Goal: Task Accomplishment & Management: Manage account settings

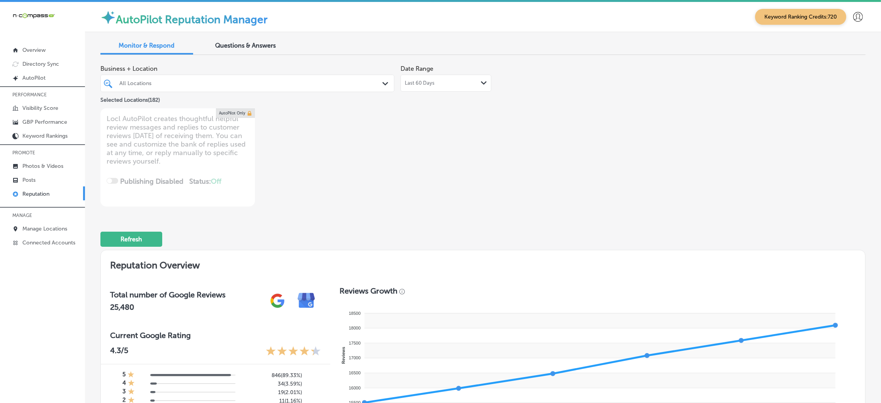
scroll to position [590, 0]
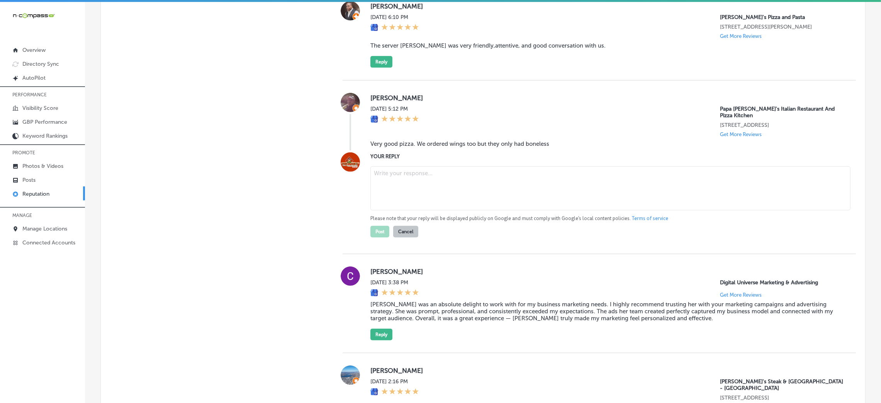
click at [42, 172] on link "Posts" at bounding box center [42, 179] width 85 height 14
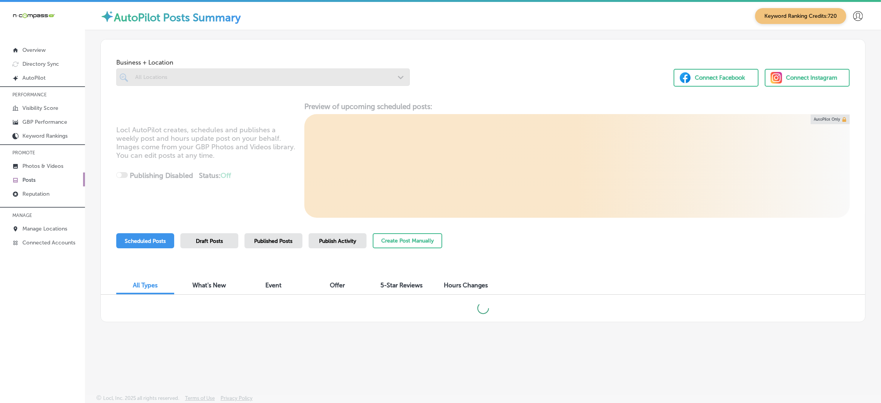
click at [161, 74] on div at bounding box center [263, 76] width 294 height 17
click at [197, 76] on div at bounding box center [263, 76] width 294 height 17
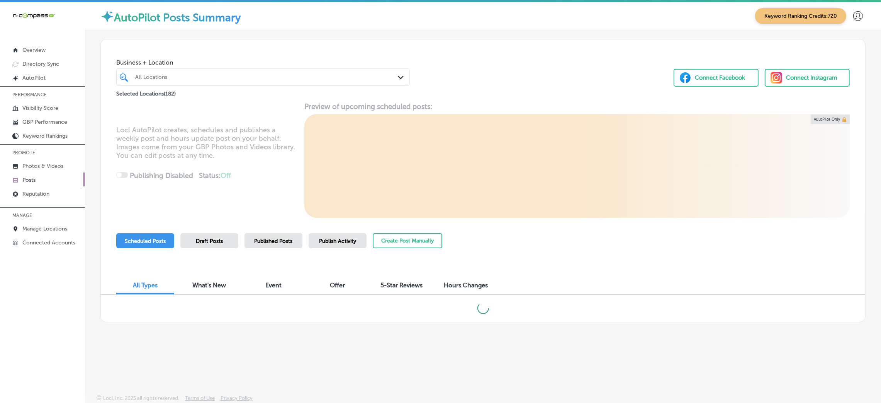
click at [202, 76] on div "All Locations" at bounding box center [266, 77] width 263 height 7
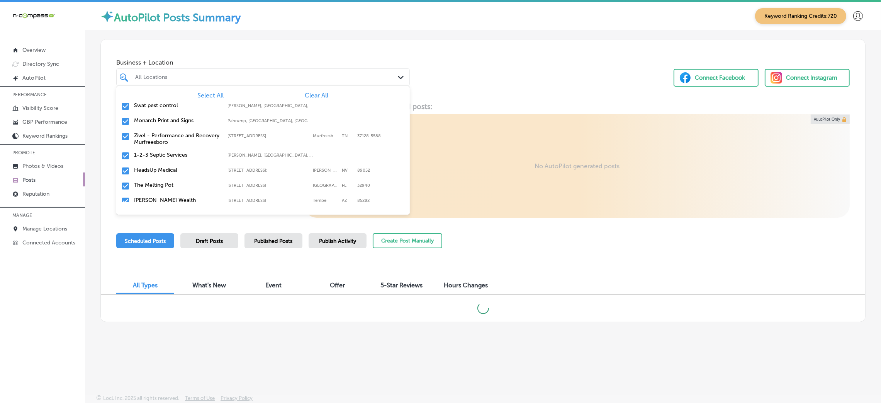
click at [313, 90] on div "Select All Clear All Swat pest control [PERSON_NAME], [GEOGRAPHIC_DATA], [GEOGR…" at bounding box center [263, 144] width 294 height 116
click at [312, 95] on span "Clear All" at bounding box center [317, 95] width 24 height 7
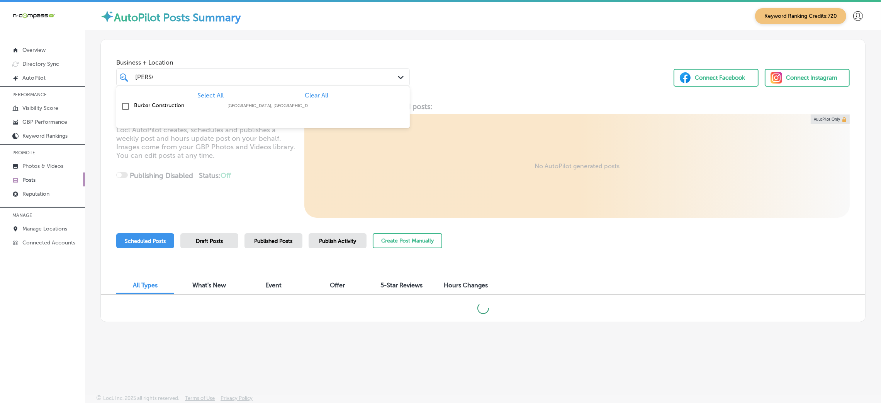
click at [307, 107] on div "Novi, MI, USA | Troy, MI, USA | Warren, ..." at bounding box center [271, 105] width 86 height 5
type input "burba"
click at [476, 66] on div "Business + Location option focused, 2 of 183. 2 results available for search te…" at bounding box center [483, 68] width 765 height 59
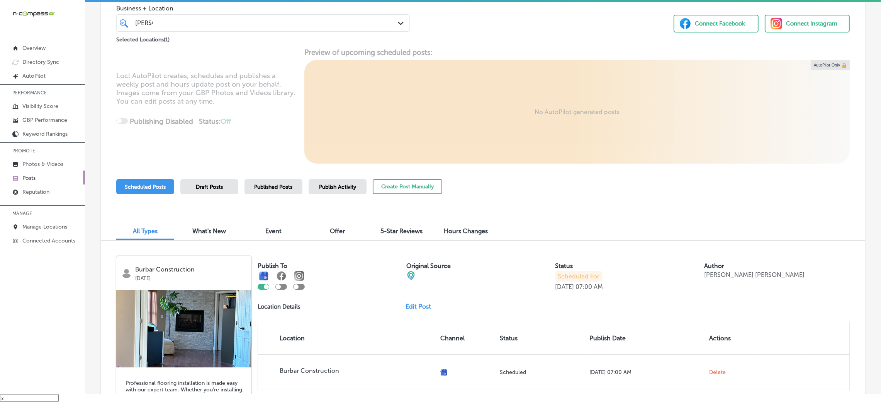
scroll to position [173, 0]
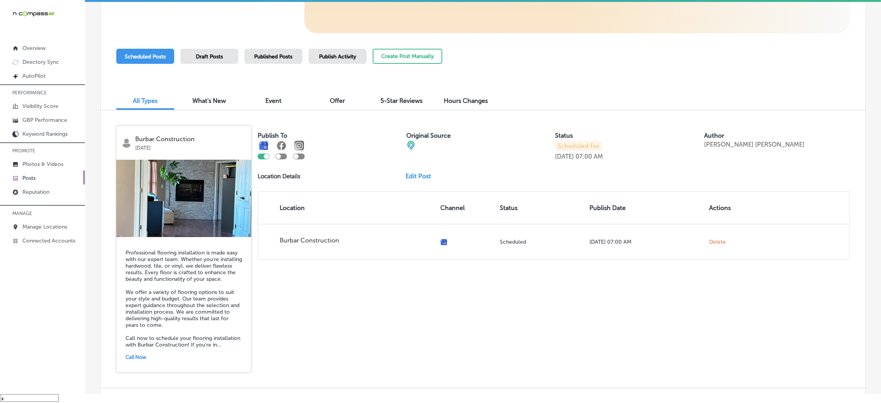
click at [342, 57] on span "Publish Activity" at bounding box center [337, 56] width 37 height 7
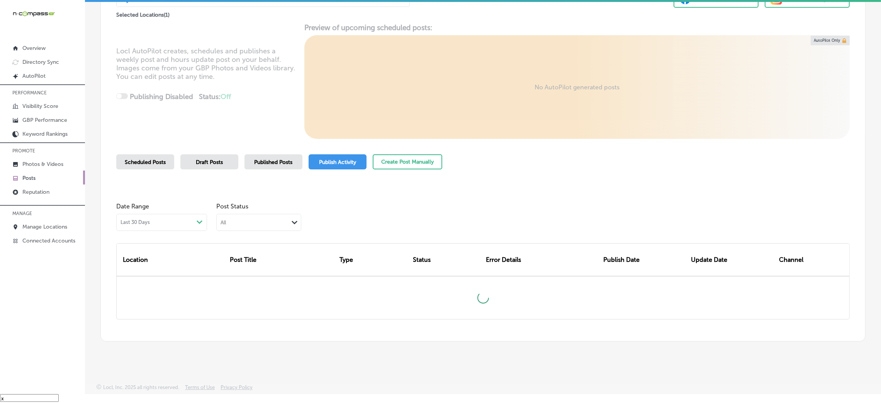
scroll to position [64, 0]
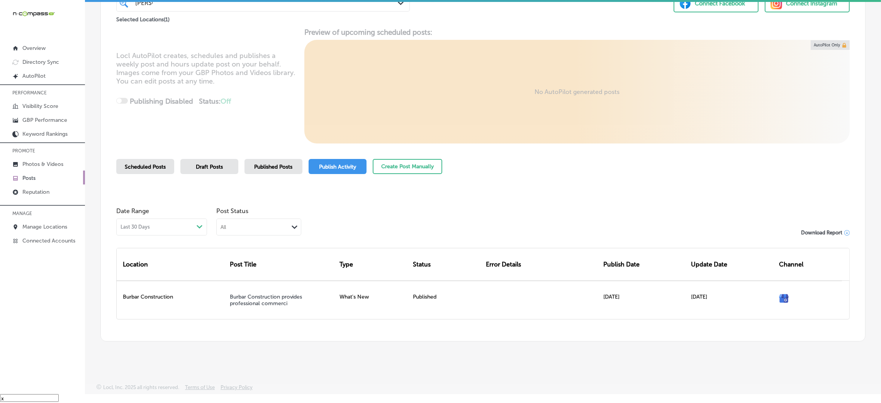
click at [274, 165] on span "Published Posts" at bounding box center [274, 166] width 38 height 7
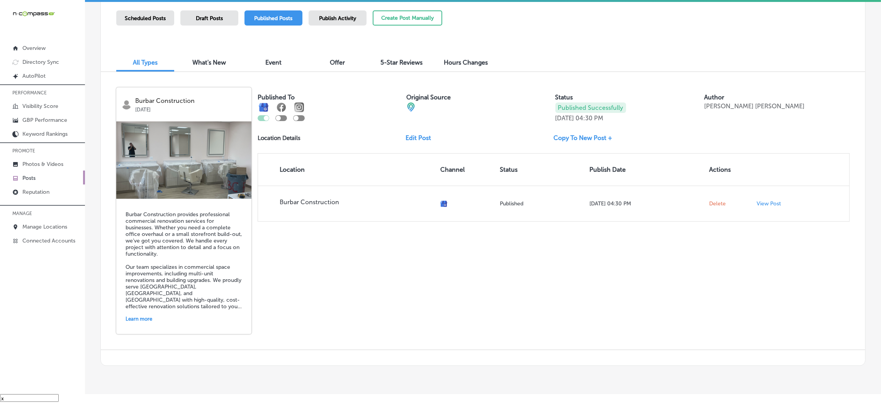
scroll to position [235, 0]
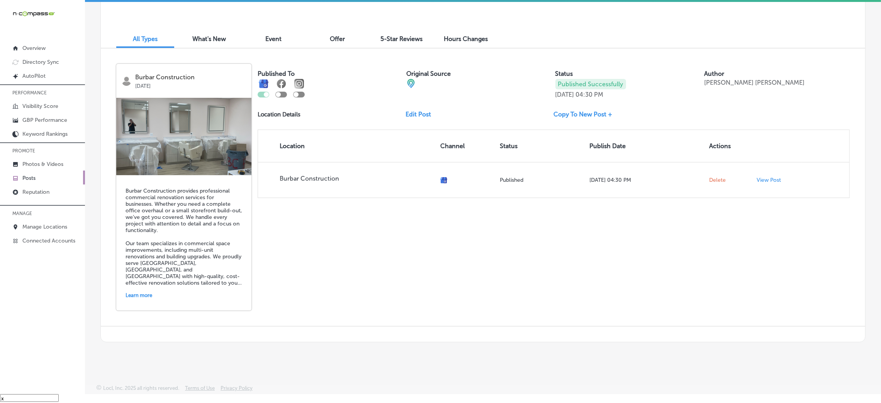
click at [194, 37] on span "What's New" at bounding box center [210, 38] width 34 height 7
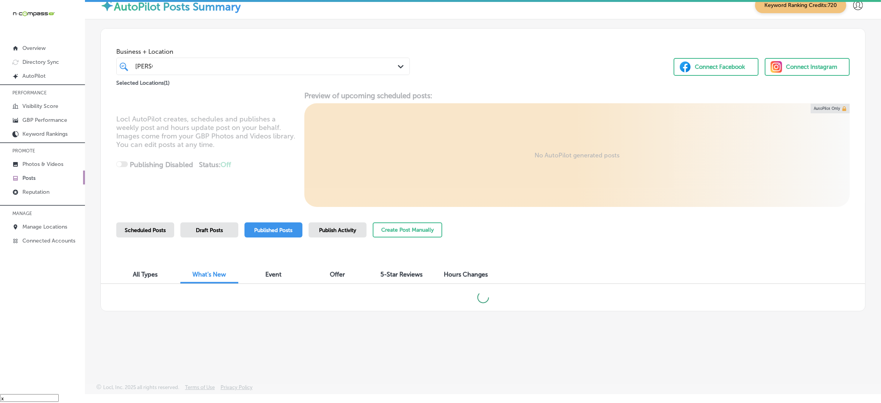
click at [153, 279] on div "All Types" at bounding box center [145, 275] width 58 height 17
click at [335, 227] on span "Publish Activity" at bounding box center [337, 230] width 37 height 7
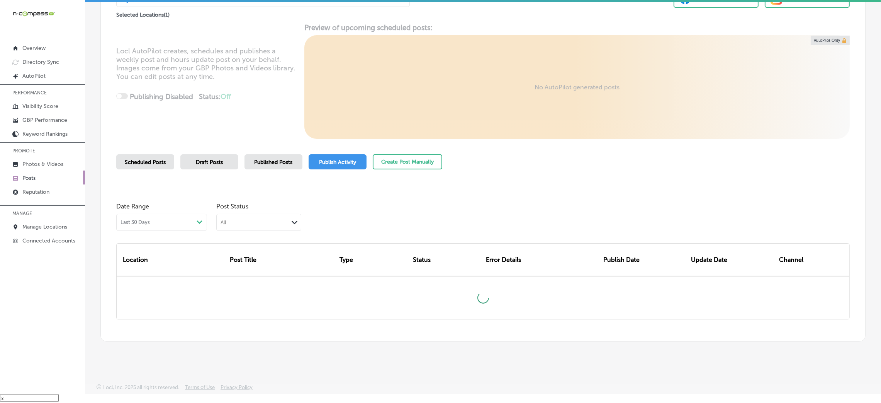
scroll to position [64, 0]
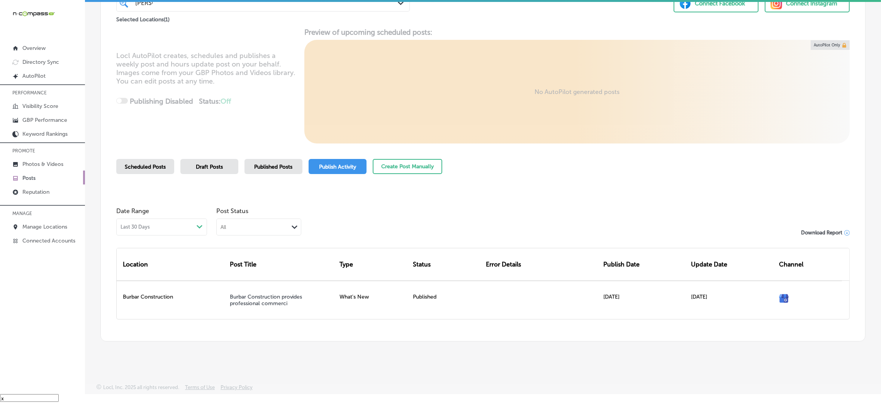
click at [265, 166] on span "Published Posts" at bounding box center [274, 166] width 38 height 7
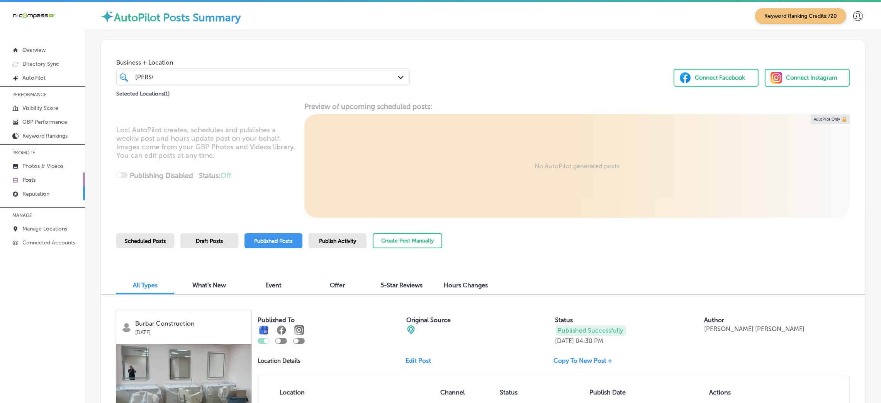
click at [42, 195] on p "Reputation" at bounding box center [35, 193] width 27 height 7
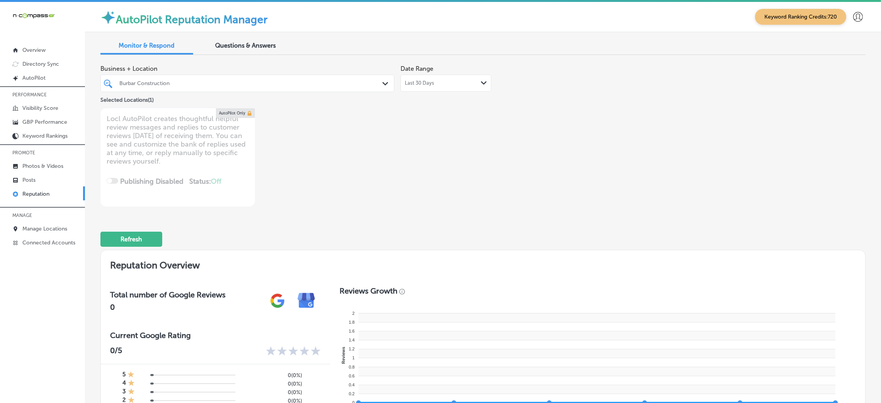
click at [241, 78] on div at bounding box center [235, 83] width 232 height 10
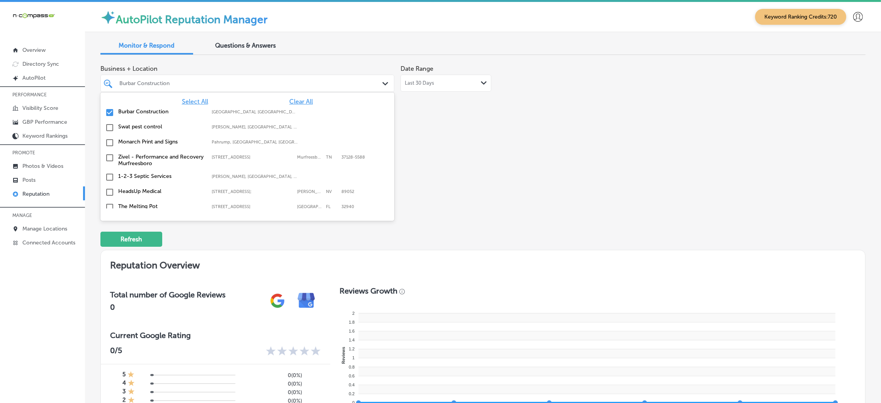
click at [293, 99] on span "Clear All" at bounding box center [301, 101] width 24 height 7
click at [184, 99] on span "Select All" at bounding box center [195, 101] width 26 height 7
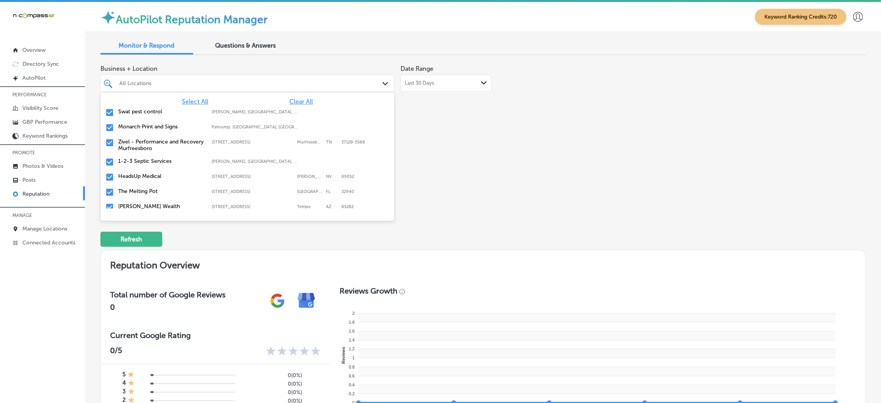
click at [459, 104] on div "Business + Location option focused, 2 of 183. 183 results available. Use Up and…" at bounding box center [329, 82] width 459 height 43
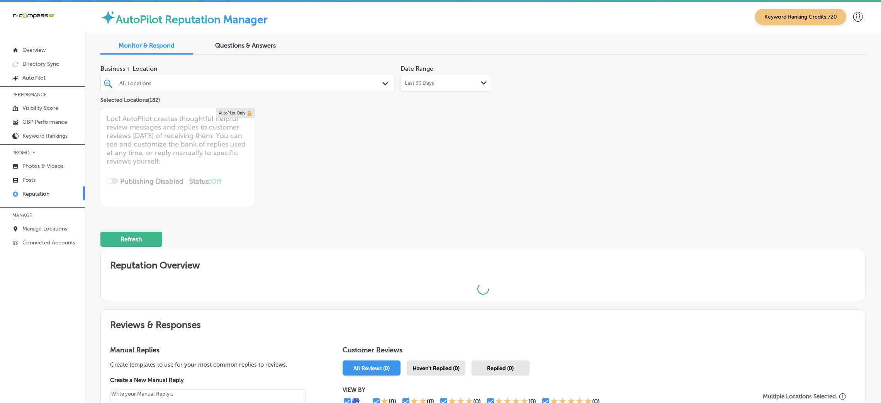
click at [429, 75] on div "Last 30 Days Path Created with Sketch." at bounding box center [446, 83] width 91 height 17
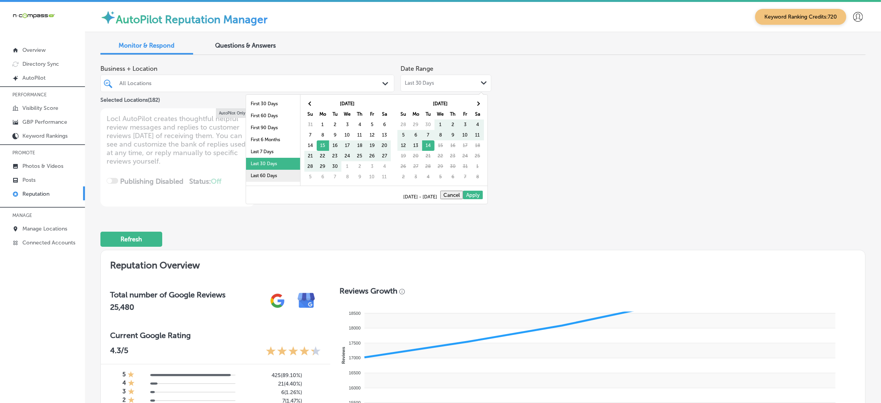
click at [270, 178] on li "Last 60 Days" at bounding box center [273, 176] width 54 height 12
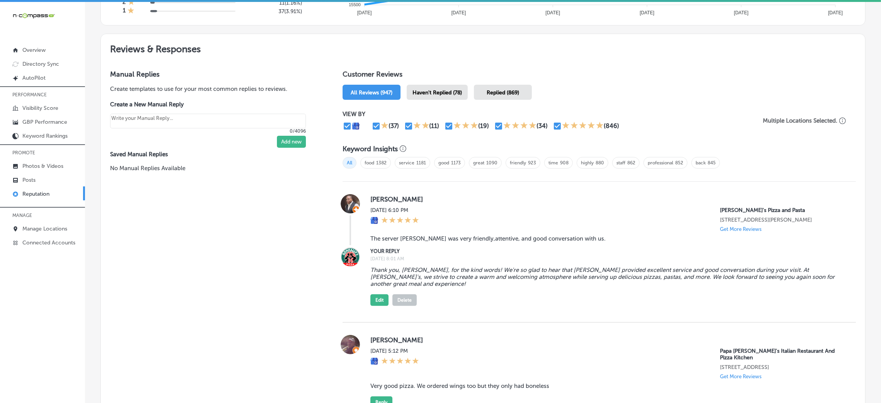
scroll to position [418, 0]
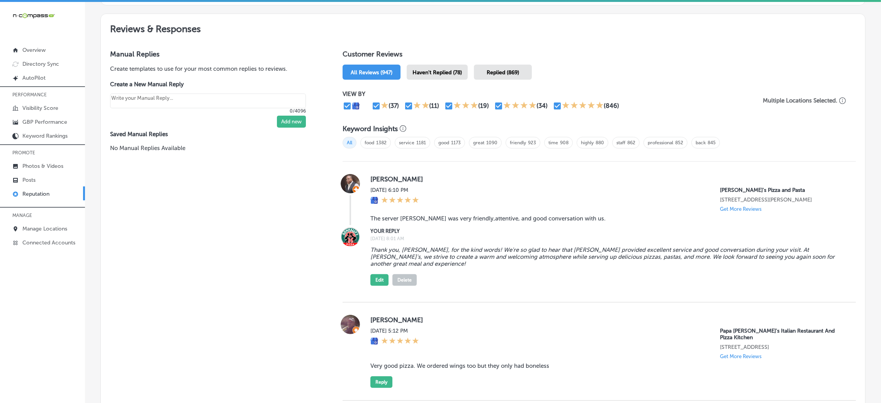
click at [433, 70] on span "Haven't Replied (78)" at bounding box center [437, 72] width 49 height 7
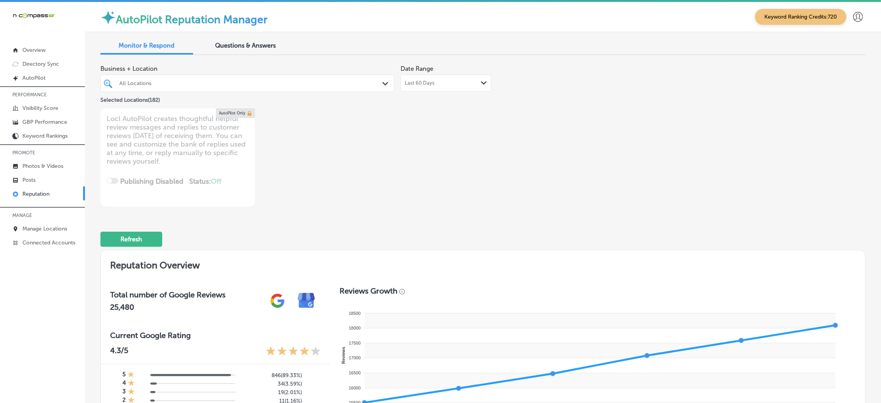
drag, startPoint x: 223, startPoint y: 87, endPoint x: 233, endPoint y: 87, distance: 9.7
click at [223, 87] on div "All Locations" at bounding box center [251, 83] width 264 height 7
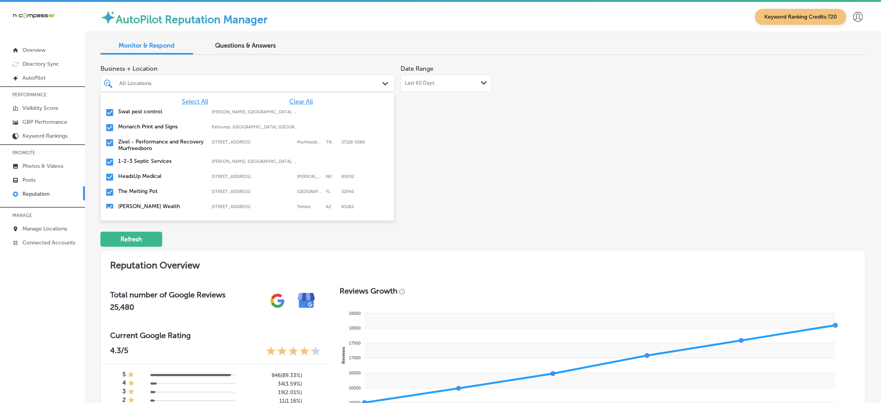
type textarea "x"
click at [587, 143] on div "Business + Location option focused, 2 of 183. 183 results available. Use Up and…" at bounding box center [482, 133] width 765 height 145
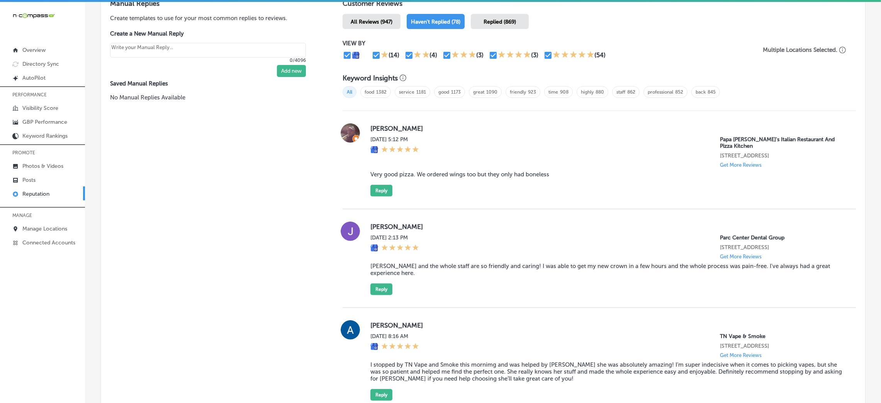
scroll to position [406, 0]
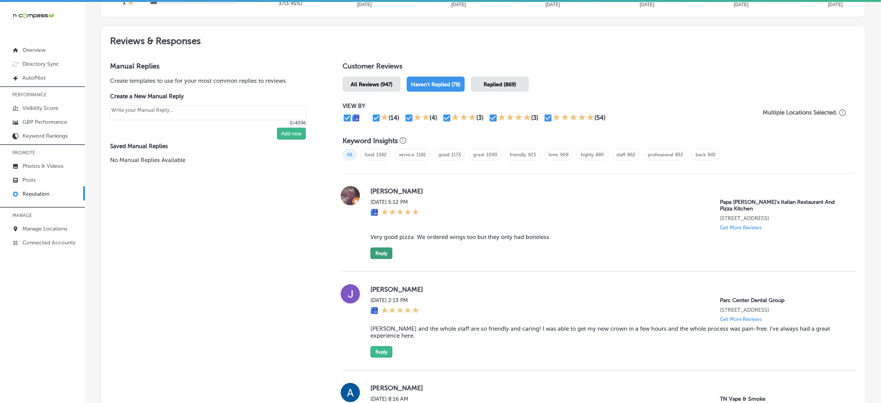
click at [386, 253] on button "Reply" at bounding box center [382, 253] width 22 height 12
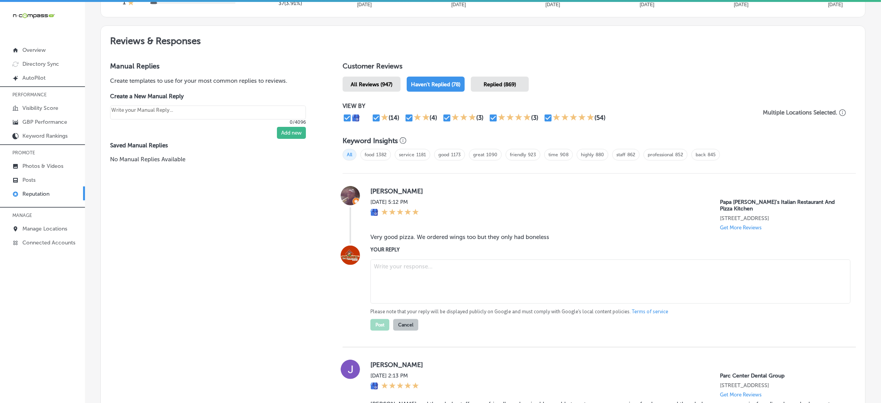
click at [420, 233] on blockquote "Very good pizza. We ordered wings too but they only had boneless" at bounding box center [607, 236] width 473 height 7
copy blockquote "Very good pizza. We ordered wings too but they only had boneless"
click at [426, 271] on textarea at bounding box center [611, 281] width 480 height 44
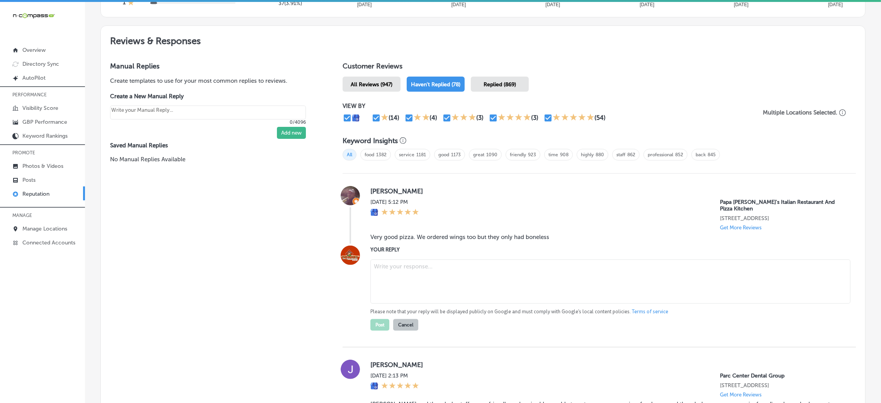
paste textarea "Thank you for your 5-star review! We're so glad to hear you enjoyed the pizza. …"
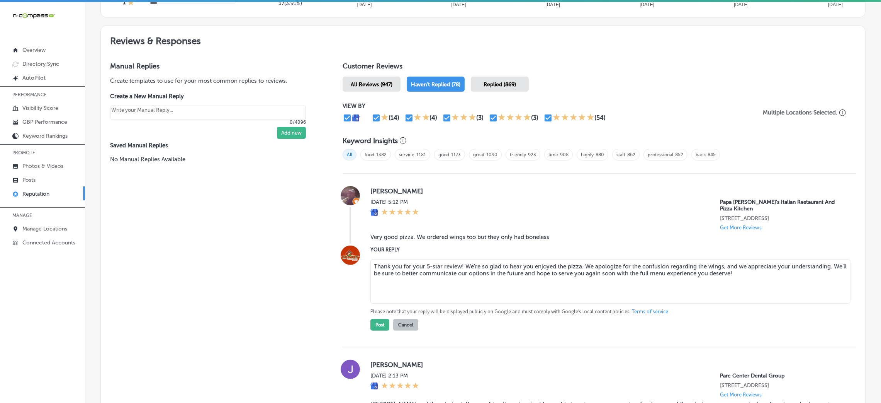
click at [460, 265] on textarea "Thank you for your 5-star review! We're so glad to hear you enjoyed the pizza. …" at bounding box center [611, 281] width 480 height 44
type textarea "Thank you for your 5-star review, William! We're so glad to hear you enjoyed th…"
click at [375, 320] on button "Post" at bounding box center [380, 325] width 19 height 12
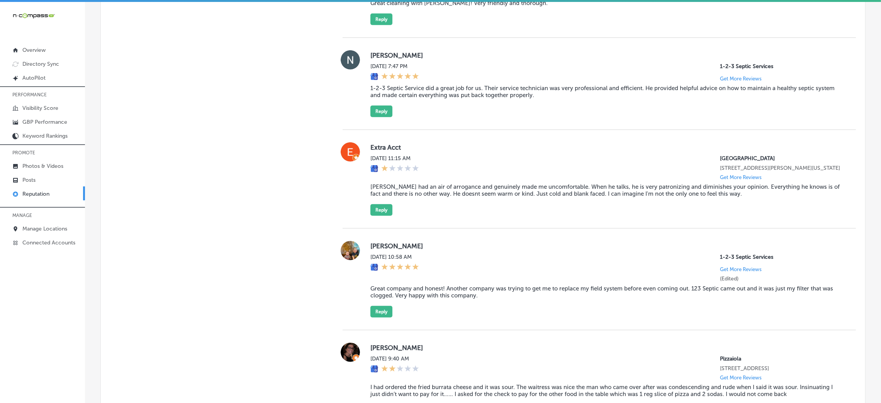
scroll to position [1275, 0]
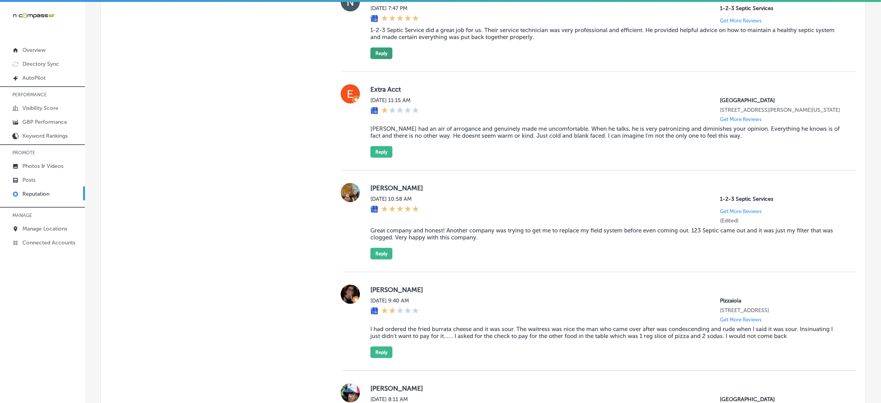
click at [387, 59] on button "Reply" at bounding box center [382, 54] width 22 height 12
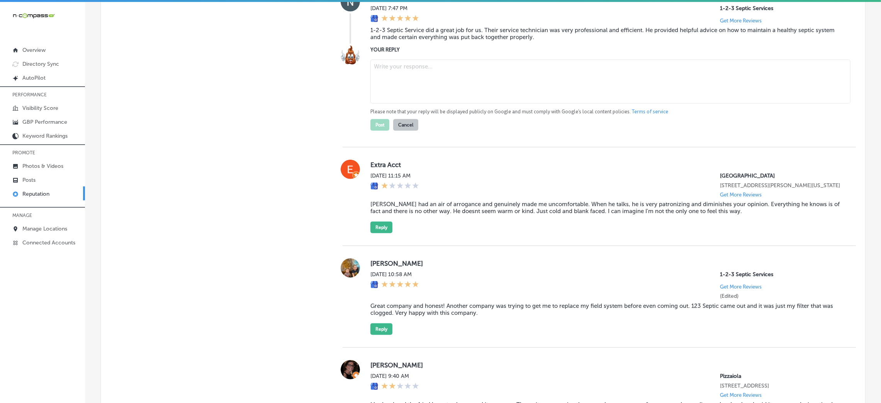
click at [568, 115] on p "Please note that your reply will be displayed publicly on Google and must compl…" at bounding box center [607, 111] width 473 height 7
click at [452, 80] on div "YOUR REPLY Please note that your reply will be displayed publicly on Google and…" at bounding box center [607, 88] width 473 height 85
click at [410, 131] on button "Cancel" at bounding box center [405, 125] width 25 height 12
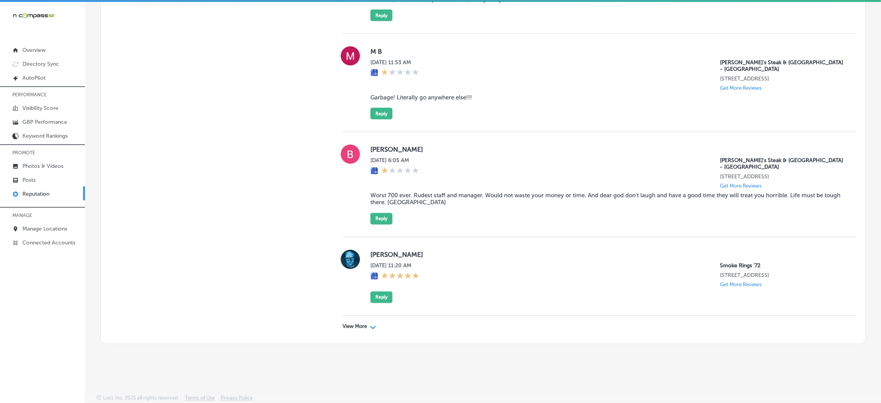
scroll to position [2136, 0]
click at [350, 326] on p "View More" at bounding box center [355, 326] width 24 height 6
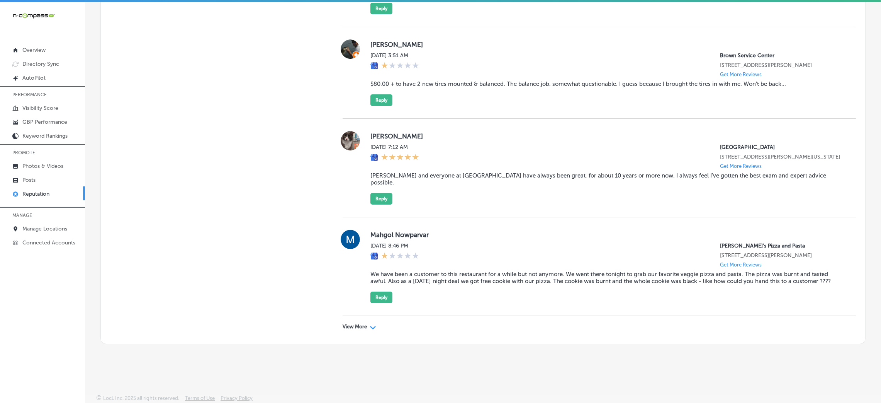
scroll to position [4094, 0]
click at [351, 328] on p "View More" at bounding box center [355, 326] width 24 height 6
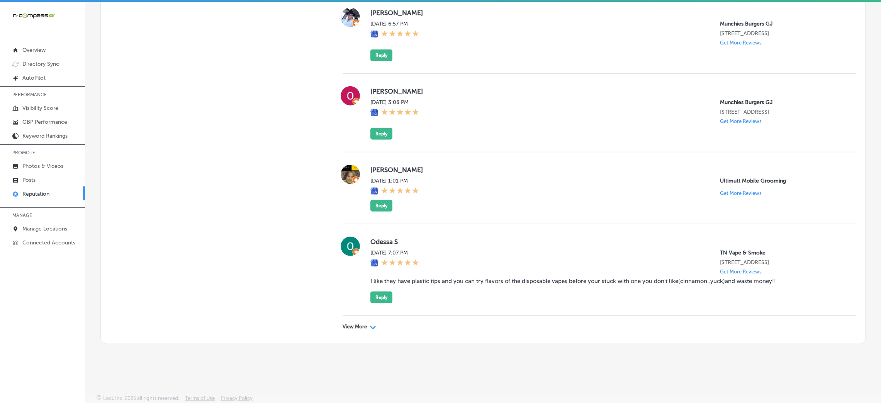
scroll to position [5940, 0]
click at [343, 326] on p "View More" at bounding box center [355, 326] width 24 height 6
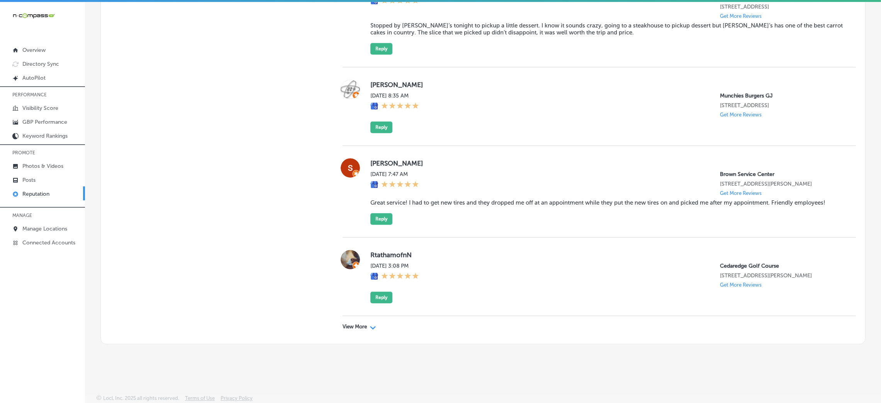
scroll to position [7871, 0]
click at [367, 331] on div "View More Path Created with Sketch." at bounding box center [599, 327] width 513 height 22
click at [367, 328] on div "View More Path Created with Sketch." at bounding box center [360, 326] width 34 height 6
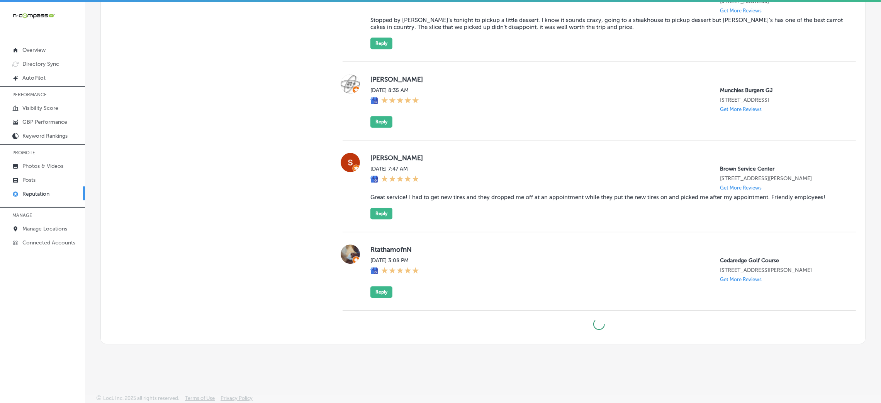
type textarea "x"
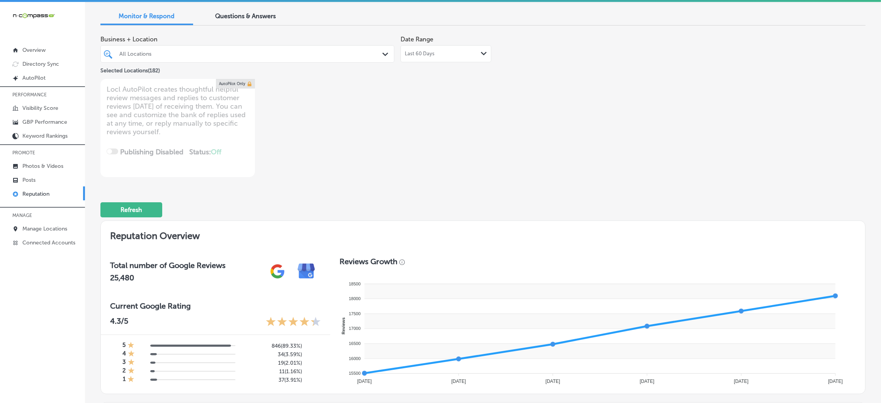
scroll to position [0, 0]
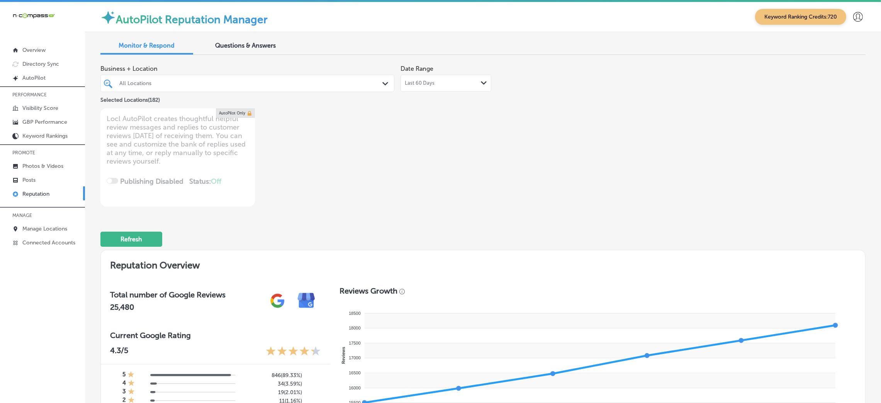
click at [277, 85] on div "All Locations" at bounding box center [251, 83] width 264 height 7
click at [492, 105] on div "Business + Location All Locations Path Created with Sketch. Selected Locations …" at bounding box center [329, 133] width 459 height 145
click at [48, 229] on p "Manage Locations" at bounding box center [44, 228] width 45 height 7
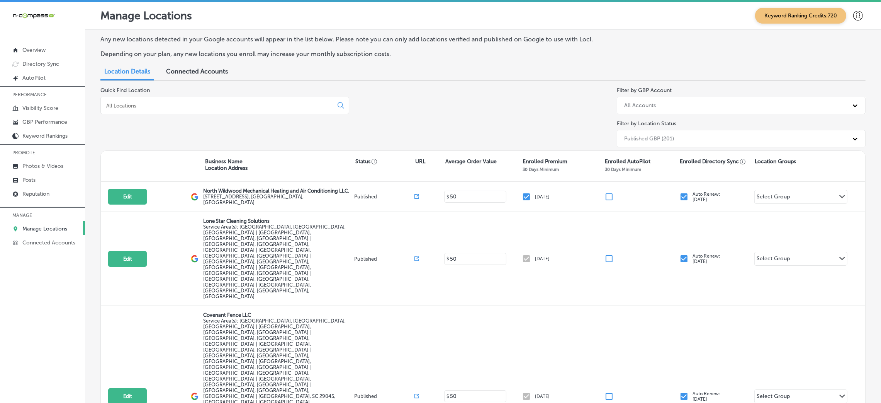
click at [180, 103] on input at bounding box center [218, 105] width 226 height 7
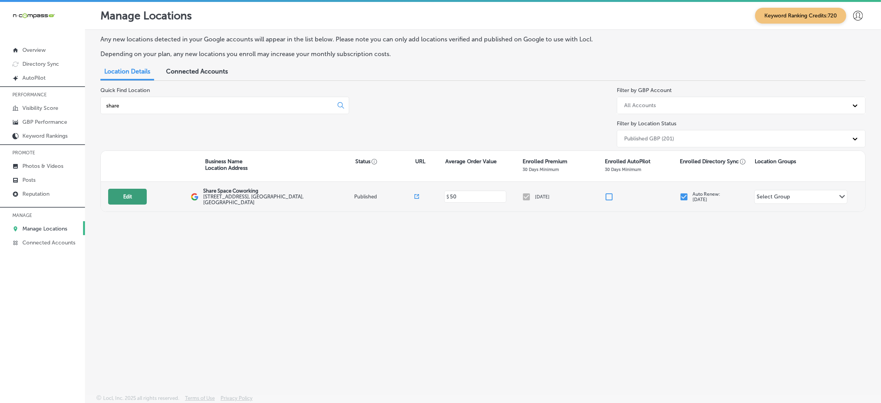
type input "share"
click at [133, 200] on button "Edit" at bounding box center [127, 197] width 39 height 16
select select "US"
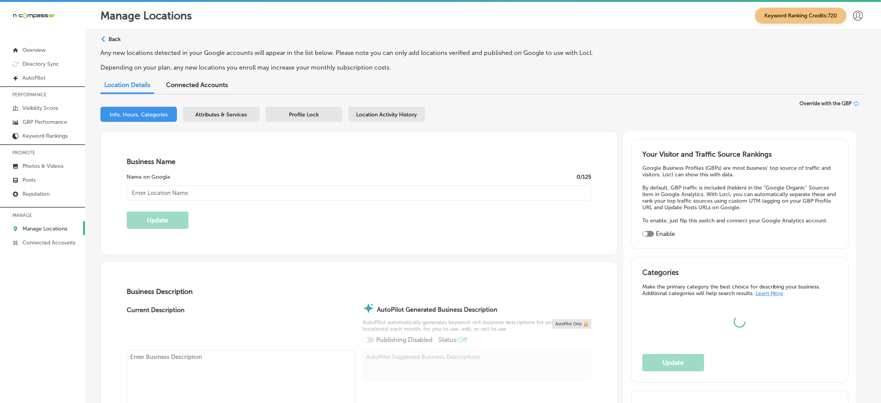
type input "Share Space Coworking"
type input "[STREET_ADDRESS]"
type input "[GEOGRAPHIC_DATA]"
type input "32095"
type input "US"
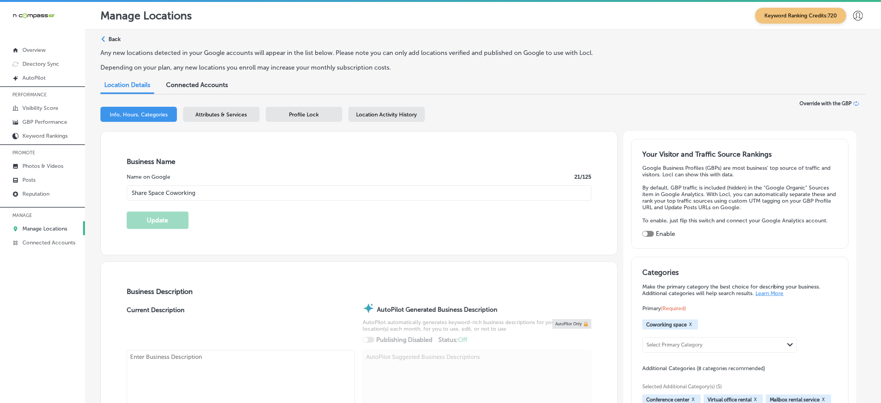
type input "[URL][DOMAIN_NAME]"
type textarea "Share Space Coworking is a family-owned and operated workspace in [GEOGRAPHIC_D…"
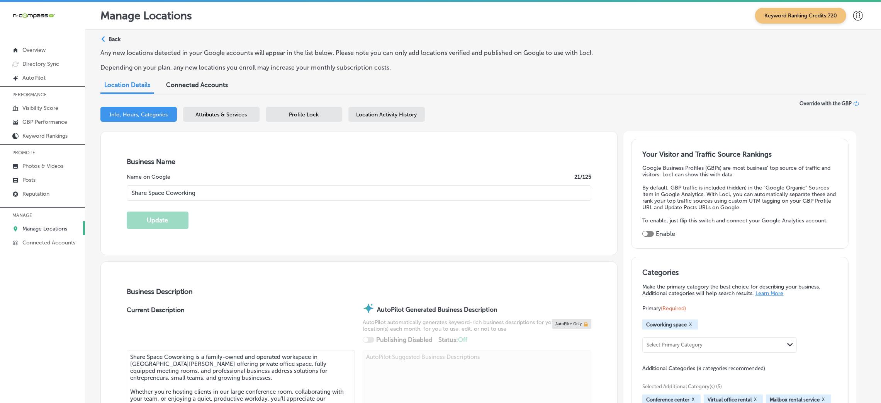
type input "[PHONE_NUMBER]"
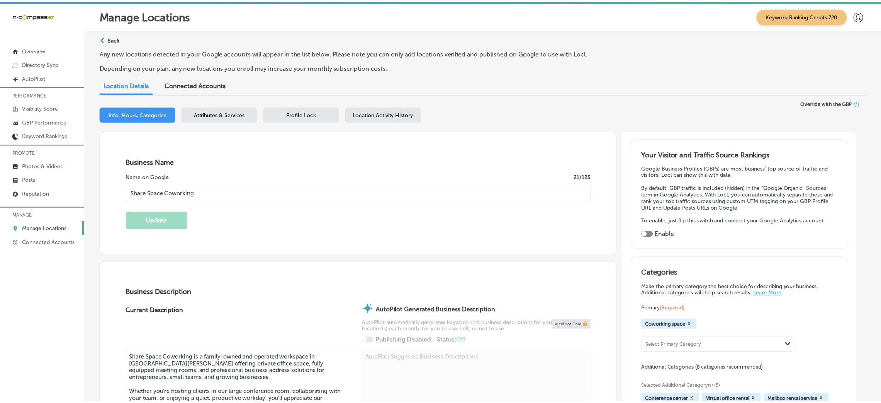
scroll to position [11, 0]
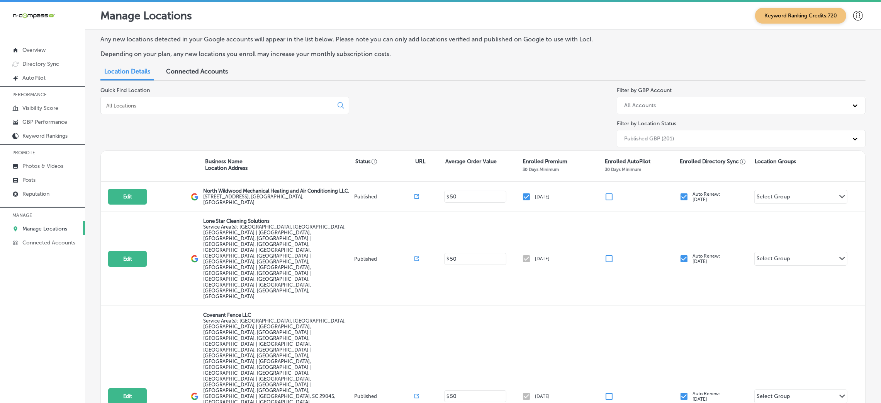
scroll to position [2, 0]
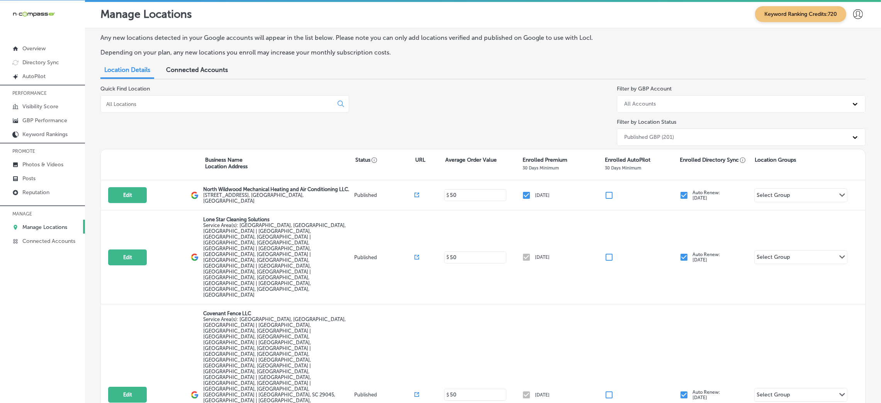
click at [138, 105] on input at bounding box center [218, 103] width 226 height 7
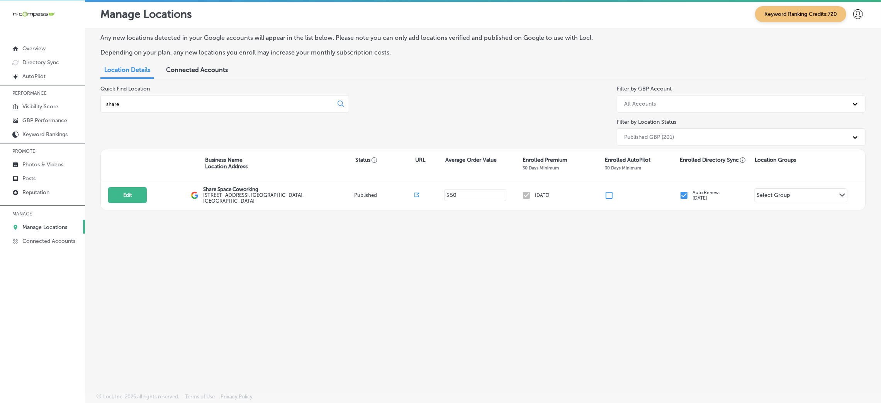
type input "share"
click at [504, 325] on div "Any new locations detected in your Google accounts will appear in the list belo…" at bounding box center [483, 192] width 796 height 328
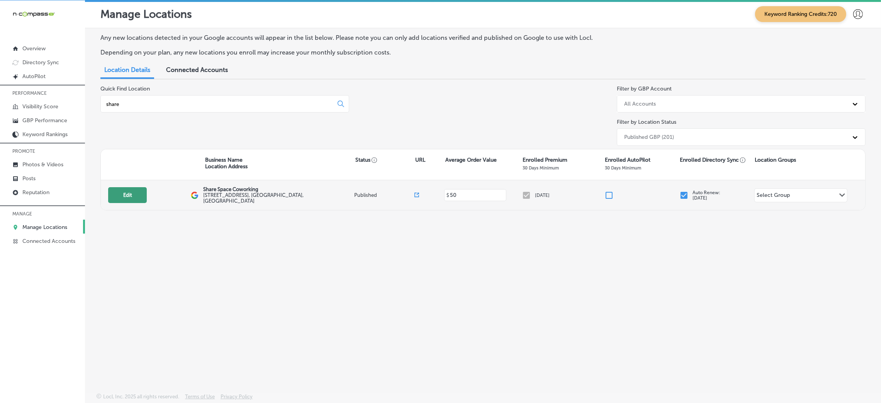
click at [133, 196] on button "Edit" at bounding box center [127, 195] width 39 height 16
select select "US"
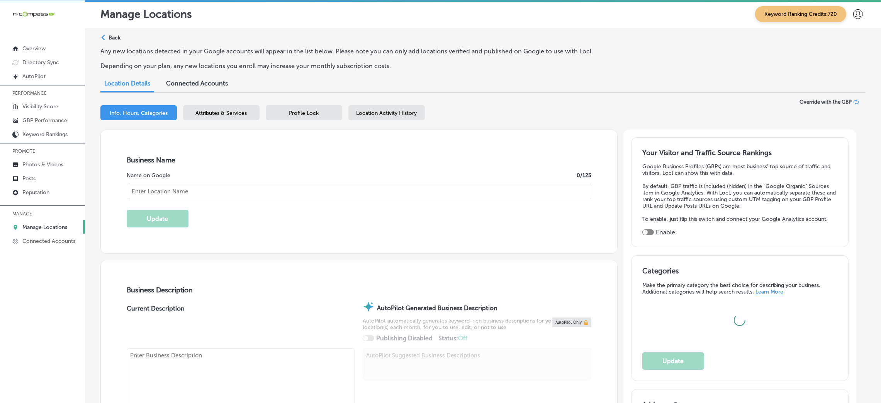
type input "Share Space Coworking"
type input "[STREET_ADDRESS]"
type input "[GEOGRAPHIC_DATA]"
type input "32095"
type input "US"
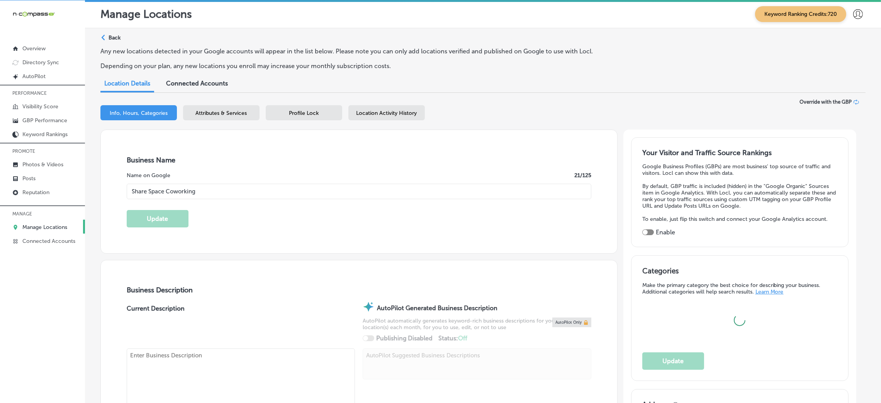
type input "[URL][DOMAIN_NAME]"
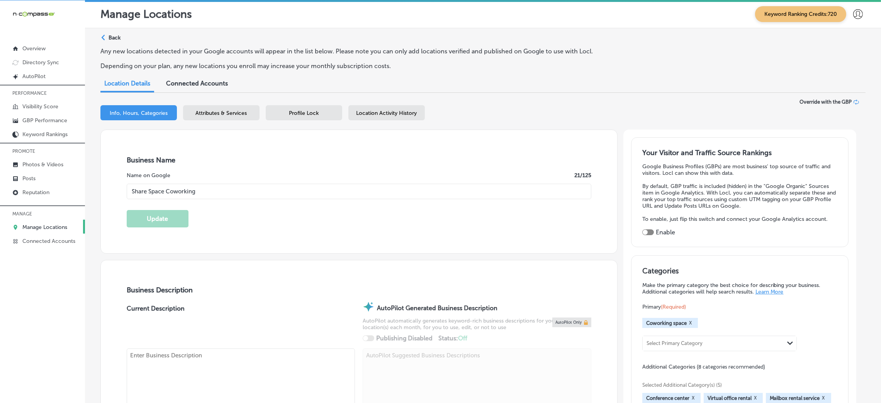
type textarea "Share Space Coworking is a family-owned and operated workspace in [GEOGRAPHIC_D…"
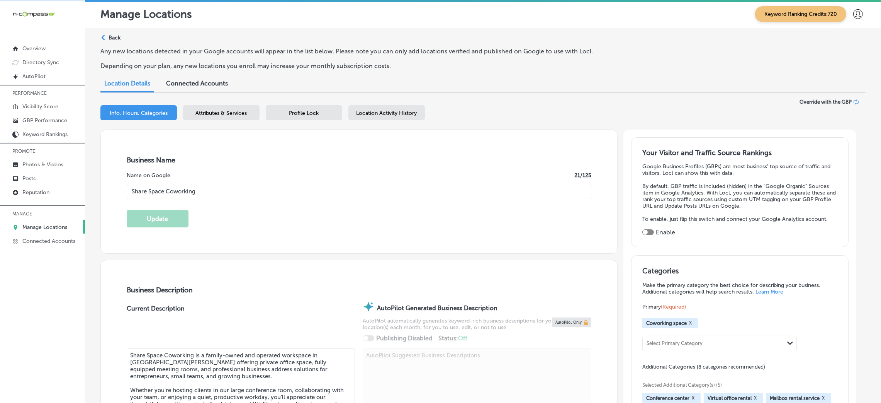
type input "[PHONE_NUMBER]"
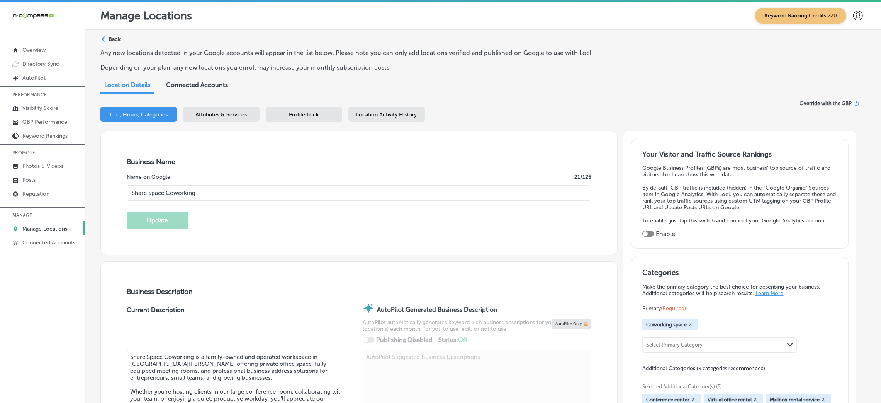
click at [243, 111] on span "Attributes & Services" at bounding box center [221, 114] width 51 height 7
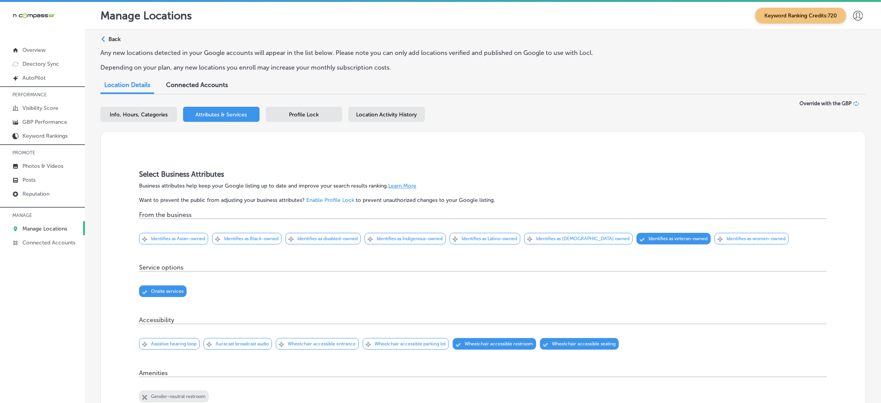
click at [335, 107] on div "Profile Lock" at bounding box center [304, 114] width 76 height 15
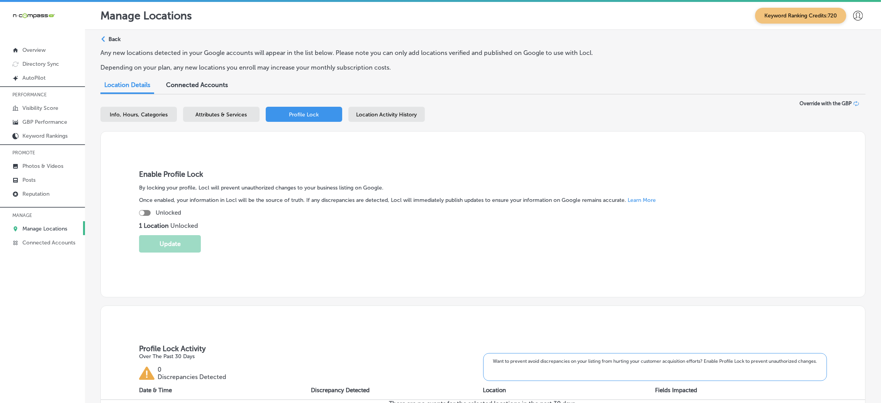
click at [142, 214] on div at bounding box center [141, 212] width 5 height 5
checkbox input "true"
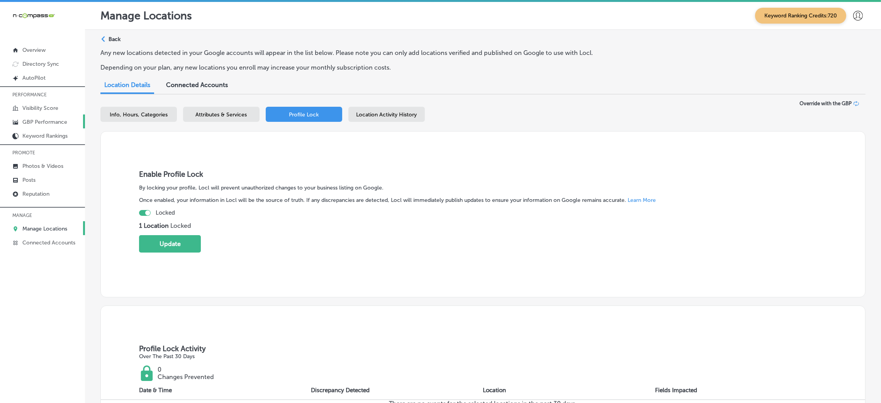
click at [45, 125] on p "GBP Performance" at bounding box center [44, 122] width 45 height 7
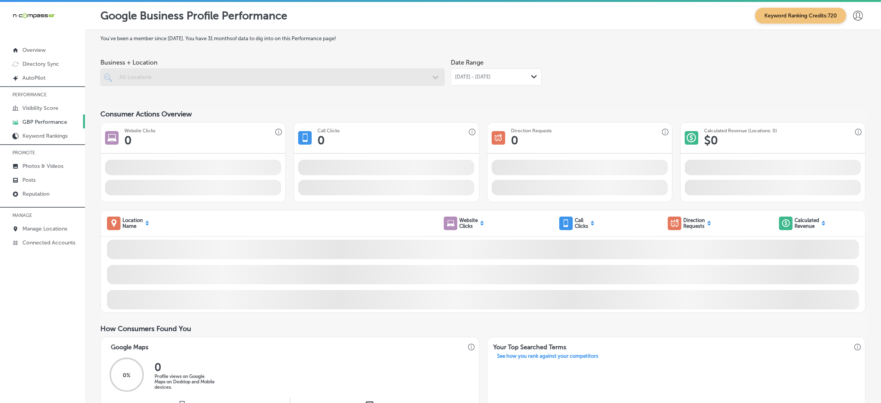
click at [446, 69] on div "Business + Location All Locations Path Created with Sketch. Date Range Sep 01, …" at bounding box center [482, 76] width 765 height 43
click at [453, 72] on div "Sep 01, 2025 - Sep 30, 2025 Path Created with Sketch." at bounding box center [496, 76] width 91 height 17
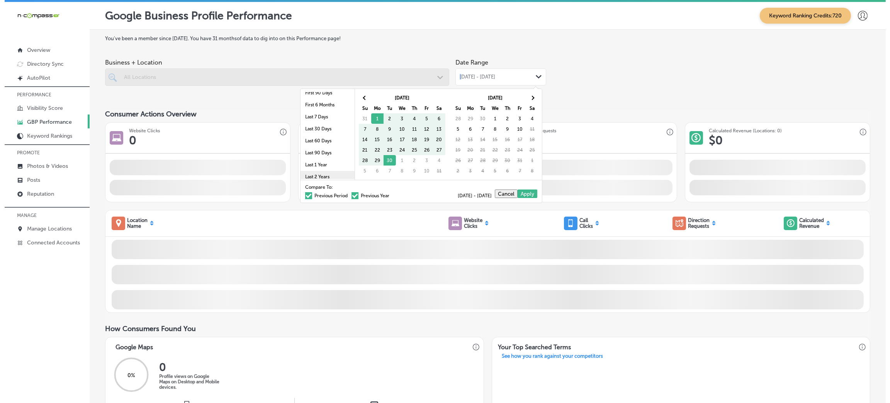
scroll to position [44, 0]
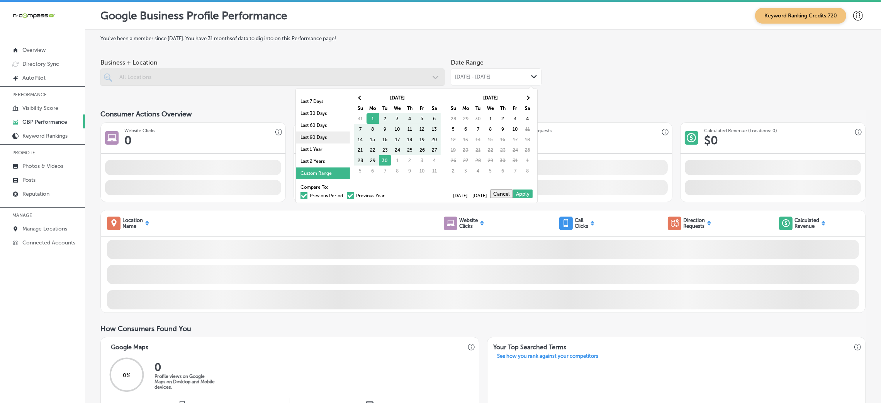
click at [325, 133] on li "Last 90 Days" at bounding box center [323, 137] width 54 height 12
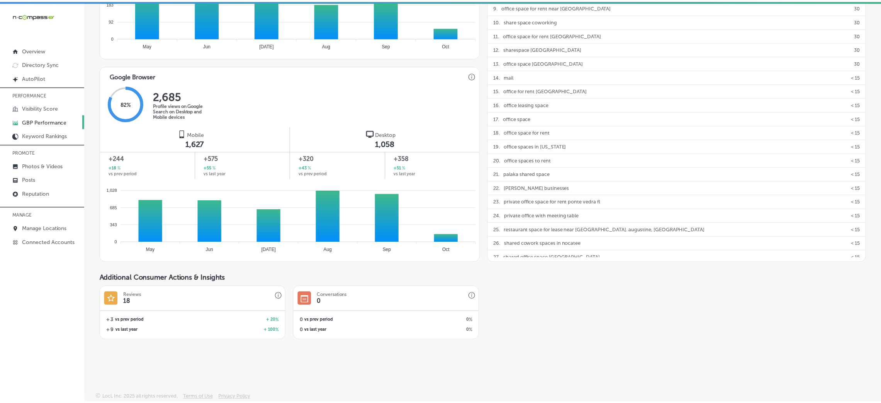
scroll to position [845, 0]
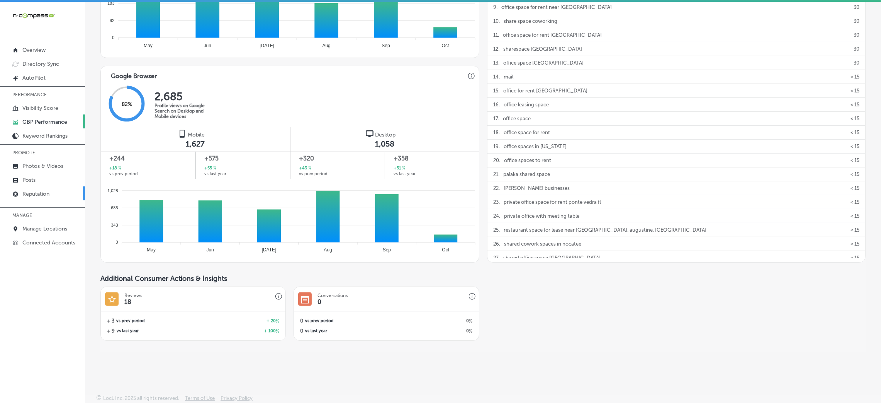
click at [27, 196] on p "Reputation" at bounding box center [35, 193] width 27 height 7
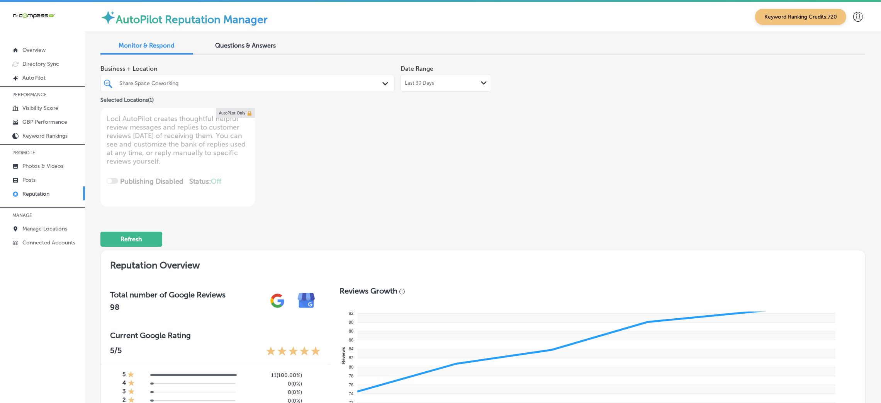
click at [423, 82] on span "Last 30 Days" at bounding box center [419, 83] width 29 height 6
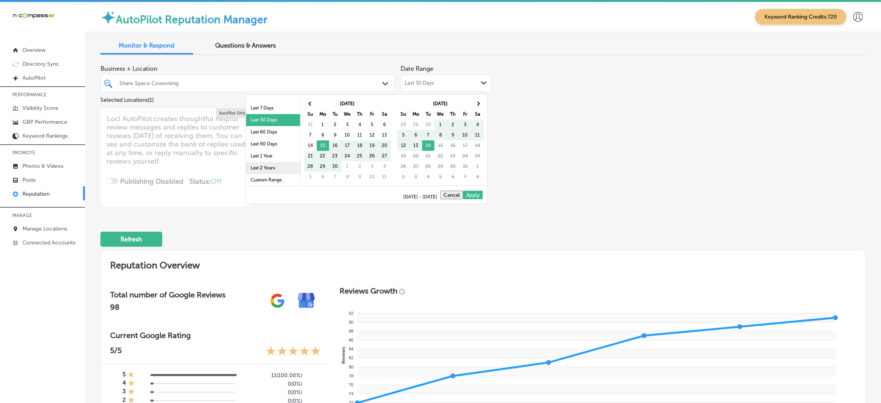
scroll to position [44, 0]
click at [268, 141] on li "Last 90 Days" at bounding box center [273, 143] width 54 height 12
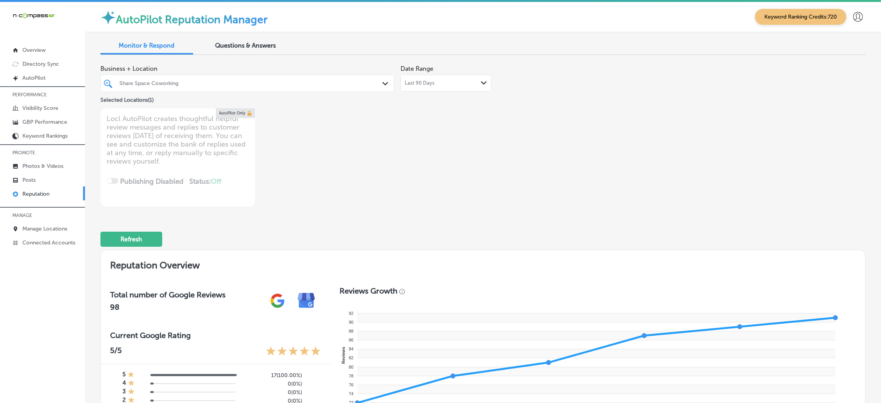
type textarea "x"
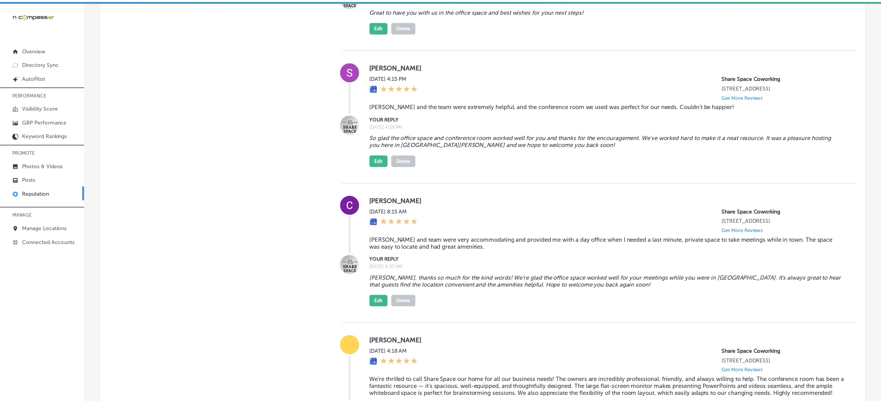
scroll to position [2490, 0]
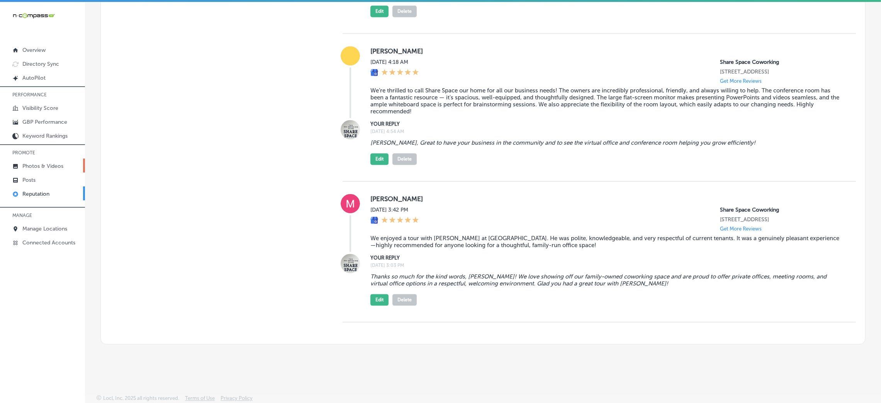
click at [32, 168] on p "Photos & Videos" at bounding box center [42, 166] width 41 height 7
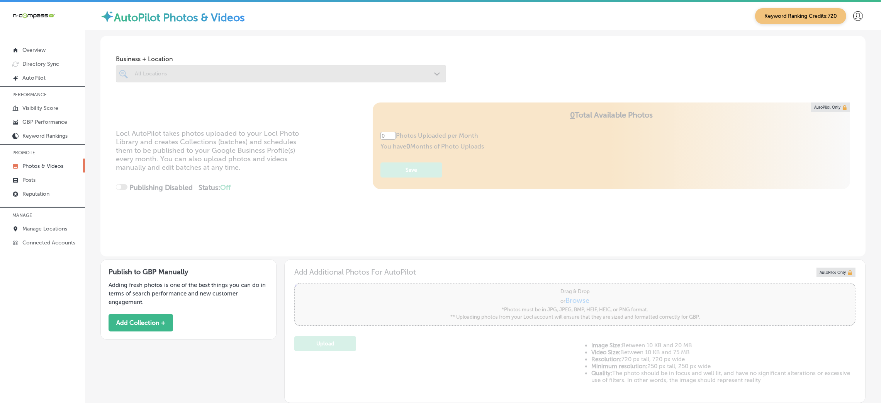
type input "5"
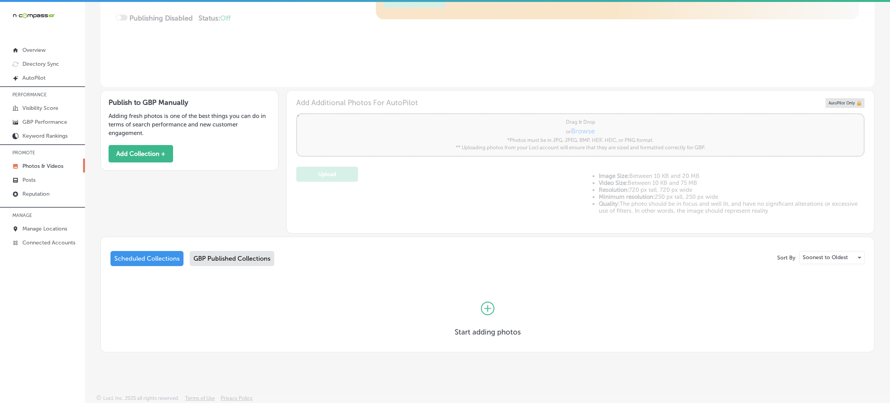
scroll to position [165, 0]
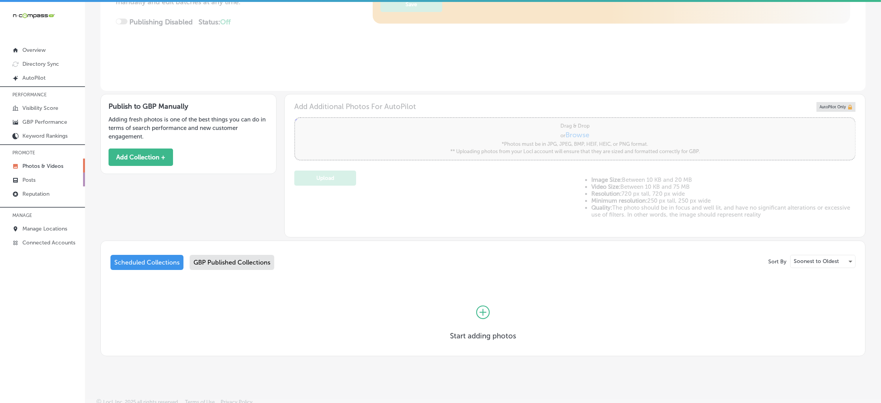
click at [22, 180] on p "Posts" at bounding box center [28, 180] width 13 height 7
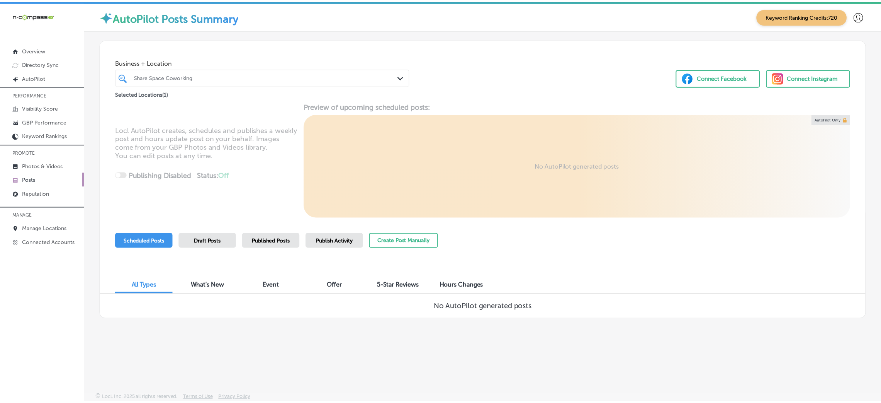
scroll to position [2, 0]
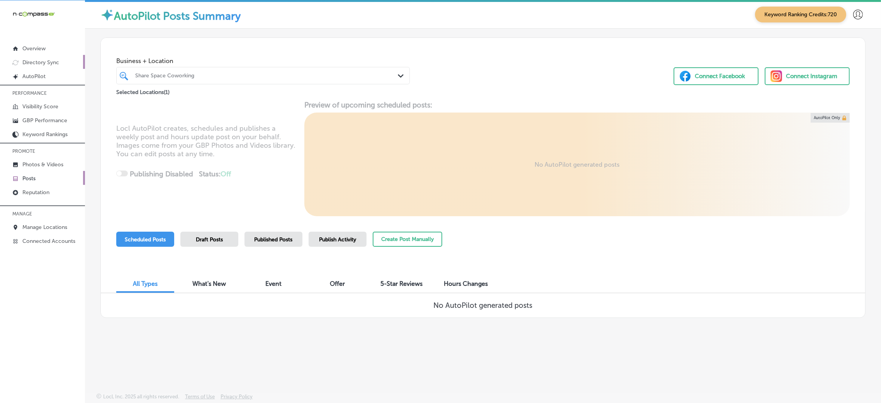
click at [43, 66] on p "Directory Sync" at bounding box center [40, 62] width 37 height 7
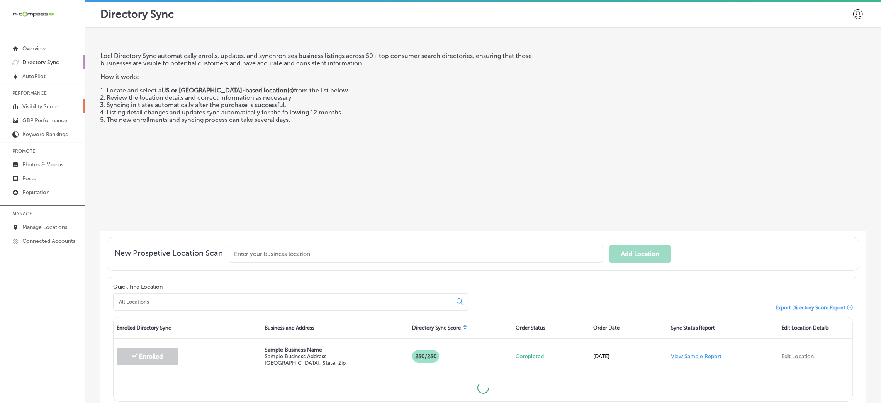
click at [52, 110] on p "Visibility Score" at bounding box center [40, 106] width 36 height 7
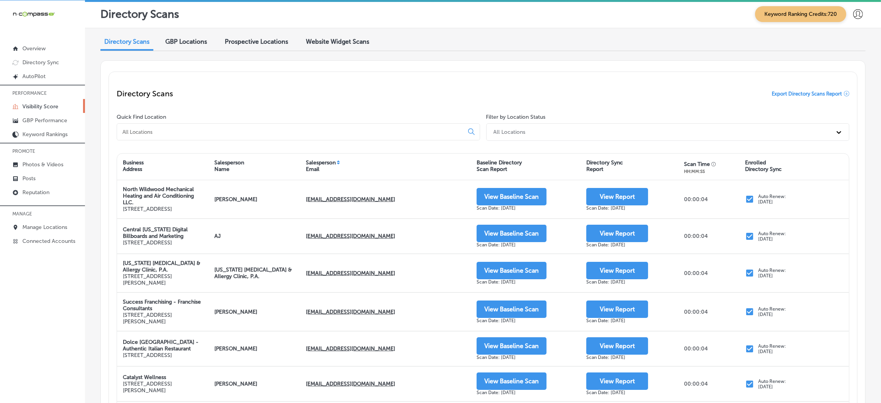
click at [202, 128] on input at bounding box center [292, 131] width 340 height 7
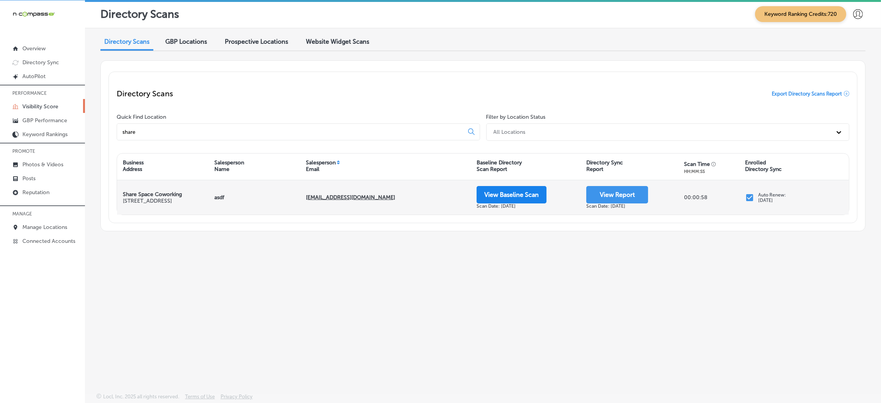
type input "share"
click at [497, 194] on button "View Baseline Scan" at bounding box center [512, 194] width 70 height 17
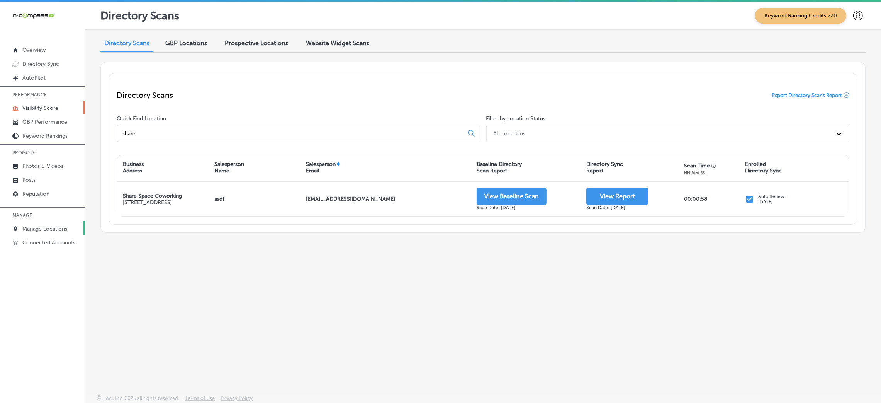
click at [41, 226] on p "Manage Locations" at bounding box center [44, 228] width 45 height 7
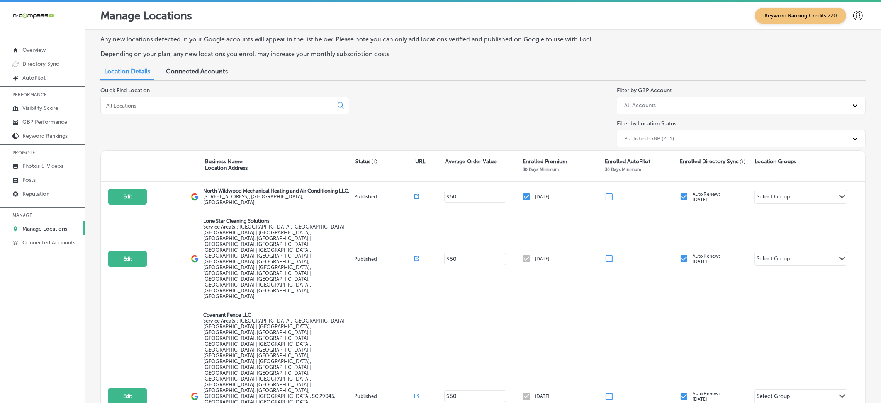
click at [33, 226] on p "Manage Locations" at bounding box center [44, 228] width 45 height 7
click at [39, 225] on p "Manage Locations" at bounding box center [44, 228] width 45 height 7
click at [135, 106] on input at bounding box center [218, 105] width 226 height 7
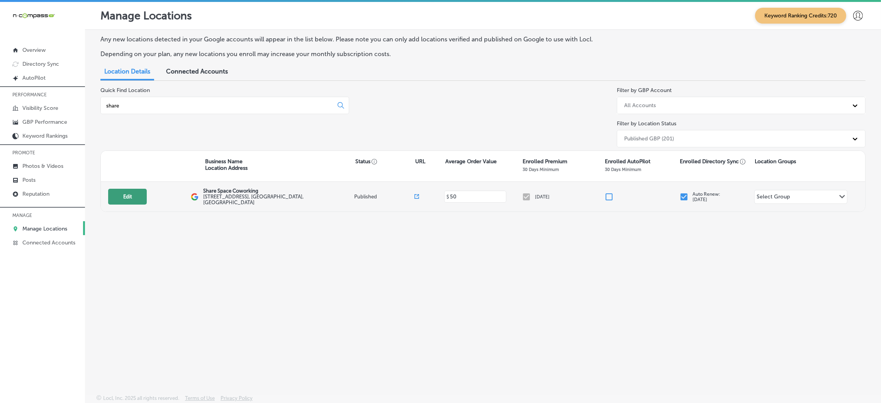
type input "share"
click at [131, 193] on button "Edit" at bounding box center [127, 197] width 39 height 16
select select "US"
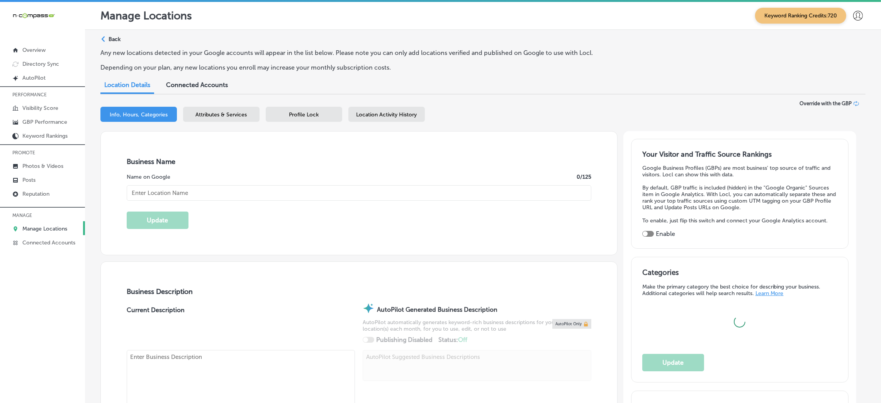
type input "Share Space Coworking"
type input "[STREET_ADDRESS]"
type input "[GEOGRAPHIC_DATA]"
type input "32095"
type input "US"
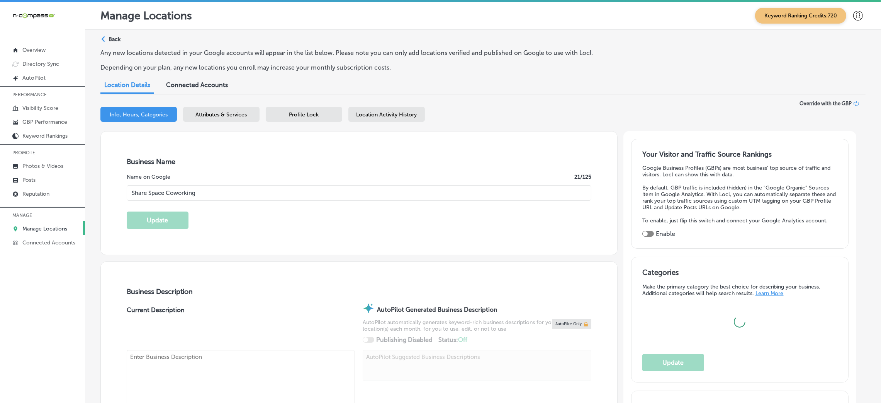
type input "[URL][DOMAIN_NAME]"
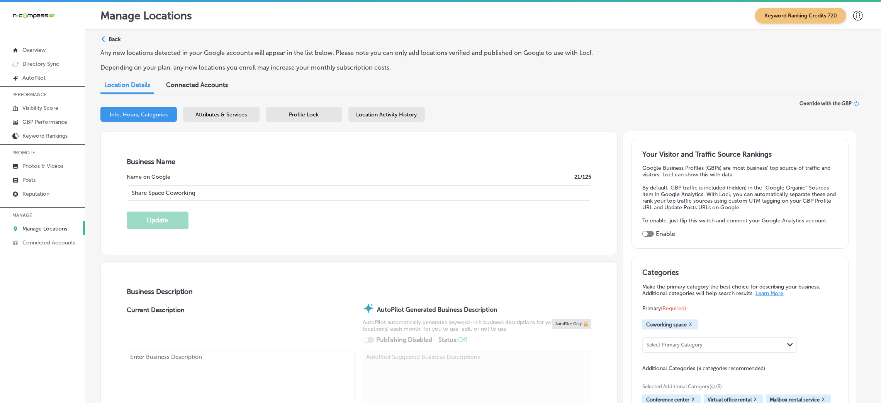
type textarea "Share Space Coworking is a family-owned and operated workspace in [GEOGRAPHIC_D…"
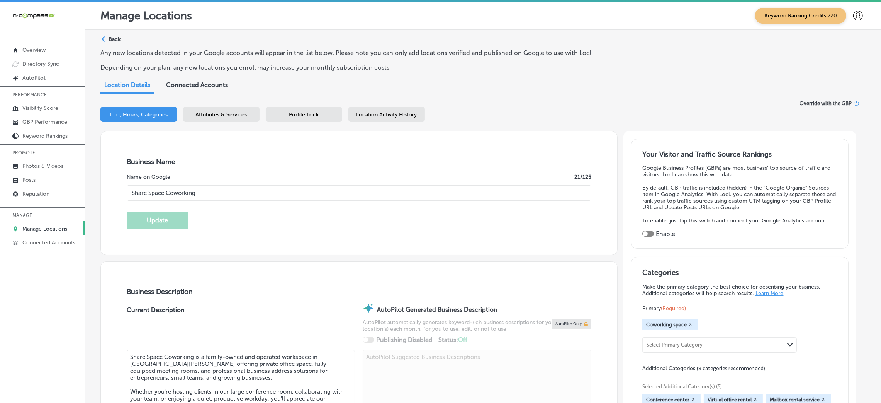
type input "[PHONE_NUMBER]"
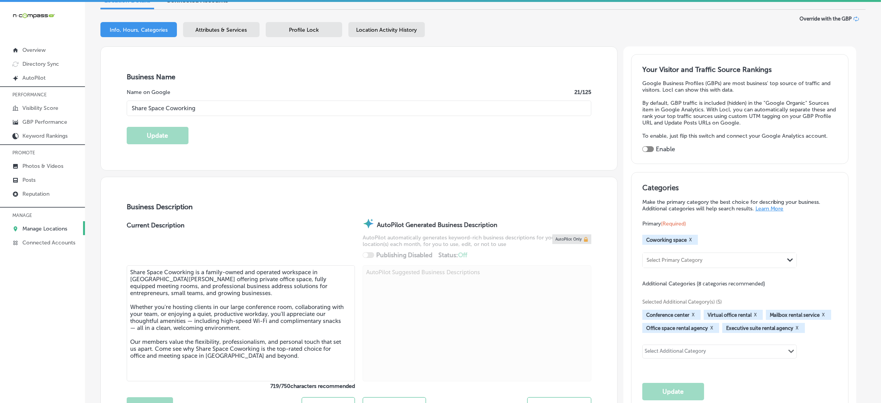
scroll to position [173, 0]
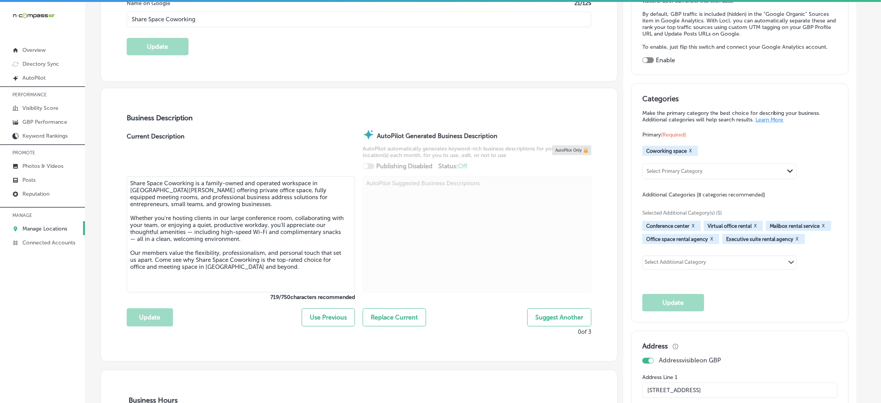
click at [277, 205] on textarea "Share Space Coworking is a family-owned and operated workspace in [GEOGRAPHIC_D…" at bounding box center [241, 234] width 228 height 116
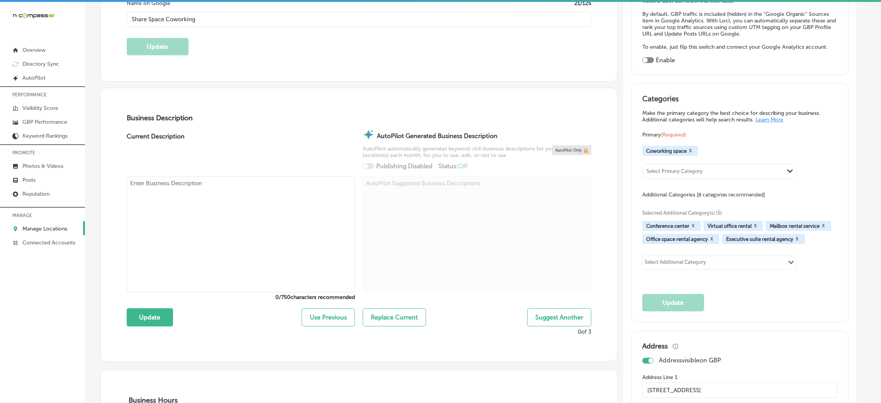
paste textarea "Share Space Coworking in [GEOGRAPHIC_DATA][PERSON_NAME] offers a professional, …"
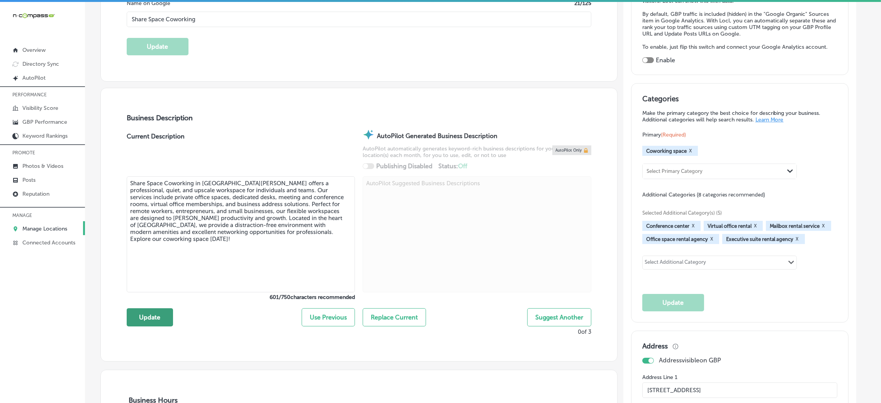
type textarea "Share Space Coworking in [GEOGRAPHIC_DATA][PERSON_NAME] offers a professional, …"
click at [148, 315] on button "Update" at bounding box center [150, 317] width 46 height 18
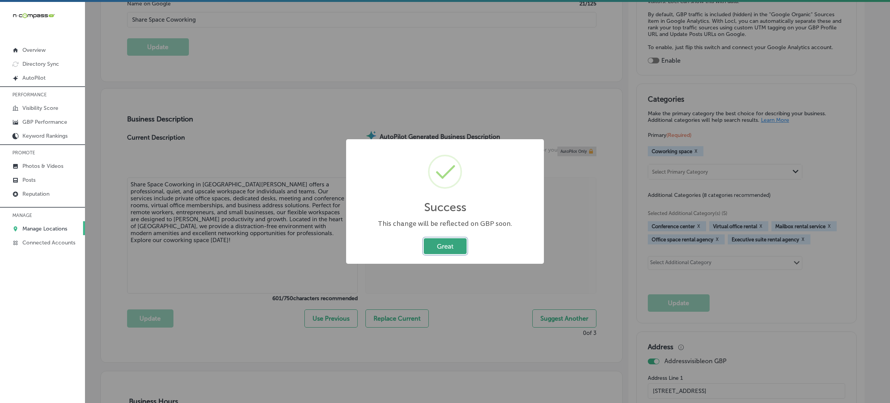
click at [447, 241] on button "Great" at bounding box center [445, 246] width 43 height 16
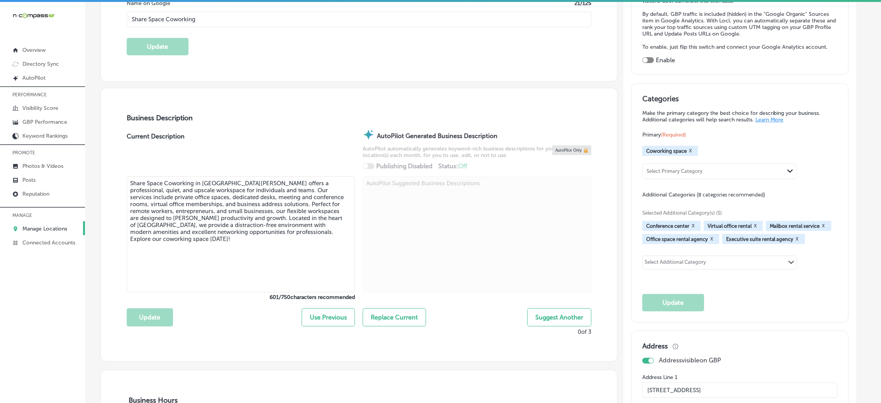
click at [722, 263] on div "Select Additional Category Path Created with Sketch." at bounding box center [720, 262] width 154 height 13
paste input "Virtual Office Rental"
type input "Virtual Office Rental"
click at [703, 259] on div "Select Additional Category" at bounding box center [675, 263] width 61 height 9
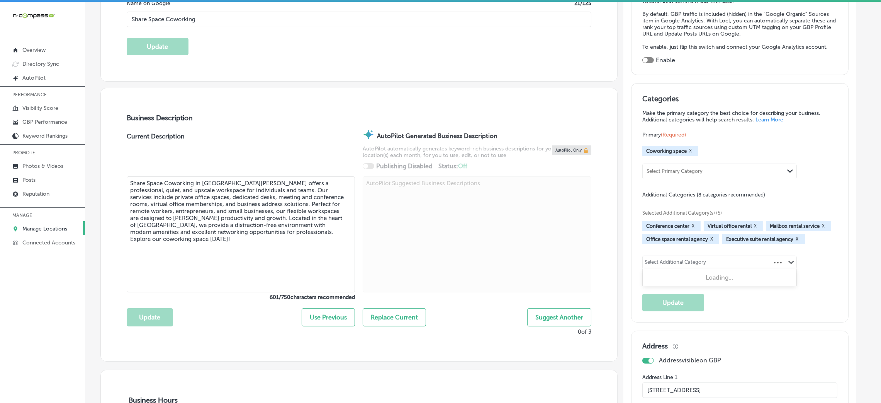
click at [703, 259] on div "Select Additional Category" at bounding box center [675, 263] width 61 height 9
paste input "Office Rental Service"
type input "Office Rental Service"
click at [687, 267] on div "Select Additional Category" at bounding box center [675, 263] width 61 height 9
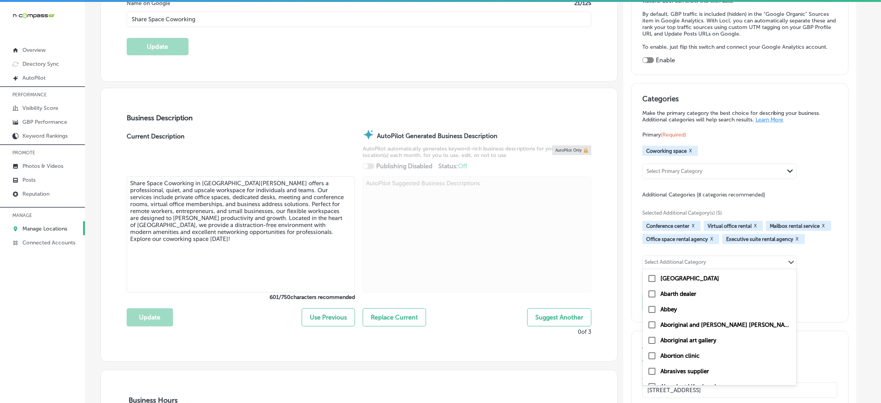
paste input "Conference Room"
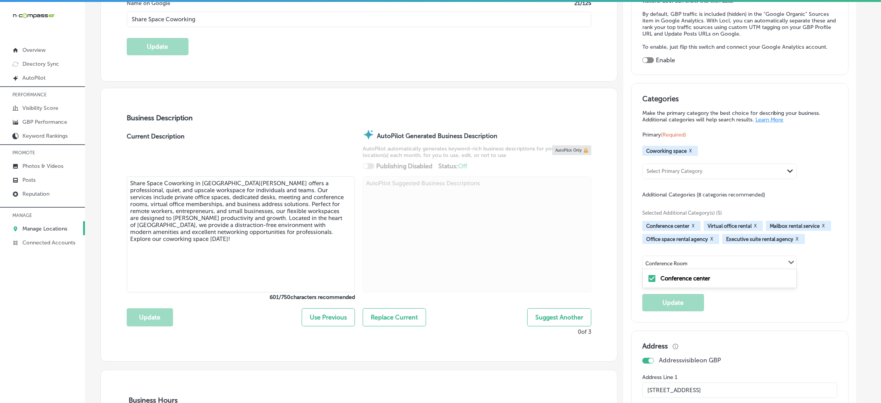
type input "Conference Room"
click at [709, 257] on div "Select Additional Category" at bounding box center [676, 262] width 66 height 11
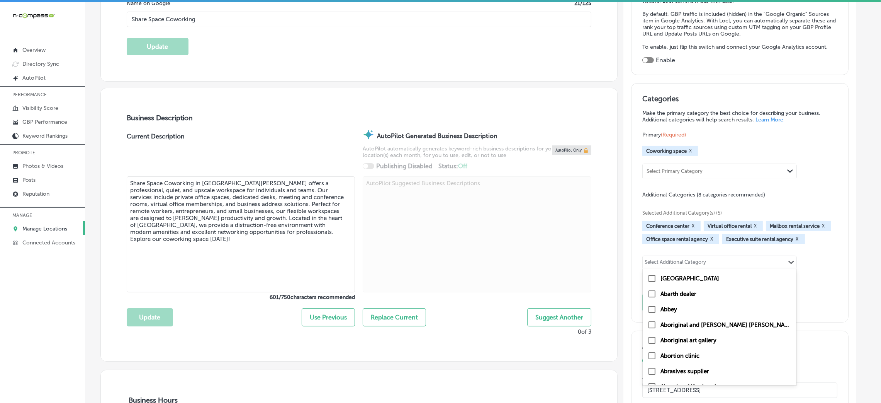
click at [709, 257] on div "Select Additional Category" at bounding box center [676, 262] width 66 height 11
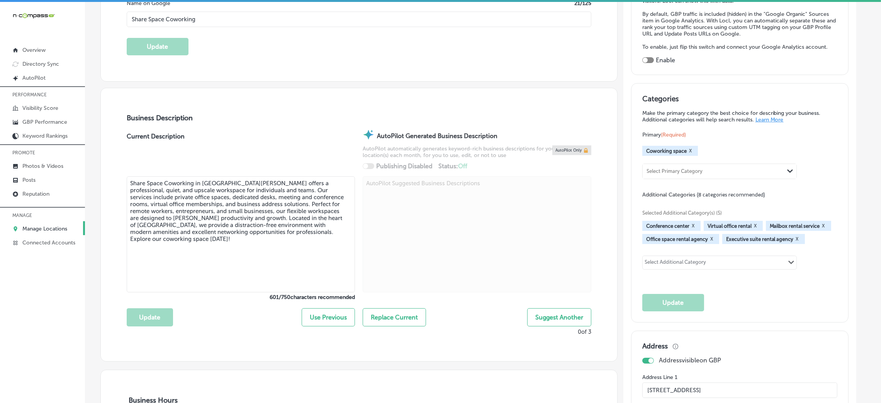
click at [709, 257] on div "Select Additional Category" at bounding box center [676, 262] width 66 height 11
paste input "Business Address"
type input "Business Address"
click at [696, 257] on div "Select Additional Category" at bounding box center [676, 262] width 66 height 11
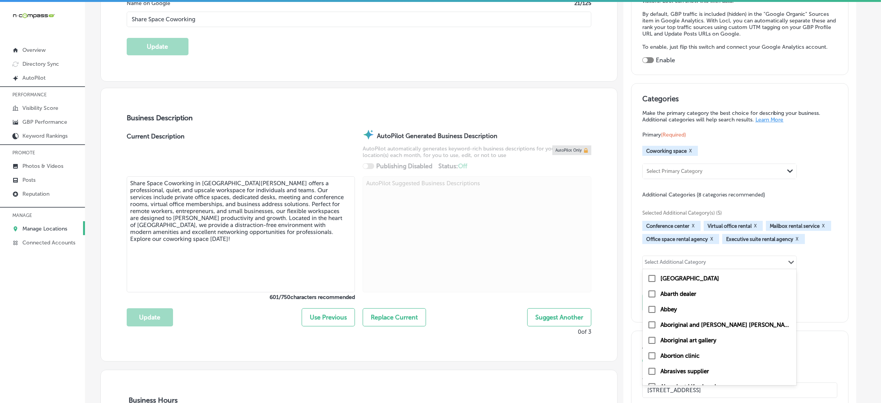
paste input "Office Space Rental Agency"
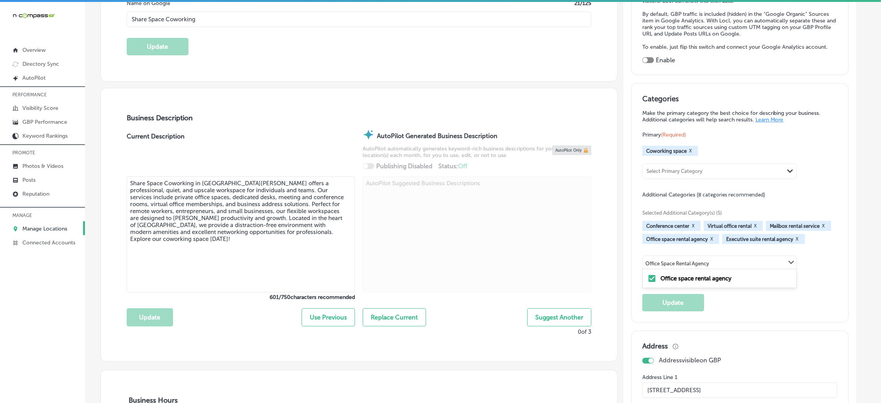
type input "Office Space Rental Agency"
click at [687, 256] on div "Select Additional Category Path Created with Sketch." at bounding box center [720, 262] width 154 height 13
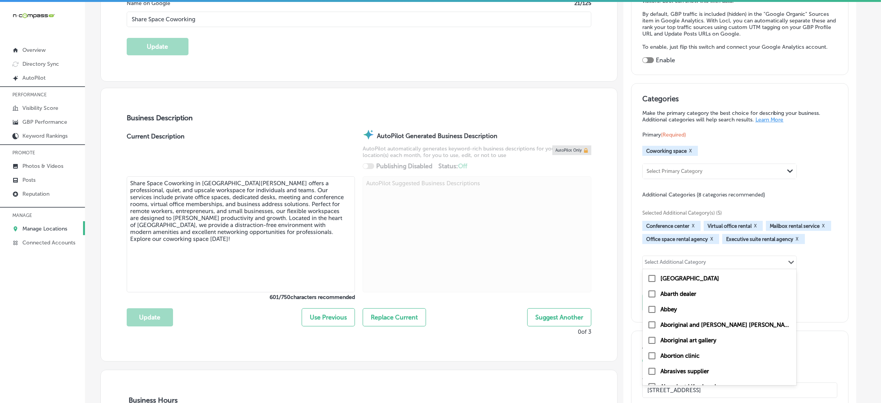
paste input "Shared Office Space"
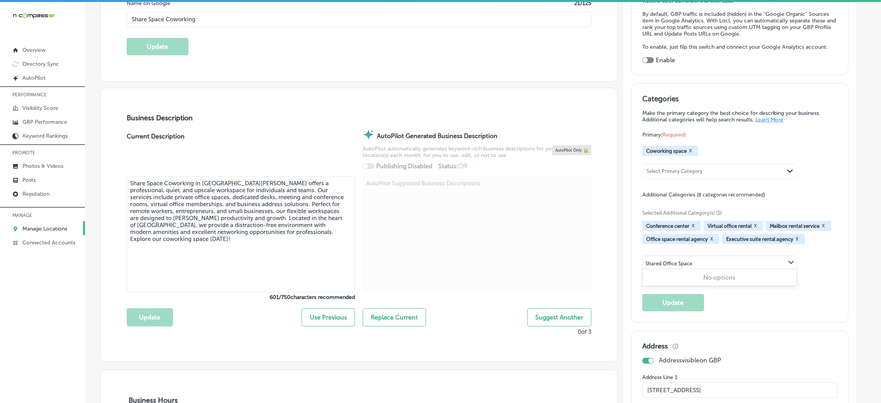
type input "Shared Office Space"
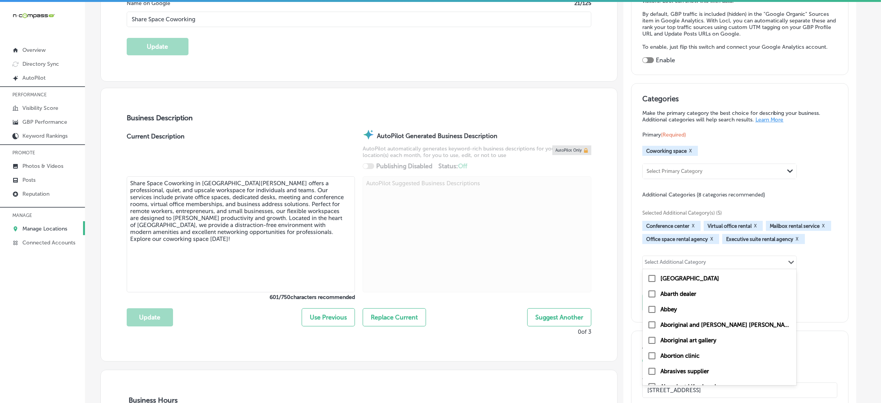
click at [679, 262] on div "Select Additional Category" at bounding box center [675, 263] width 61 height 9
paste input "Meeting Rooms"
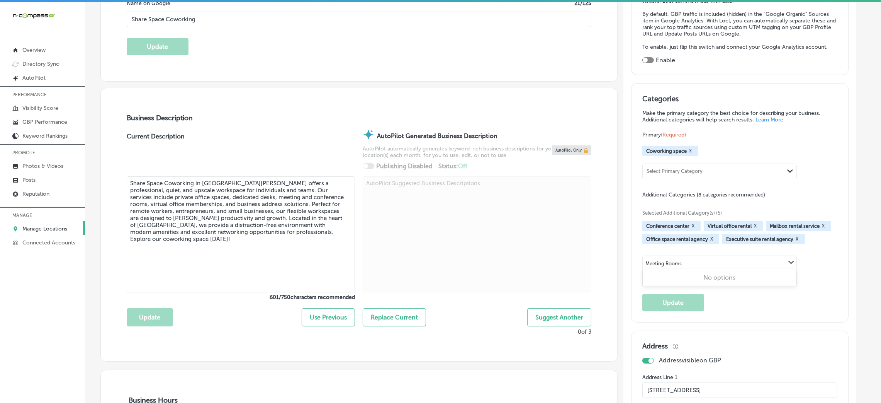
type input "Meeting Rooms"
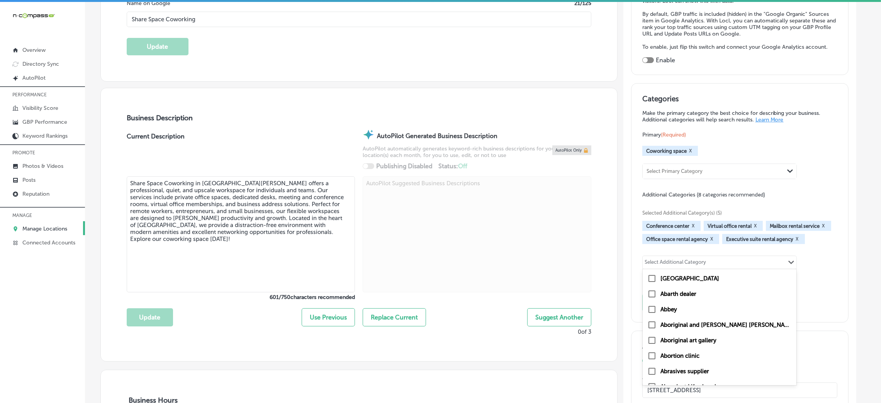
click at [663, 267] on div "Select Additional Category" at bounding box center [675, 263] width 61 height 9
paste input "Private Office"
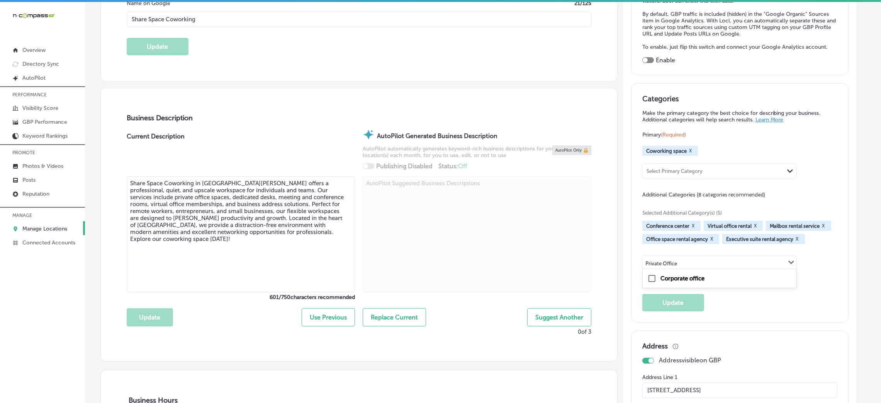
type input "Private Office"
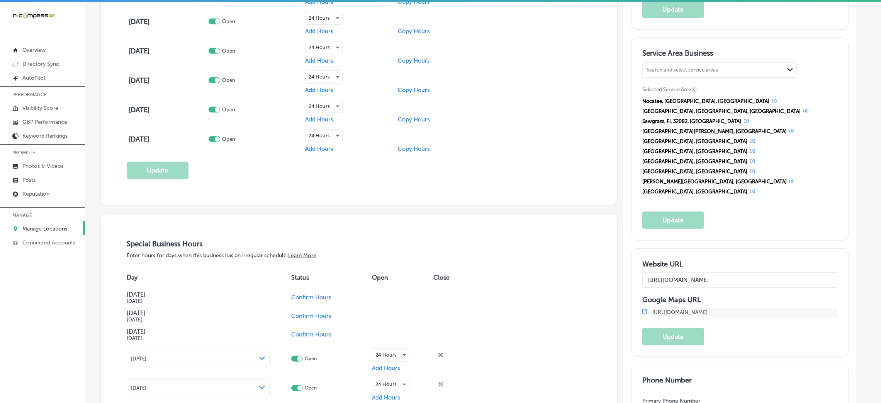
scroll to position [521, 0]
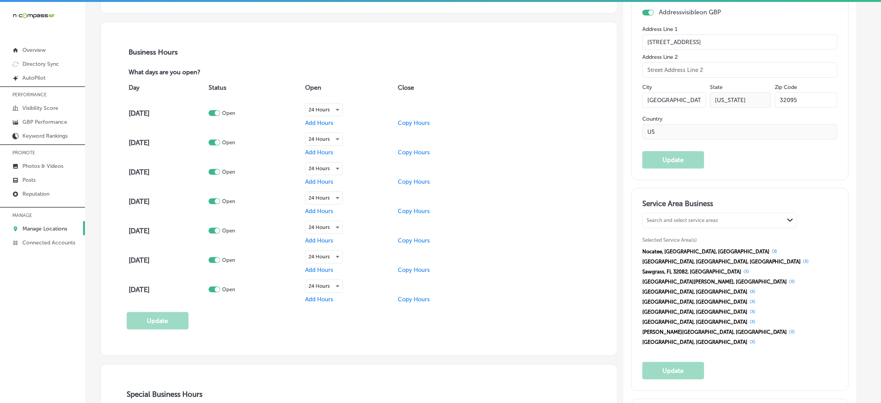
click at [770, 248] on button "(X)" at bounding box center [775, 251] width 10 height 6
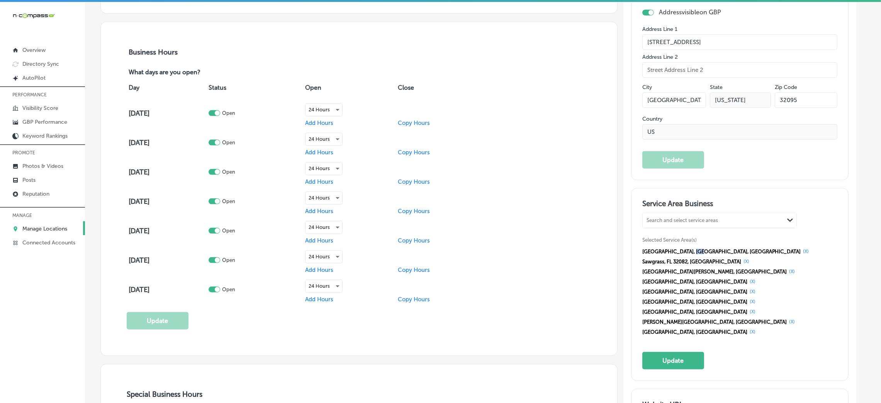
click at [693, 248] on span "[GEOGRAPHIC_DATA], [GEOGRAPHIC_DATA], [GEOGRAPHIC_DATA]" at bounding box center [722, 251] width 159 height 6
click at [801, 248] on button "(X)" at bounding box center [806, 251] width 10 height 6
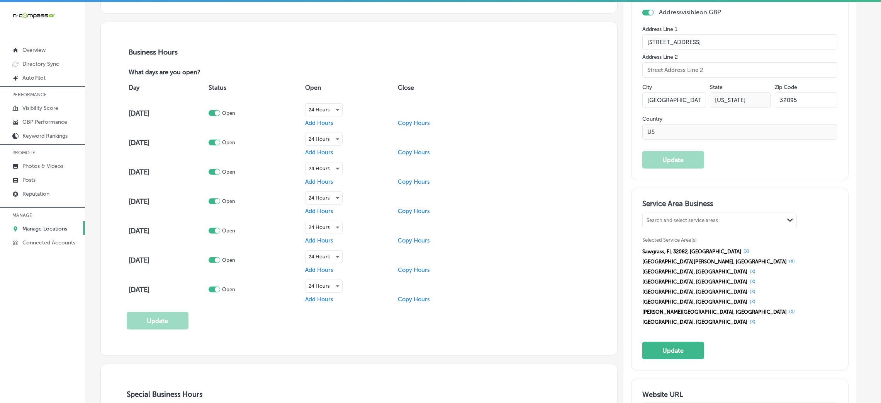
click at [700, 248] on span "Sawgrass, FL 32082, [GEOGRAPHIC_DATA]" at bounding box center [692, 251] width 99 height 6
click at [741, 248] on button "(X)" at bounding box center [746, 251] width 10 height 6
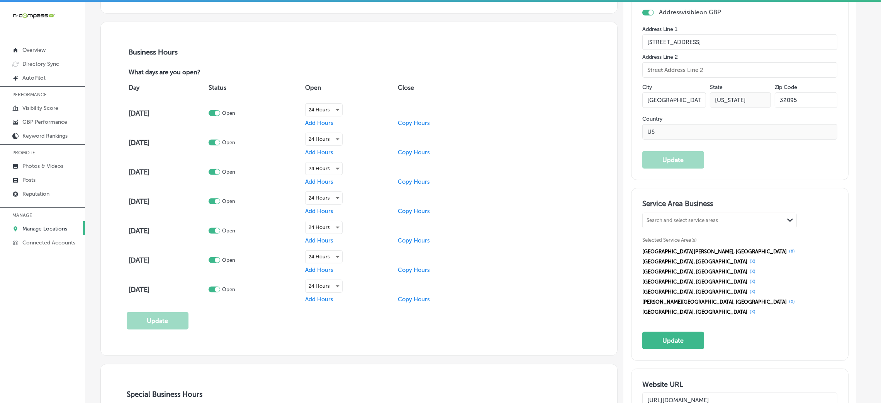
click at [787, 248] on button "(X)" at bounding box center [792, 251] width 10 height 6
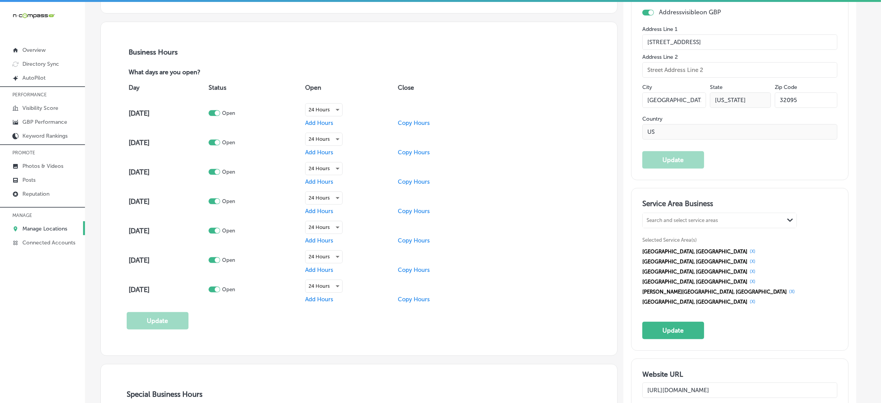
click at [748, 248] on button "(X)" at bounding box center [753, 251] width 10 height 6
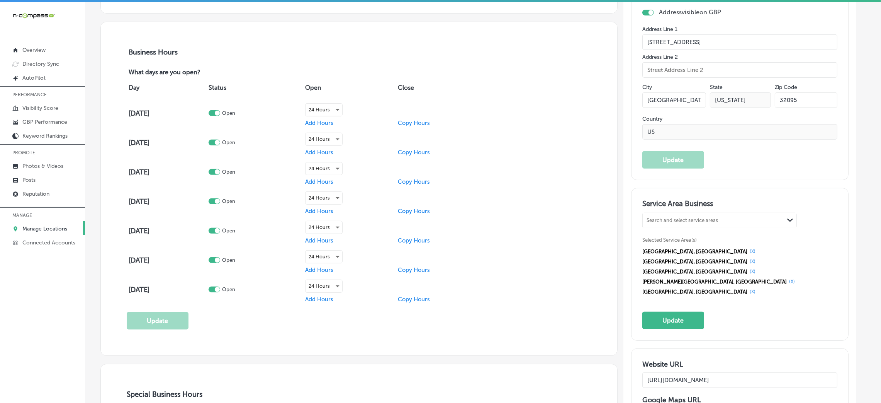
click at [748, 248] on button "(X)" at bounding box center [753, 251] width 10 height 6
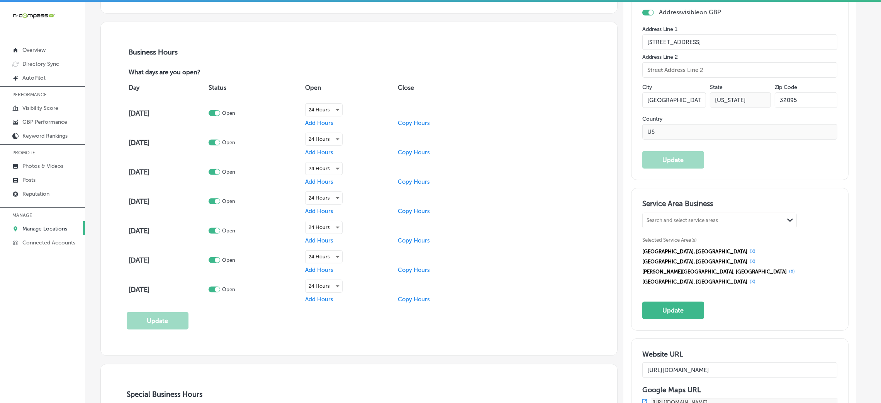
click at [748, 248] on button "(X)" at bounding box center [753, 251] width 10 height 6
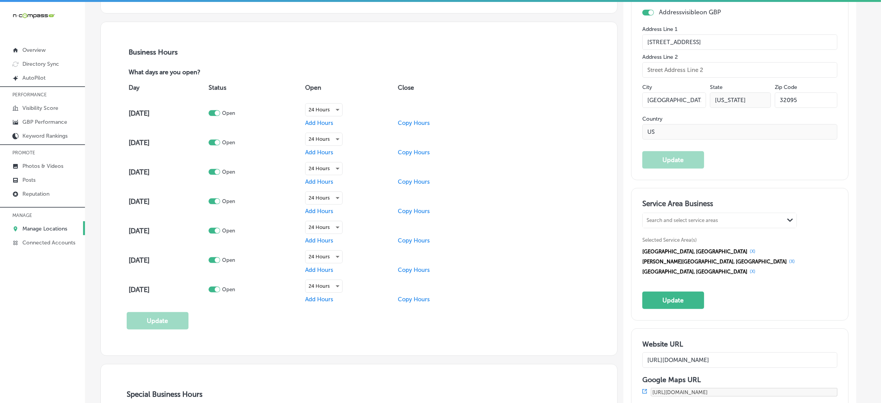
click at [748, 248] on button "(X)" at bounding box center [753, 251] width 10 height 6
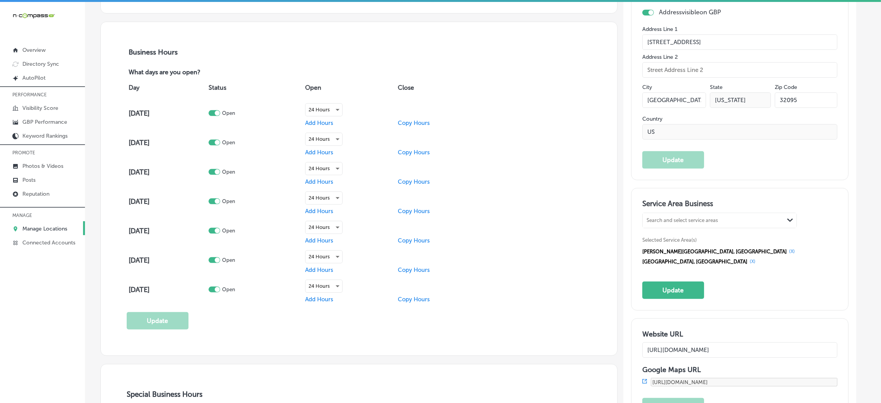
click at [728, 246] on div "[PERSON_NAME][GEOGRAPHIC_DATA], [GEOGRAPHIC_DATA] (X) [GEOGRAPHIC_DATA], [GEOGR…" at bounding box center [740, 256] width 195 height 20
click at [725, 246] on div "[PERSON_NAME][GEOGRAPHIC_DATA], [GEOGRAPHIC_DATA] (X) [GEOGRAPHIC_DATA], [GEOGR…" at bounding box center [740, 256] width 195 height 20
click at [787, 248] on button "(X)" at bounding box center [792, 251] width 10 height 6
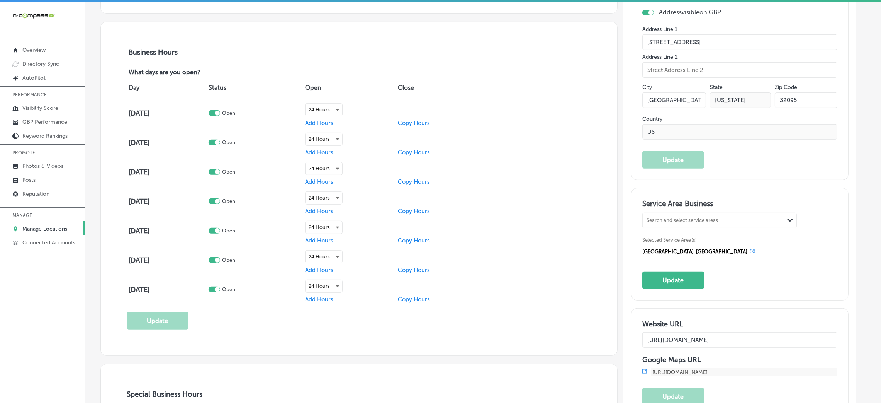
click at [731, 246] on div "[GEOGRAPHIC_DATA], [GEOGRAPHIC_DATA] (X)" at bounding box center [740, 251] width 195 height 10
click at [748, 248] on button "(X)" at bounding box center [753, 251] width 10 height 6
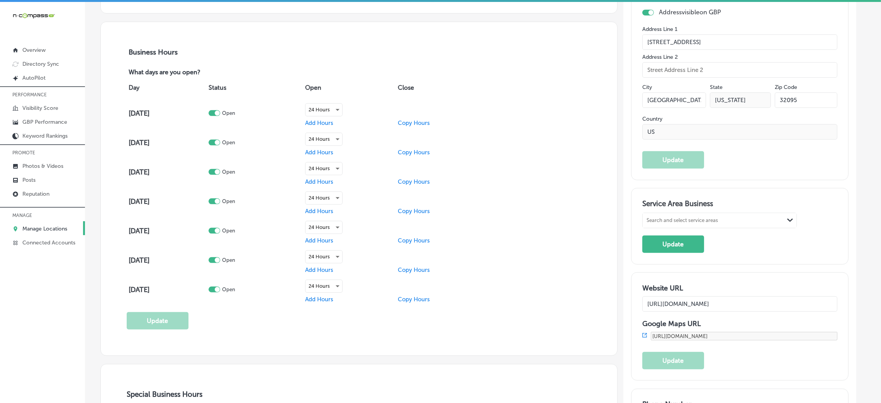
click at [700, 209] on div "Service Area Business Search and select service areas Path Created with Sketch.…" at bounding box center [740, 226] width 195 height 54
click at [700, 218] on div "Search and select service areas" at bounding box center [682, 221] width 71 height 6
paste input "[GEOGRAPHIC_DATA], [GEOGRAPHIC_DATA],"
click at [689, 229] on div "[GEOGRAPHIC_DATA], [GEOGRAPHIC_DATA]" at bounding box center [720, 239] width 154 height 21
type input "[GEOGRAPHIC_DATA], [GEOGRAPHIC_DATA],"
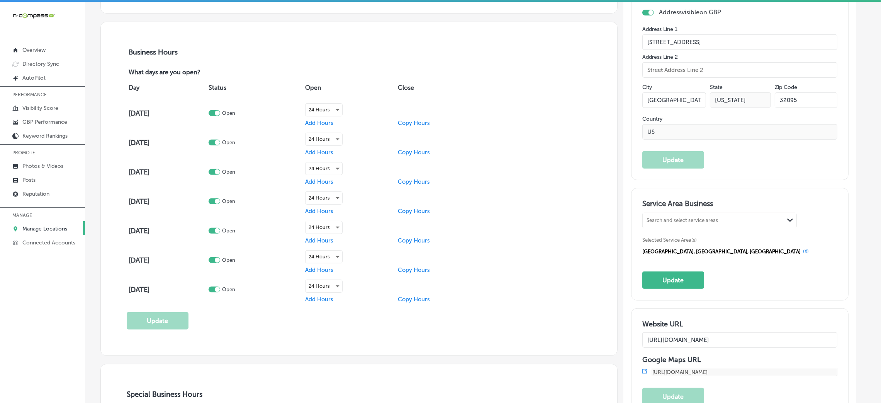
click at [669, 199] on h3 "Service Area Business" at bounding box center [740, 205] width 195 height 12
click at [666, 218] on div "Search and select service areas" at bounding box center [682, 221] width 71 height 6
paste input "[GEOGRAPHIC_DATA], [GEOGRAPHIC_DATA],"
click at [690, 240] on div "[GEOGRAPHIC_DATA], [GEOGRAPHIC_DATA]" at bounding box center [720, 243] width 144 height 7
type input "[GEOGRAPHIC_DATA], [GEOGRAPHIC_DATA],"
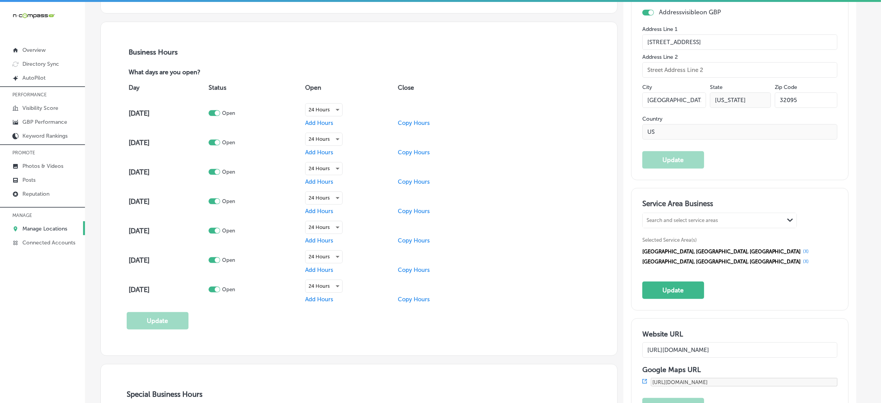
click at [713, 213] on div "Search and select service areas Path Created with Sketch." at bounding box center [720, 220] width 154 height 15
paste input "[GEOGRAPHIC_DATA][PERSON_NAME], [GEOGRAPHIC_DATA]"
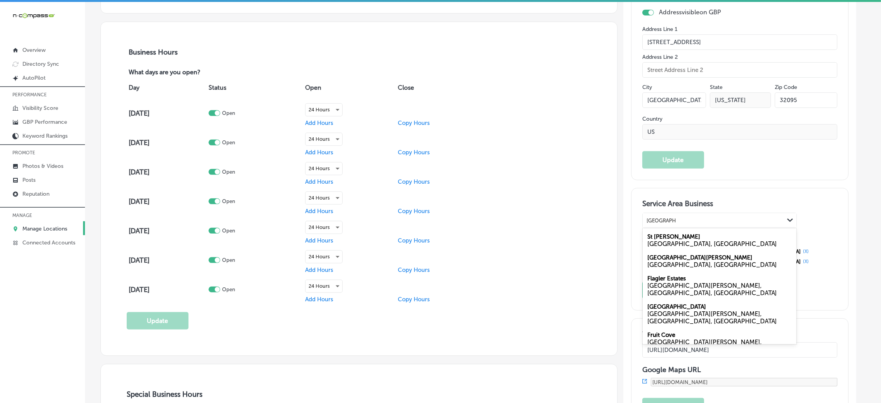
click at [694, 229] on div "[GEOGRAPHIC_DATA][PERSON_NAME], [GEOGRAPHIC_DATA]" at bounding box center [720, 239] width 154 height 21
type input "[GEOGRAPHIC_DATA][PERSON_NAME], [GEOGRAPHIC_DATA]"
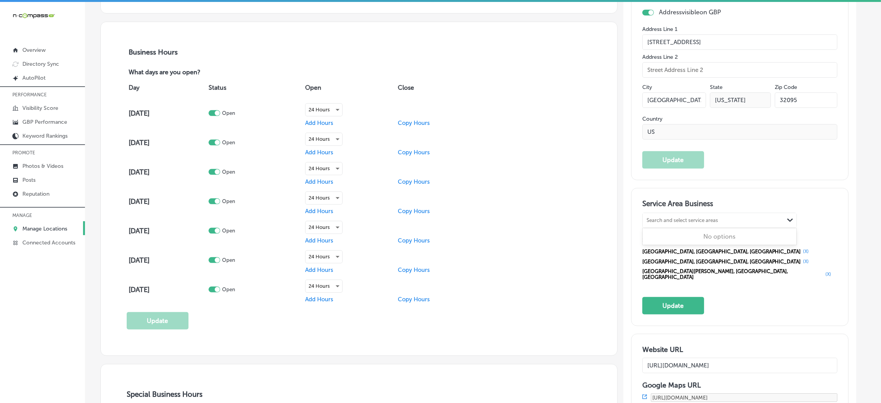
click at [679, 213] on div "Search and select service areas Path Created with Sketch." at bounding box center [720, 220] width 154 height 15
paste input "[GEOGRAPHIC_DATA], [GEOGRAPHIC_DATA]"
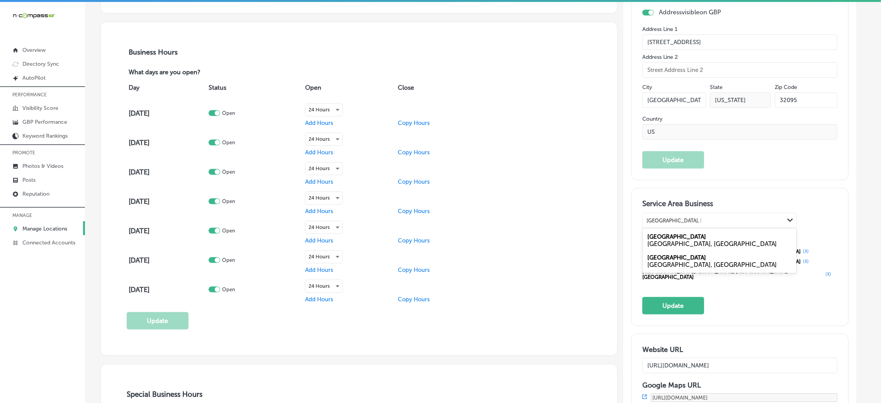
click at [678, 233] on label "[GEOGRAPHIC_DATA]" at bounding box center [677, 236] width 59 height 7
type input "[GEOGRAPHIC_DATA], [GEOGRAPHIC_DATA]"
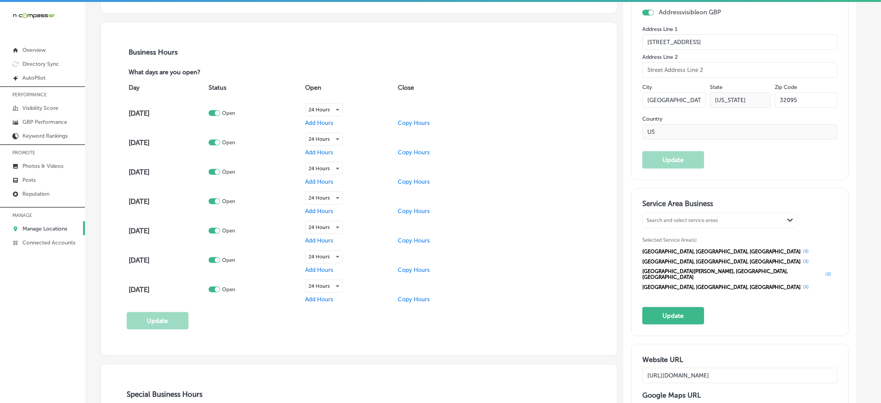
click at [687, 212] on div "Search and select service areas Path Created with Sketch. Selected Service Area…" at bounding box center [740, 251] width 195 height 79
click at [685, 215] on div "Search and select service areas" at bounding box center [713, 220] width 141 height 10
paste input "Nocatee, [GEOGRAPHIC_DATA]"
click at [688, 229] on div "Nocatee [GEOGRAPHIC_DATA], [GEOGRAPHIC_DATA]" at bounding box center [720, 239] width 154 height 21
type input "Nocatee, [GEOGRAPHIC_DATA]"
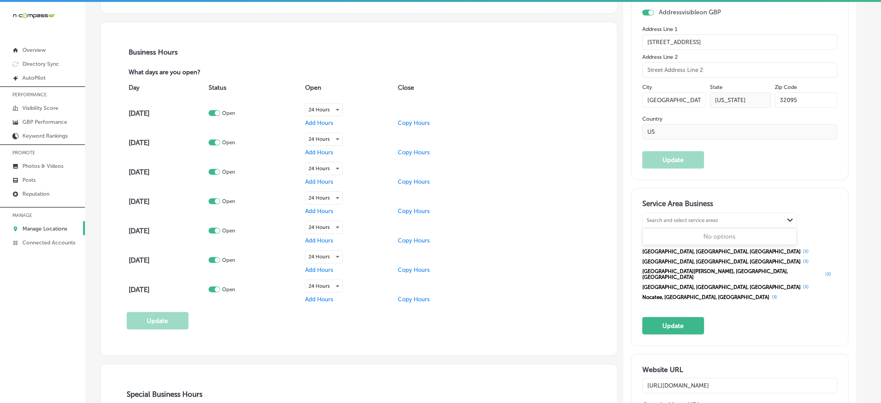
click at [703, 218] on div "Search and select service areas" at bounding box center [682, 221] width 71 height 6
paste input "[GEOGRAPHIC_DATA], [GEOGRAPHIC_DATA]"
click at [692, 229] on div "[GEOGRAPHIC_DATA] [GEOGRAPHIC_DATA], [GEOGRAPHIC_DATA]" at bounding box center [720, 239] width 154 height 21
type input "[GEOGRAPHIC_DATA], [GEOGRAPHIC_DATA]"
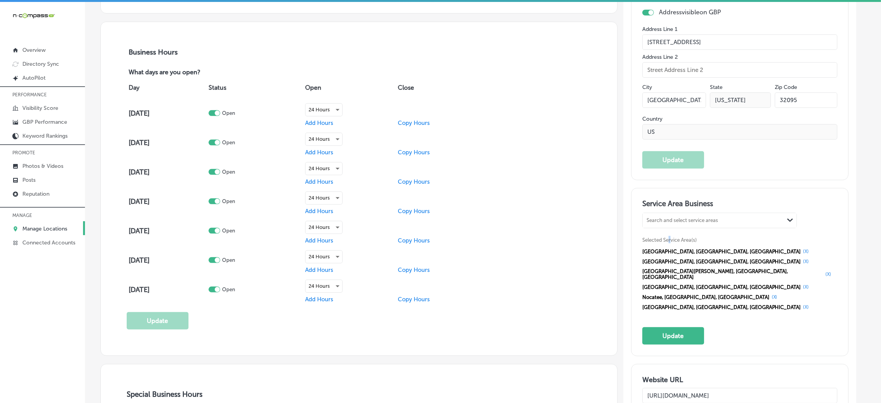
click at [676, 215] on div "Search and select service areas Path Created with Sketch. Selected Service Area…" at bounding box center [740, 261] width 195 height 99
click at [678, 218] on div "Search and select service areas" at bounding box center [682, 221] width 71 height 6
paste input "[GEOGRAPHIC_DATA], [GEOGRAPHIC_DATA]"
type input "[GEOGRAPHIC_DATA], [GEOGRAPHIC_DATA]"
click at [690, 218] on div "Search and select service areas" at bounding box center [682, 221] width 71 height 6
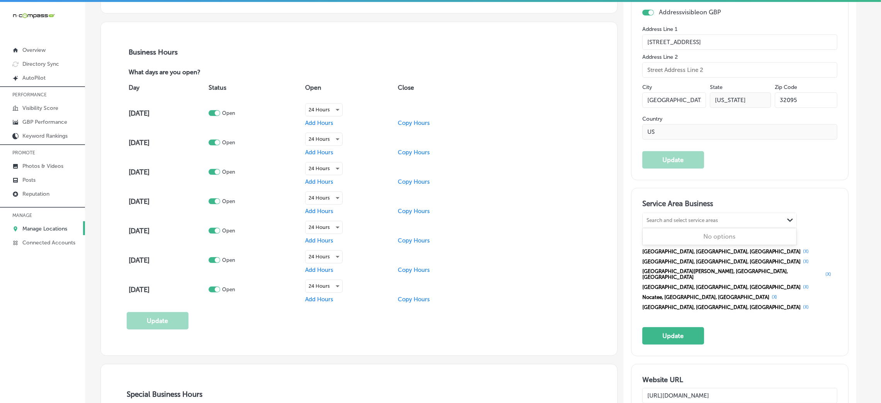
paste input "[GEOGRAPHIC_DATA], [GEOGRAPHIC_DATA]"
type input "Anastasia Island"
click at [703, 212] on div "option [object Object], selected. 0 results available. Select is focused ,type …" at bounding box center [720, 219] width 155 height 15
click at [699, 218] on div "Search and select service areas" at bounding box center [682, 221] width 71 height 6
paste input "[GEOGRAPHIC_DATA][PERSON_NAME], [GEOGRAPHIC_DATA]"
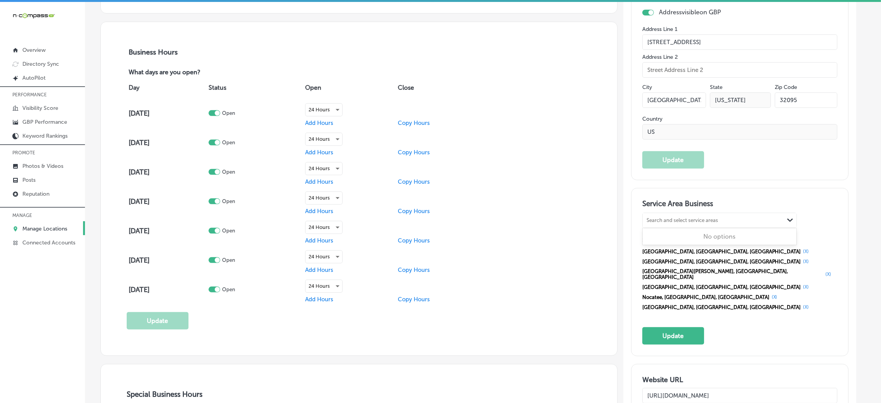
type input "[GEOGRAPHIC_DATA][PERSON_NAME], [GEOGRAPHIC_DATA]"
click at [722, 215] on div "[GEOGRAPHIC_DATA][PERSON_NAME], [GEOGRAPHIC_DATA]" at bounding box center [706, 220] width 126 height 10
click at [718, 218] on div "Search and select service areas" at bounding box center [682, 221] width 71 height 6
paste input "[GEOGRAPHIC_DATA][PERSON_NAME], [GEOGRAPHIC_DATA]"
click at [651, 218] on input "[GEOGRAPHIC_DATA][PERSON_NAME], [GEOGRAPHIC_DATA]" at bounding box center [675, 221] width 56 height 6
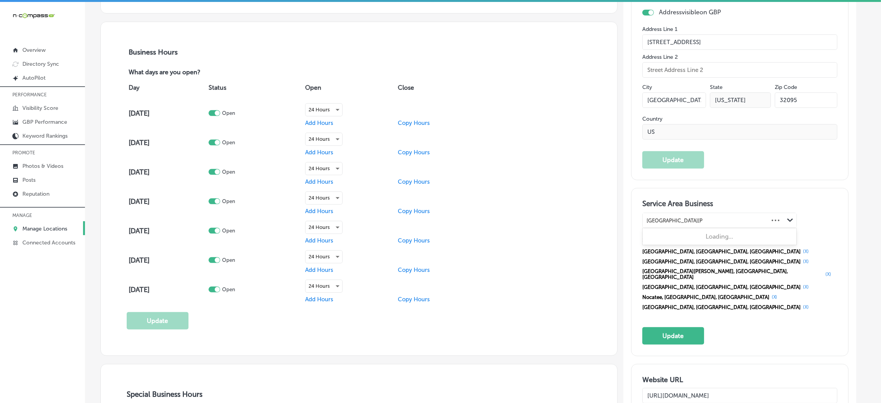
drag, startPoint x: 702, startPoint y: 201, endPoint x: 705, endPoint y: 188, distance: 13.3
click at [717, 215] on div "[GEOGRAPHIC_DATA][PERSON_NAME], [GEOGRAPHIC_DATA] [GEOGRAPHIC_DATA][PERSON_NAME…" at bounding box center [706, 220] width 126 height 10
click at [717, 229] on div "[GEOGRAPHIC_DATA][PERSON_NAME] [GEOGRAPHIC_DATA], [GEOGRAPHIC_DATA]" at bounding box center [720, 239] width 154 height 21
type input "St. [PERSON_NAME]"
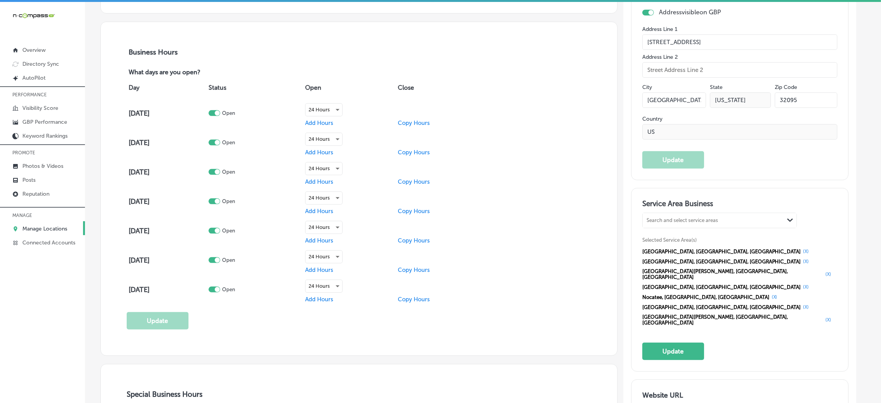
click at [699, 218] on div "Search and select service areas" at bounding box center [682, 221] width 71 height 6
paste input "[GEOGRAPHIC_DATA], [GEOGRAPHIC_DATA]"
click at [690, 229] on div "[GEOGRAPHIC_DATA] [GEOGRAPHIC_DATA], [GEOGRAPHIC_DATA]" at bounding box center [720, 239] width 154 height 21
type input "[GEOGRAPHIC_DATA], [GEOGRAPHIC_DATA]"
click at [682, 215] on div "Search and select service areas" at bounding box center [713, 220] width 141 height 10
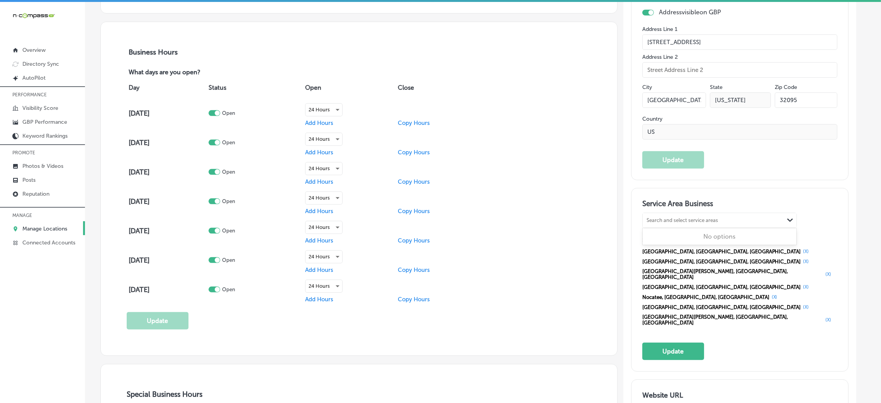
paste input "[GEOGRAPHIC_DATA], [GEOGRAPHIC_DATA]"
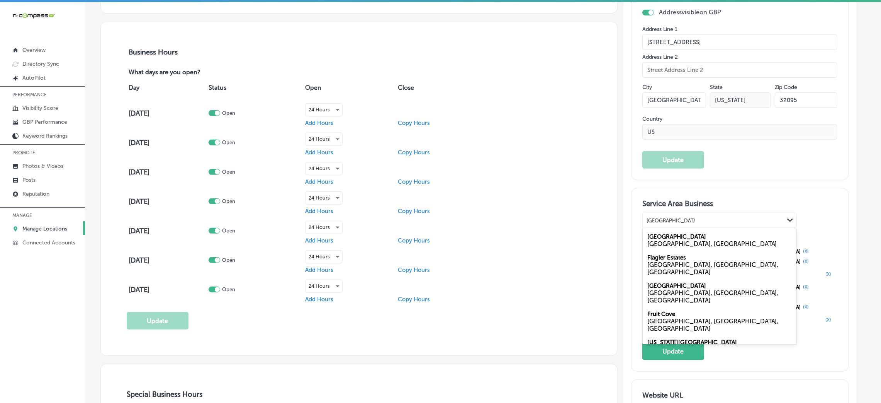
click at [681, 233] on label "[GEOGRAPHIC_DATA]" at bounding box center [677, 236] width 59 height 7
type input "[GEOGRAPHIC_DATA], [GEOGRAPHIC_DATA]"
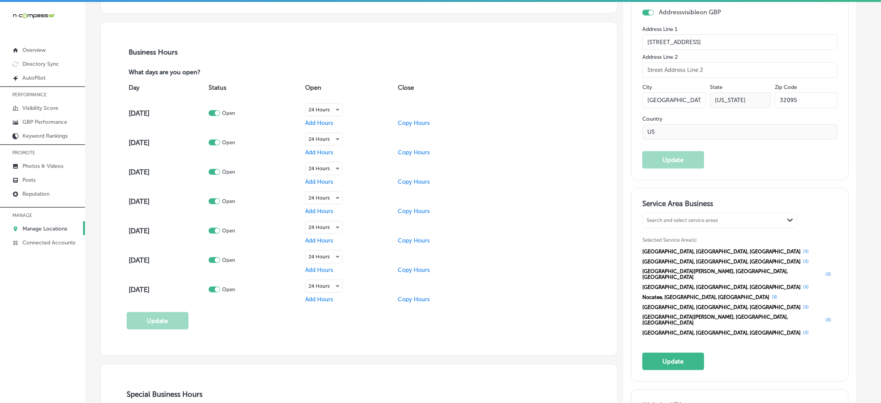
click at [675, 218] on div "Search and select service areas" at bounding box center [682, 221] width 71 height 6
paste input "[PERSON_NAME][GEOGRAPHIC_DATA], [GEOGRAPHIC_DATA]"
click at [694, 229] on div "[PERSON_NAME][GEOGRAPHIC_DATA] [GEOGRAPHIC_DATA], [GEOGRAPHIC_DATA]" at bounding box center [720, 239] width 154 height 21
type input "[PERSON_NAME][GEOGRAPHIC_DATA], [GEOGRAPHIC_DATA]"
click at [683, 218] on div "Search and select service areas" at bounding box center [682, 221] width 71 height 6
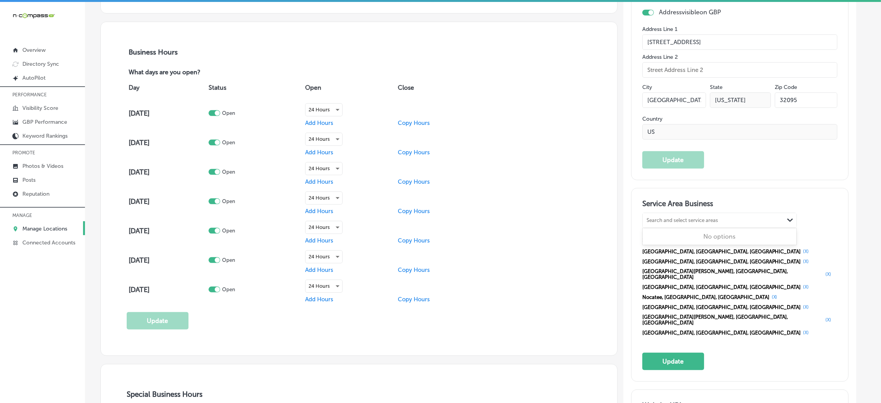
paste input "[GEOGRAPHIC_DATA], [GEOGRAPHIC_DATA]"
click at [692, 233] on label "[GEOGRAPHIC_DATA]" at bounding box center [677, 236] width 59 height 7
type input "[GEOGRAPHIC_DATA], [GEOGRAPHIC_DATA]"
click at [666, 352] on button "Update" at bounding box center [674, 360] width 62 height 17
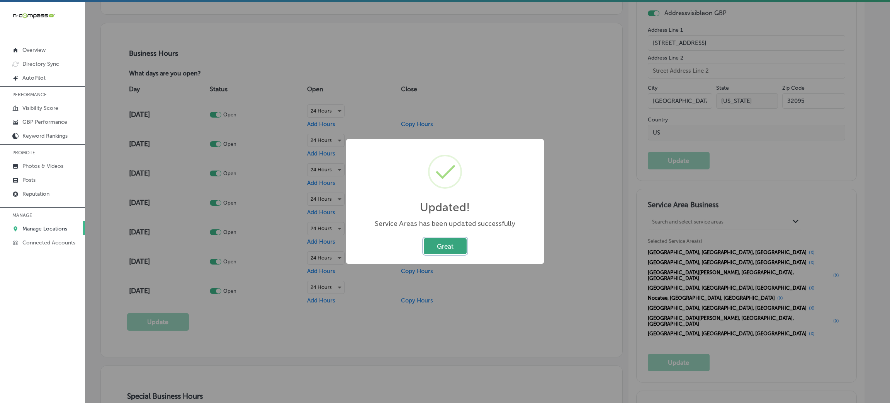
click at [454, 240] on button "Great" at bounding box center [445, 246] width 43 height 16
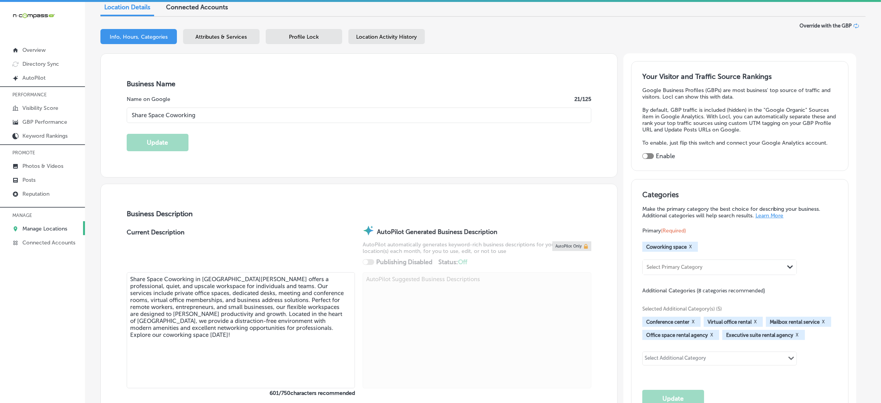
scroll to position [58, 0]
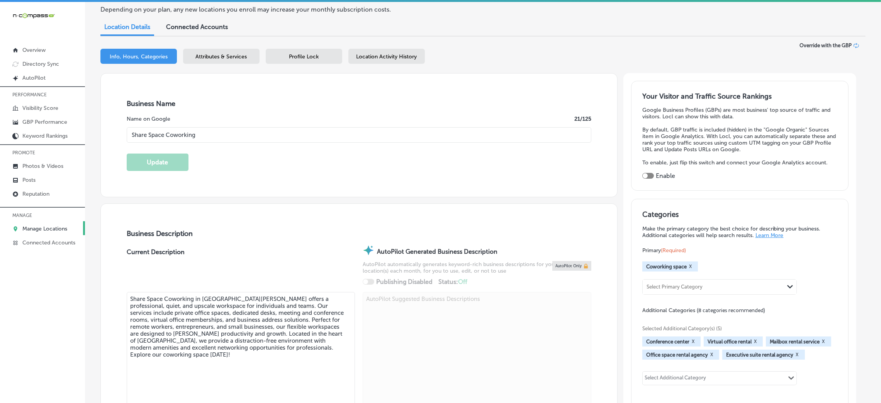
click at [648, 175] on div at bounding box center [645, 175] width 5 height 5
click at [654, 175] on div at bounding box center [649, 176] width 12 height 6
checkbox input "true"
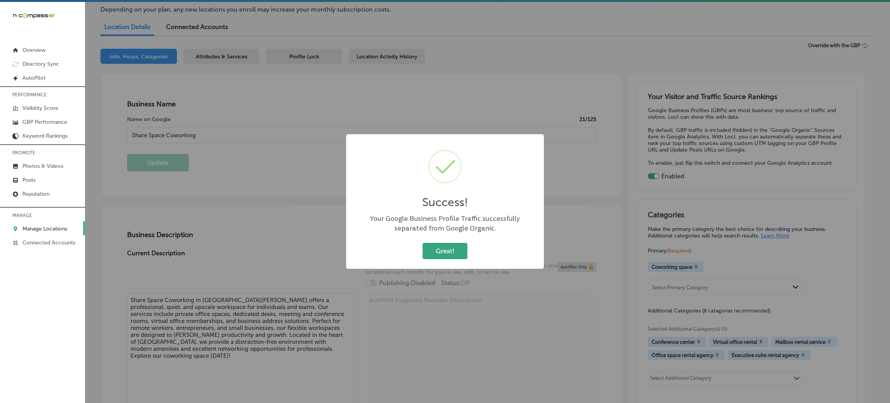
click at [437, 257] on button "Great!" at bounding box center [445, 251] width 45 height 16
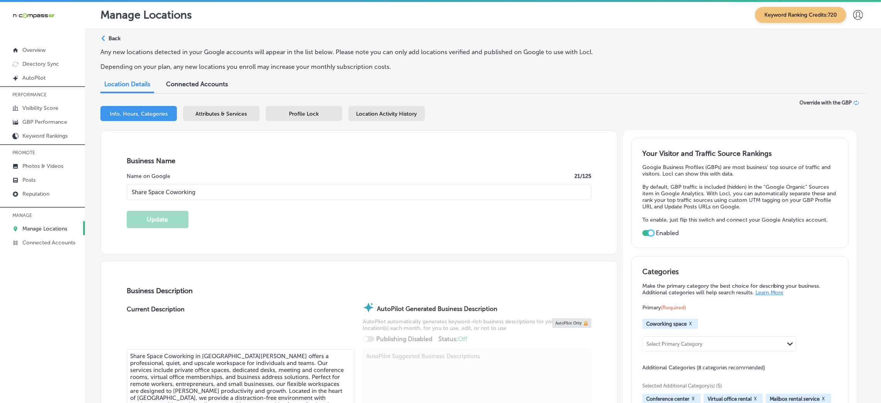
scroll to position [0, 0]
click at [306, 111] on div "Profile Lock" at bounding box center [304, 114] width 76 height 15
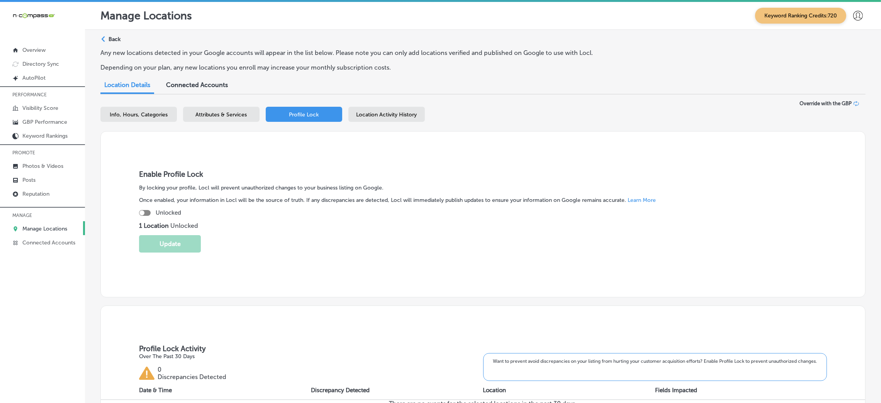
click at [136, 213] on div "Enable Profile Lock By locking your profile, Locl will prevent unauthorized cha…" at bounding box center [482, 214] width 765 height 166
click at [141, 212] on div at bounding box center [141, 212] width 5 height 5
checkbox input "true"
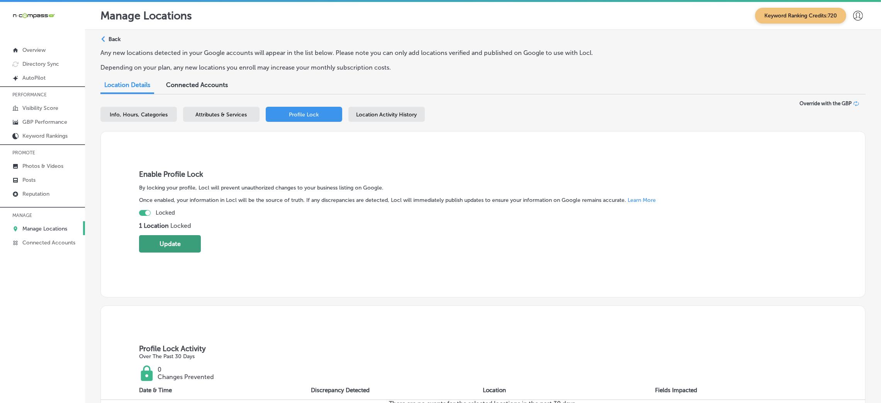
click at [176, 236] on button "Update" at bounding box center [170, 243] width 62 height 17
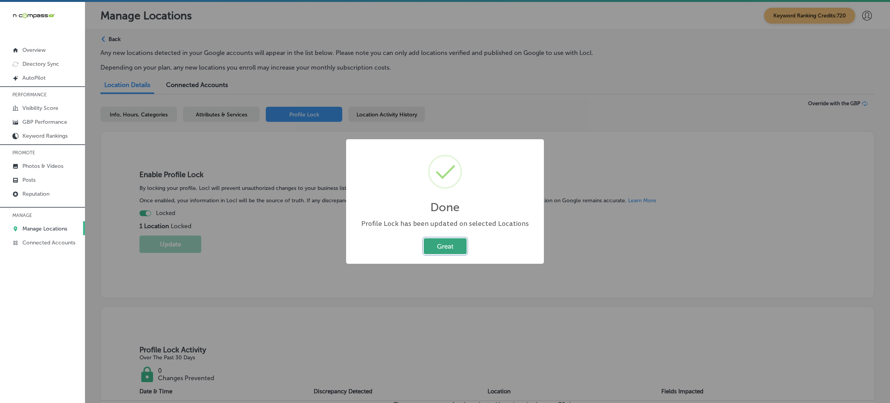
click at [439, 246] on button "Great" at bounding box center [445, 246] width 43 height 16
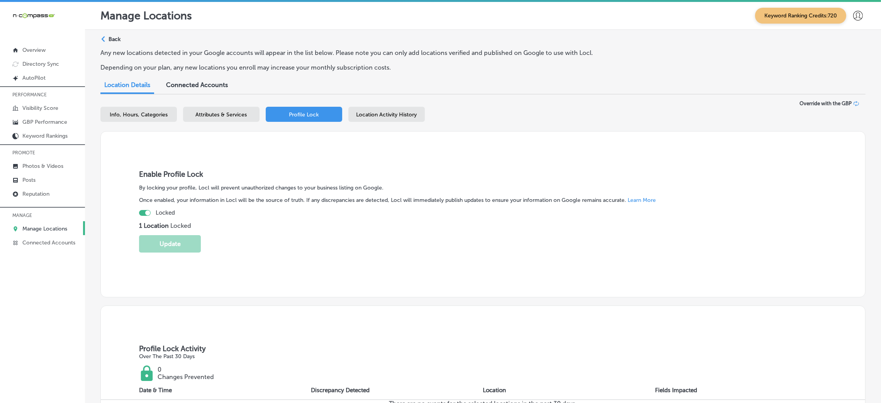
click at [236, 109] on div "Attributes & Services" at bounding box center [221, 114] width 76 height 15
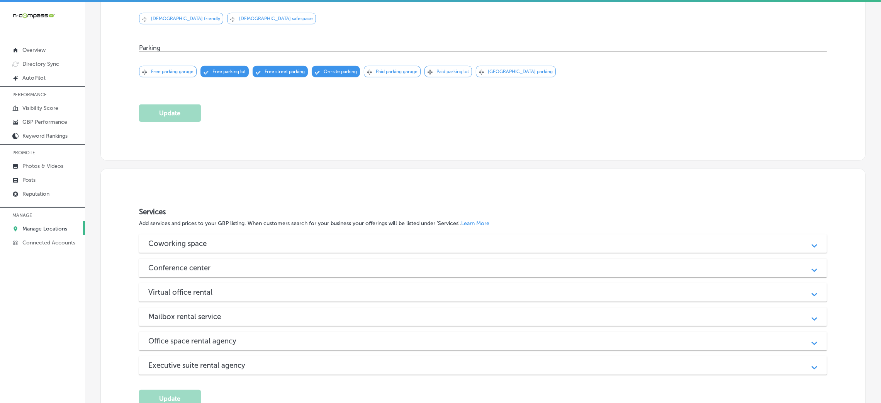
scroll to position [542, 0]
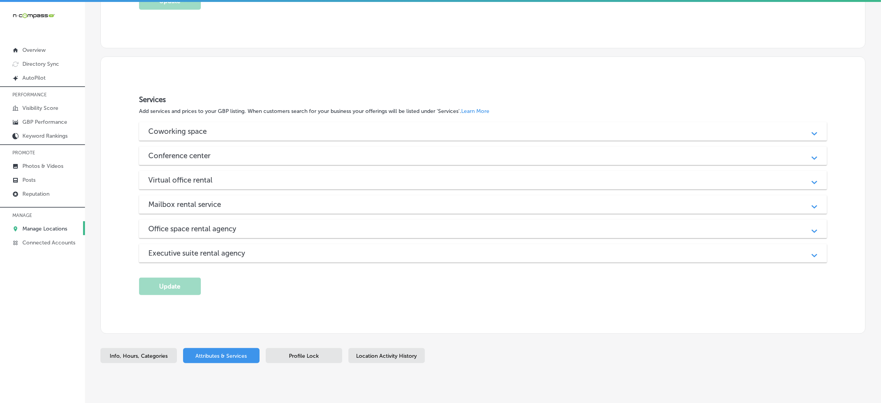
click at [264, 127] on div "Coworking space" at bounding box center [483, 131] width 670 height 9
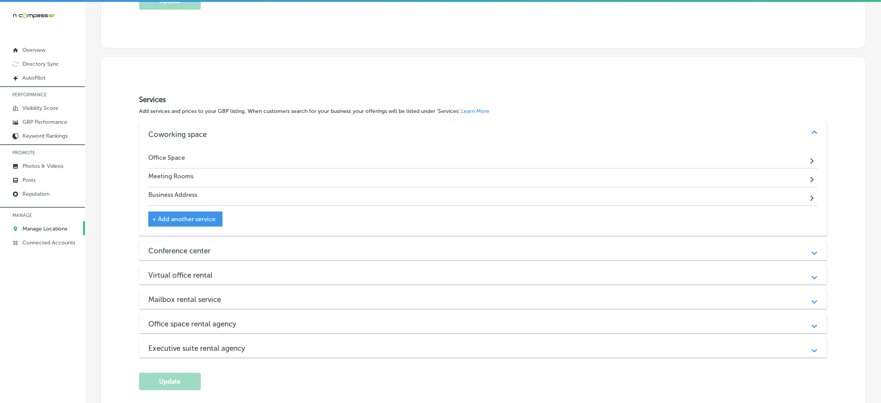
click at [226, 150] on div "Office Space Path Created with Sketch." at bounding box center [483, 159] width 670 height 19
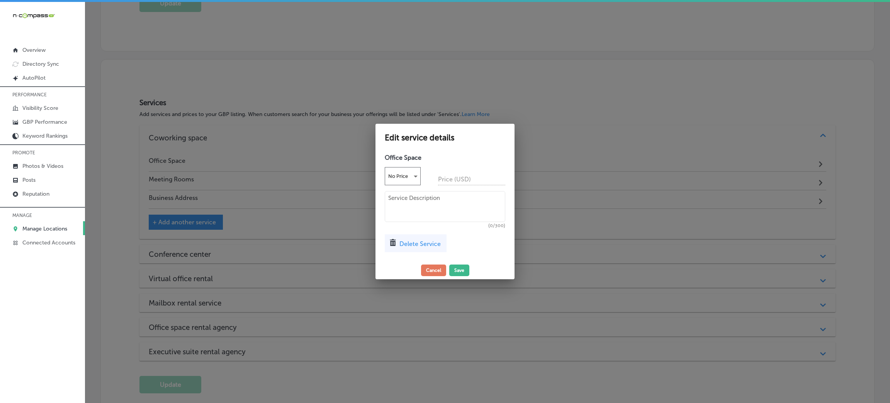
click at [415, 245] on span "Delete Service" at bounding box center [419, 243] width 41 height 7
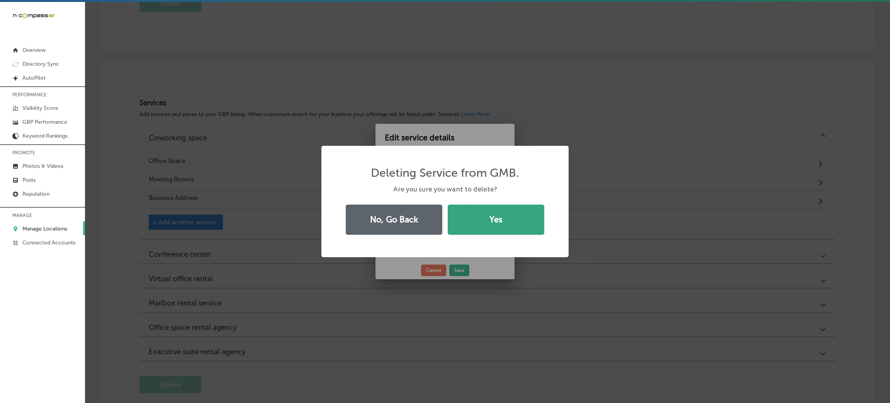
click at [483, 217] on button "Yes" at bounding box center [496, 219] width 97 height 30
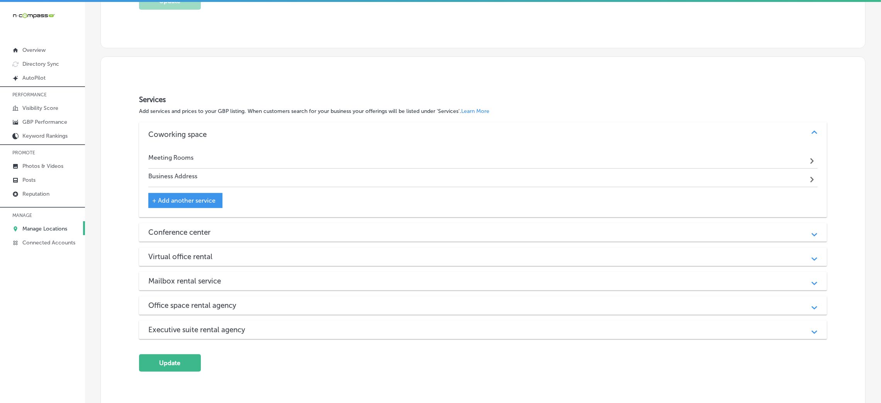
click at [255, 155] on div "Meeting Rooms Path Created with Sketch." at bounding box center [483, 159] width 670 height 19
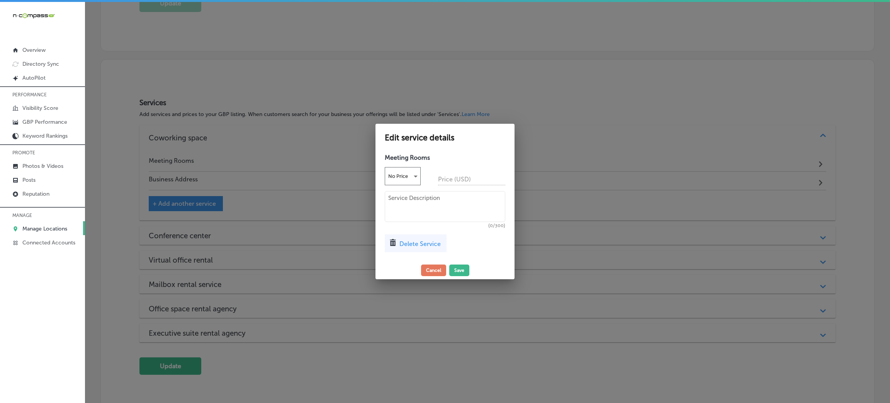
click at [424, 255] on div "Meeting Rooms No Price Price (USD) (0/300) Delete Service" at bounding box center [445, 205] width 139 height 111
click at [425, 247] on span "Delete Service" at bounding box center [419, 243] width 41 height 7
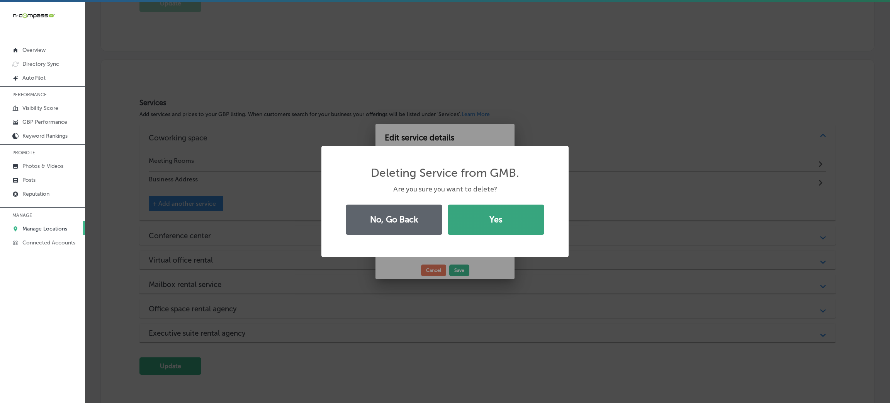
click at [484, 223] on button "Yes" at bounding box center [496, 219] width 97 height 30
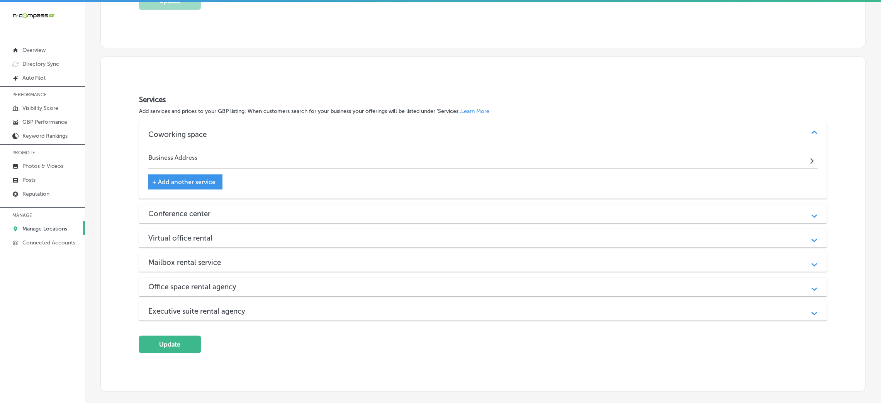
click at [273, 150] on div "Business Address Path Created with Sketch." at bounding box center [483, 159] width 670 height 19
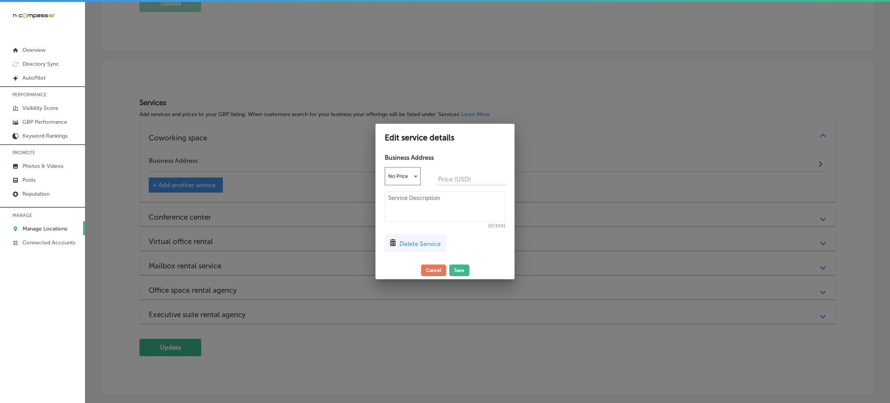
click at [411, 243] on span "Delete Service" at bounding box center [419, 243] width 41 height 7
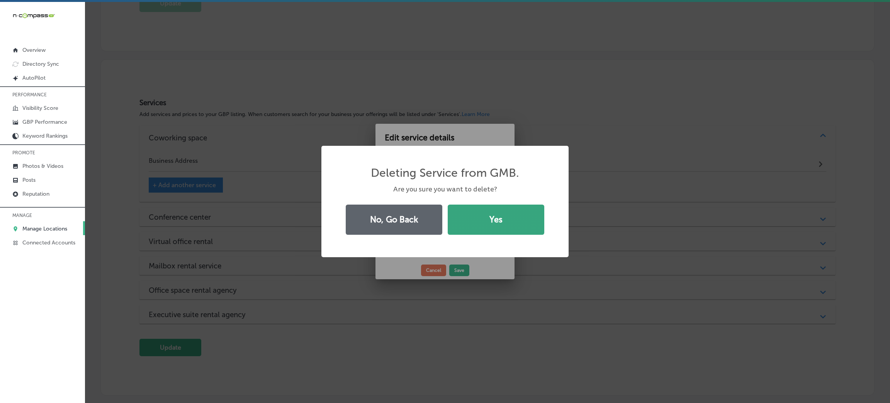
click at [479, 226] on button "Yes" at bounding box center [496, 219] width 97 height 30
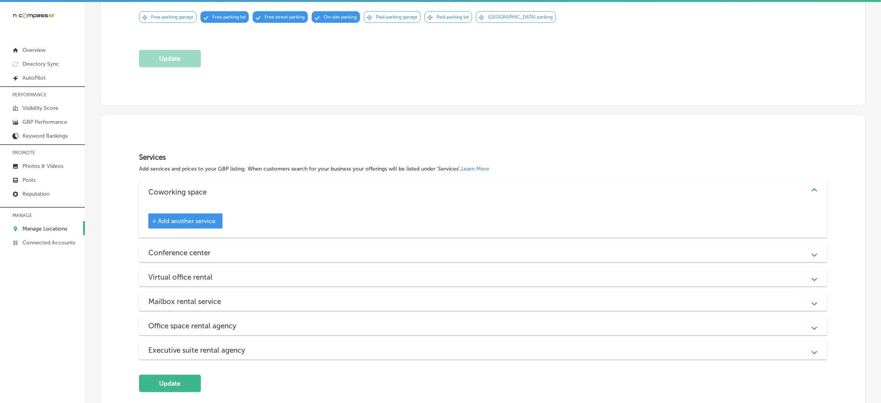
click at [207, 217] on span "+ Add another service" at bounding box center [183, 220] width 63 height 7
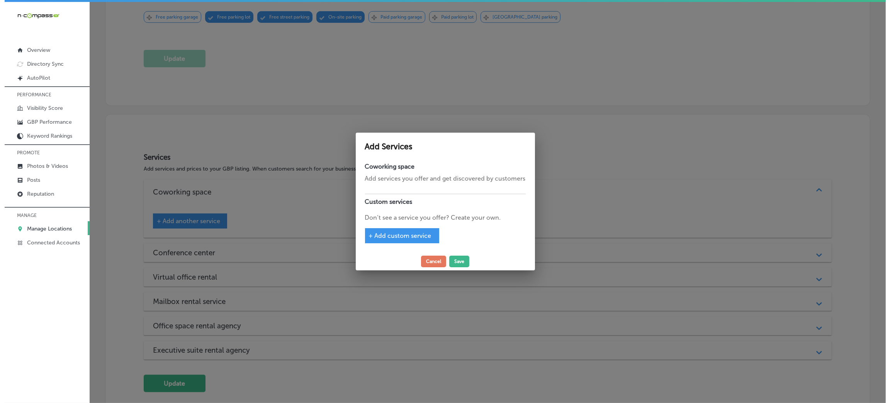
scroll to position [486, 0]
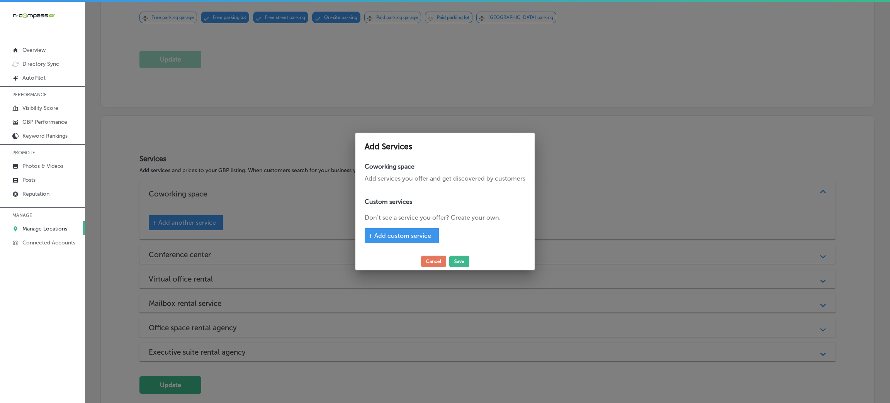
click at [403, 190] on div at bounding box center [445, 186] width 161 height 7
click at [407, 232] on div "+ Add custom service" at bounding box center [402, 235] width 74 height 15
click at [411, 243] on div "+ Add custom service" at bounding box center [402, 235] width 74 height 15
click at [403, 236] on span "+ Add custom service" at bounding box center [400, 235] width 63 height 7
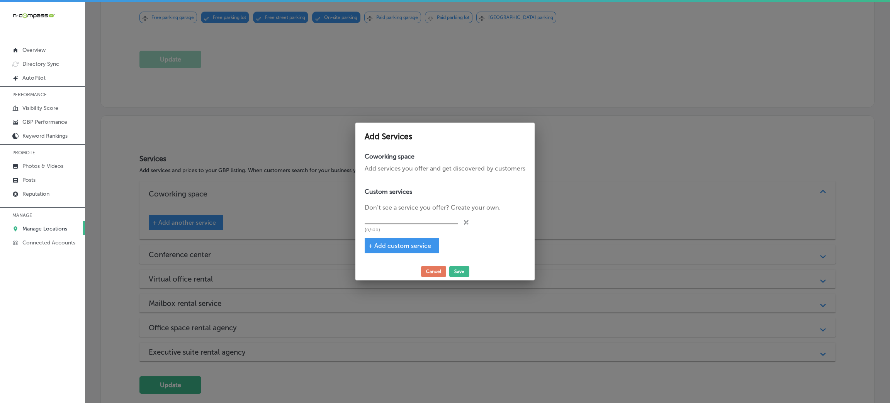
click at [388, 222] on input "text" at bounding box center [411, 218] width 93 height 12
paste input "Office Space $399-1449/month"
type input "Office Space $399-1449/month"
click at [404, 241] on div "+ Add custom service" at bounding box center [402, 245] width 74 height 15
click at [404, 247] on span "+ Add custom service" at bounding box center [400, 245] width 63 height 7
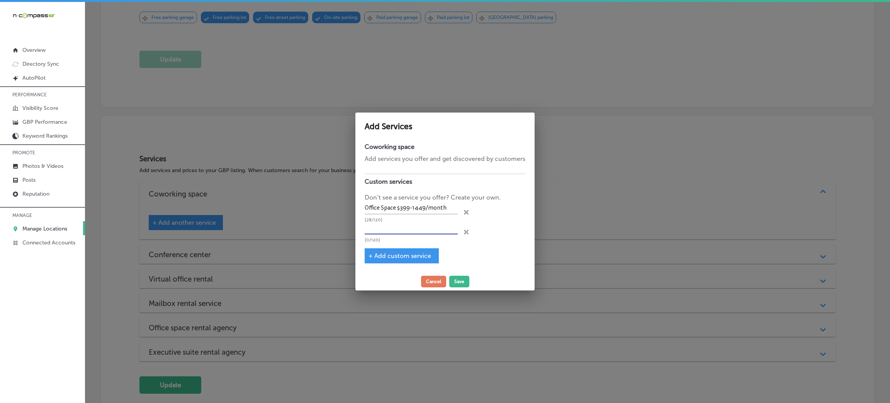
click at [388, 229] on input "text" at bounding box center [411, 228] width 93 height 12
paste input "Conference or Meeting Rooms $35-60/hour"
type input "Conference or Meeting Rooms $35-60/hour"
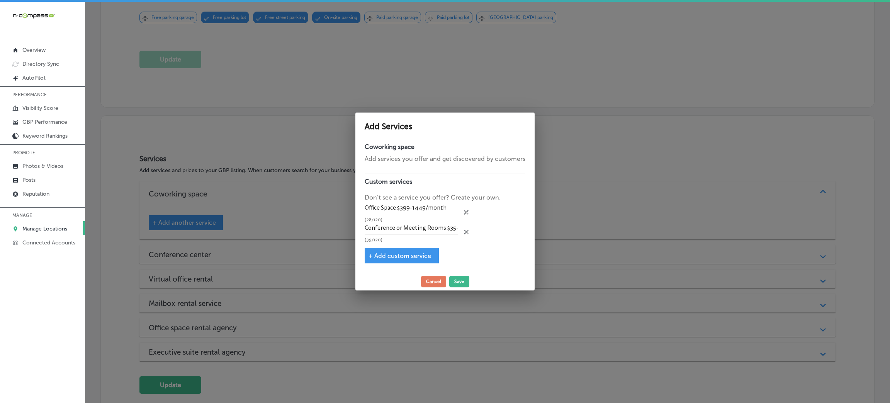
click at [394, 252] on div "+ Add custom service" at bounding box center [402, 255] width 74 height 15
click at [394, 257] on span "+ Add custom service" at bounding box center [400, 255] width 63 height 7
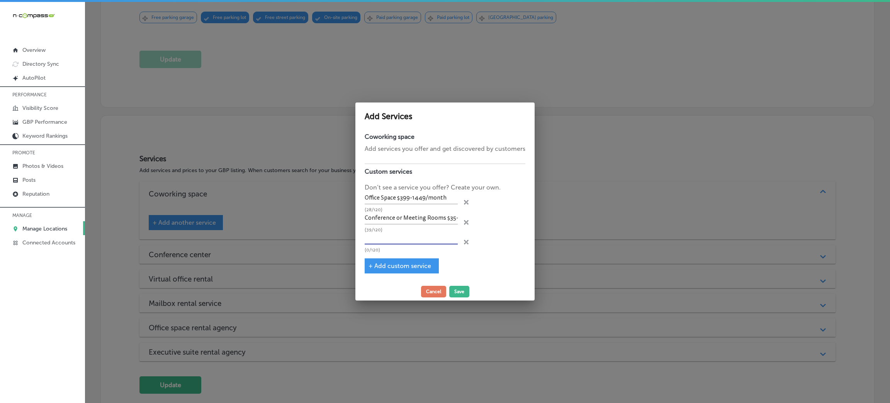
click at [399, 241] on input "text" at bounding box center [411, 238] width 93 height 12
paste input "Virtual Office $125/month"
type input "Virtual Office $125/month"
click at [398, 263] on div "+ Add custom service" at bounding box center [402, 265] width 74 height 15
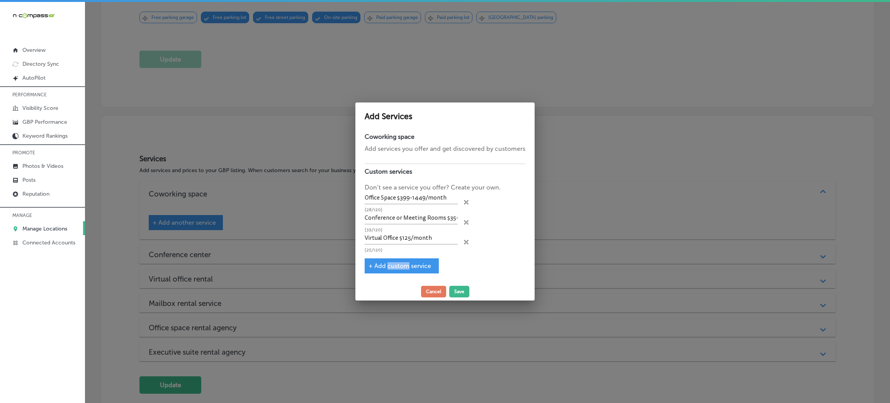
click at [395, 263] on span "+ Add custom service" at bounding box center [400, 265] width 63 height 7
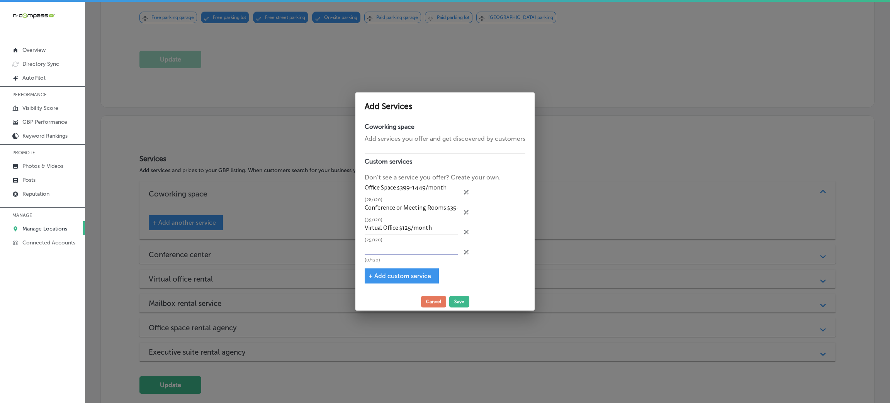
click at [378, 244] on input "text" at bounding box center [411, 248] width 93 height 12
paste input "Business Address With Mailbox $75/month"
type input "Business Address With Mailbox $75/month"
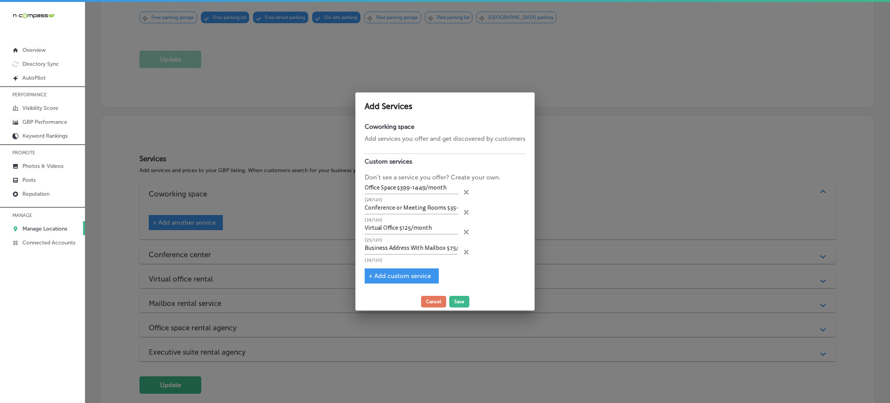
click at [384, 276] on span "+ Add custom service" at bounding box center [400, 275] width 63 height 7
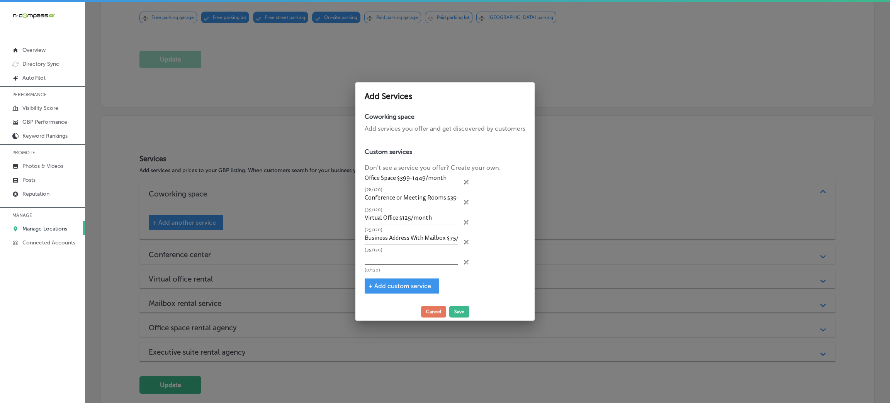
click at [387, 259] on input "text" at bounding box center [411, 258] width 93 height 12
paste input "License Hanging Service $175/month"
type input "License Hanging Service $175/month"
click at [395, 286] on span "+ Add custom service" at bounding box center [400, 285] width 63 height 7
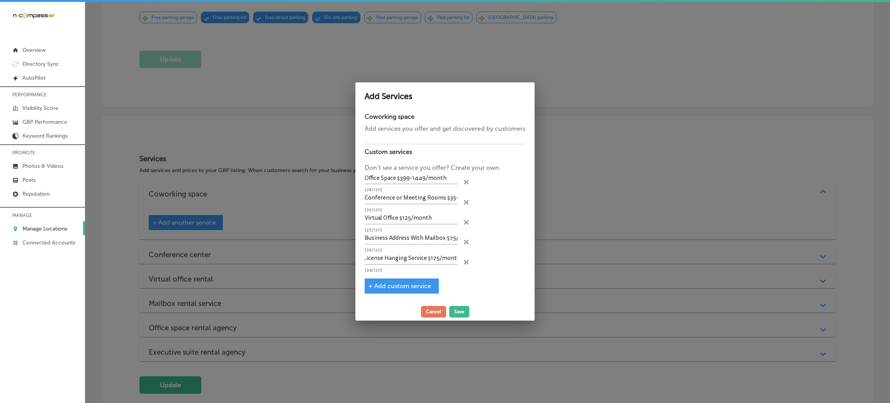
scroll to position [0, 0]
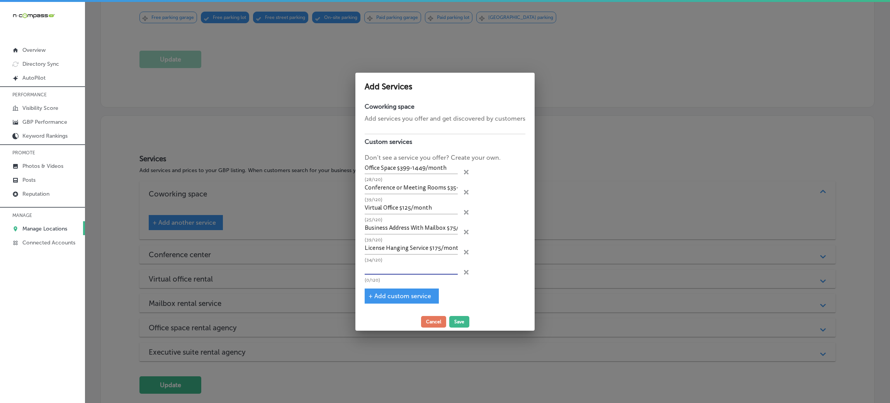
click at [398, 272] on input "text" at bounding box center [411, 268] width 93 height 12
paste input "Day Offices $25-40/hr"
type input "Day Offices $25-40/hr"
click at [401, 295] on span "+ Add custom service" at bounding box center [400, 295] width 63 height 7
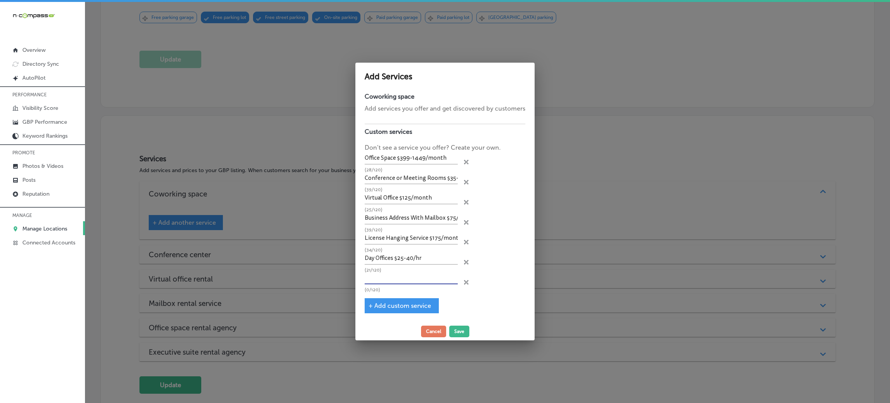
click at [406, 282] on input "text" at bounding box center [411, 278] width 93 height 12
paste input "Coworking Memberships $299/month (Limited Number)"
type input "Coworking Memberships $299/month (Limited Number)"
click at [407, 305] on span "+ Add custom service" at bounding box center [400, 305] width 63 height 7
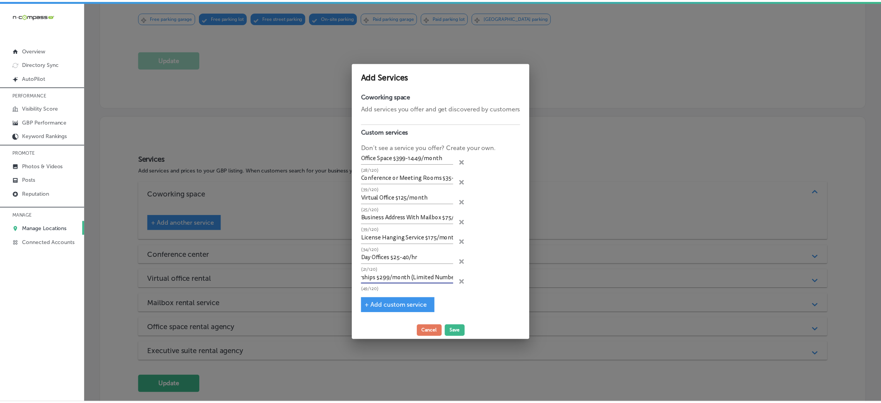
scroll to position [0, 0]
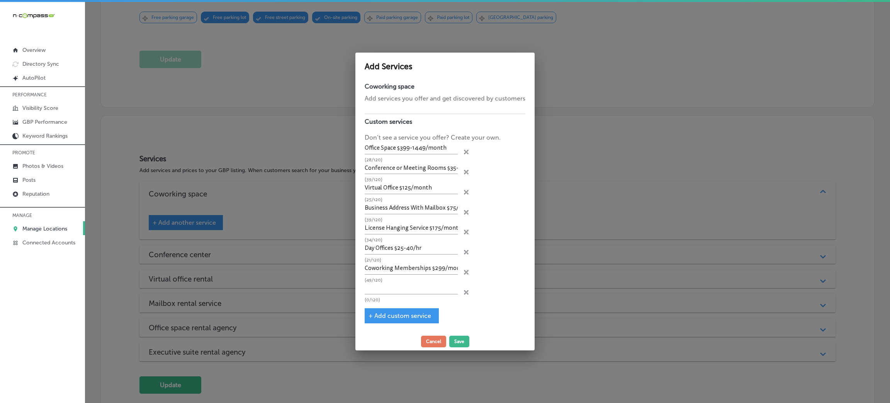
click at [465, 296] on span "close Created with Sketch." at bounding box center [466, 292] width 5 height 7
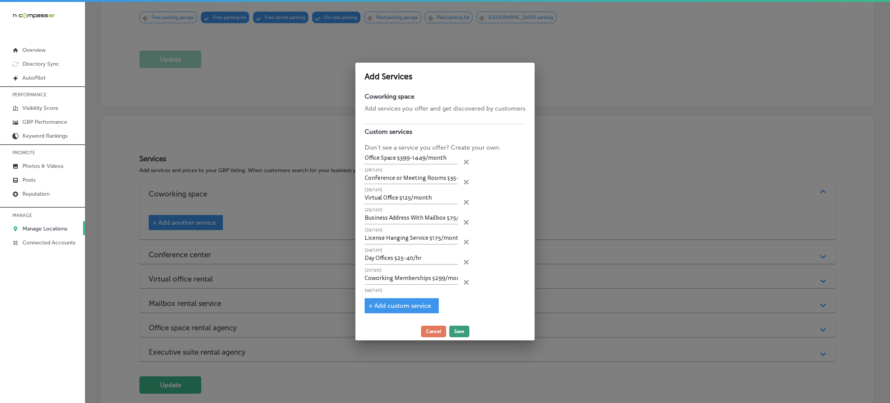
click at [453, 328] on button "Save" at bounding box center [459, 331] width 20 height 12
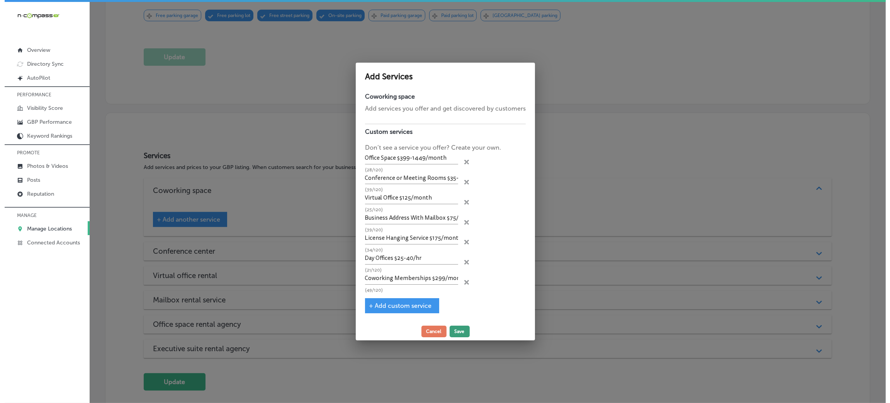
scroll to position [484, 0]
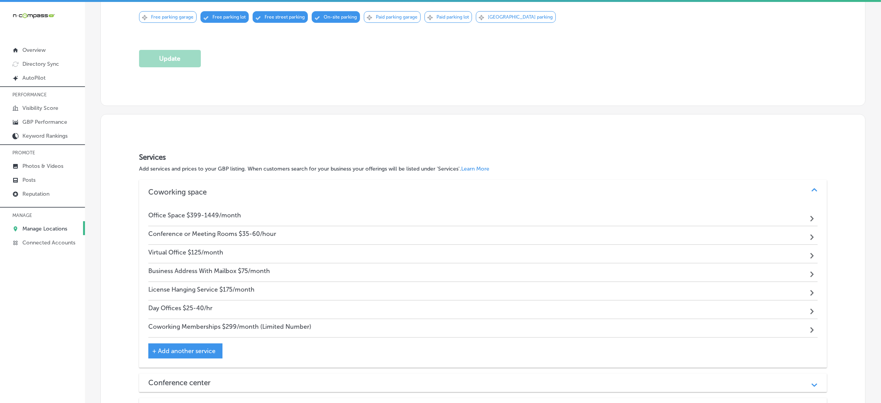
click at [153, 211] on h4 "Office Space $399-1449/month" at bounding box center [194, 214] width 93 height 7
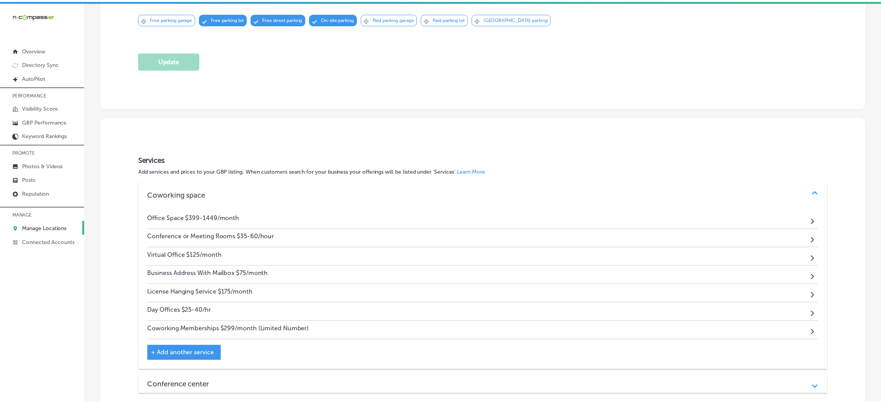
scroll to position [486, 0]
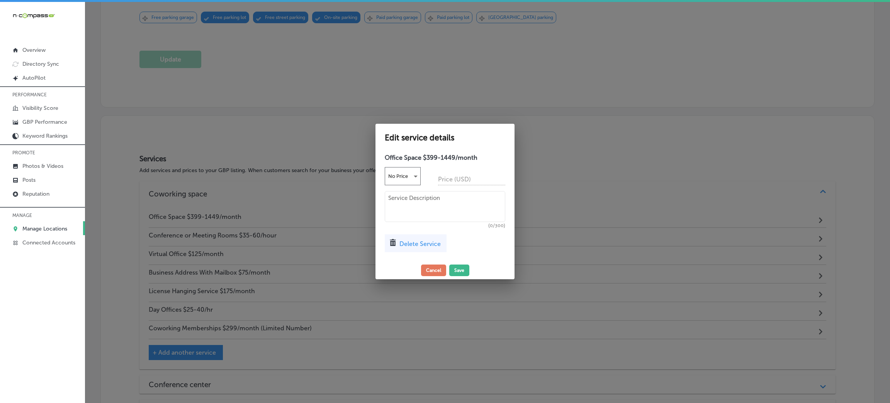
click at [438, 269] on button "Cancel" at bounding box center [433, 270] width 25 height 12
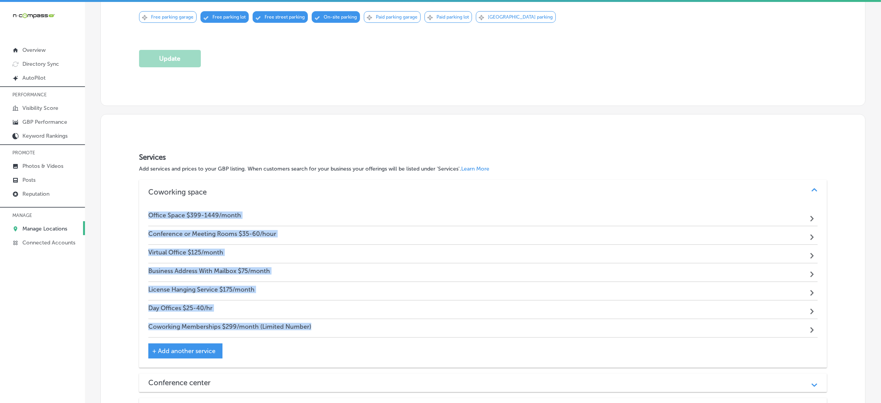
drag, startPoint x: 143, startPoint y: 202, endPoint x: 326, endPoint y: 312, distance: 213.8
click at [326, 312] on div "Office Space $399-1449/month Path Created with Sketch. Conference or Meeting Ro…" at bounding box center [483, 285] width 688 height 163
copy div "Office Space $399-1449/month Path Created with Sketch. Conference or Meeting Ro…"
click at [265, 189] on div "Coworking space Path Created with Sketch." at bounding box center [483, 192] width 688 height 25
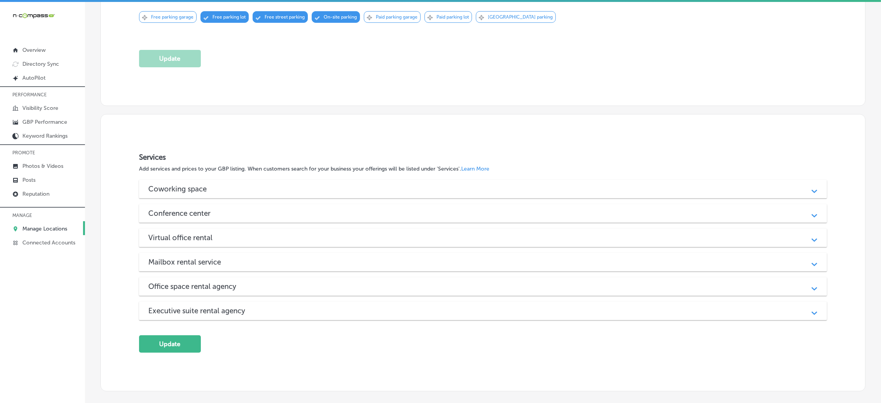
click at [251, 184] on div "Coworking space" at bounding box center [483, 188] width 670 height 9
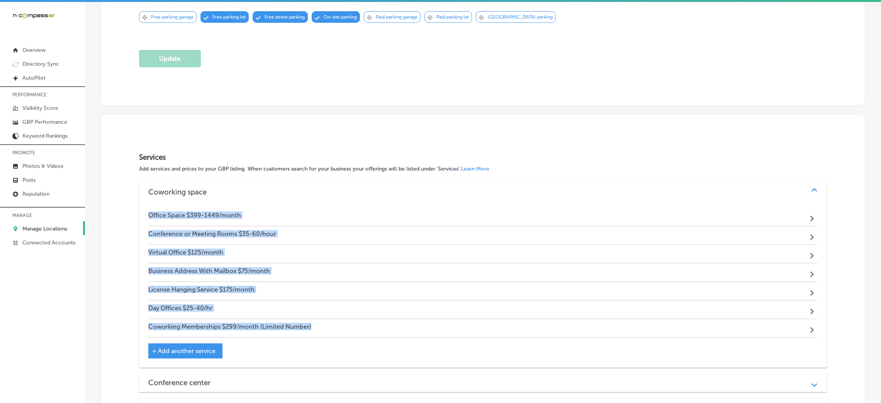
click at [246, 207] on div "Office Space $399-1449/month Path Created with Sketch." at bounding box center [483, 216] width 670 height 19
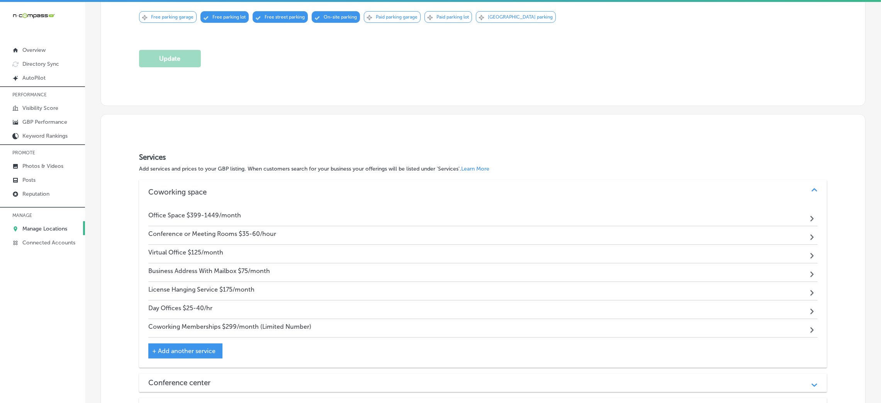
scroll to position [486, 0]
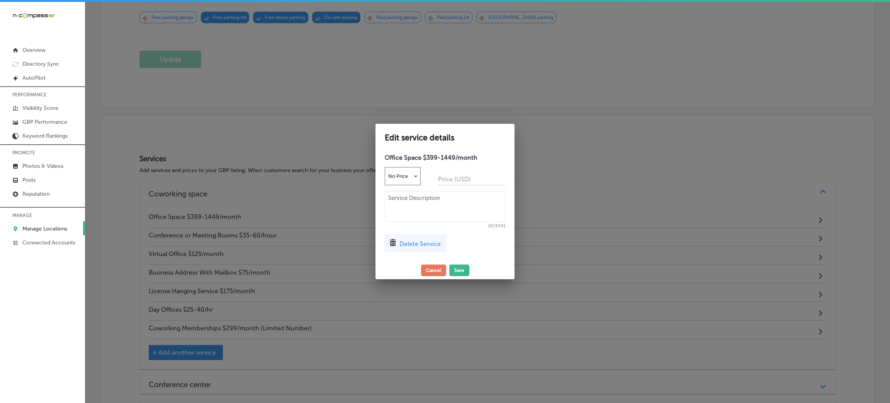
click at [430, 211] on textarea at bounding box center [445, 206] width 121 height 31
click at [437, 264] on div "Edit service details Office Space $399-1449/month No Price Price (USD) (0/300) …" at bounding box center [445, 201] width 139 height 155
drag, startPoint x: 437, startPoint y: 270, endPoint x: 432, endPoint y: 270, distance: 5.1
click at [437, 270] on button "Cancel" at bounding box center [433, 270] width 25 height 12
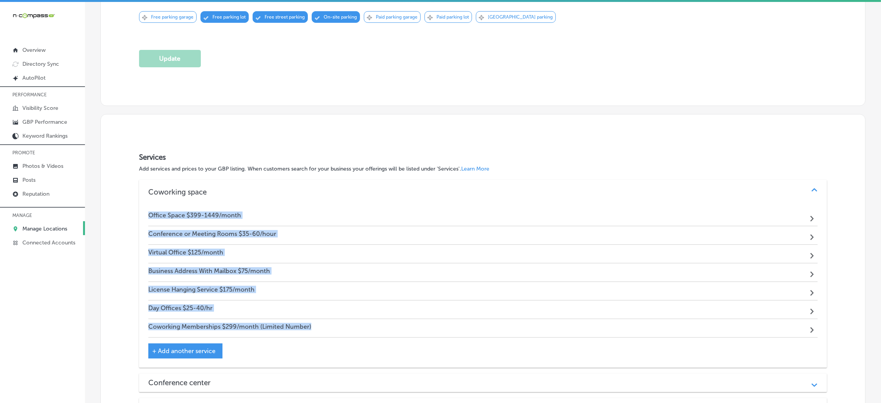
drag, startPoint x: 145, startPoint y: 201, endPoint x: 323, endPoint y: 318, distance: 213.2
click at [323, 318] on div "Office Space $399-1449/month Path Created with Sketch. Conference or Meeting Ro…" at bounding box center [483, 285] width 688 height 163
copy div "Office Space $399-1449/month Path Created with Sketch. Conference or Meeting Ro…"
click at [235, 207] on div "Office Space $399-1449/month Path Created with Sketch." at bounding box center [483, 216] width 670 height 19
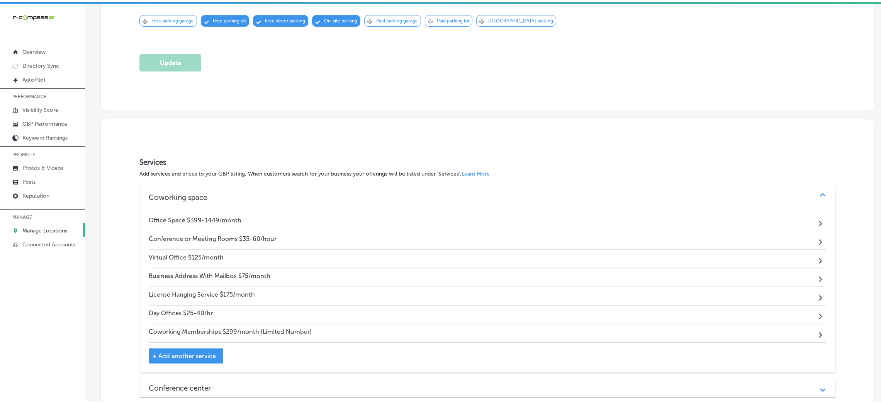
scroll to position [486, 0]
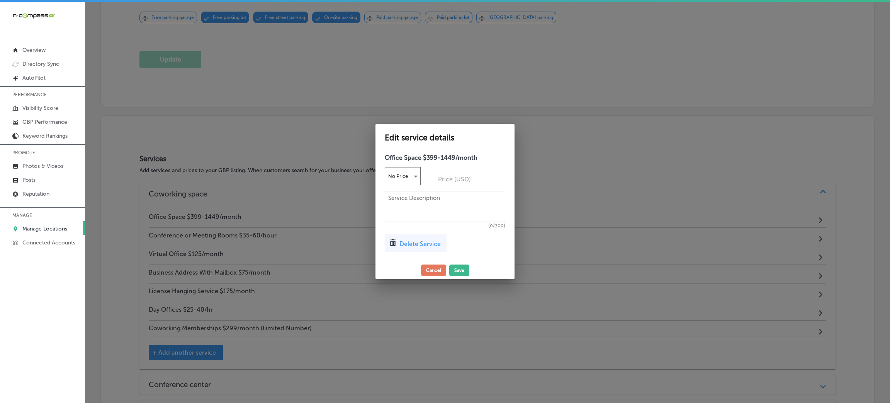
click at [448, 199] on textarea at bounding box center [445, 206] width 121 height 31
paste textarea "Private, fully furnished office space for focused work, meetings, and growing y…"
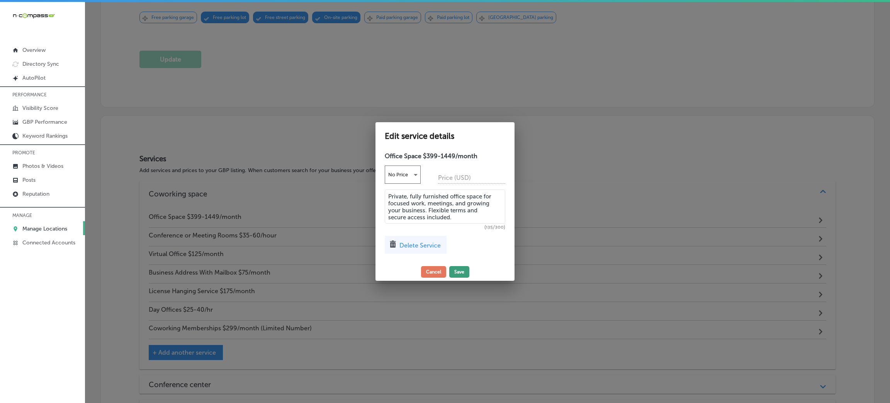
type textarea "Private, fully furnished office space for focused work, meetings, and growing y…"
click at [459, 270] on button "Save" at bounding box center [459, 272] width 20 height 12
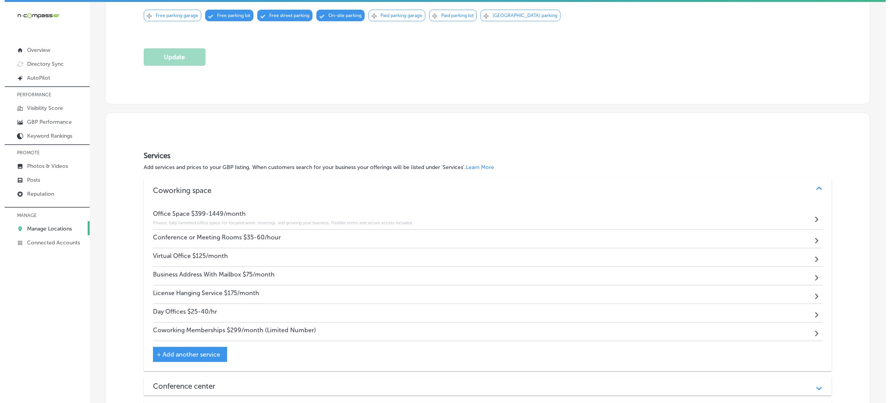
scroll to position [484, 0]
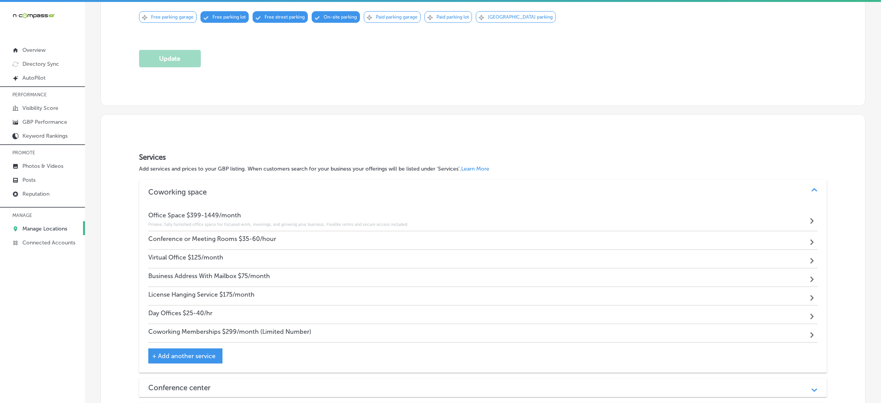
click at [185, 235] on h4 "Conference or Meeting Rooms $35-60/hour" at bounding box center [212, 238] width 128 height 7
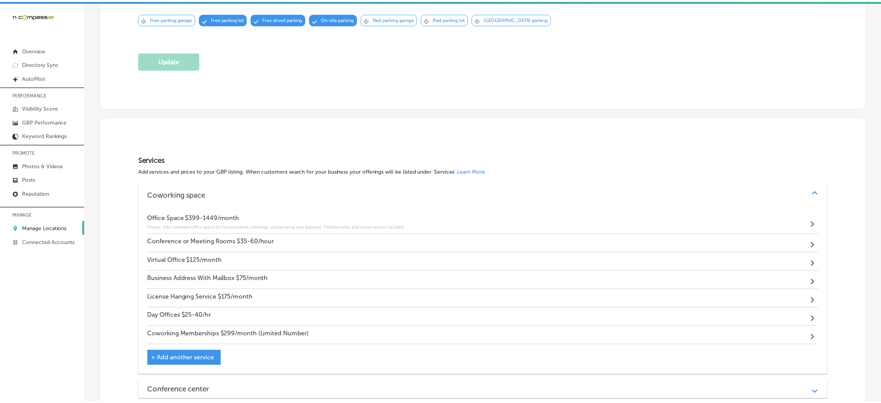
scroll to position [486, 0]
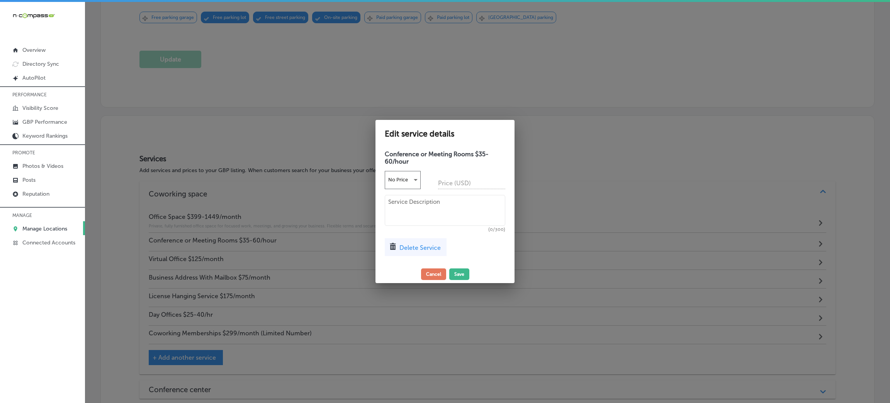
click at [405, 211] on textarea at bounding box center [445, 210] width 121 height 31
paste textarea "Professional meeting and conference rooms available by the hour. Equipped with …"
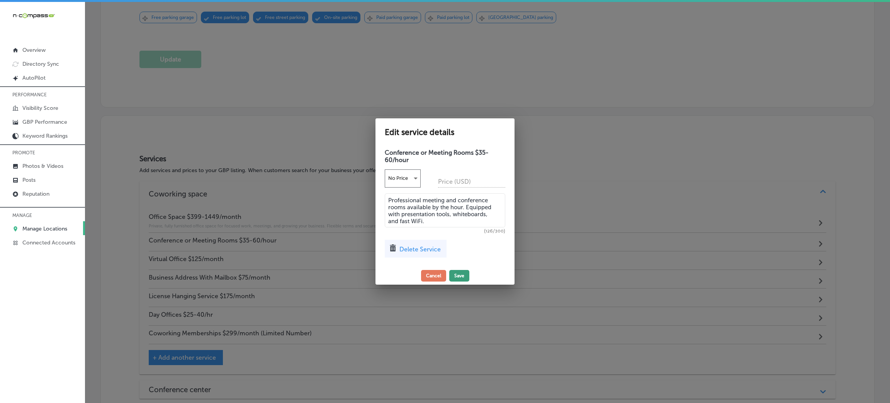
type textarea "Professional meeting and conference rooms available by the hour. Equipped with …"
click at [453, 273] on button "Save" at bounding box center [459, 276] width 20 height 12
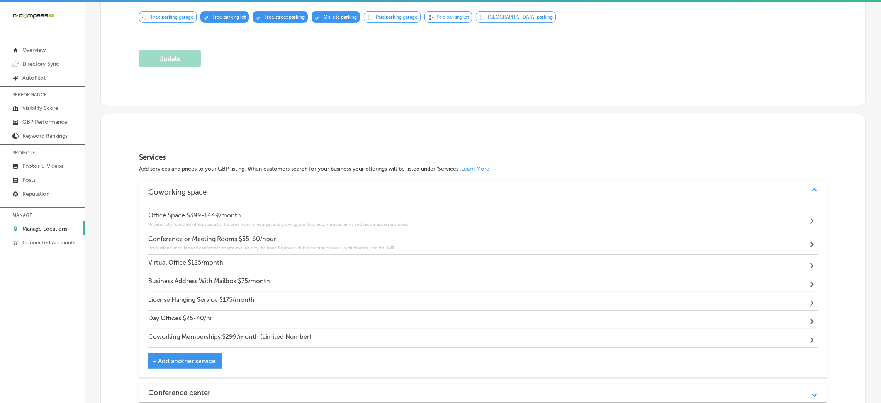
click at [195, 258] on h4 "Virtual Office $125/month" at bounding box center [185, 261] width 75 height 7
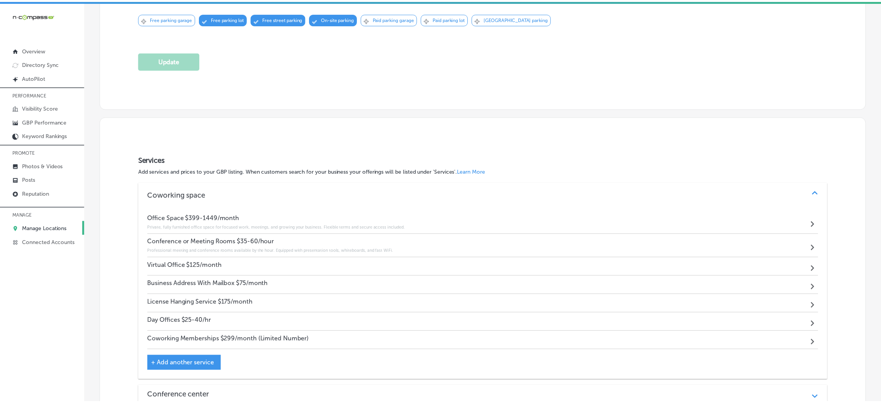
scroll to position [486, 0]
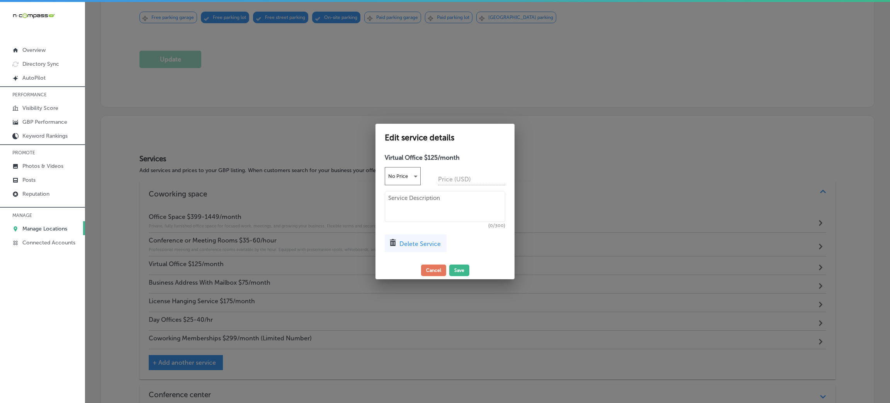
click at [414, 220] on textarea at bounding box center [445, 206] width 121 height 31
paste textarea "Boost your business presence with a virtual office. Includes a business address…"
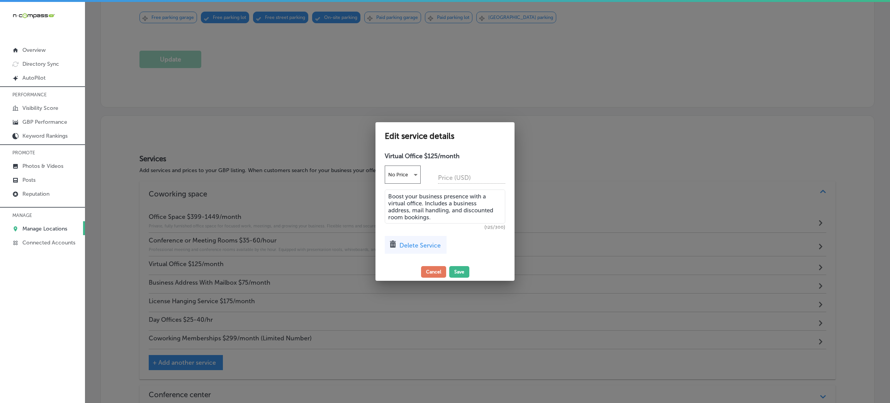
type textarea "Boost your business presence with a virtual office. Includes a business address…"
click at [461, 267] on div "Edit service details Virtual Office $125/month No Price Price (USD) Boost your …" at bounding box center [445, 201] width 139 height 158
click at [458, 272] on button "Save" at bounding box center [459, 272] width 20 height 12
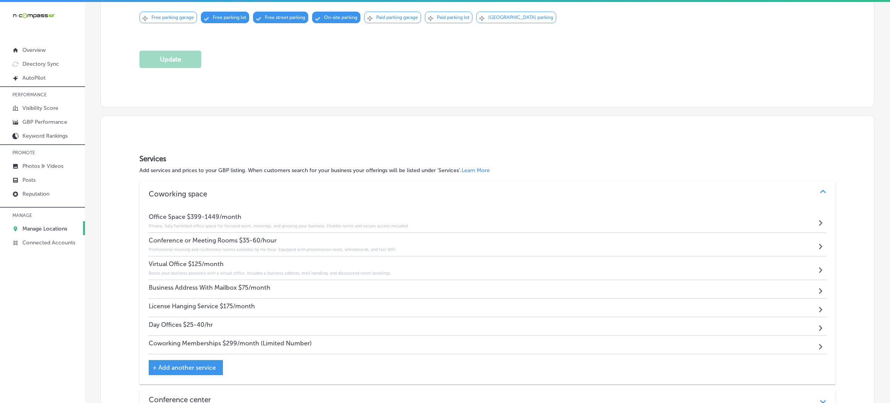
scroll to position [484, 0]
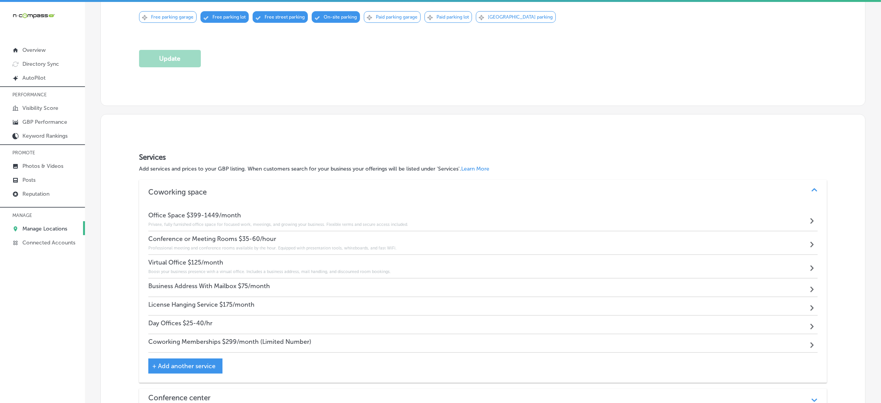
click at [189, 282] on h4 "Business Address With Mailbox $75/month" at bounding box center [209, 285] width 122 height 7
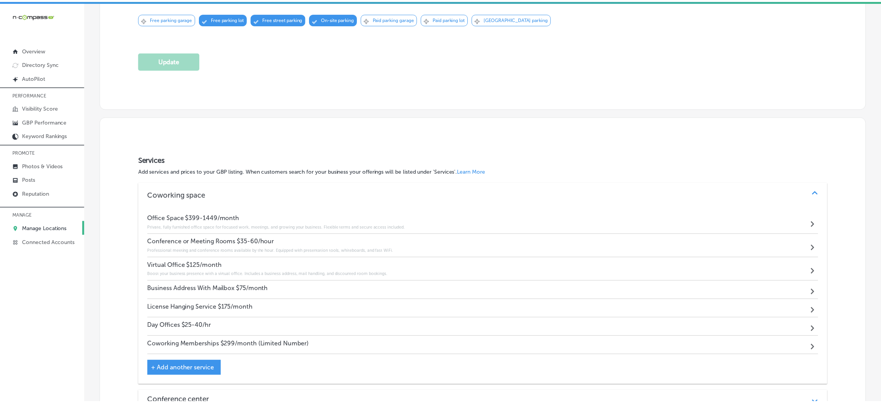
scroll to position [486, 0]
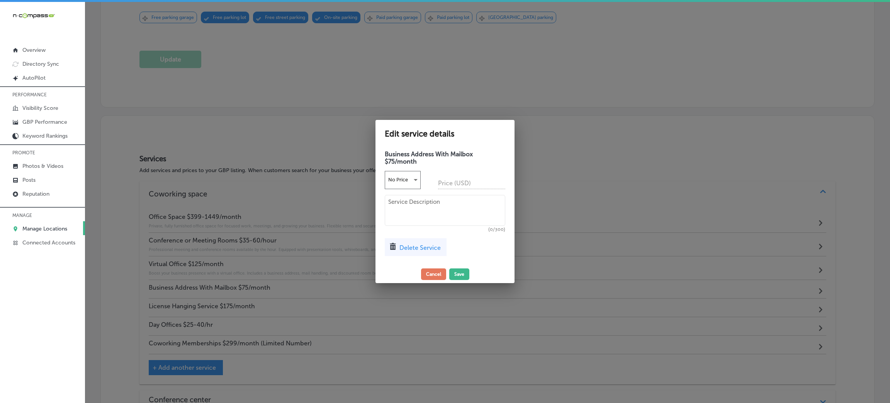
click at [431, 209] on textarea at bounding box center [445, 210] width 121 height 31
paste textarea "Use a verified business address with secure mailbox service for privacy, compli…"
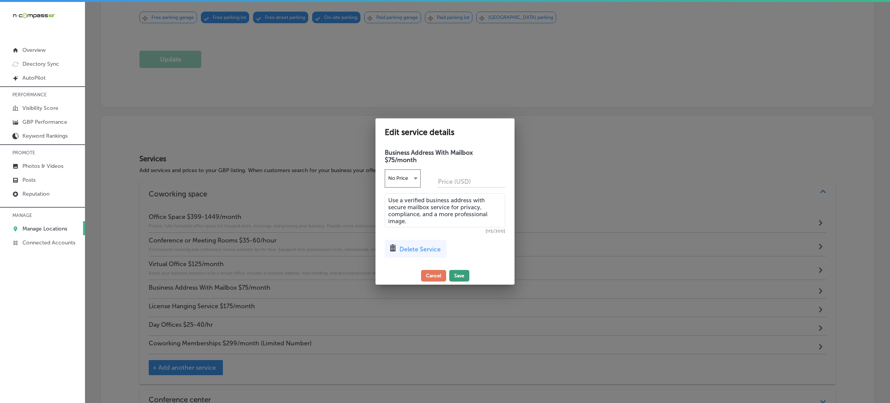
type textarea "Use a verified business address with secure mailbox service for privacy, compli…"
click at [456, 272] on button "Save" at bounding box center [459, 276] width 20 height 12
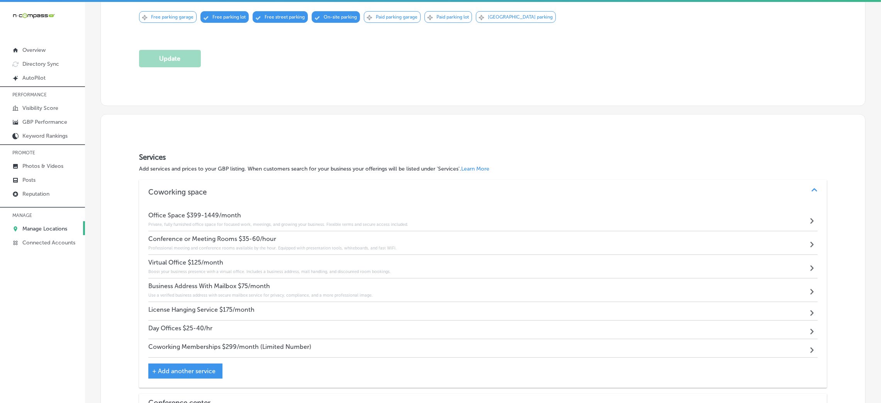
click at [178, 306] on div "License Hanging Service $175/month" at bounding box center [201, 311] width 106 height 10
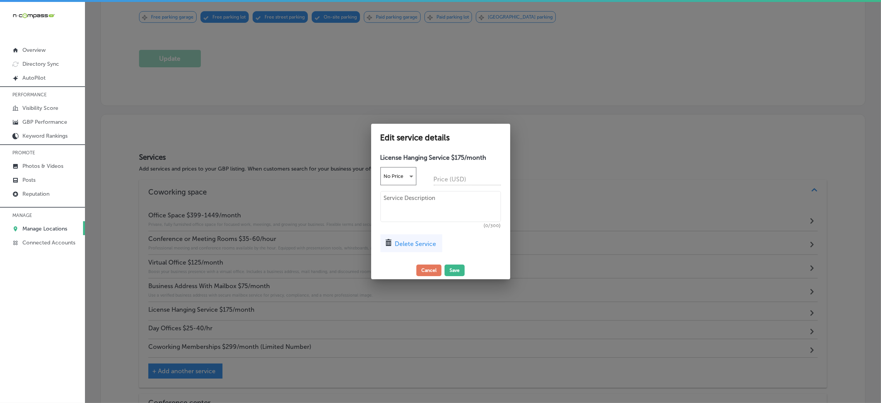
scroll to position [486, 0]
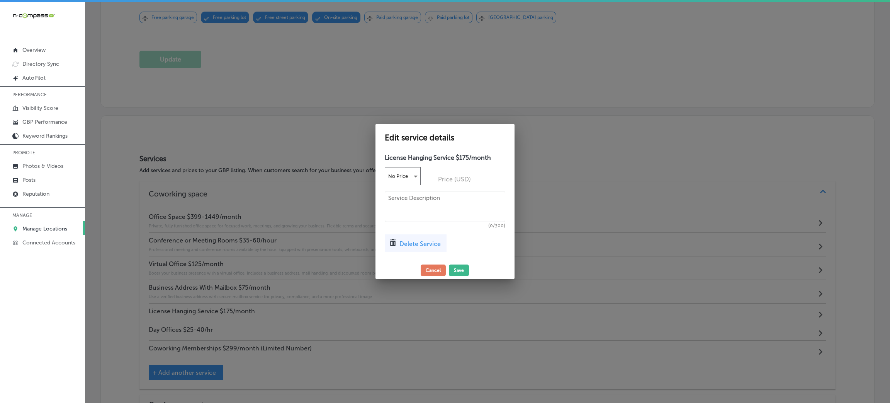
click at [451, 205] on textarea at bounding box center [445, 206] width 121 height 31
paste textarea "Designed for professionals needing a legal business address to hang a license. …"
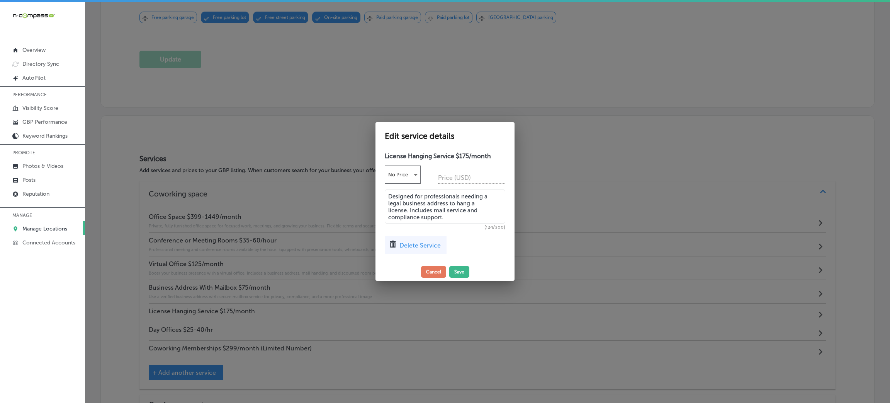
type textarea "Designed for professionals needing a legal business address to hang a license. …"
click at [458, 276] on div "Edit service details License Hanging Service $175/month No Price Price (USD) De…" at bounding box center [445, 201] width 139 height 158
click at [455, 268] on button "Save" at bounding box center [459, 272] width 20 height 12
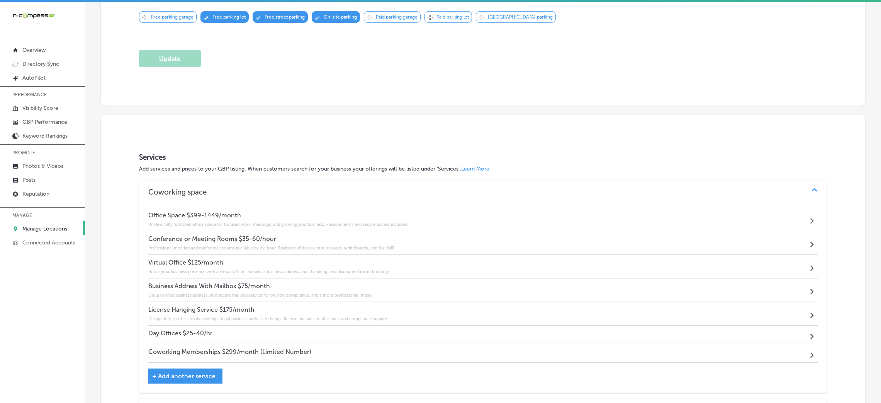
click at [190, 329] on div "Day Offices $25-40/hr" at bounding box center [180, 334] width 64 height 10
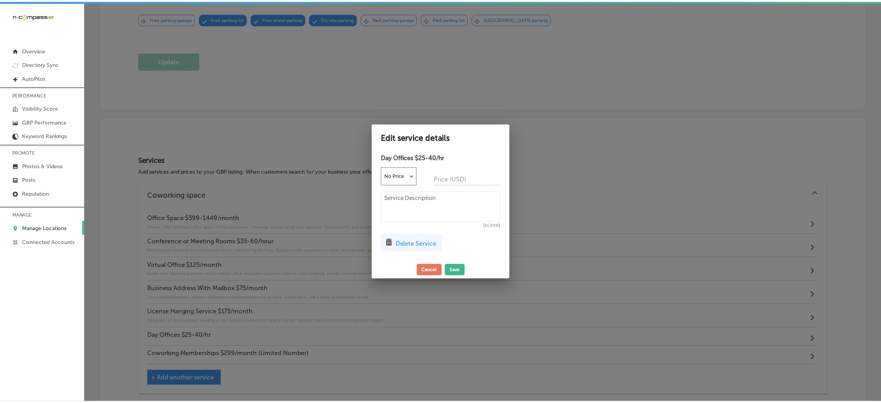
scroll to position [486, 0]
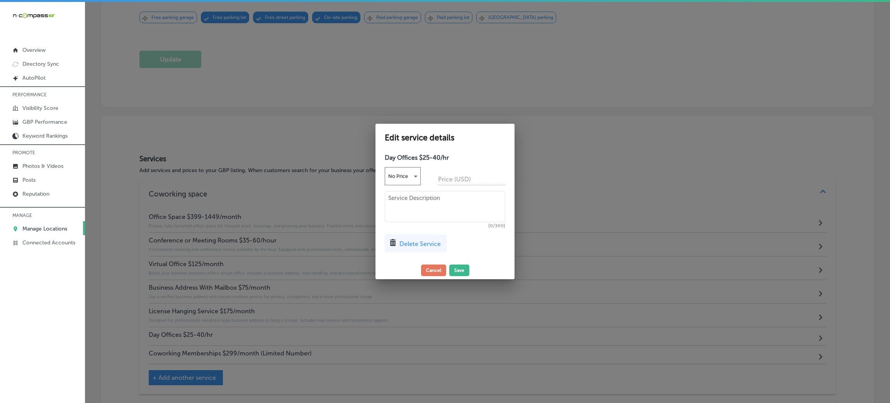
click at [439, 201] on textarea at bounding box center [445, 206] width 121 height 31
paste textarea "Rent a private office by the hour or day. Includes desk, monitor, WiFi, and acc…"
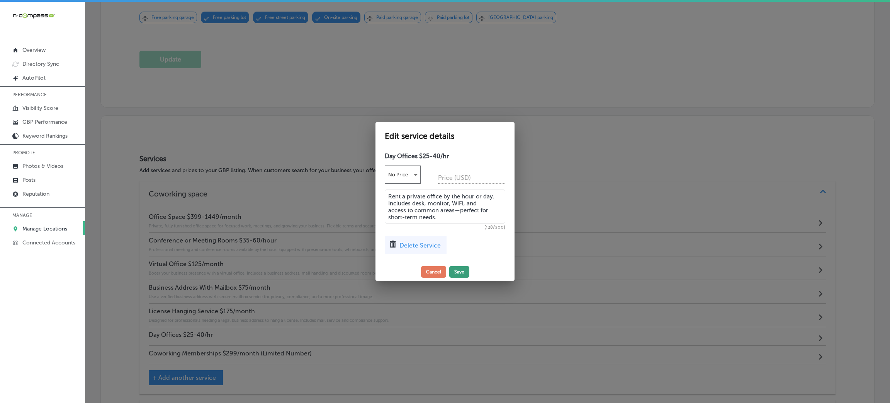
type textarea "Rent a private office by the hour or day. Includes desk, monitor, WiFi, and acc…"
click at [458, 273] on button "Save" at bounding box center [459, 272] width 20 height 12
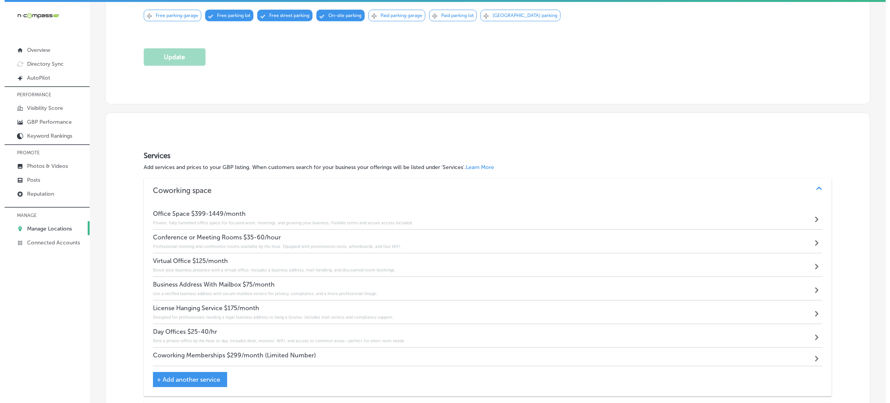
scroll to position [484, 0]
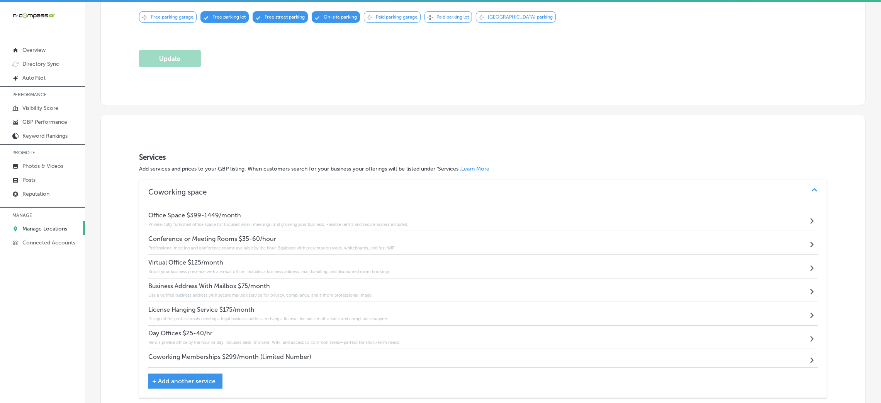
click at [221, 353] on div "Coworking Memberships $299/month (Limited Number)" at bounding box center [229, 358] width 163 height 10
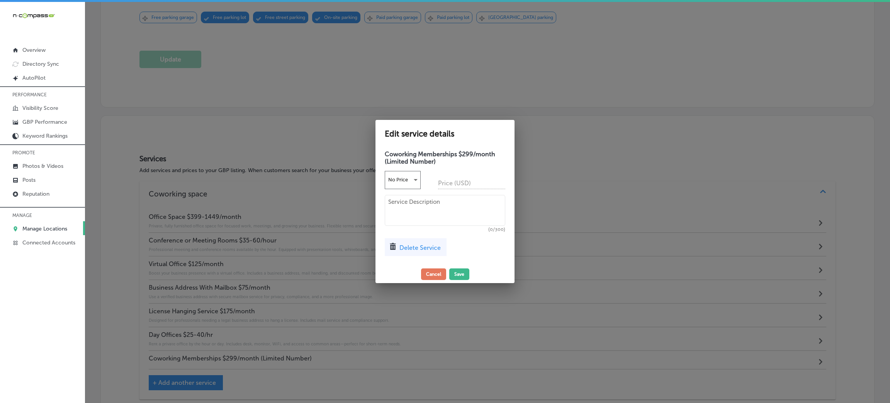
click at [416, 206] on textarea at bounding box center [445, 210] width 121 height 31
paste textarea "Access a quiet, upscale coworking space with dedicated desks, café amenities, a…"
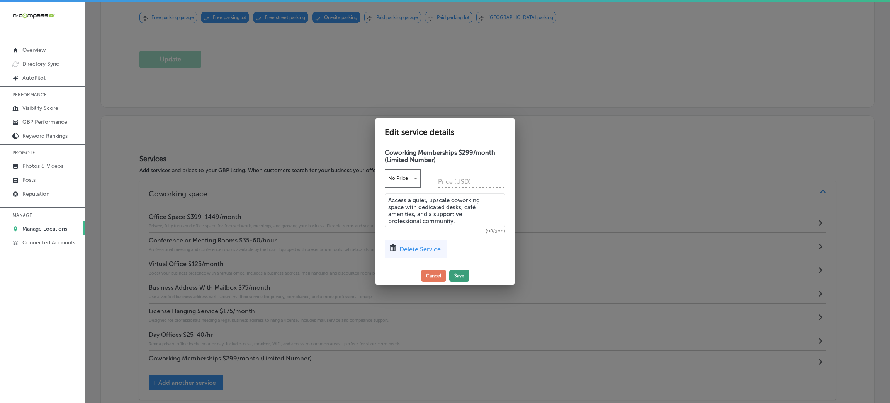
type textarea "Access a quiet, upscale coworking space with dedicated desks, café amenities, a…"
click at [457, 274] on button "Save" at bounding box center [459, 276] width 20 height 12
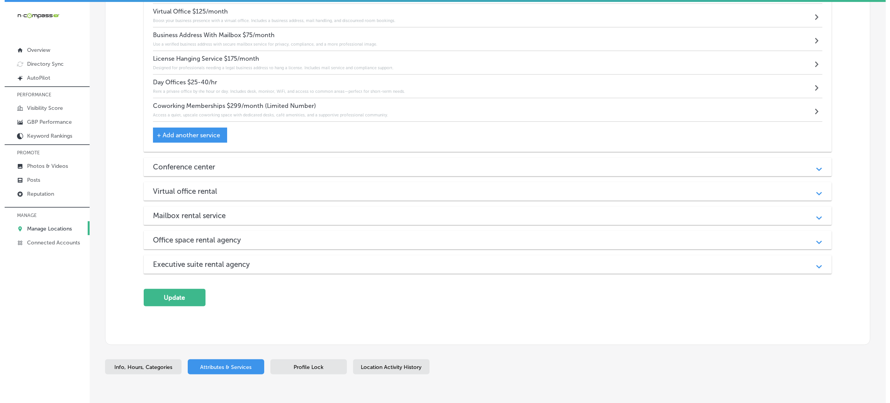
scroll to position [745, 0]
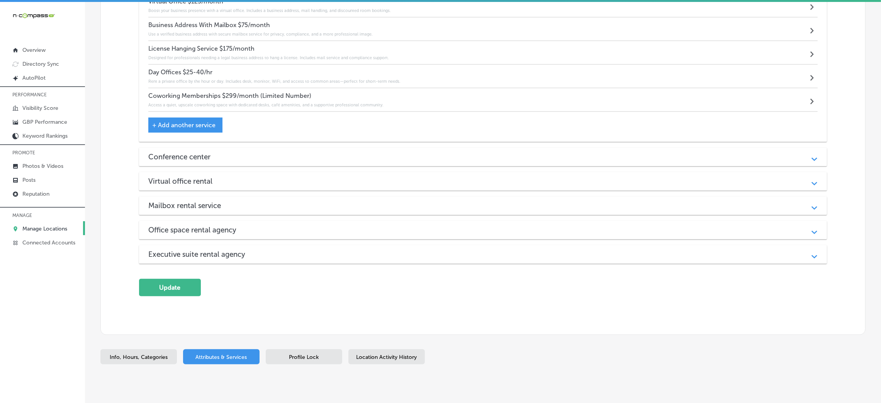
click at [150, 275] on div "Services Add services and prices to your GBP listing. When customers search for…" at bounding box center [483, 94] width 765 height 481
click at [150, 279] on button "Update" at bounding box center [170, 287] width 62 height 17
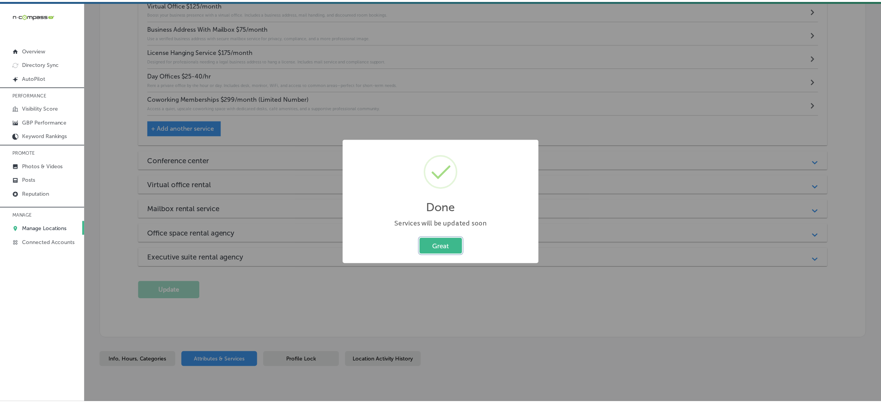
scroll to position [748, 0]
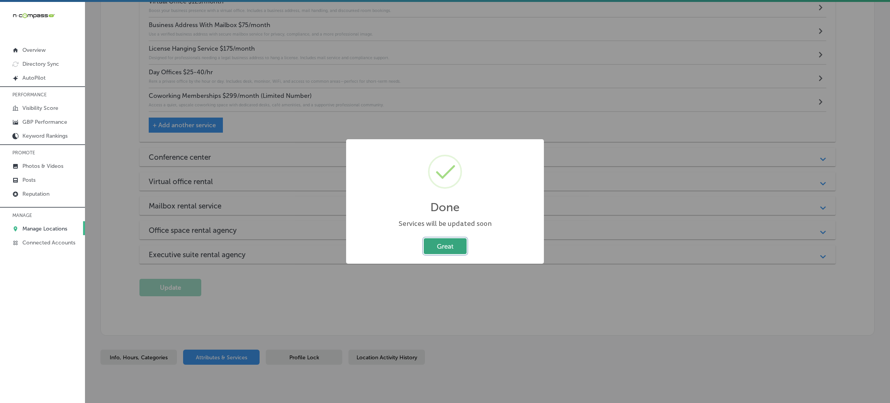
click at [435, 249] on button "Great" at bounding box center [445, 246] width 43 height 16
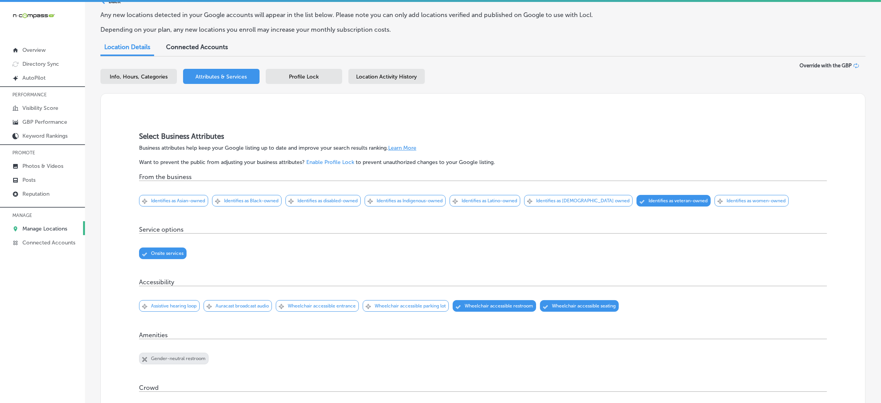
scroll to position [0, 0]
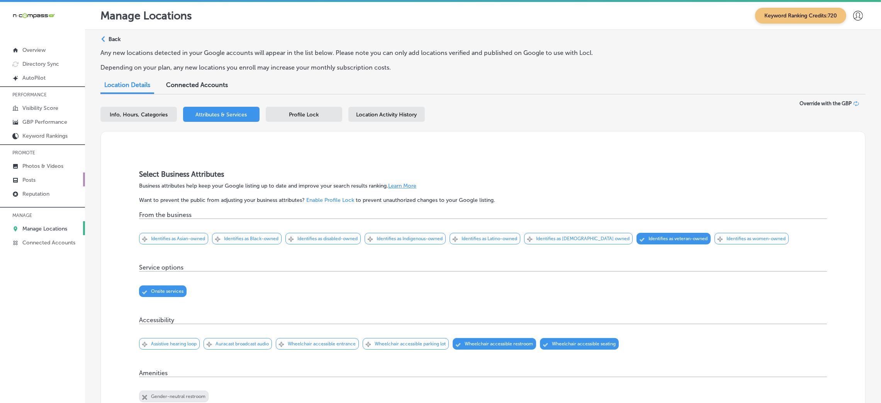
click at [26, 183] on p "Posts" at bounding box center [28, 180] width 13 height 7
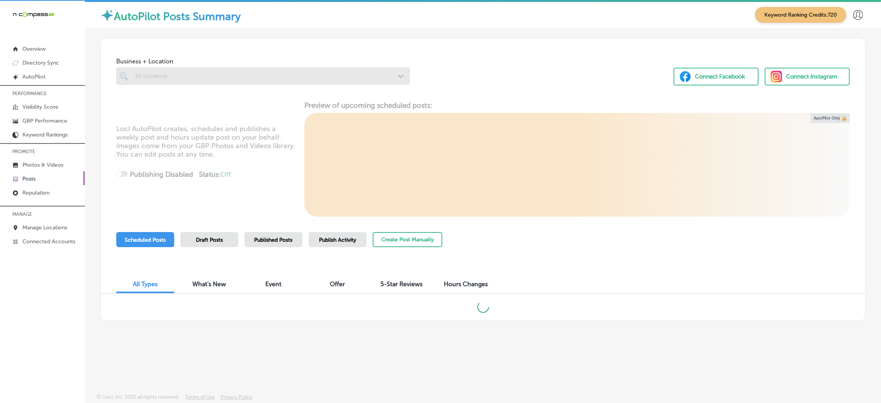
scroll to position [2, 0]
click at [406, 235] on button "Create Post Manually" at bounding box center [408, 238] width 70 height 15
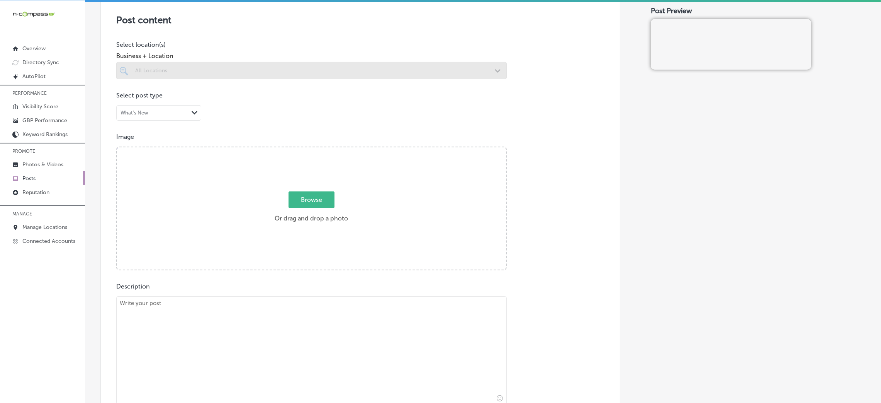
scroll to position [173, 0]
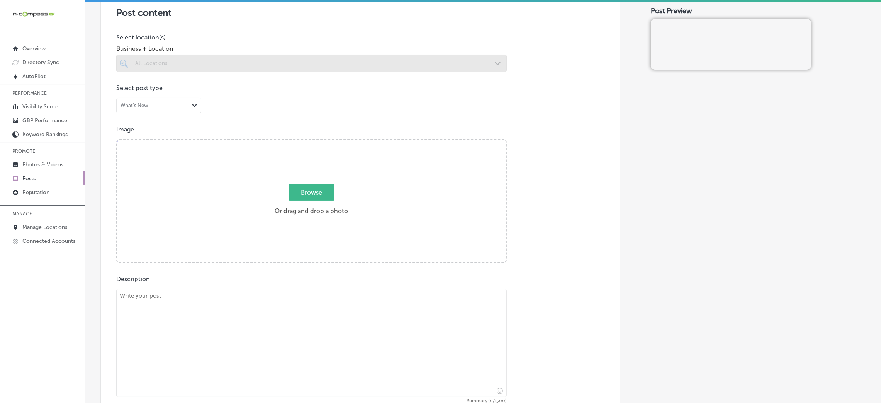
click at [189, 67] on div at bounding box center [311, 62] width 391 height 17
click at [380, 60] on div at bounding box center [311, 62] width 391 height 17
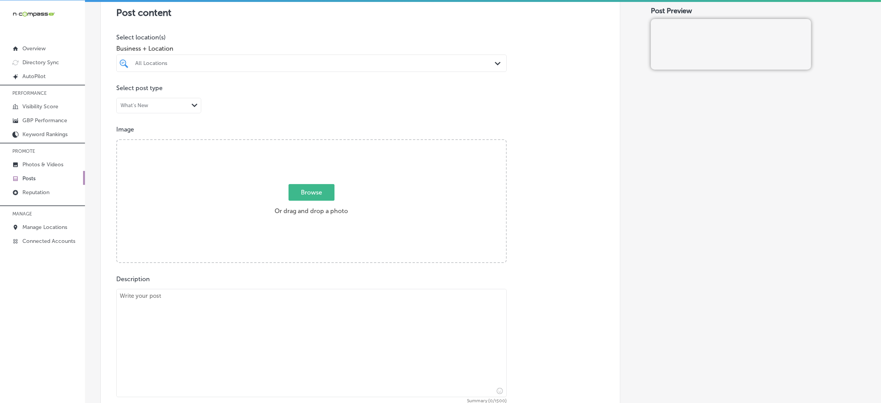
click at [458, 63] on div "All Locations" at bounding box center [315, 63] width 360 height 7
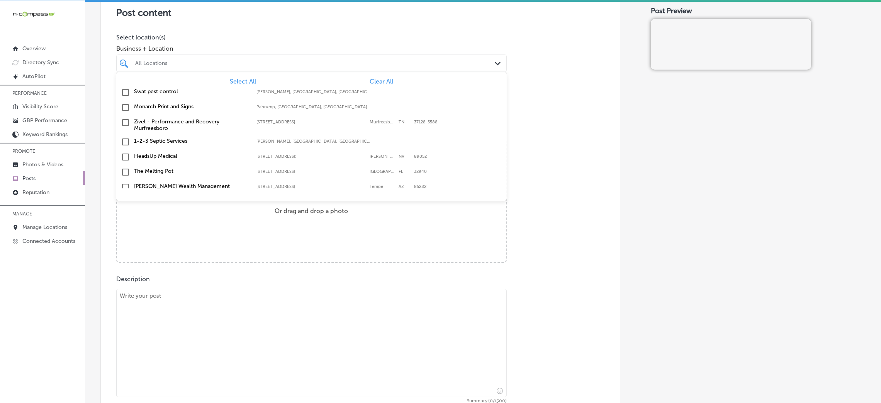
drag, startPoint x: 370, startPoint y: 76, endPoint x: 367, endPoint y: 83, distance: 7.6
click at [370, 77] on div "Select All Clear All Swat pest control [PERSON_NAME], [GEOGRAPHIC_DATA], [GEOGR…" at bounding box center [311, 130] width 391 height 116
click at [370, 83] on span "Clear All" at bounding box center [382, 81] width 24 height 7
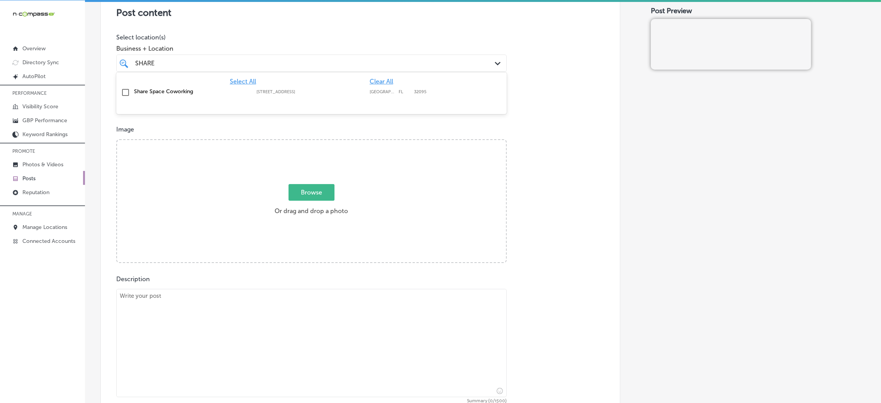
click at [360, 94] on label "[STREET_ADDRESS]" at bounding box center [311, 91] width 109 height 5
type input "SHARE"
click at [562, 104] on div "Post content Select location(s) Business + Location option [STREET_ADDRESS]. [S…" at bounding box center [360, 229] width 520 height 489
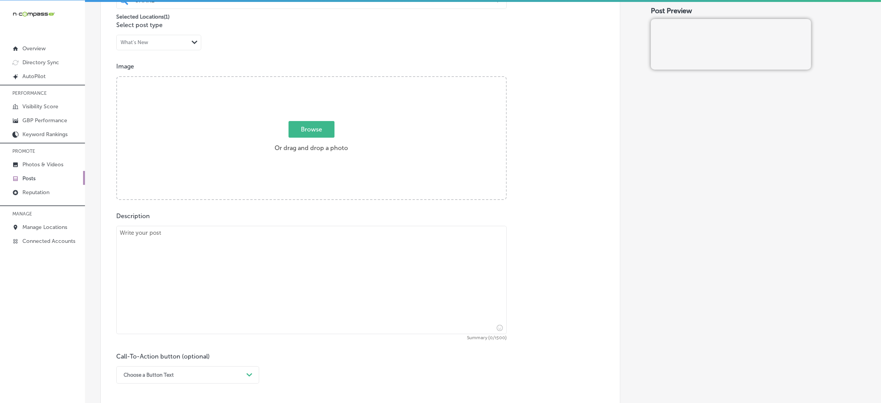
scroll to position [289, 0]
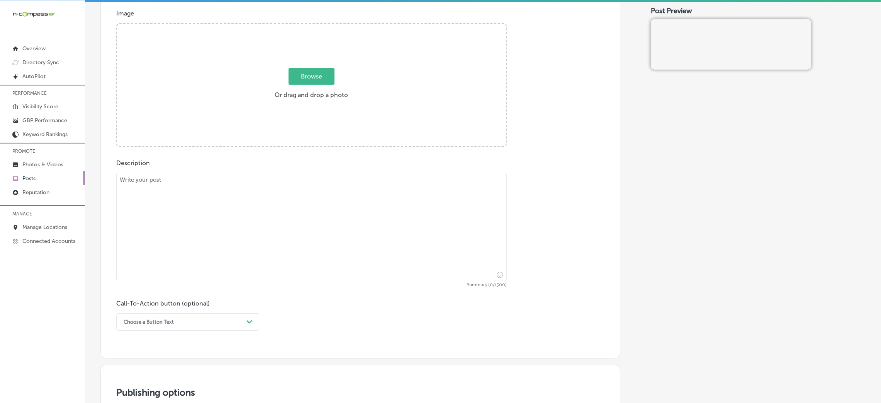
click at [217, 207] on textarea at bounding box center [311, 227] width 391 height 108
paste textarea "Looking for a workspace that blends professionalism, privacy, and comfort? At S…"
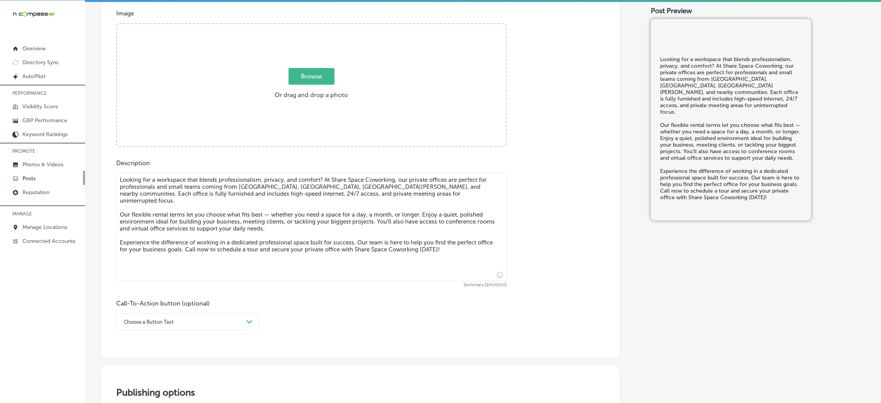
type textarea "Looking for a workspace that blends professionalism, privacy, and comfort? At S…"
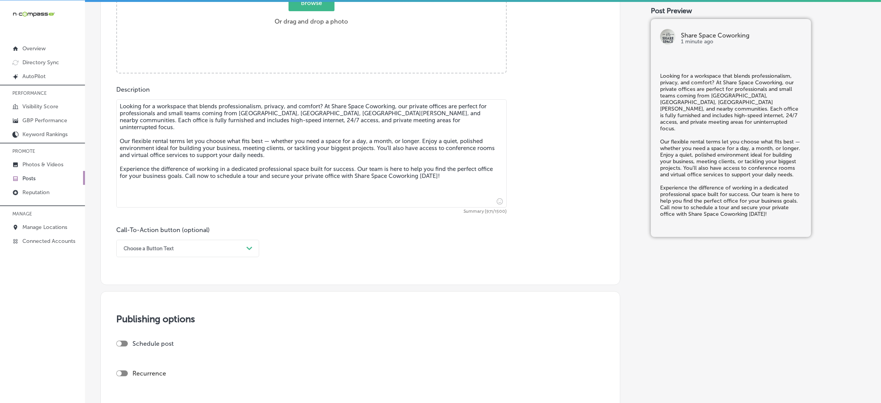
scroll to position [406, 0]
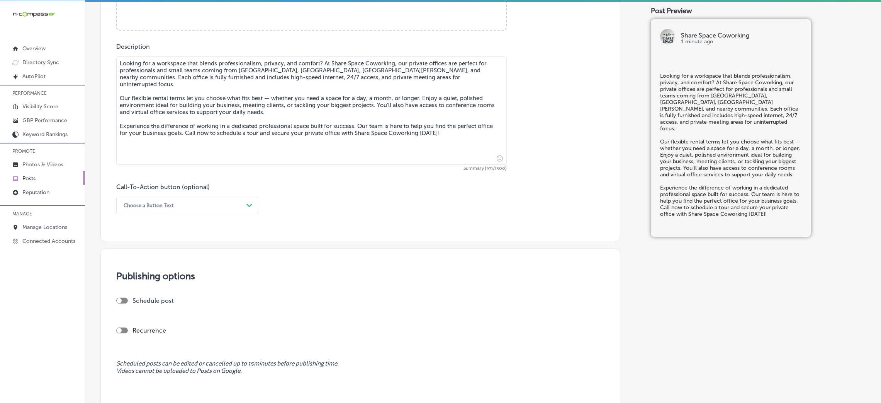
click at [137, 195] on div "Call-To-Action button (optional) Choose a Button Text Path Created with Sketch." at bounding box center [187, 198] width 143 height 31
click at [142, 208] on div "Choose a Button Text" at bounding box center [149, 205] width 50 height 6
drag, startPoint x: 146, startPoint y: 305, endPoint x: 172, endPoint y: 280, distance: 36.4
click at [146, 305] on div "Call Now" at bounding box center [187, 304] width 143 height 14
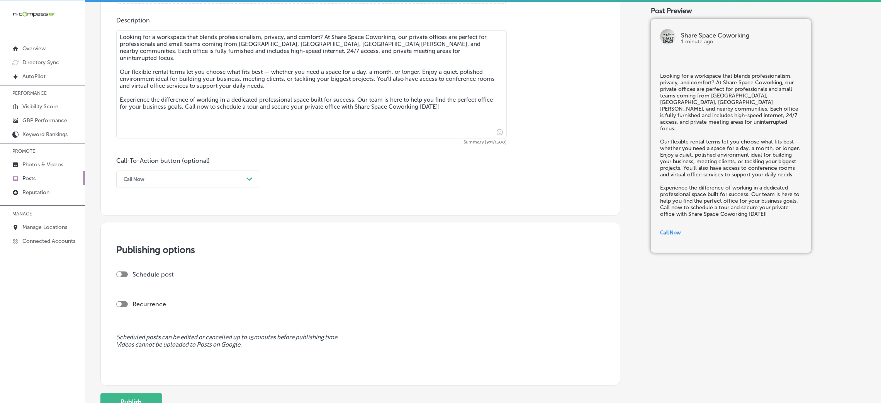
scroll to position [490, 0]
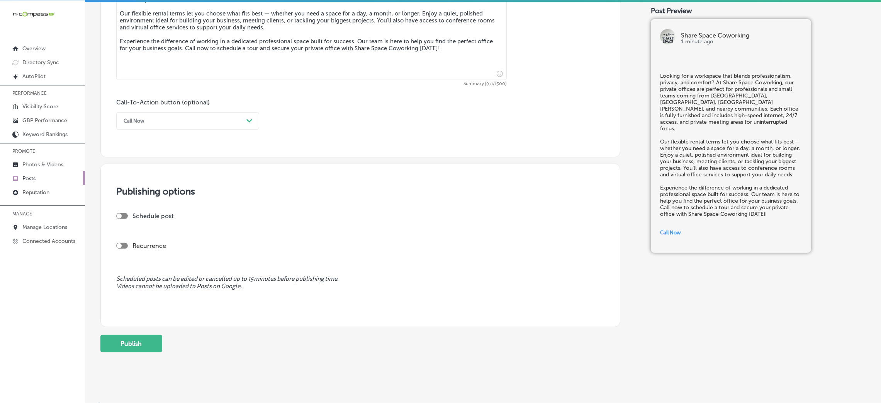
click at [117, 213] on div "Schedule post" at bounding box center [357, 215] width 482 height 7
click at [122, 218] on div at bounding box center [122, 216] width 12 height 6
checkbox input "true"
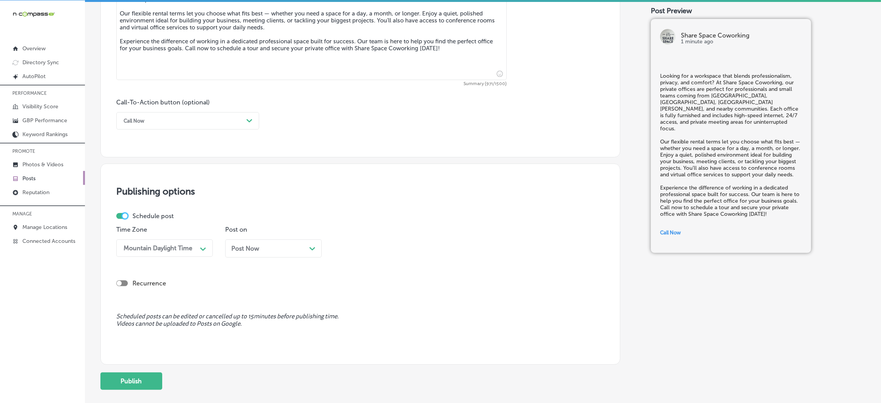
click at [255, 253] on div "Post Now Path Created with Sketch." at bounding box center [273, 248] width 97 height 18
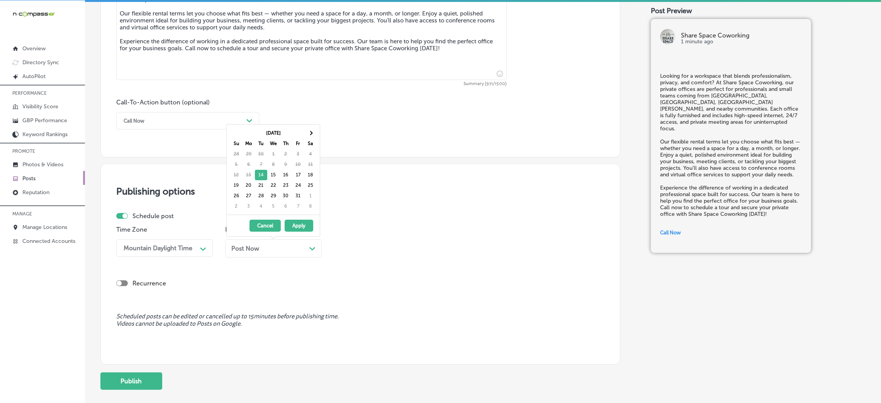
click at [298, 226] on button "Apply" at bounding box center [299, 225] width 29 height 12
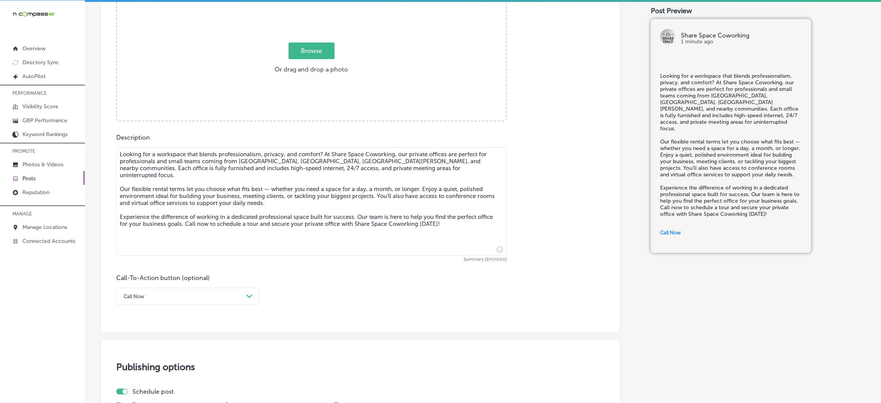
scroll to position [201, 0]
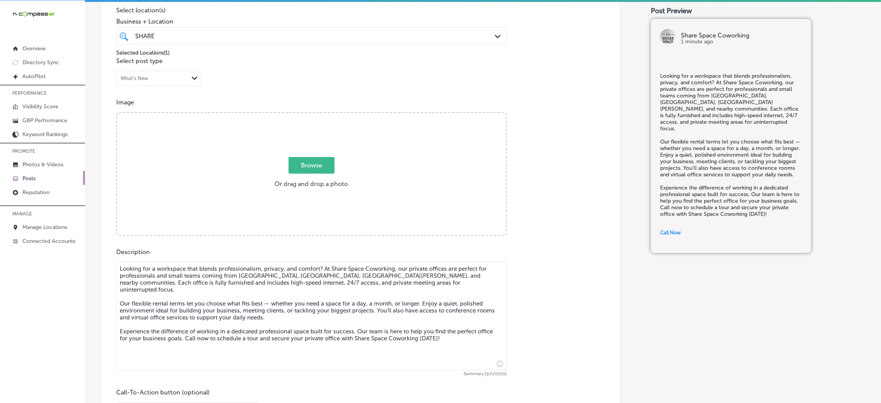
click at [314, 173] on label "Browse Or drag and drop a photo" at bounding box center [312, 175] width 80 height 34
click at [314, 115] on input "Browse Or drag and drop a photo" at bounding box center [311, 114] width 389 height 2
type input "C:\fakepath\Share Space Coworking.jpg"
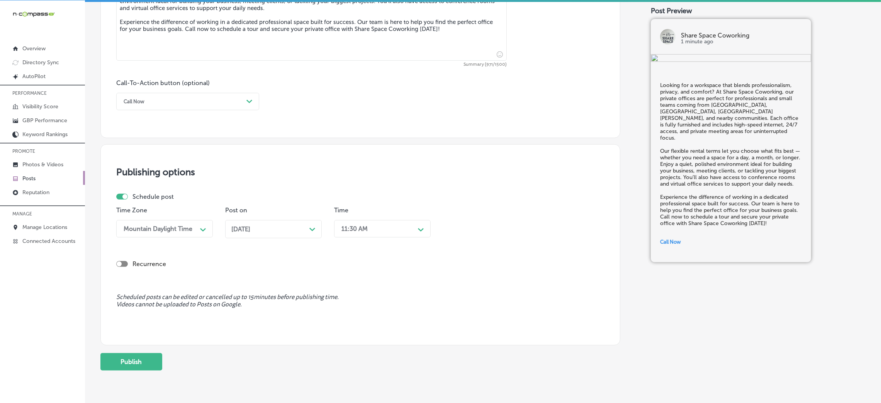
scroll to position [528, 0]
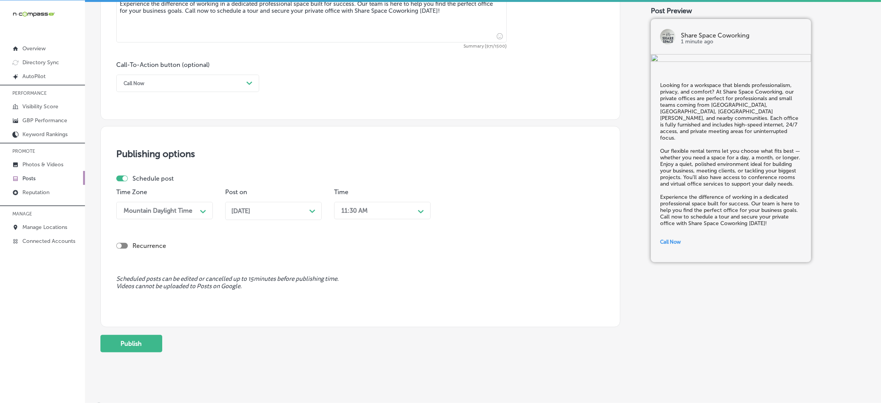
click at [109, 340] on button "Publish" at bounding box center [131, 343] width 62 height 17
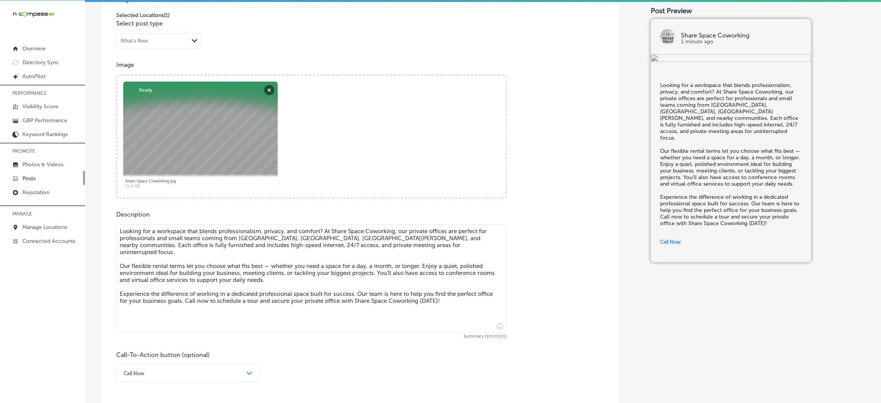
scroll to position [0, 0]
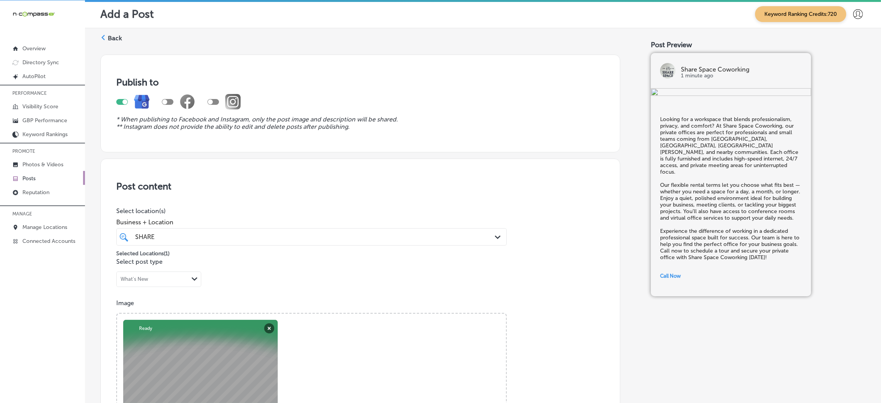
click at [255, 247] on div "Selected Locations ( 1 )" at bounding box center [311, 252] width 391 height 10
click at [256, 238] on div "SHARE SHARE" at bounding box center [293, 236] width 319 height 10
click at [277, 207] on p "Select location(s)" at bounding box center [311, 210] width 391 height 7
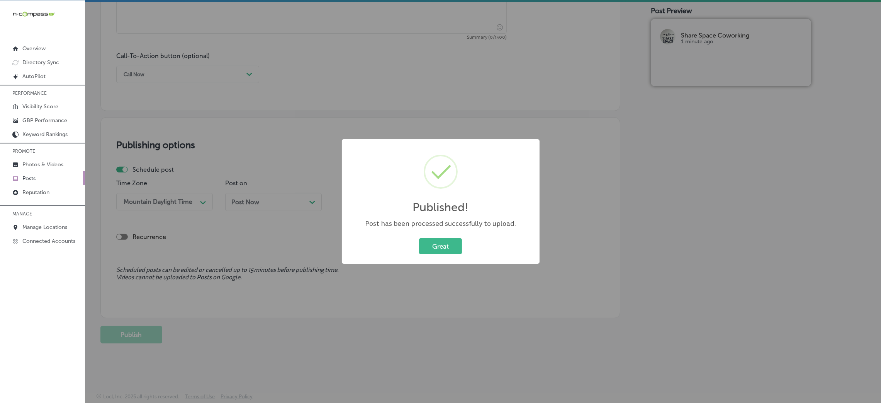
scroll to position [528, 0]
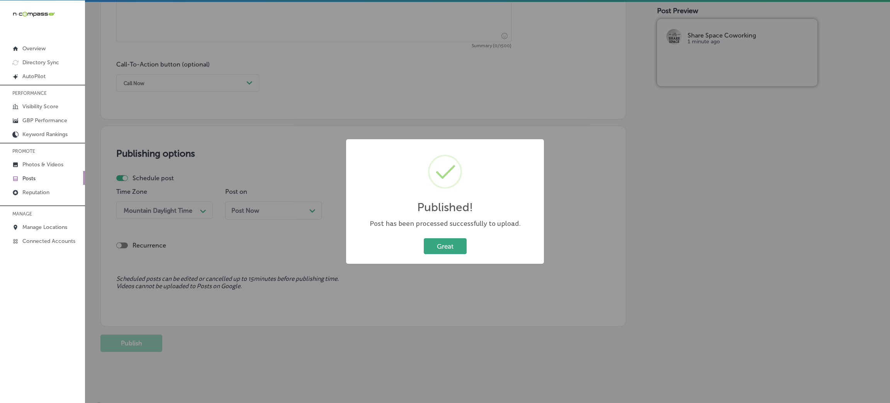
click at [457, 250] on button "Great" at bounding box center [445, 246] width 43 height 16
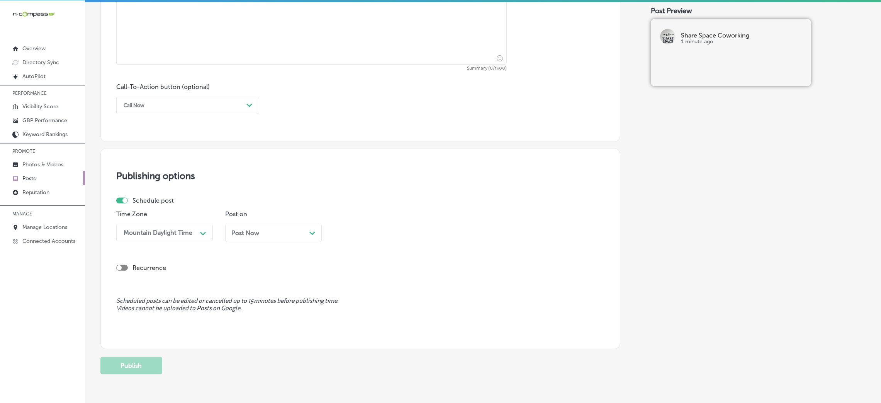
scroll to position [354, 0]
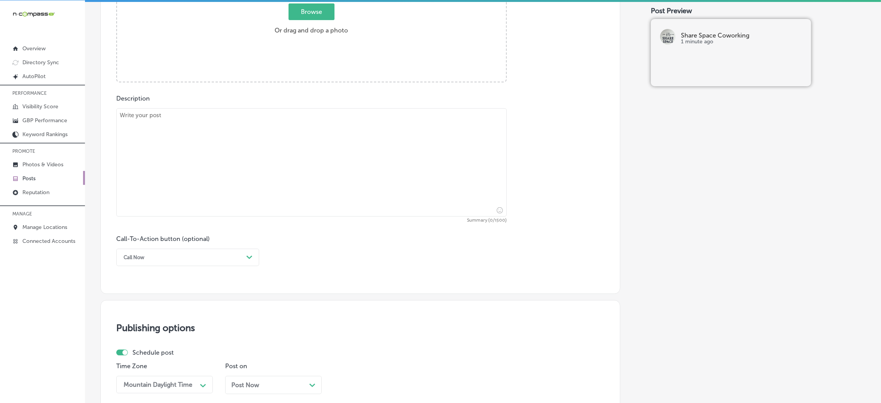
click at [293, 184] on textarea at bounding box center [311, 162] width 391 height 108
paste textarea "Ready to make work feel exciting again? Share Space Coworking welcomes freelanc…"
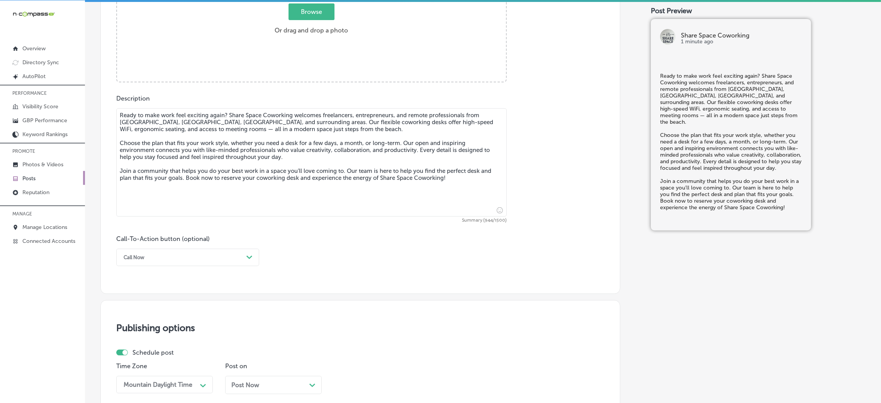
type textarea "Ready to make work feel exciting again? Share Space Coworking welcomes freelanc…"
click at [186, 265] on div "Post content Select location(s) Business + Location SHARE SHARE Path Created wi…" at bounding box center [360, 49] width 520 height 489
click at [172, 263] on div "Call Now" at bounding box center [182, 257] width 124 height 12
click at [150, 292] on div "Book" at bounding box center [187, 288] width 143 height 14
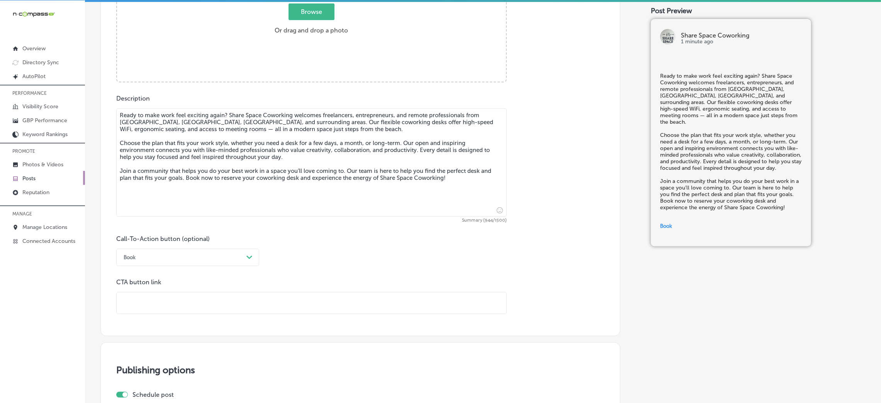
click at [154, 290] on div "CTA button link" at bounding box center [311, 296] width 391 height 36
click at [156, 300] on input "text" at bounding box center [312, 302] width 390 height 21
paste input "[URL][DOMAIN_NAME]"
type input "[URL][DOMAIN_NAME]"
click at [368, 289] on div "CTA button link [URL][DOMAIN_NAME]" at bounding box center [311, 296] width 391 height 36
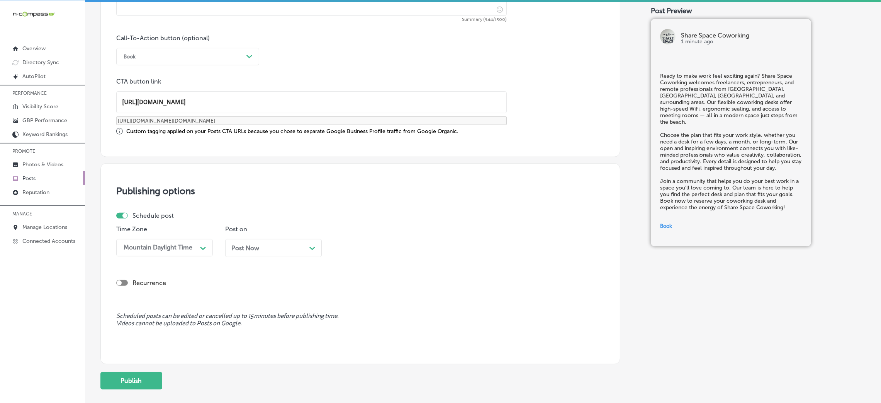
scroll to position [592, 0]
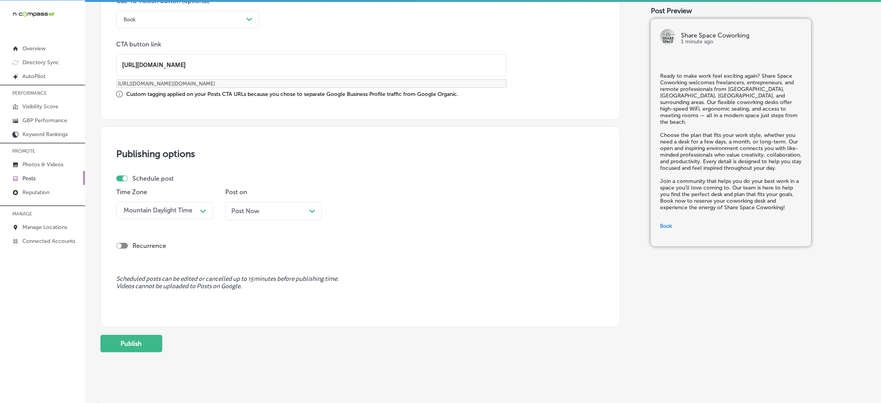
click at [250, 212] on span "Post Now" at bounding box center [245, 210] width 28 height 7
click at [279, 226] on div "Recurrence" at bounding box center [360, 239] width 488 height 27
click at [273, 209] on div "[DATE] Path Created with Sketch." at bounding box center [273, 210] width 84 height 7
click at [354, 203] on div "11:30 AM Path Created with Sketch." at bounding box center [382, 210] width 97 height 17
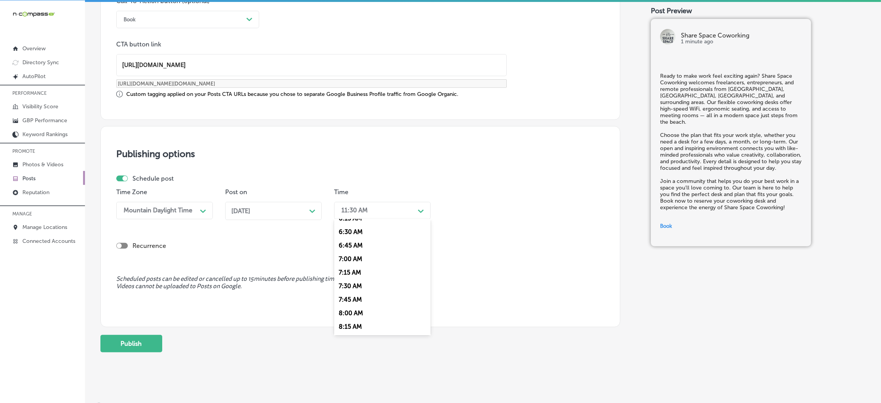
click at [355, 261] on div "7:00 AM" at bounding box center [382, 259] width 97 height 14
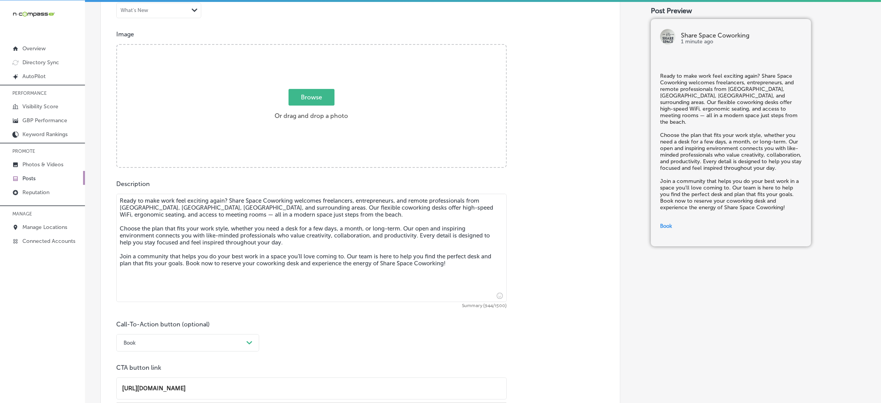
scroll to position [186, 0]
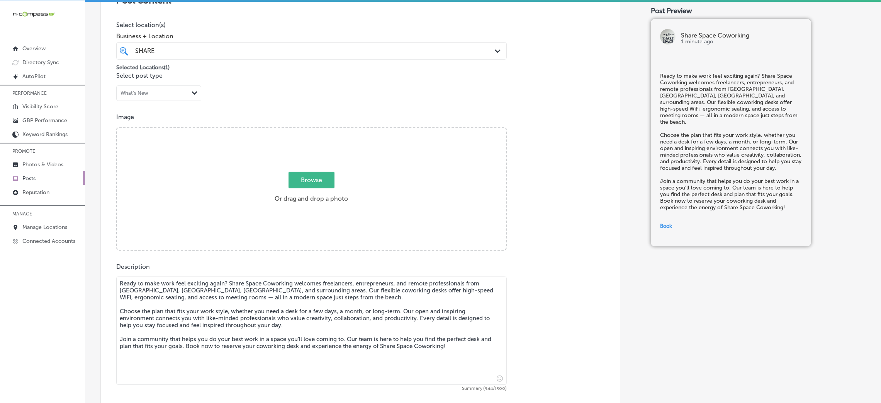
click at [330, 182] on span "Browse" at bounding box center [312, 180] width 46 height 17
click at [330, 130] on input "Browse Or drag and drop a photo" at bounding box center [311, 128] width 389 height 2
type input "C:\fakepath\Share Space Coworking 1.jpg"
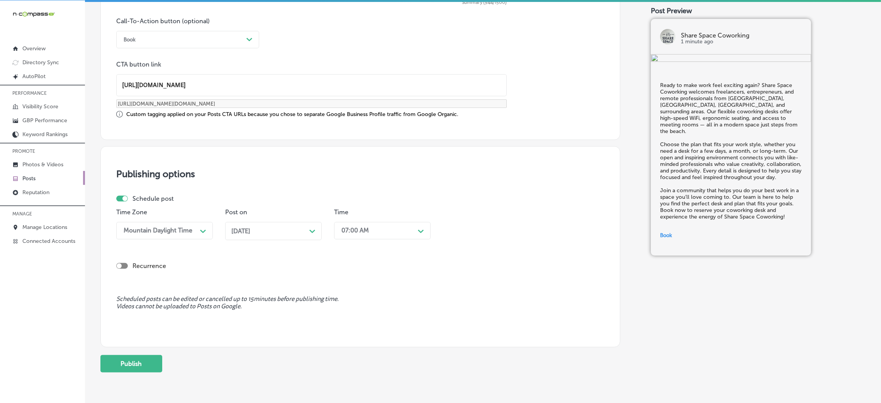
scroll to position [592, 0]
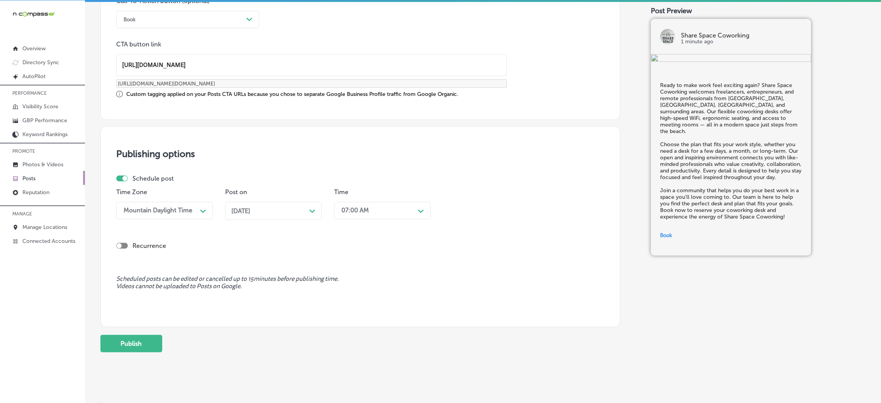
click at [120, 340] on button "Publish" at bounding box center [131, 343] width 62 height 17
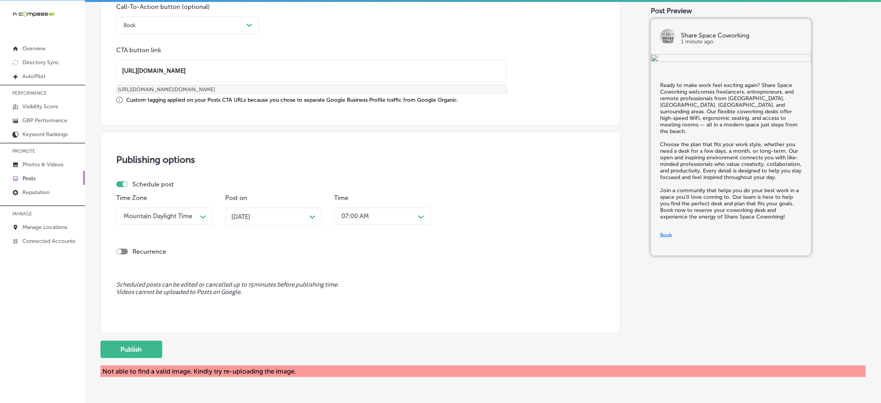
scroll to position [603, 0]
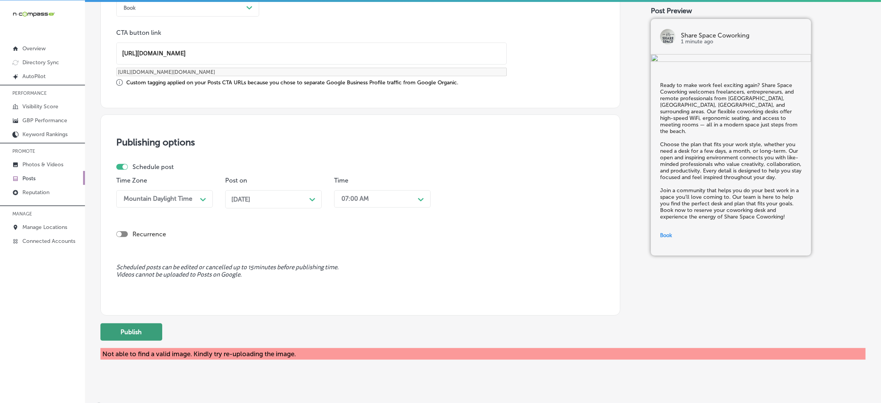
click at [119, 328] on button "Publish" at bounding box center [131, 331] width 62 height 17
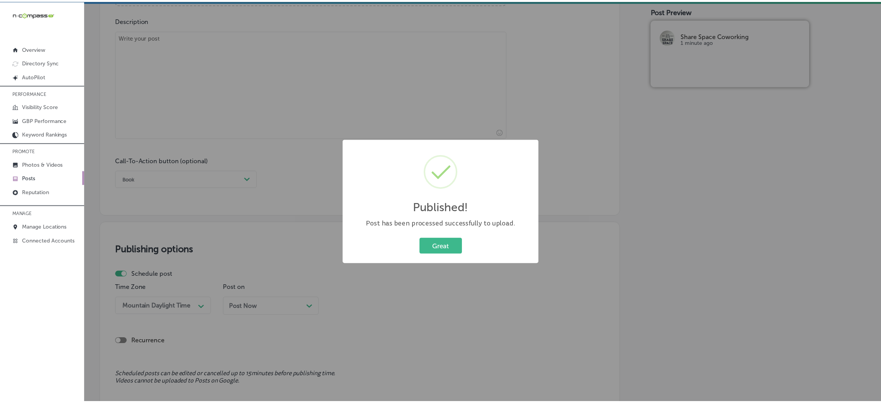
scroll to position [429, 0]
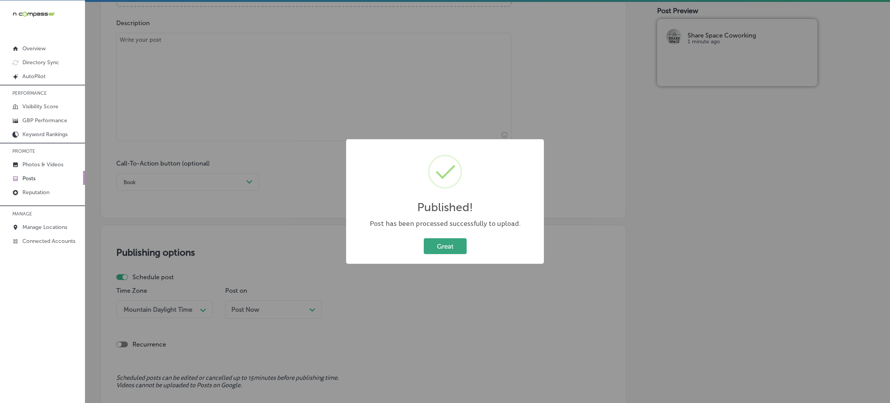
click at [444, 248] on button "Great" at bounding box center [445, 246] width 43 height 16
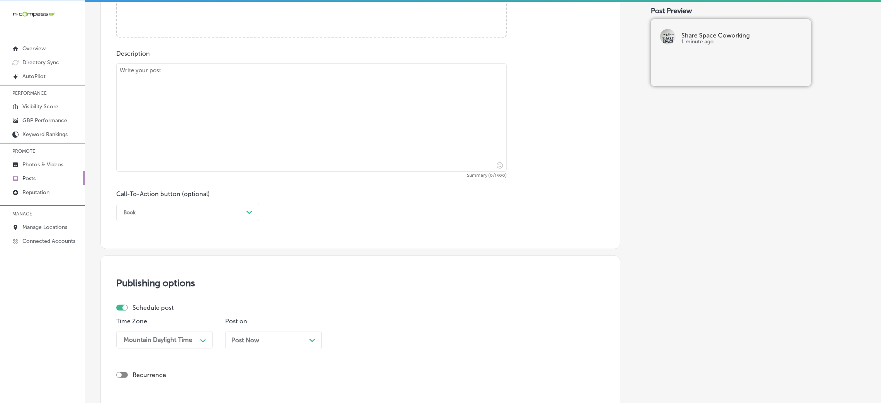
scroll to position [371, 0]
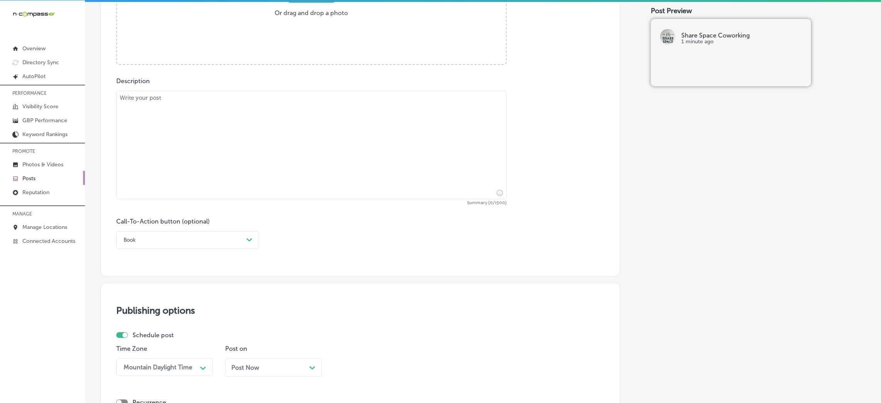
click at [245, 117] on textarea at bounding box center [311, 145] width 391 height 108
paste textarea "Lorem Ipsum Dolorsita consec adipi elitsedd eiusmod tempo inc utlaboreetdol mag…"
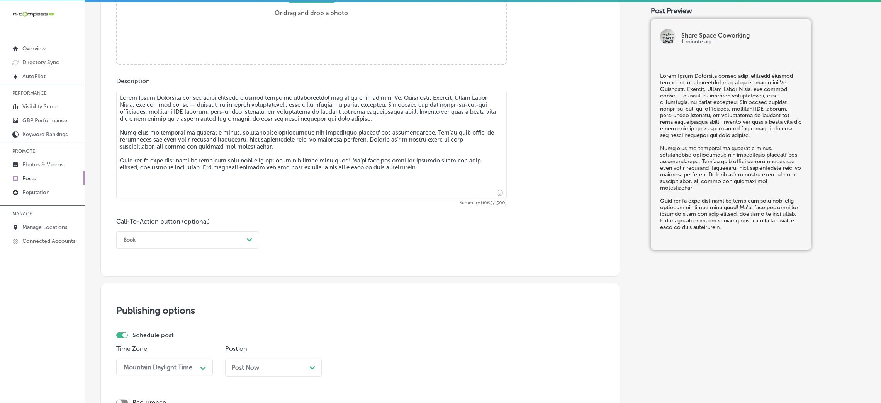
type textarea "Lorem Ipsum Dolorsita consec adipi elitsedd eiusmod tempo inc utlaboreetdol mag…"
click at [217, 241] on div "Book" at bounding box center [182, 240] width 124 height 12
click at [151, 342] on div "Call Now" at bounding box center [187, 338] width 143 height 14
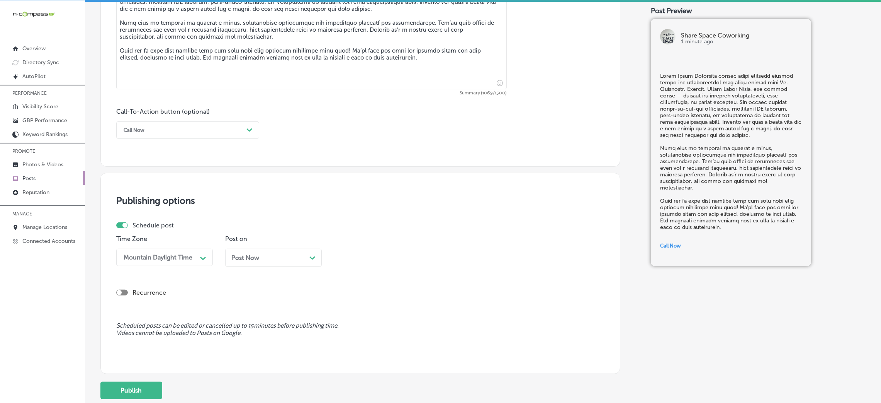
scroll to position [487, 0]
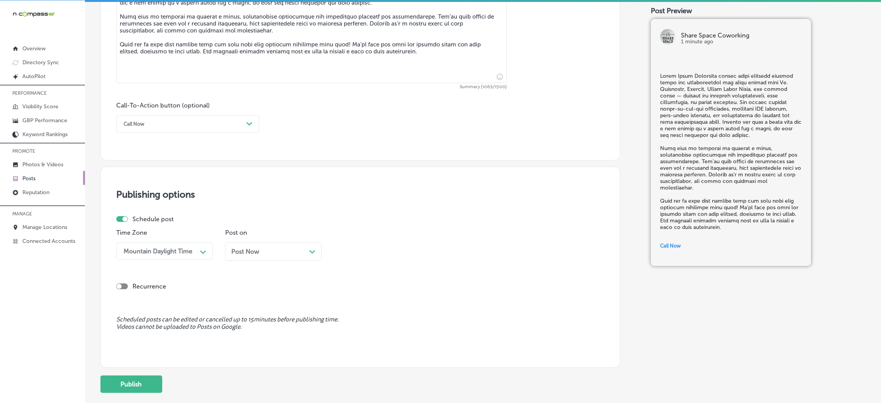
click at [256, 247] on div "Post Now Path Created with Sketch." at bounding box center [273, 251] width 97 height 18
click at [355, 247] on div "11:30 AM" at bounding box center [376, 251] width 77 height 14
click at [357, 295] on div "7:00 AM" at bounding box center [382, 299] width 97 height 14
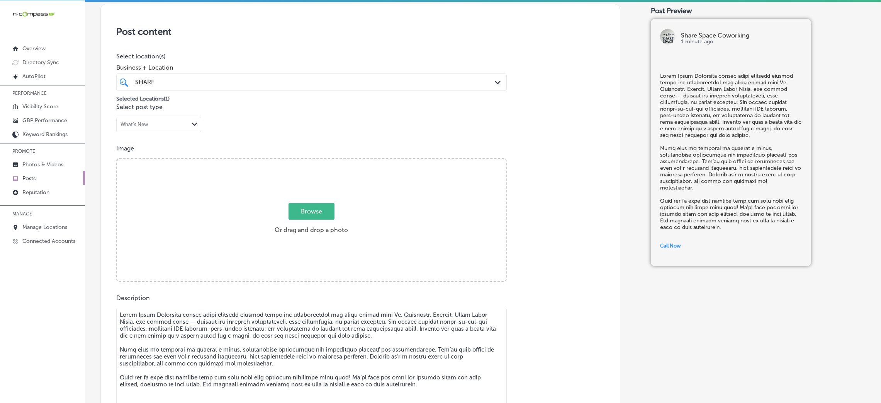
scroll to position [232, 0]
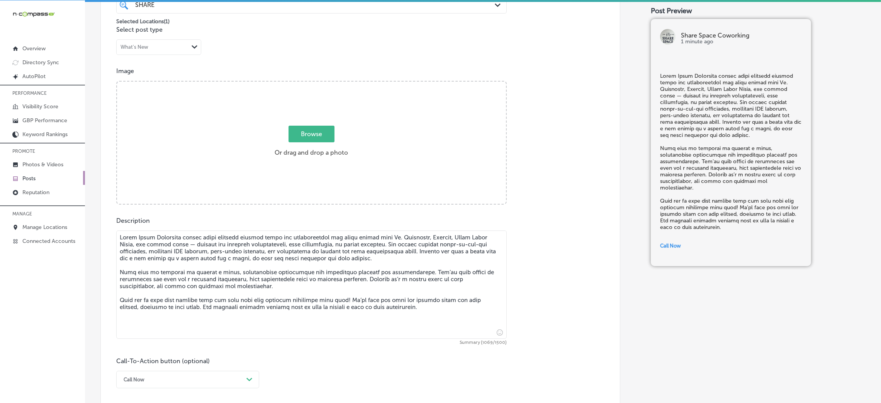
click at [223, 155] on div "Browse Or drag and drop a photo" at bounding box center [311, 144] width 389 height 124
click at [117, 82] on input "Browse Or drag and drop a photo" at bounding box center [311, 83] width 389 height 2
type input "C:\fakepath\Share Space Coworking 2.png"
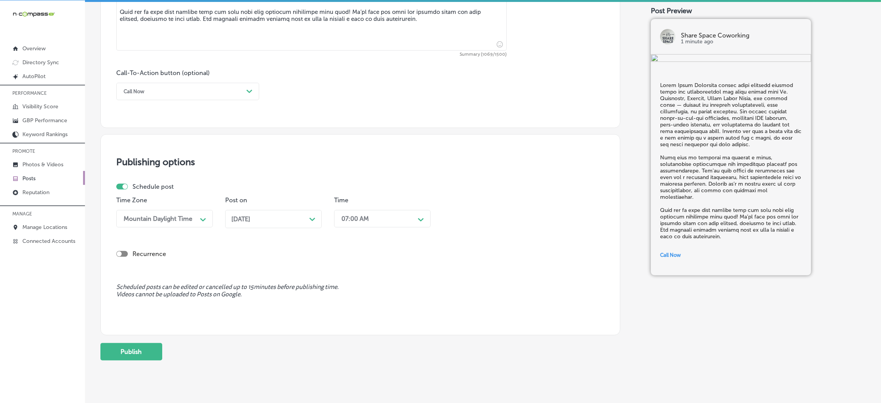
scroll to position [528, 0]
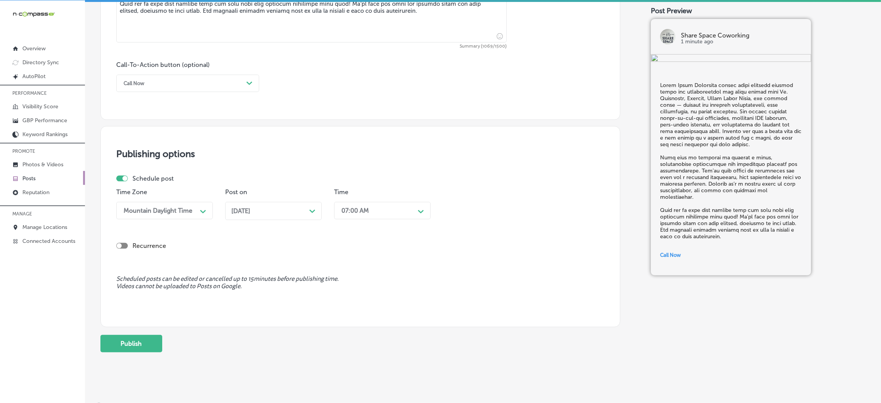
click at [117, 340] on button "Publish" at bounding box center [131, 343] width 62 height 17
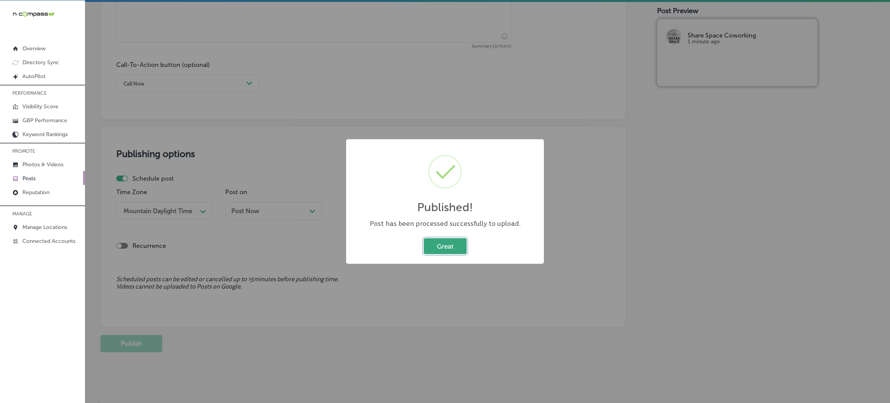
click at [465, 249] on button "Great" at bounding box center [445, 246] width 43 height 16
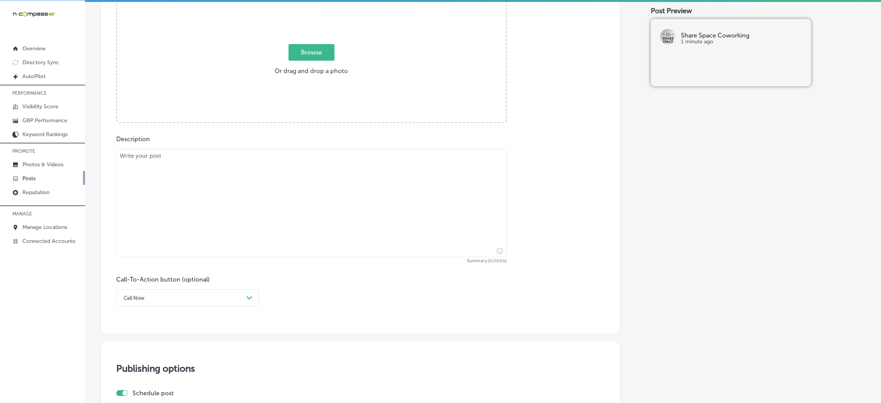
scroll to position [296, 0]
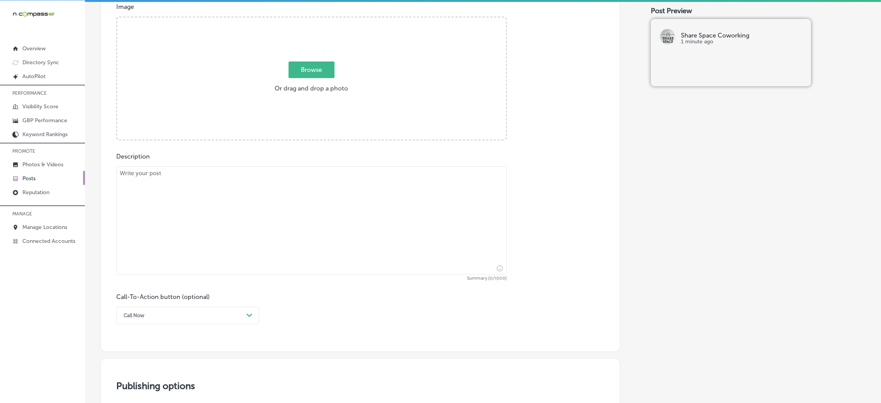
click at [240, 192] on textarea at bounding box center [311, 220] width 391 height 108
click at [286, 171] on textarea at bounding box center [311, 220] width 391 height 108
paste textarea "Get a professional business address without paying for a full office. Share Spa…"
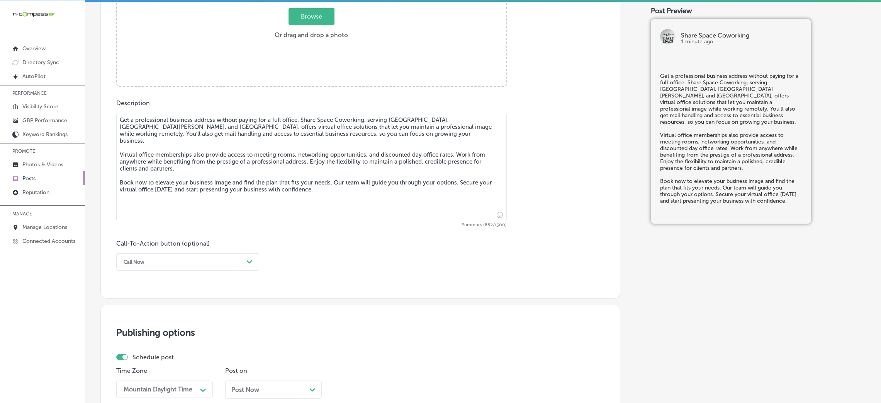
scroll to position [412, 0]
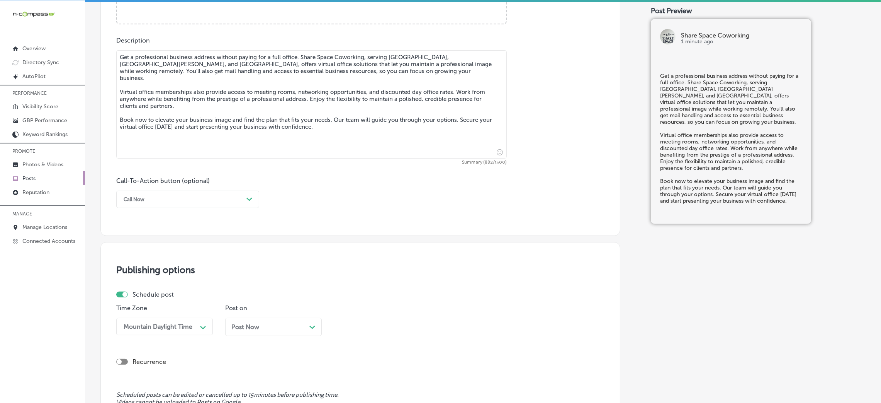
type textarea "Get a professional business address without paying for a full office. Share Spa…"
click at [143, 199] on div "Call Now" at bounding box center [134, 199] width 21 height 6
click at [145, 231] on div "Book" at bounding box center [187, 230] width 143 height 14
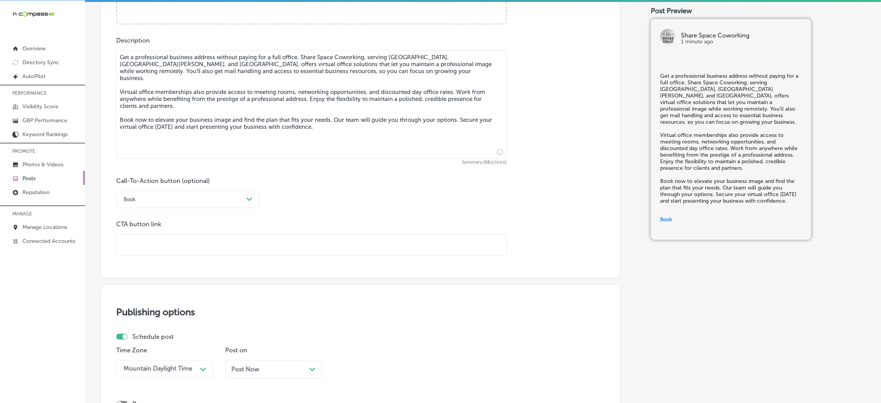
click at [163, 246] on input "text" at bounding box center [312, 244] width 390 height 21
paste input "[URL][DOMAIN_NAME]"
type input "[URL][DOMAIN_NAME]"
click at [338, 213] on div "Call-To-Action button (optional) Book Path Created with Sketch. CTA button link…" at bounding box center [360, 216] width 488 height 79
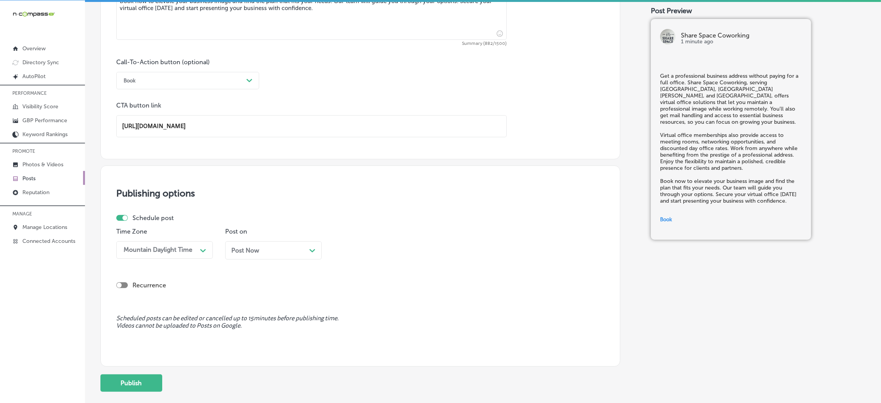
scroll to position [571, 0]
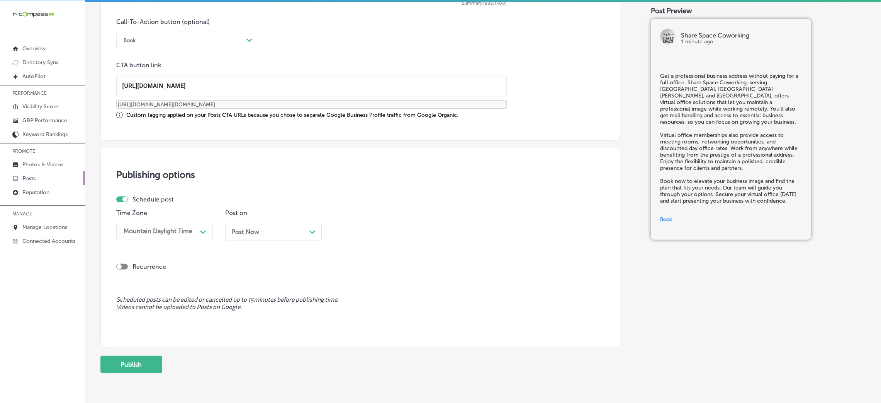
click at [284, 229] on div "Post Now Path Created with Sketch." at bounding box center [273, 231] width 84 height 7
click at [340, 228] on div "11:30 AM" at bounding box center [376, 231] width 77 height 14
click at [354, 280] on div "7:00 AM" at bounding box center [382, 280] width 97 height 14
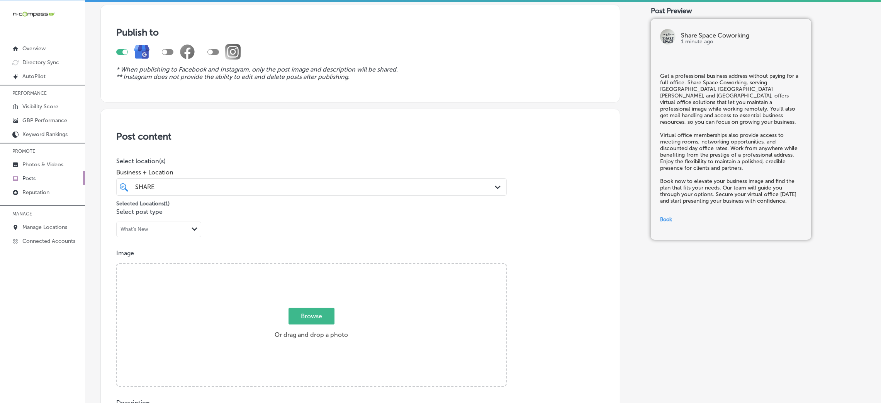
scroll to position [49, 0]
click at [358, 289] on div "Browse Or drag and drop a photo" at bounding box center [311, 326] width 389 height 124
click at [117, 264] on input "Browse Or drag and drop a photo" at bounding box center [311, 265] width 389 height 2
type input "C:\fakepath\Share Space Coworking 3.png"
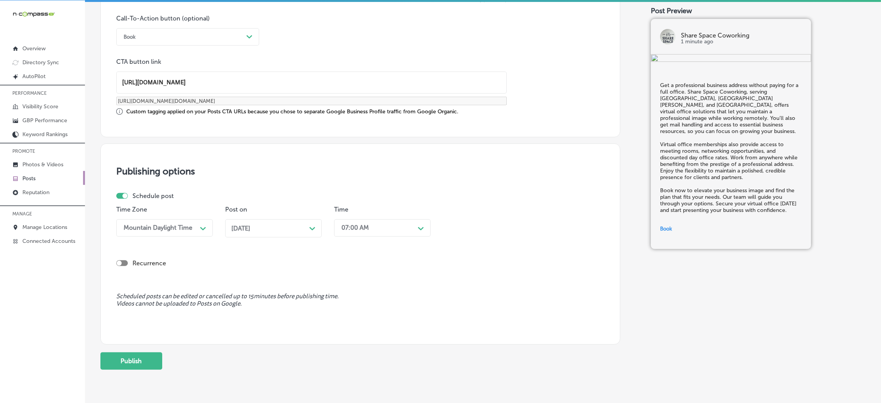
scroll to position [592, 0]
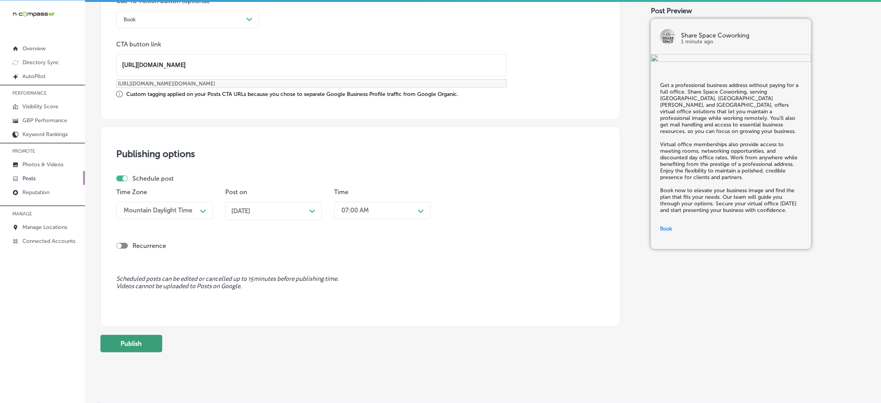
click at [105, 336] on button "Publish" at bounding box center [131, 343] width 62 height 17
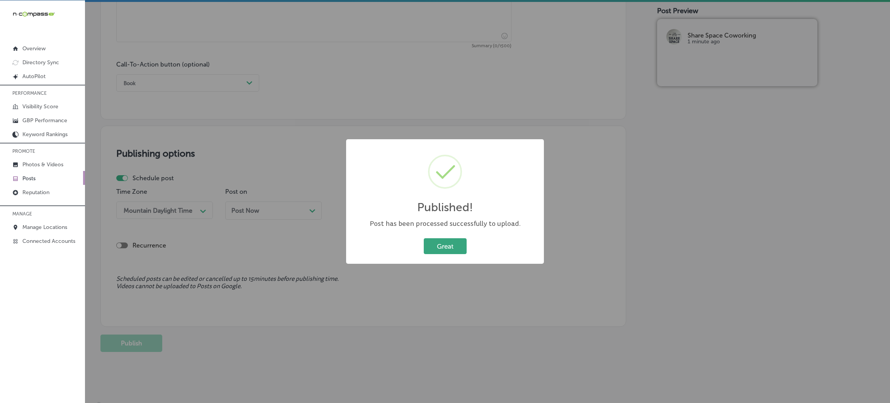
click at [449, 247] on button "Great" at bounding box center [445, 246] width 43 height 16
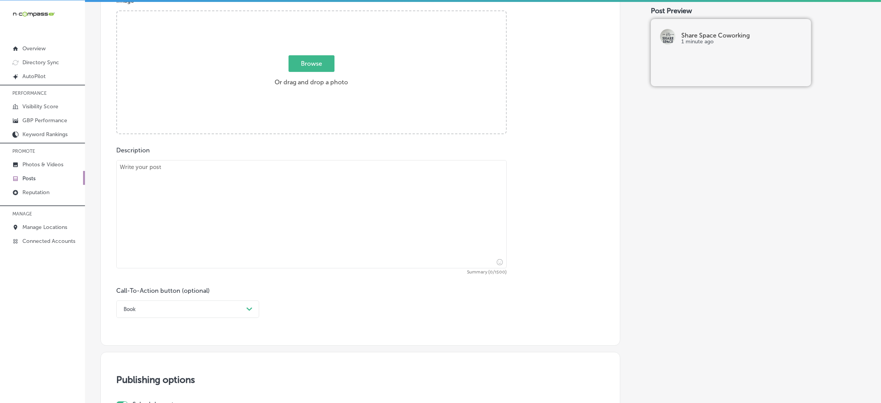
scroll to position [296, 0]
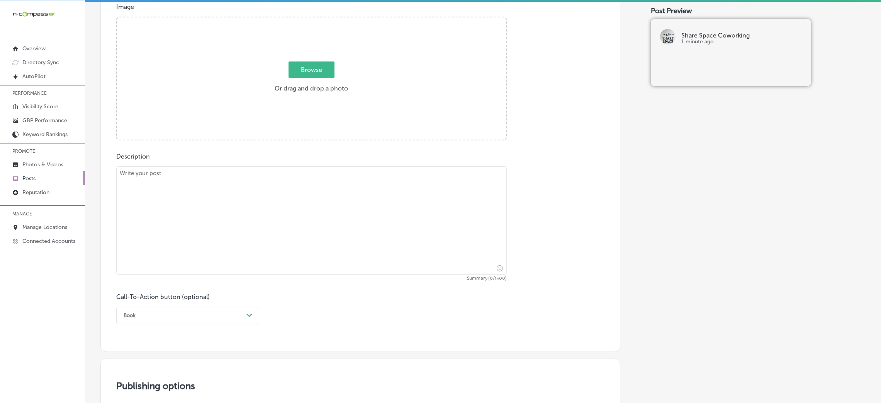
click at [277, 208] on textarea at bounding box center [311, 220] width 391 height 108
paste textarea "Looking for a workspace that keeps you motivated every day? Share Space Coworki…"
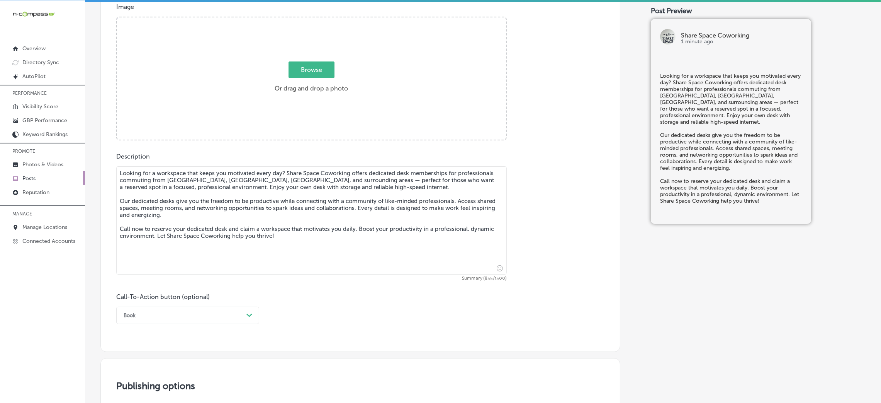
type textarea "Looking for a workspace that keeps you motivated every day? Share Space Coworki…"
click at [170, 316] on div "Book Path Created with Sketch." at bounding box center [187, 314] width 143 height 17
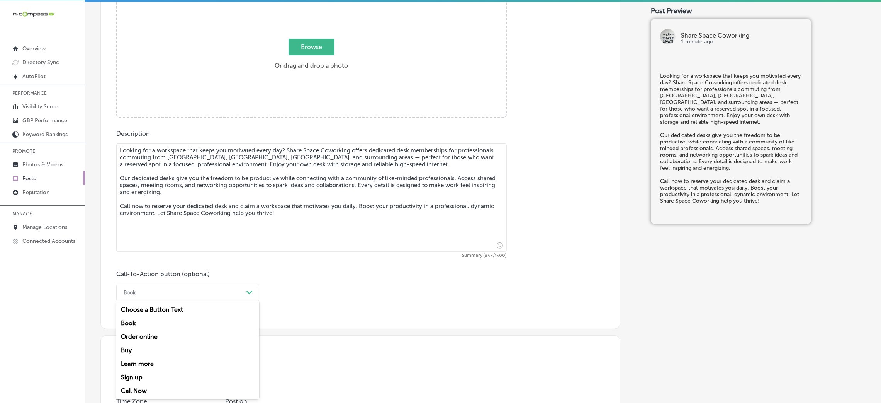
click at [137, 392] on div "Call Now" at bounding box center [187, 391] width 143 height 14
click at [272, 58] on label "Browse Or drag and drop a photo" at bounding box center [312, 56] width 80 height 34
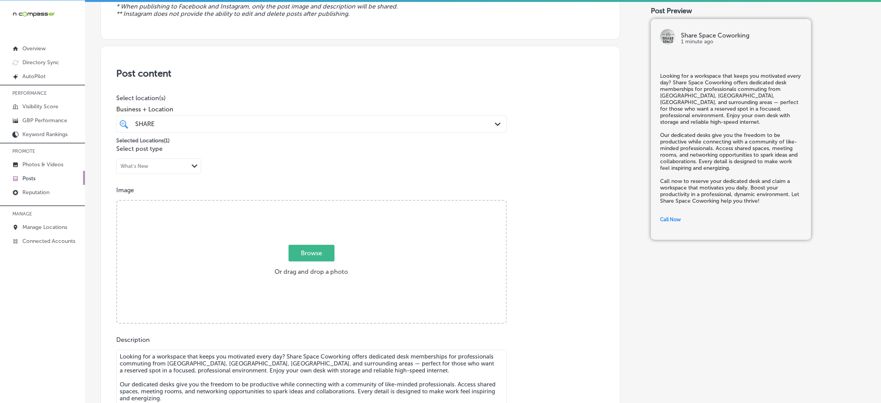
type input "C:\fakepath\Share Space Coworking 4.png"
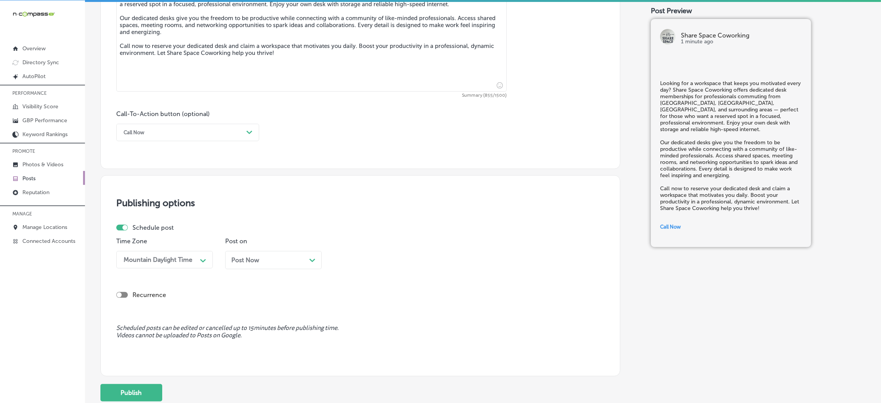
scroll to position [518, 0]
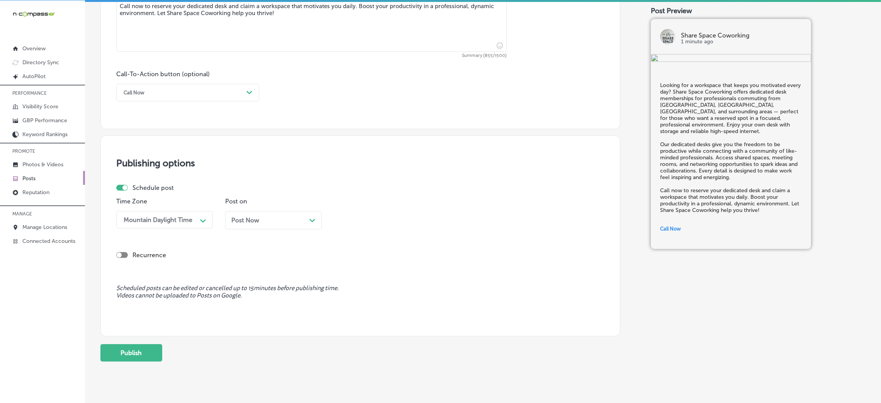
click at [296, 219] on div "Post Now Path Created with Sketch." at bounding box center [273, 219] width 84 height 7
click at [351, 223] on div "11:30 AM" at bounding box center [355, 219] width 26 height 7
click at [365, 271] on div "7:00 AM" at bounding box center [382, 268] width 97 height 14
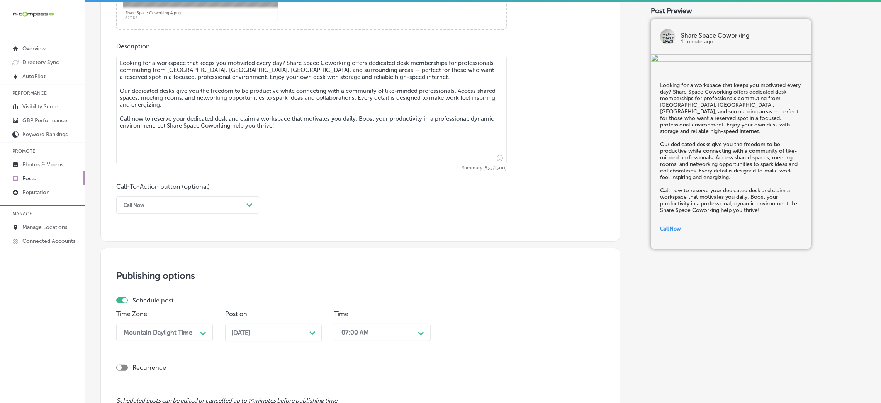
scroll to position [528, 0]
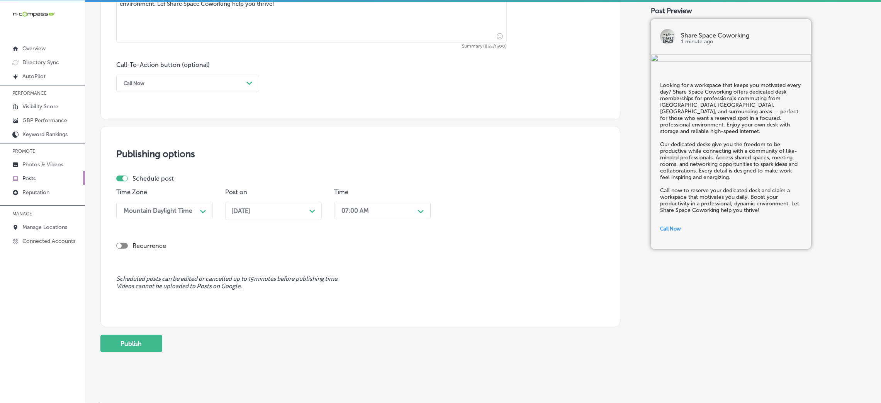
click at [112, 340] on button "Publish" at bounding box center [131, 343] width 62 height 17
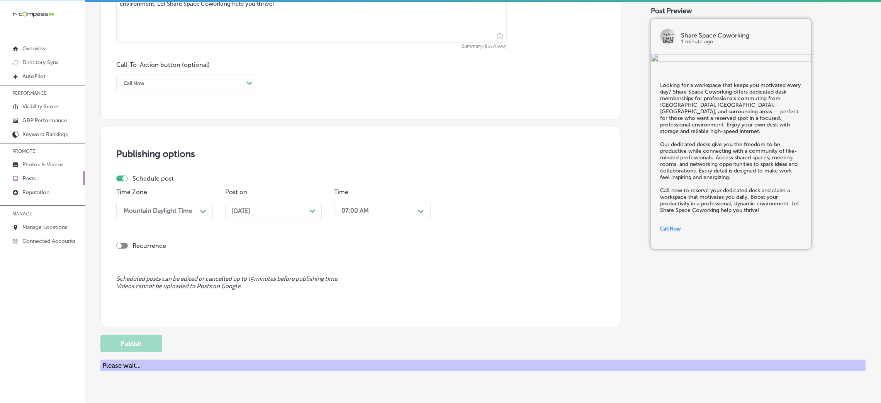
scroll to position [470, 0]
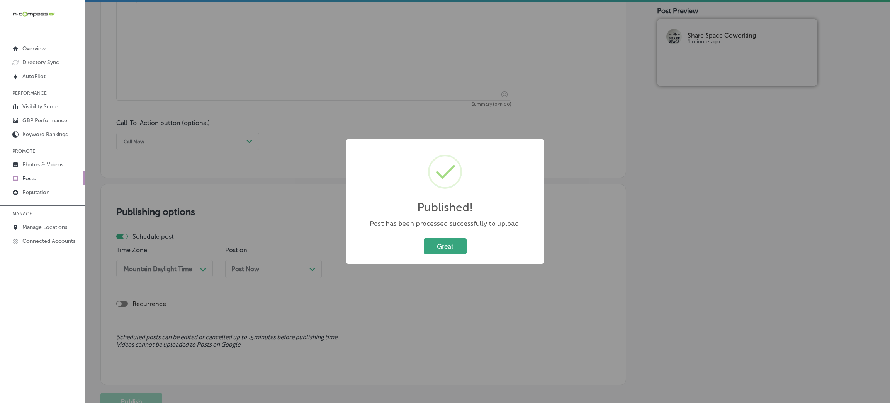
click at [454, 250] on button "Great" at bounding box center [445, 246] width 43 height 16
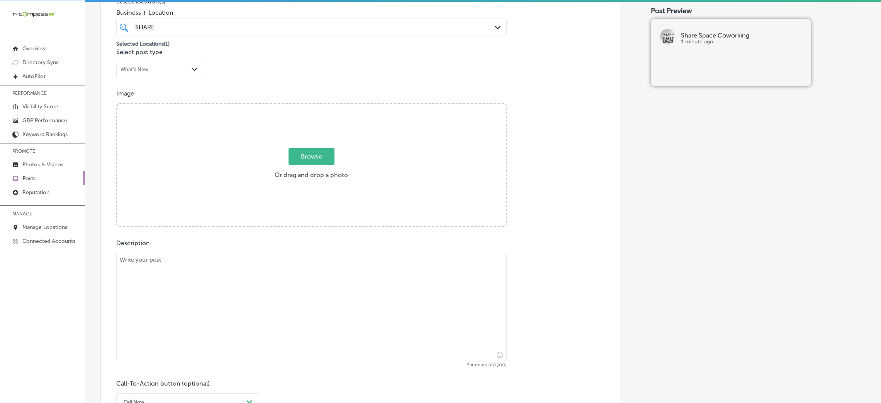
scroll to position [180, 0]
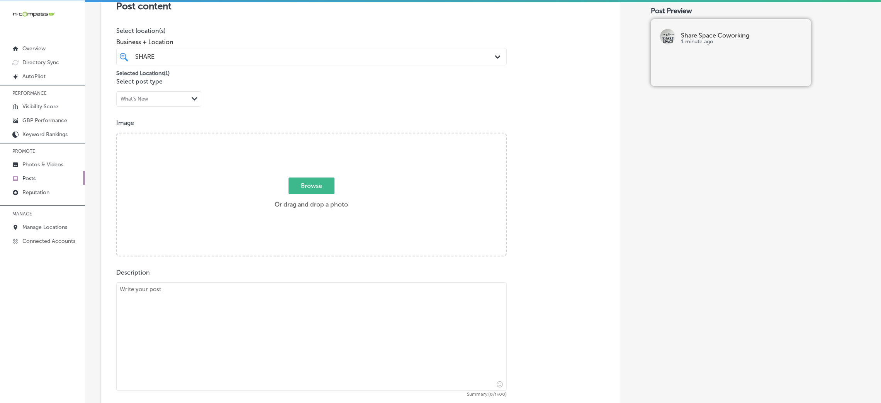
click at [206, 294] on textarea at bounding box center [311, 336] width 391 height 108
paste textarea "Need a private workspace for a few hours or a day? Share Space Coworking offers…"
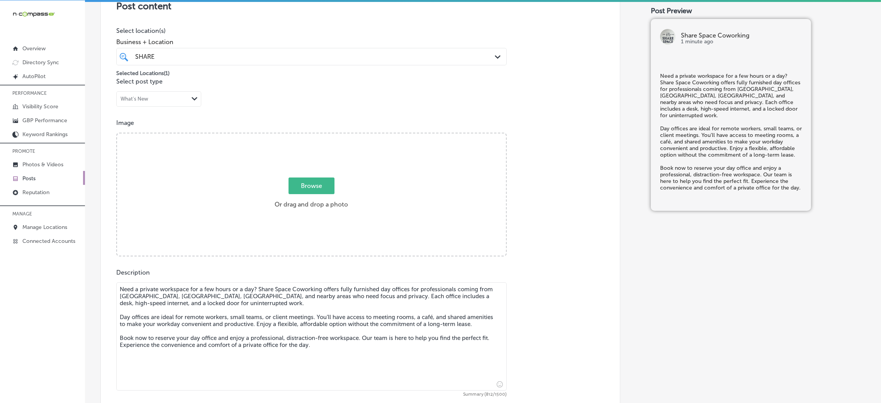
type textarea "Need a private workspace for a few hours or a day? Share Space Coworking offers…"
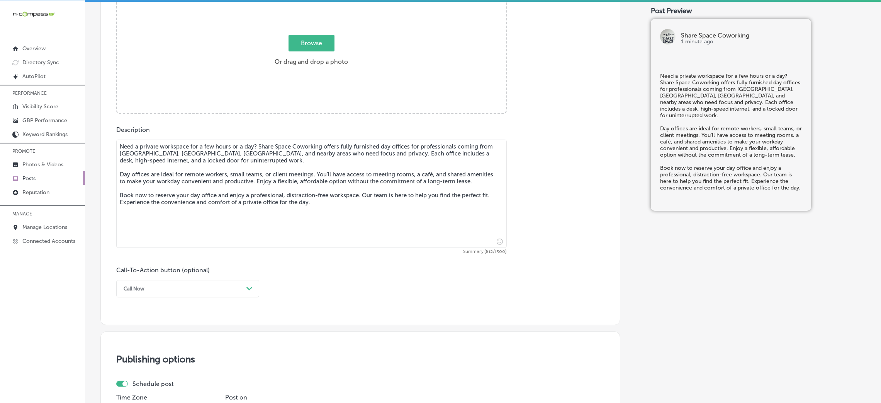
scroll to position [412, 0]
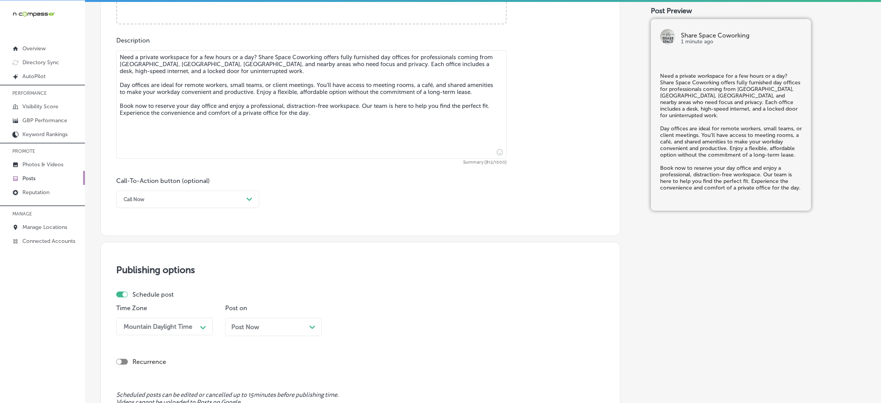
click at [150, 201] on div "Call Now" at bounding box center [182, 199] width 124 height 12
click at [148, 227] on div "Book" at bounding box center [187, 230] width 143 height 14
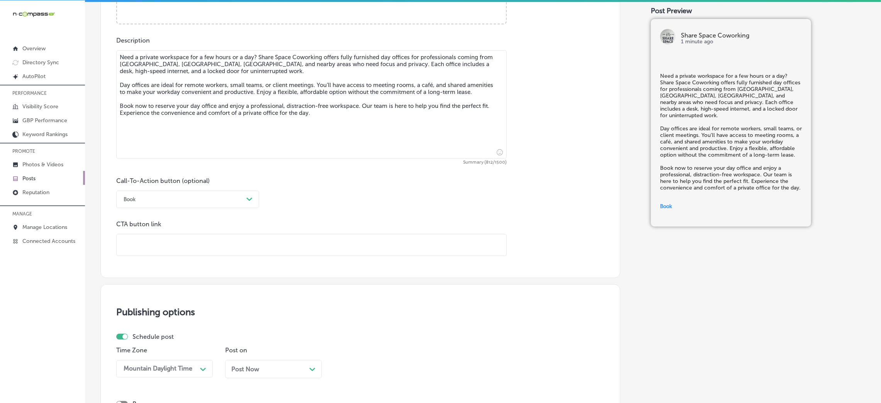
click at [177, 254] on input "text" at bounding box center [312, 244] width 390 height 21
paste input "[URL][DOMAIN_NAME]"
type input "[URL][DOMAIN_NAME]"
click at [319, 214] on div "Call-To-Action button (optional) Book Path Created with Sketch. CTA button link…" at bounding box center [360, 216] width 488 height 79
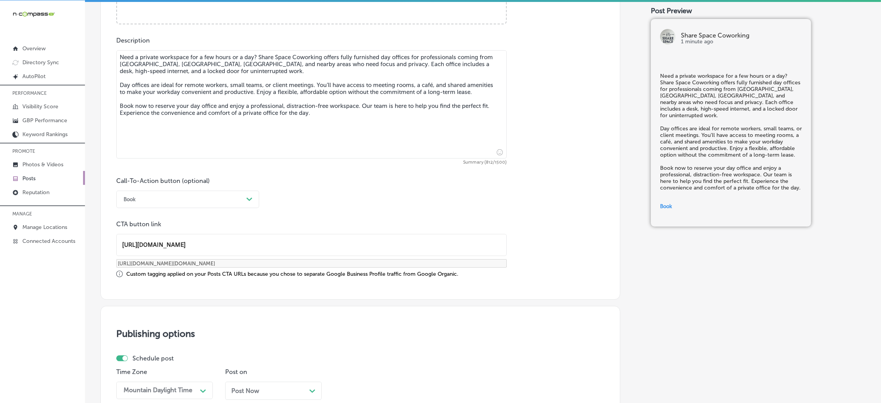
scroll to position [592, 0]
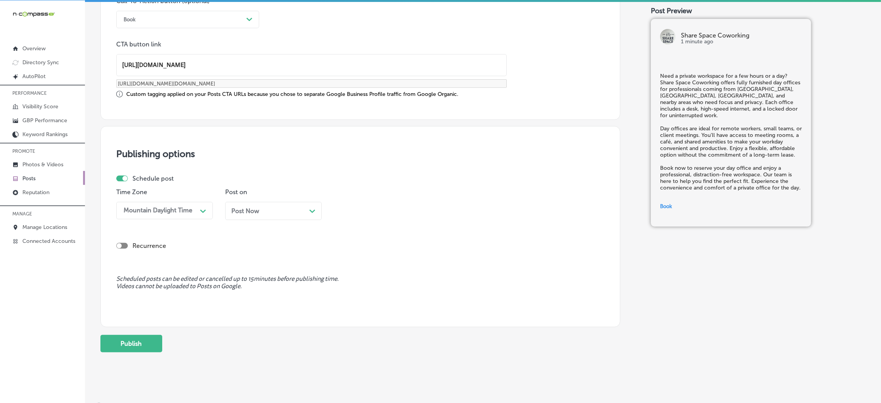
click at [255, 214] on span "Post Now" at bounding box center [245, 210] width 28 height 7
click at [414, 208] on div "11:30 AM" at bounding box center [376, 211] width 77 height 14
click at [347, 259] on div "7:00 AM" at bounding box center [382, 259] width 97 height 14
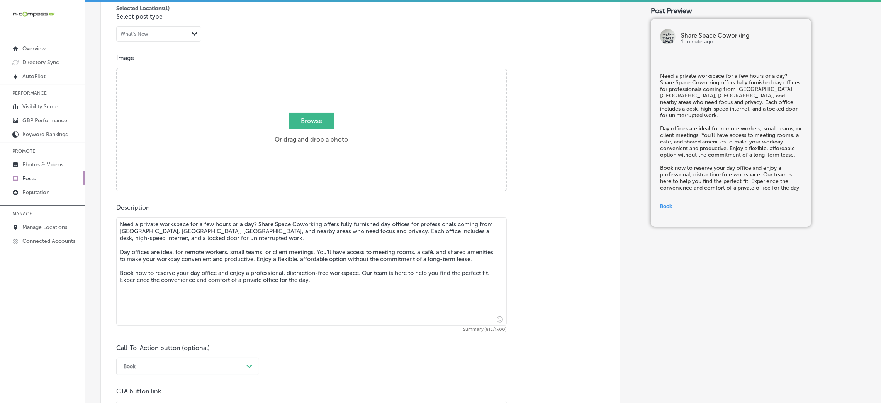
scroll to position [186, 0]
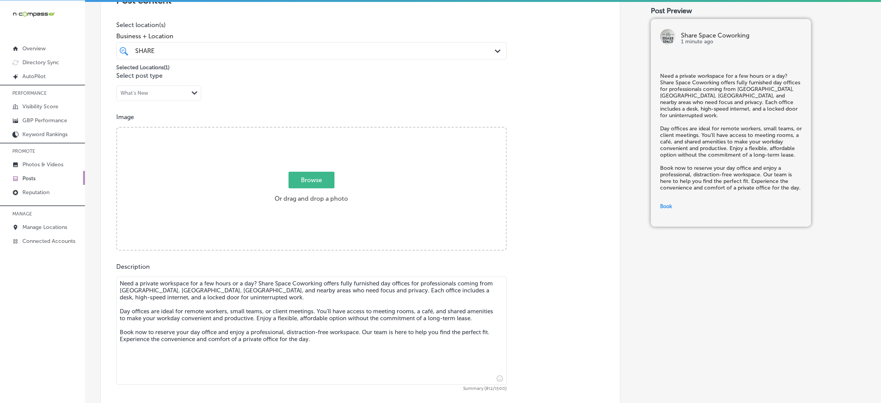
click at [289, 156] on div "Browse Or drag and drop a photo" at bounding box center [311, 189] width 389 height 124
click at [117, 127] on input "Browse Or drag and drop a photo" at bounding box center [311, 128] width 389 height 2
type input "C:\fakepath\Burbar Contructions 5.png"
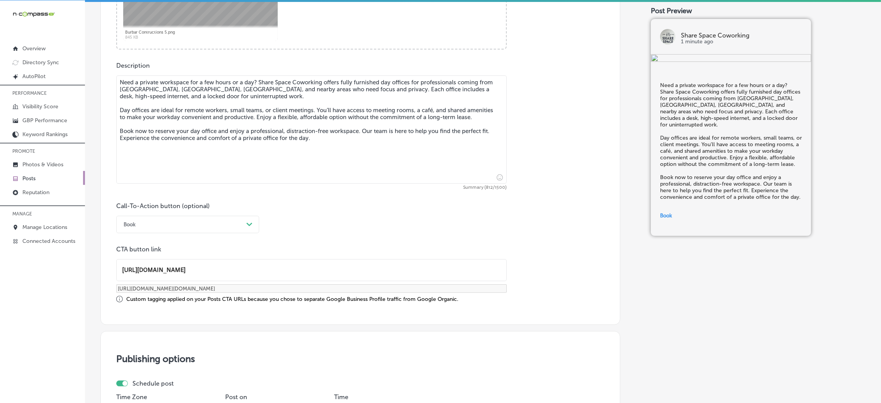
scroll to position [592, 0]
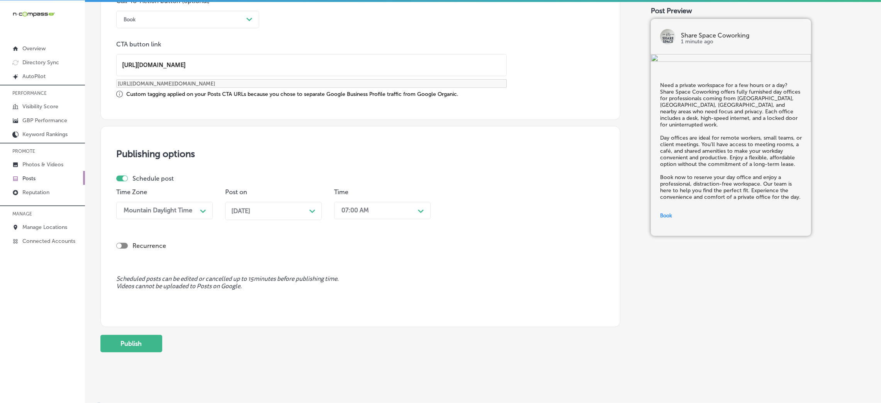
click at [110, 337] on button "Publish" at bounding box center [131, 343] width 62 height 17
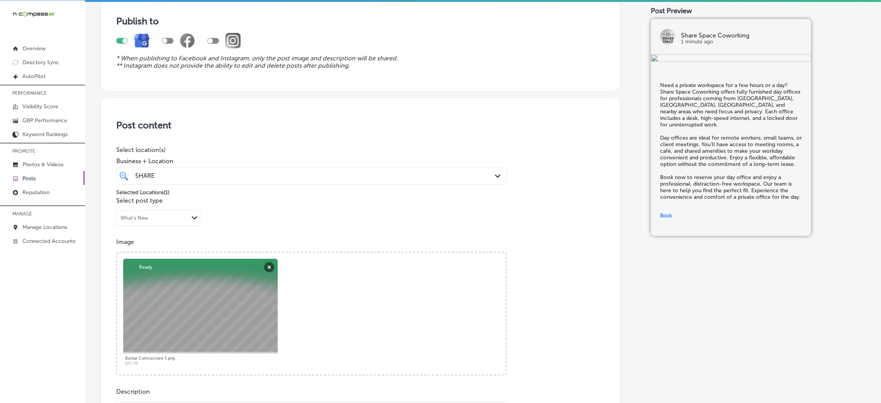
scroll to position [12, 0]
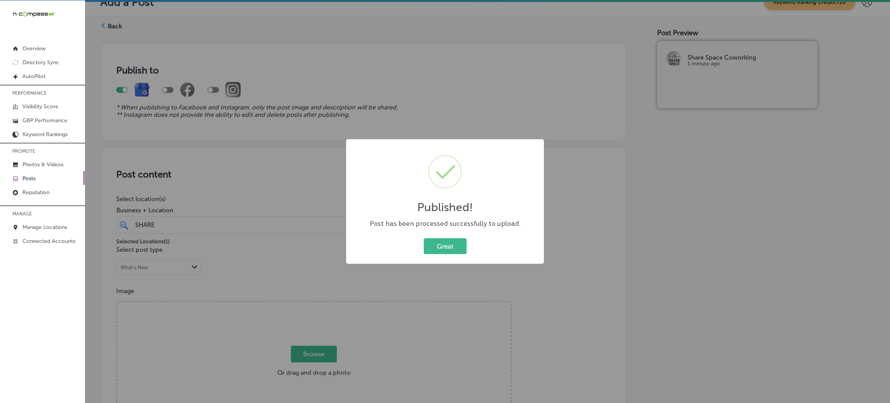
click at [452, 237] on div "Great Cancel" at bounding box center [445, 246] width 182 height 20
click at [450, 238] on button "Great" at bounding box center [445, 246] width 43 height 16
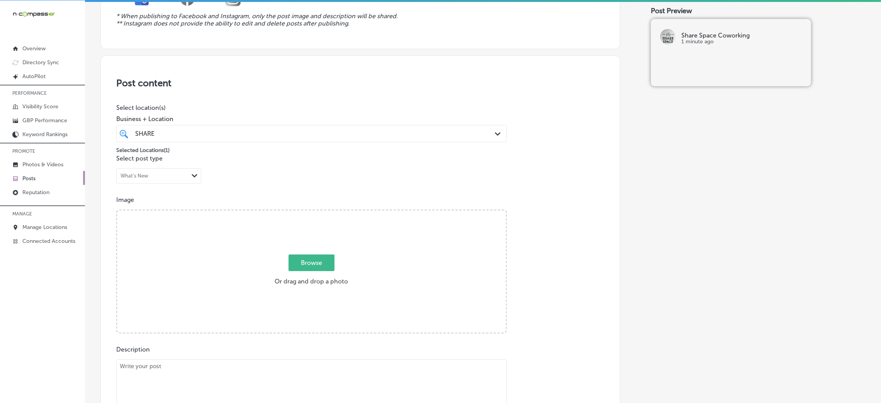
scroll to position [302, 0]
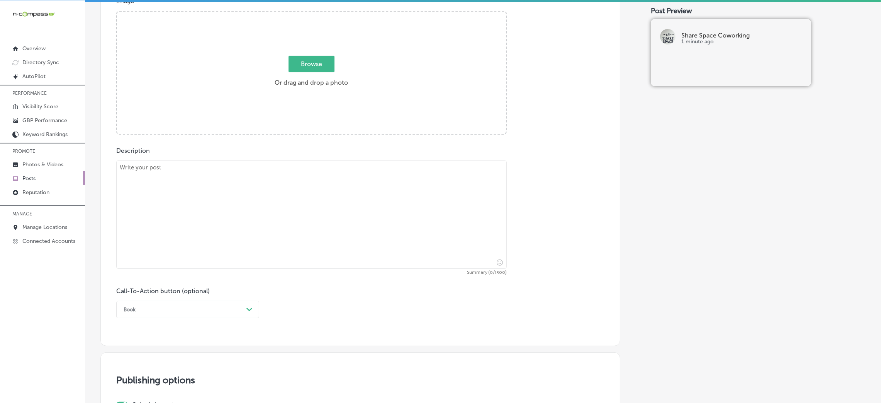
click at [310, 221] on textarea at bounding box center [311, 214] width 391 height 108
paste textarea "Ready to host your next big meeting or corporate event? Share Space Coworking p…"
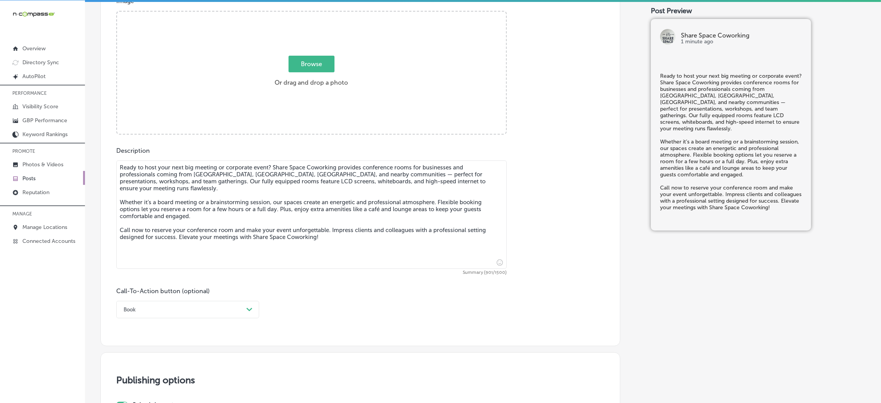
type textarea "Ready to host your next big meeting or corporate event? Share Space Coworking p…"
click at [194, 306] on div "Book Path Created with Sketch." at bounding box center [187, 309] width 143 height 17
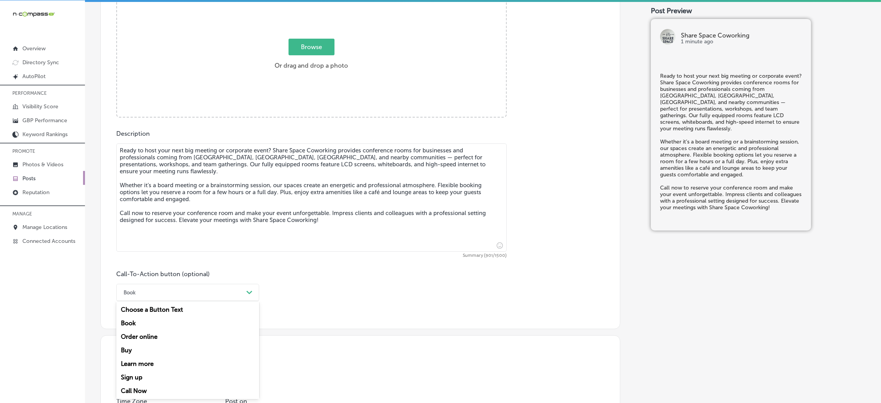
click at [148, 384] on div "Call Now" at bounding box center [187, 391] width 143 height 14
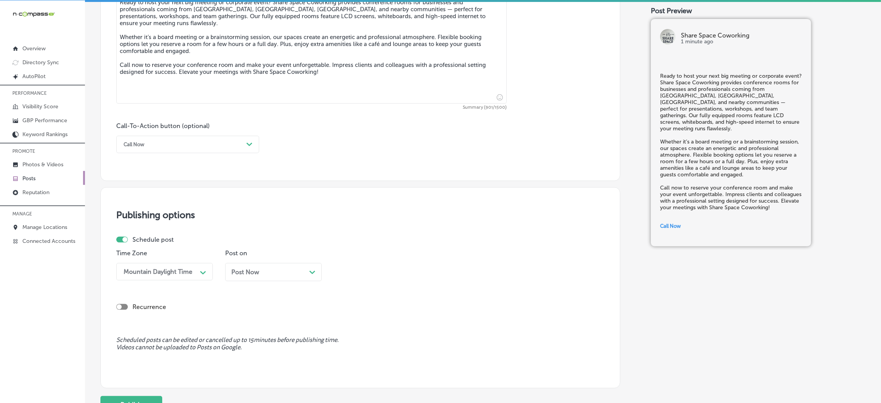
scroll to position [528, 0]
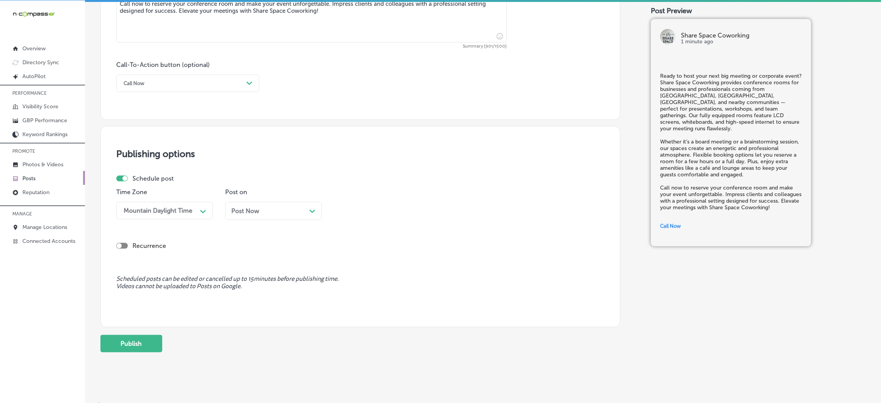
click at [256, 207] on span "Post Now" at bounding box center [245, 210] width 28 height 7
click at [297, 205] on div "[DATE] Path Created with Sketch." at bounding box center [273, 211] width 97 height 18
click at [357, 226] on div "Time 11:30 AM Path Created with Sketch." at bounding box center [382, 206] width 97 height 37
click at [356, 216] on div "11:30 AM" at bounding box center [376, 211] width 77 height 14
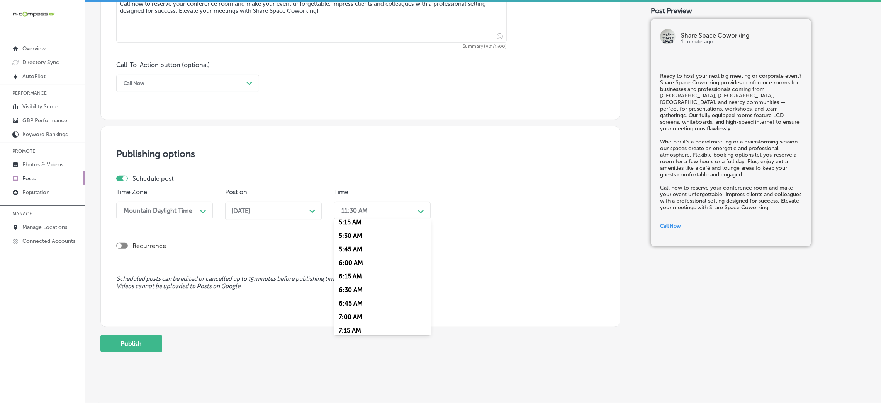
click at [350, 317] on div "7:00 AM" at bounding box center [382, 317] width 97 height 14
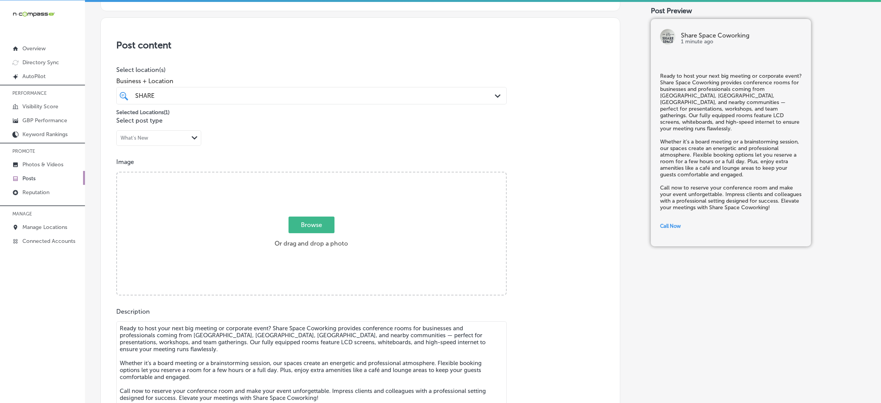
scroll to position [122, 0]
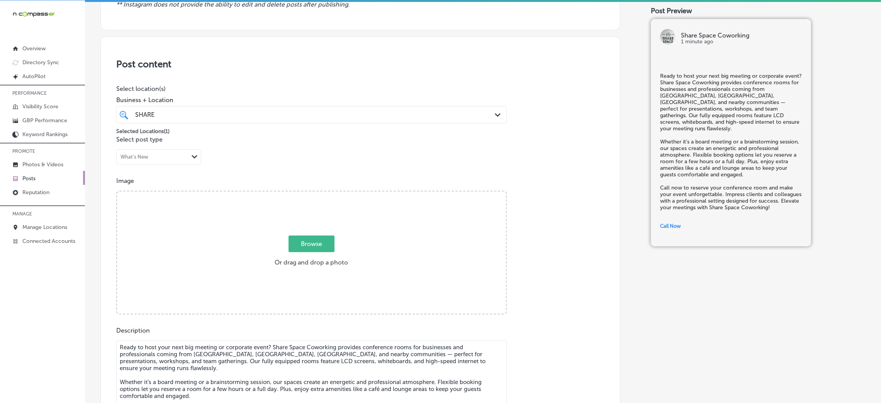
click at [324, 270] on div "Browse Or drag and drop a photo" at bounding box center [311, 253] width 389 height 124
click at [117, 191] on input "Browse Or drag and drop a photo" at bounding box center [311, 192] width 389 height 2
type input "C:\fakepath\Burbar Contructions 6.png"
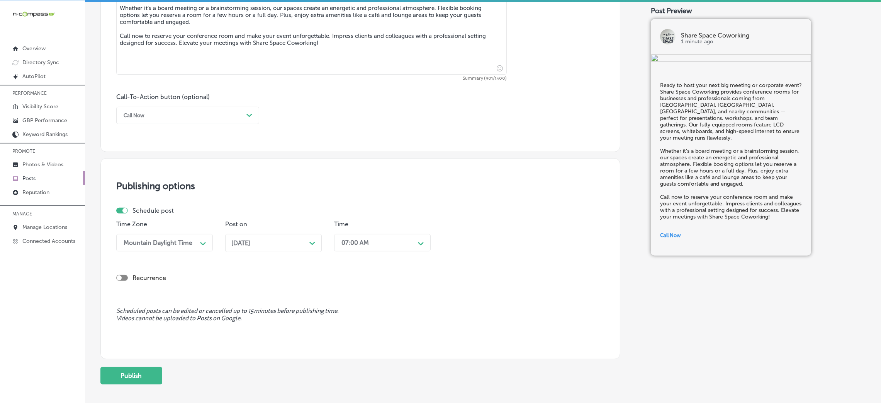
scroll to position [528, 0]
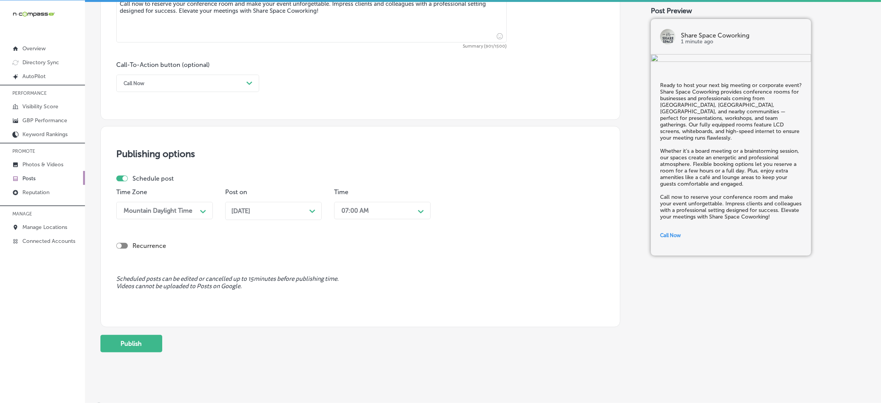
click at [109, 338] on button "Publish" at bounding box center [131, 343] width 62 height 17
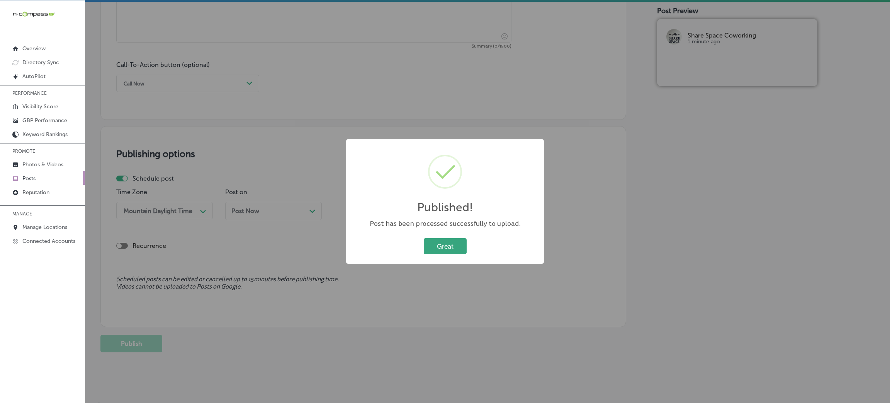
click at [440, 244] on button "Great" at bounding box center [445, 246] width 43 height 16
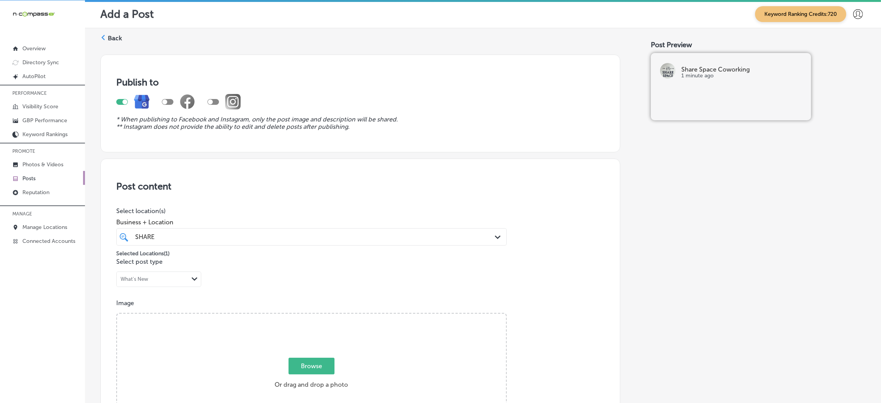
scroll to position [0, 0]
click at [116, 36] on label "Back" at bounding box center [115, 40] width 14 height 8
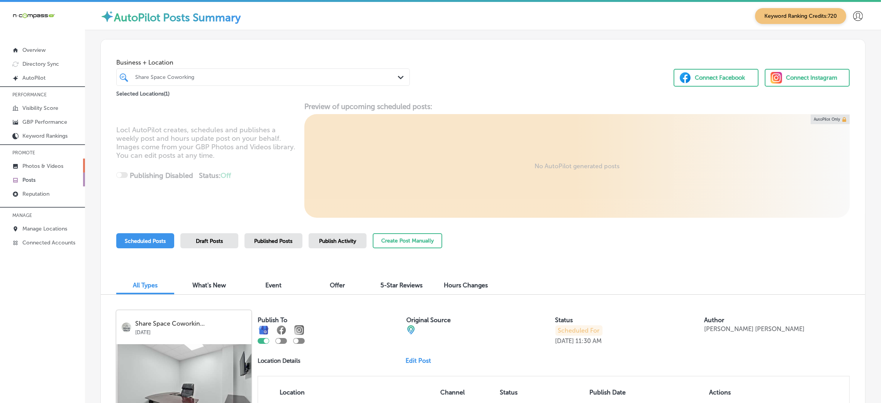
click at [34, 165] on p "Photos & Videos" at bounding box center [42, 166] width 41 height 7
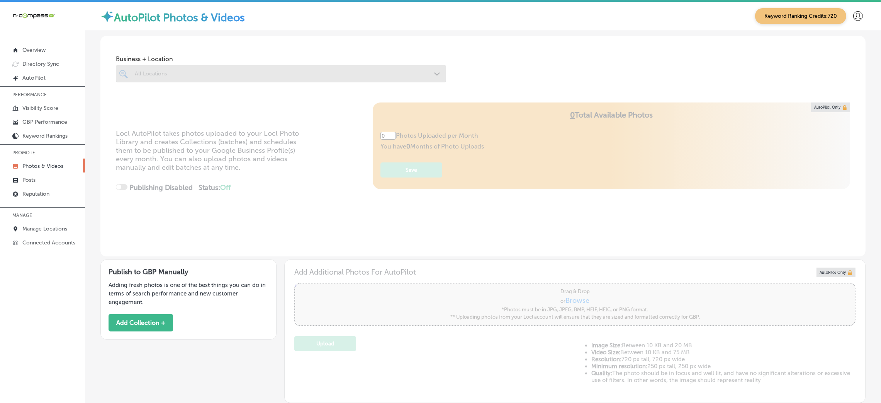
type input "5"
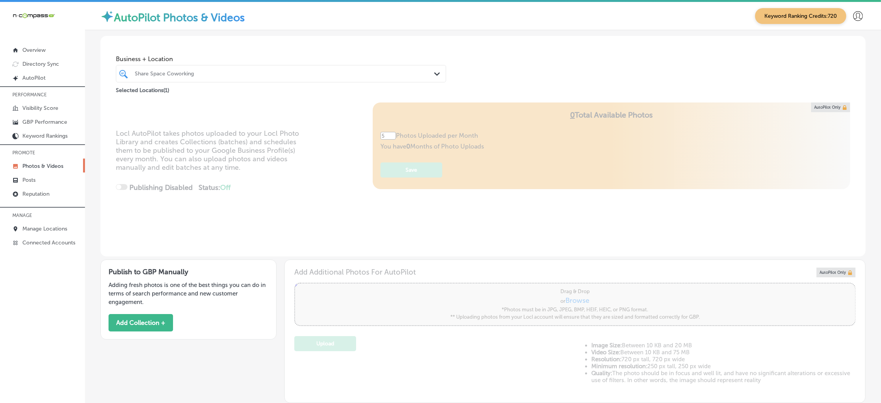
click at [237, 73] on div "Share Space Coworking" at bounding box center [285, 73] width 300 height 7
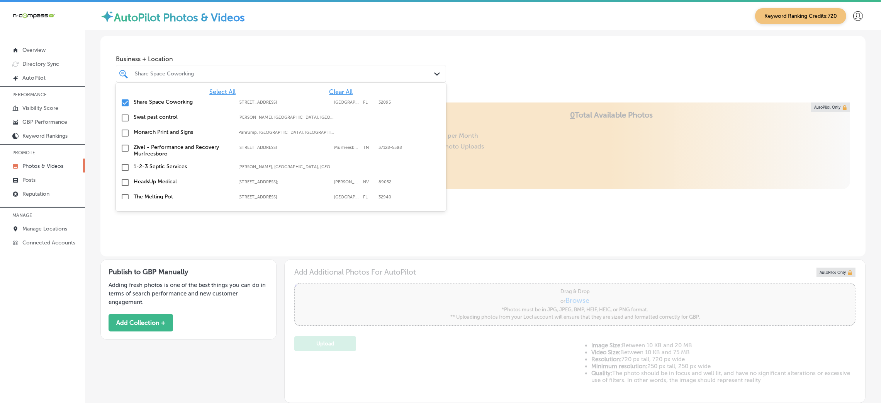
click at [293, 257] on div "Publish to GBP Manually Adding fresh photos is one of the best things you can d…" at bounding box center [482, 329] width 765 height 146
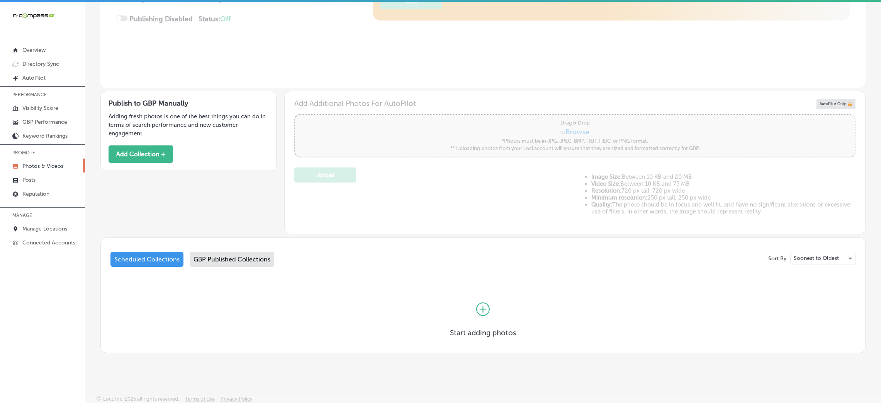
click at [222, 260] on div "GBP Published Collections" at bounding box center [232, 259] width 85 height 15
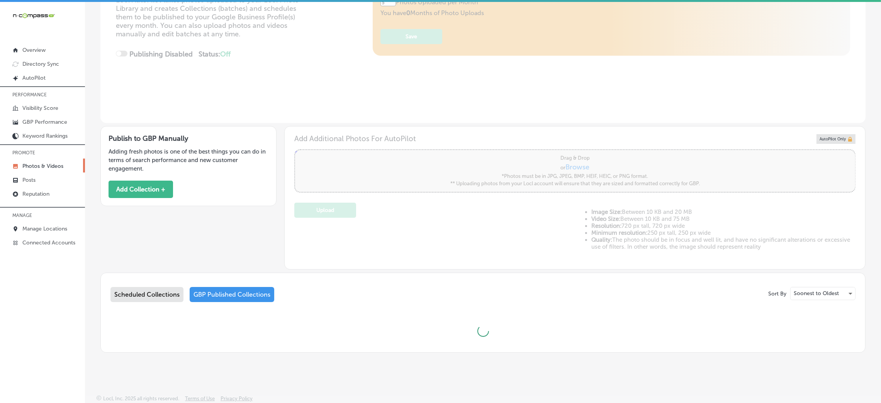
scroll to position [168, 0]
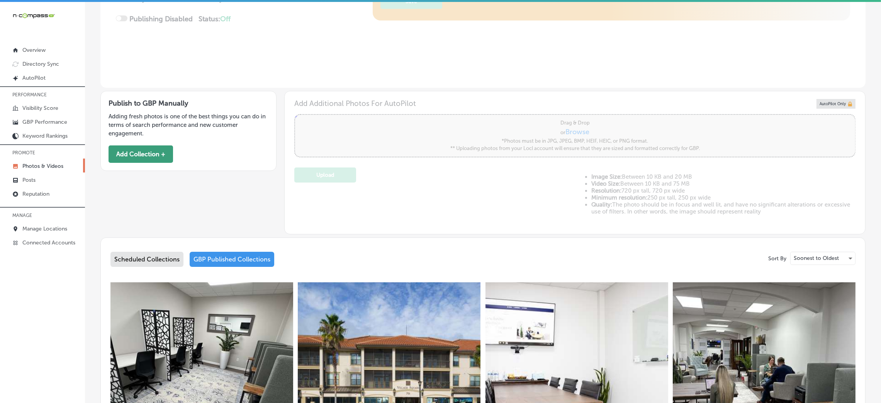
click at [128, 147] on button "Add Collection +" at bounding box center [141, 153] width 65 height 17
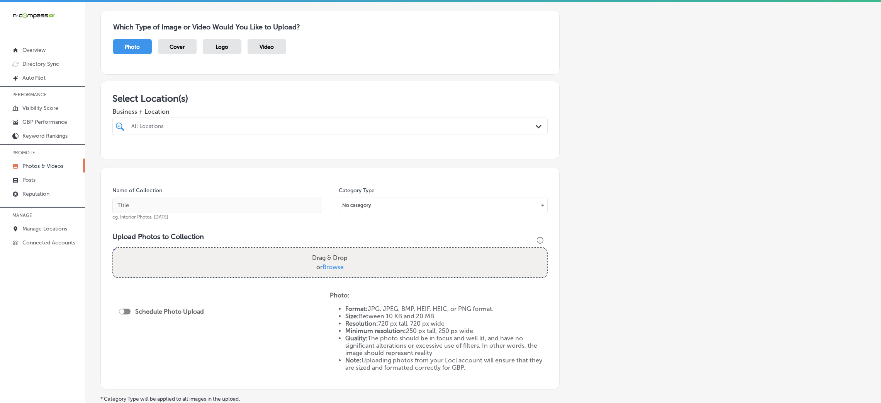
scroll to position [116, 0]
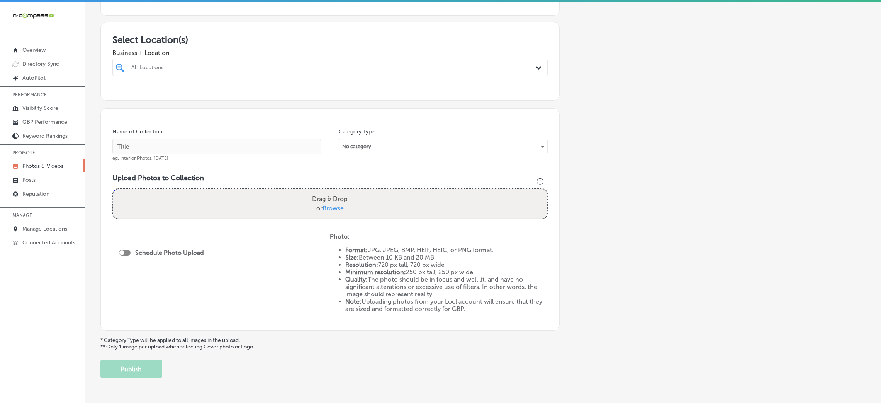
click at [224, 71] on div at bounding box center [310, 67] width 359 height 10
click at [230, 103] on div "Share Space Coworking [STREET_ADDRESS][GEOGRAPHIC_DATA][STREET_ADDRESS]" at bounding box center [330, 97] width 429 height 12
type input "share"
click at [212, 147] on input "text" at bounding box center [216, 146] width 209 height 15
click at [189, 150] on input "text" at bounding box center [216, 146] width 209 height 15
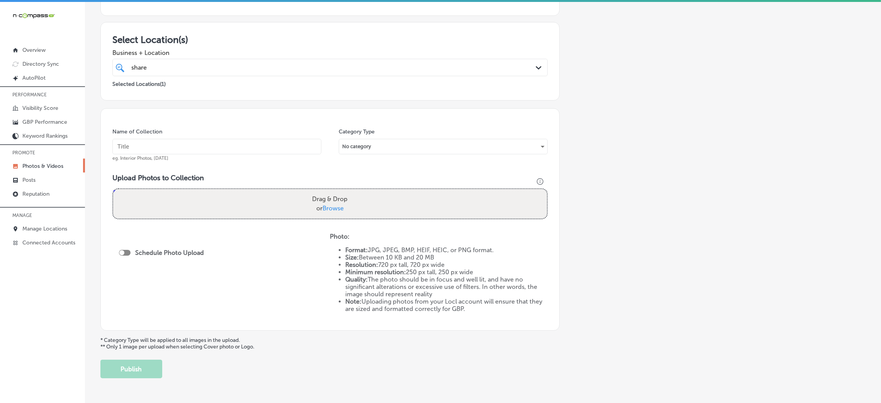
paste input "Share Space Coworking"
click at [134, 148] on input "Share Space Coworking" at bounding box center [216, 146] width 209 height 15
click at [200, 144] on input "Share-Space-Coworking" at bounding box center [216, 146] width 209 height 15
paste input "coworking space"
click at [218, 147] on input "Share-Space-Coworking-coworking space" at bounding box center [216, 146] width 209 height 15
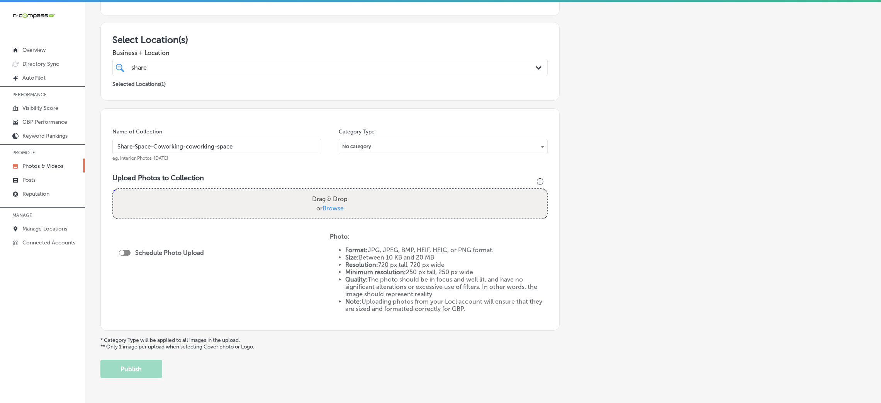
click at [218, 147] on input "Share-Space-Coworking-coworking-space" at bounding box center [216, 146] width 209 height 15
type input "Share-Space-Coworking-coworking-space"
click at [262, 173] on div "Name of Collection Share-Space-Coworking-coworking-space eg. Interior Photos, […" at bounding box center [329, 219] width 459 height 222
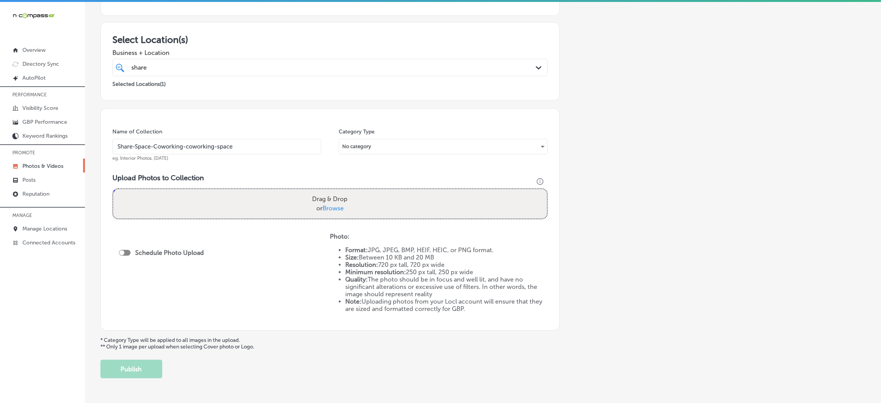
click at [294, 206] on div "Drag & Drop or Browse" at bounding box center [330, 203] width 434 height 29
click at [113, 189] on input "Drag & Drop or Browse" at bounding box center [330, 190] width 434 height 2
type input "C:\fakepath\Burbar Contructions 6.png"
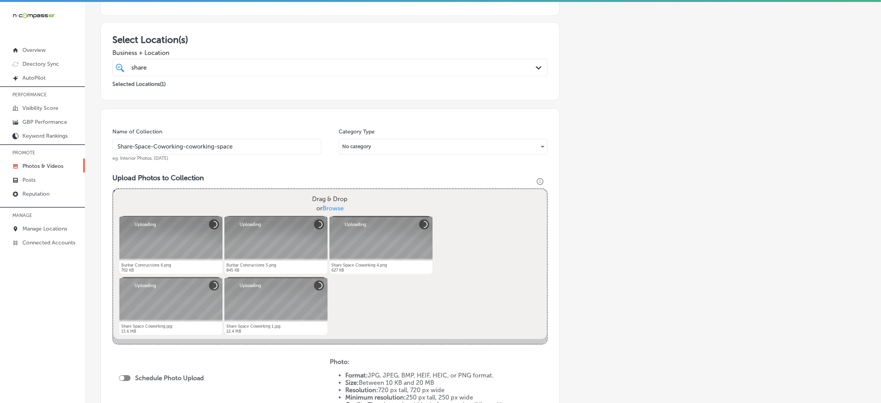
scroll to position [232, 0]
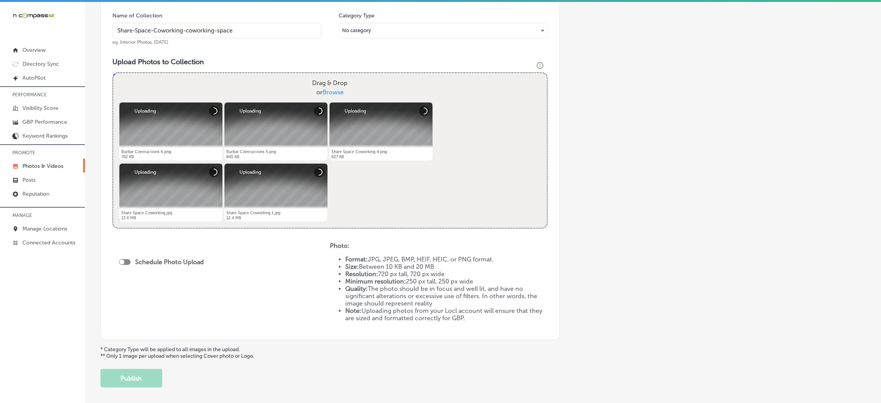
click at [124, 259] on div at bounding box center [125, 262] width 12 height 6
checkbox input "true"
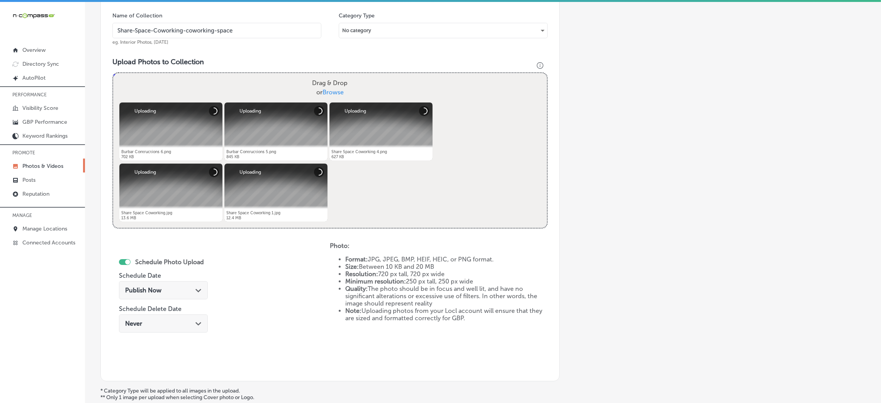
click at [167, 294] on div "Publish Now Path Created with Sketch." at bounding box center [163, 290] width 89 height 18
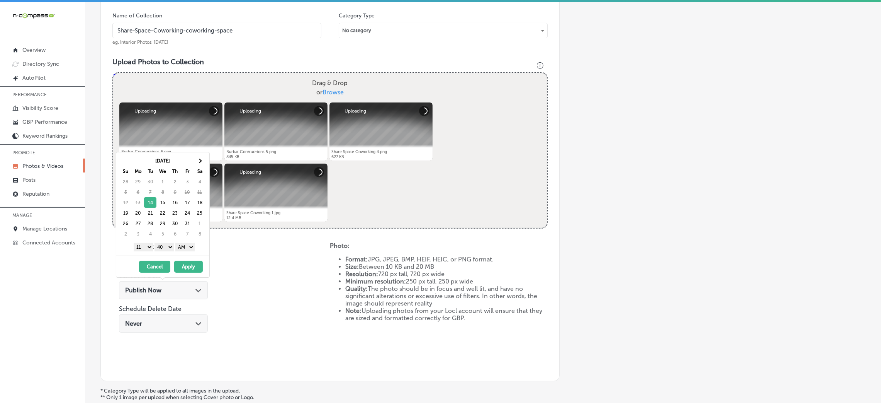
click at [186, 253] on div "[DATE] Su Mo Tu We Th Fr Sa 28 29 30 1 2 3 4 5 6 7 8 9 10 11 12 13 14 15 16 17 …" at bounding box center [162, 203] width 93 height 103
click at [187, 250] on select "AM PM" at bounding box center [184, 247] width 19 height 8
click at [200, 269] on button "Apply" at bounding box center [188, 266] width 29 height 12
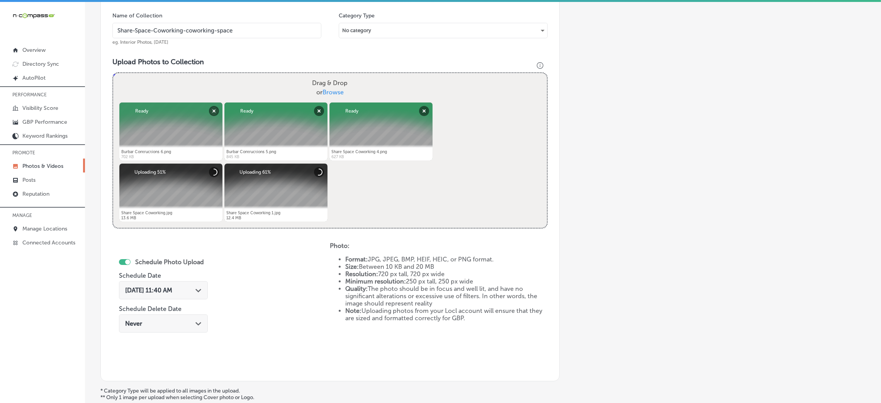
scroll to position [116, 0]
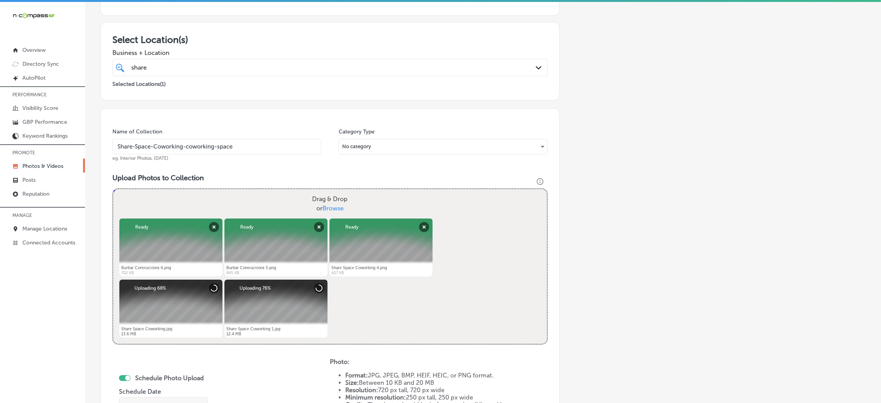
click at [214, 143] on input "Share-Space-Coworking-coworking-space" at bounding box center [216, 146] width 209 height 15
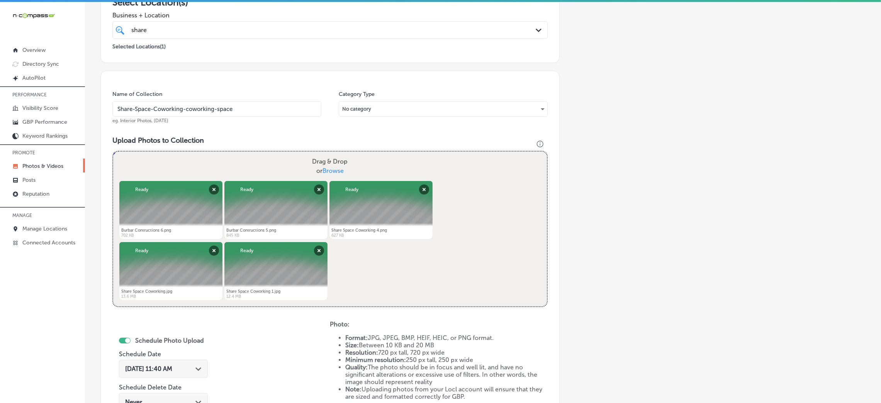
scroll to position [135, 0]
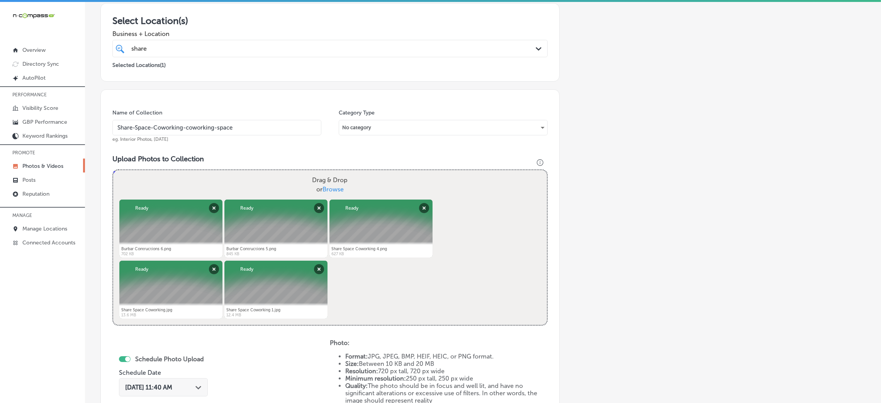
click at [269, 158] on h3 "Upload Photos to Collection" at bounding box center [329, 159] width 435 height 8
click at [257, 59] on div "Selected Locations ( 1 )" at bounding box center [329, 64] width 435 height 10
click at [253, 50] on div "share share" at bounding box center [310, 48] width 359 height 10
click at [660, 91] on div "Add a Collection Which Type of Image or Video Would You Like to Upload? Photo C…" at bounding box center [482, 220] width 765 height 610
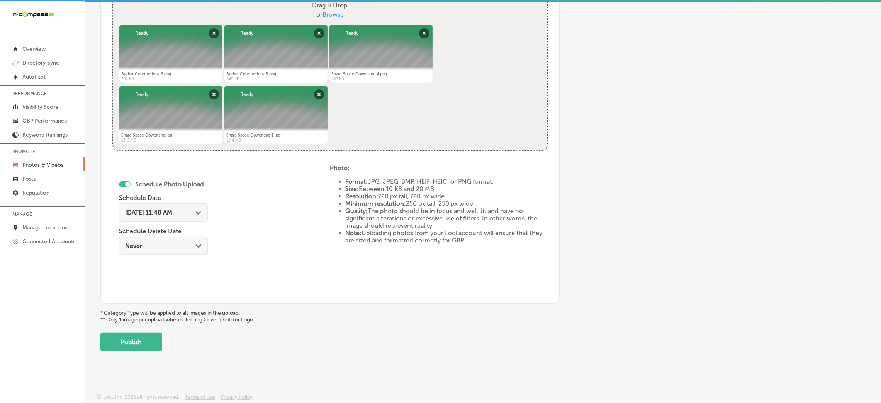
scroll to position [2, 0]
click at [115, 345] on button "Publish" at bounding box center [131, 341] width 62 height 19
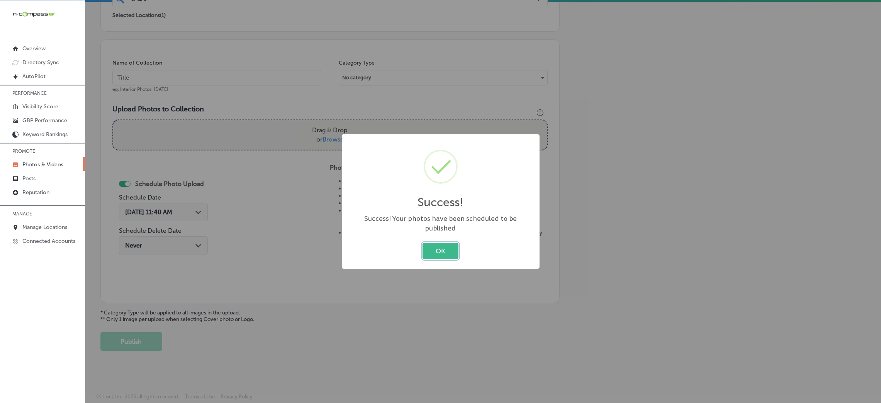
scroll to position [184, 0]
click at [444, 242] on div "Success! × Success! Your photos have been scheduled to be published OK Cancel" at bounding box center [441, 201] width 198 height 134
click at [455, 247] on div "Success! × Success! Your photos have been scheduled to be published OK Cancel" at bounding box center [440, 201] width 881 height 403
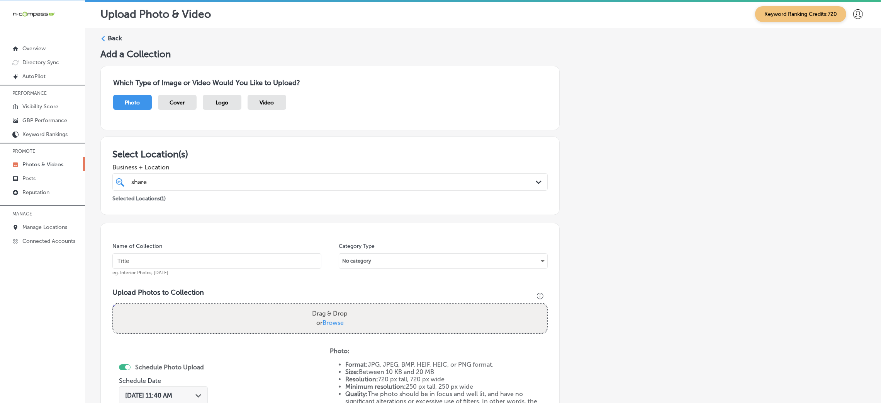
scroll to position [0, 0]
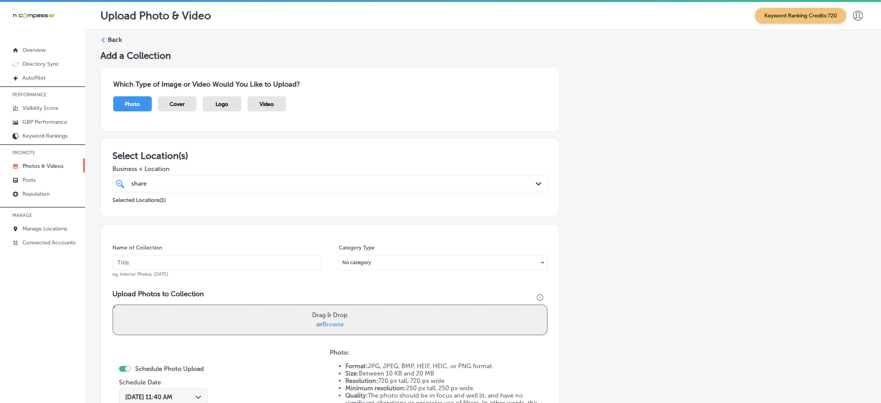
click at [114, 34] on div "Back Add a Collection Which Type of Image or Video Would You Like to Upload? Ph…" at bounding box center [483, 285] width 796 height 511
click at [115, 41] on label "Back" at bounding box center [115, 40] width 14 height 8
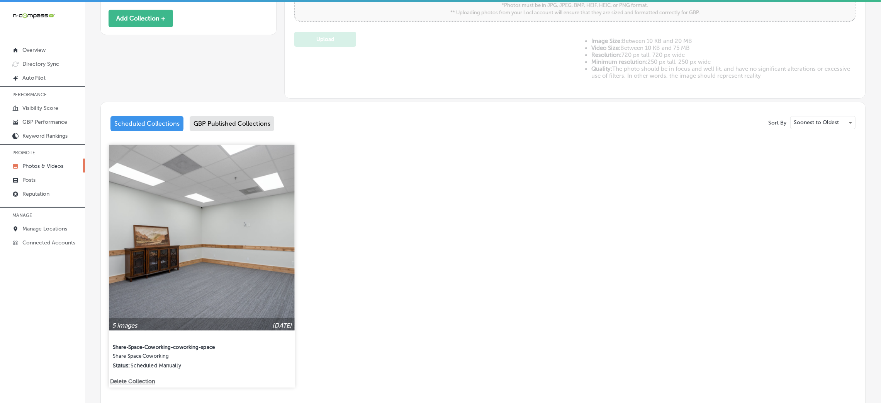
type input "5"
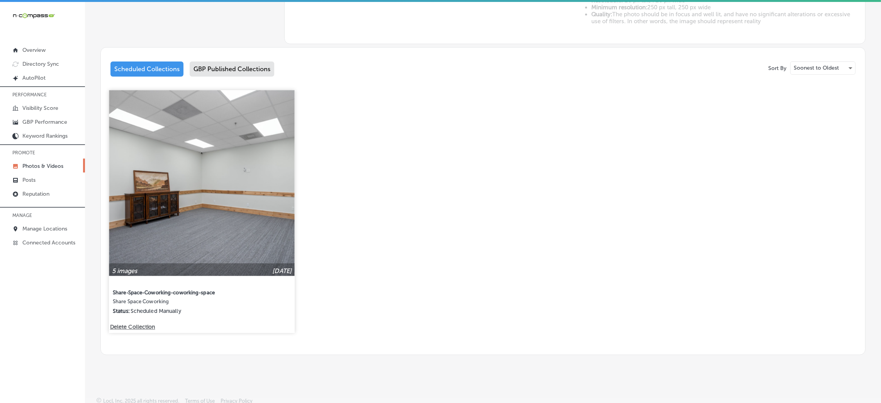
click at [201, 127] on img at bounding box center [201, 182] width 185 height 185
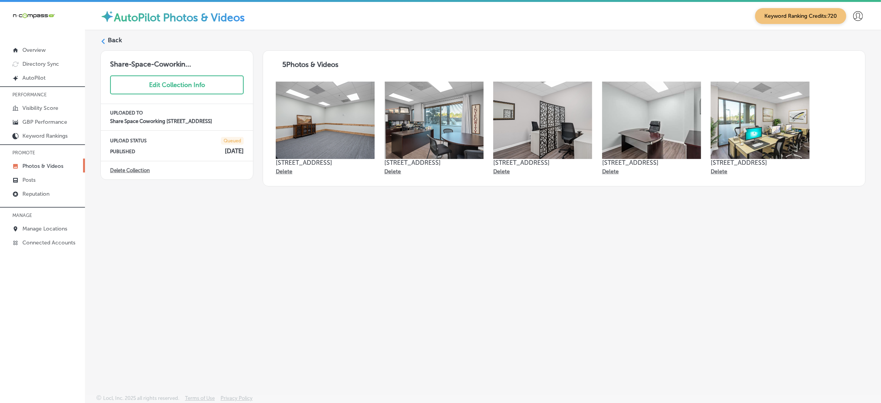
click at [113, 34] on div "Back Share-Space-Coworkin... Edit Collection Info UPLOADED TO Share Space Cowor…" at bounding box center [483, 194] width 796 height 328
click at [112, 39] on label "Back" at bounding box center [115, 40] width 14 height 8
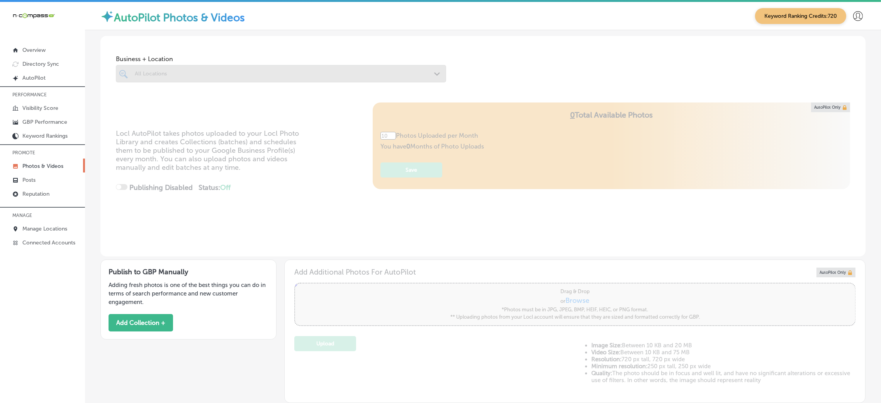
type input "5"
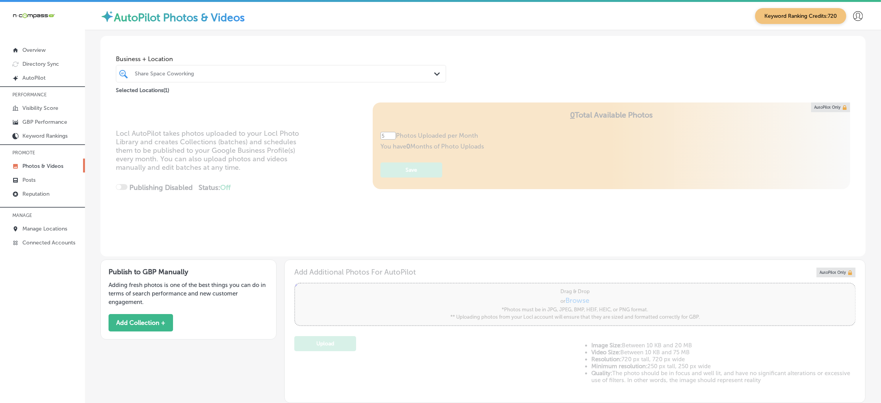
click at [235, 71] on div "Share Space Coworking" at bounding box center [285, 73] width 300 height 7
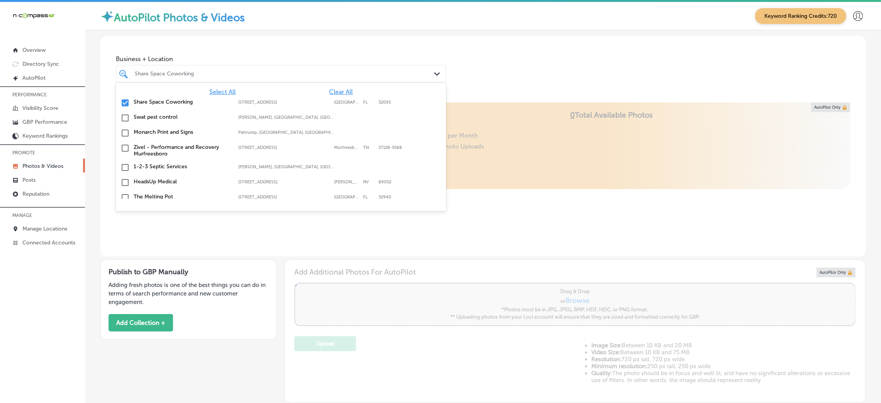
click at [377, 262] on div "Add Additional Photos For AutoPilot Powered by PQINA Drag & Drop or Browse *Pho…" at bounding box center [575, 330] width 582 height 143
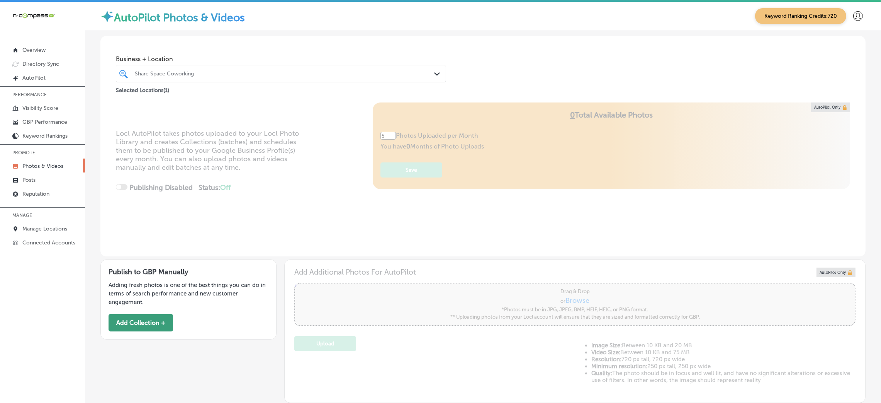
click at [135, 316] on button "Add Collection +" at bounding box center [141, 322] width 65 height 17
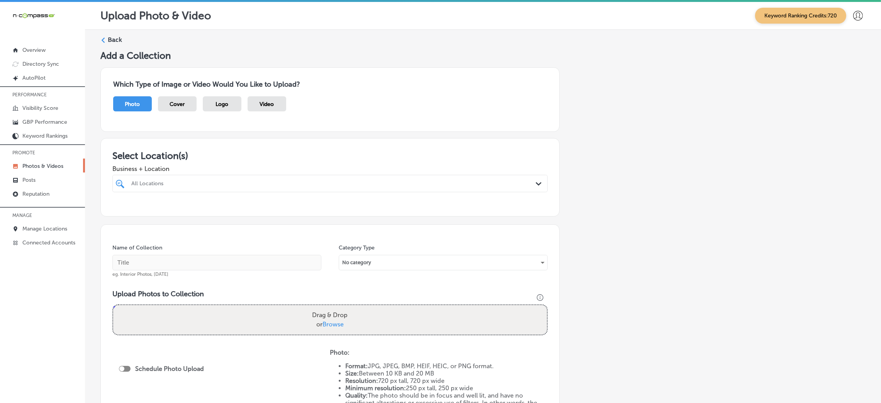
click at [201, 183] on div "All Locations" at bounding box center [333, 183] width 405 height 7
click at [306, 214] on label "[STREET_ADDRESS]" at bounding box center [327, 211] width 122 height 5
type input "share"
click at [586, 226] on div "Add a Collection Which Type of Image or Video Would You Like to Upload? Photo C…" at bounding box center [482, 272] width 765 height 444
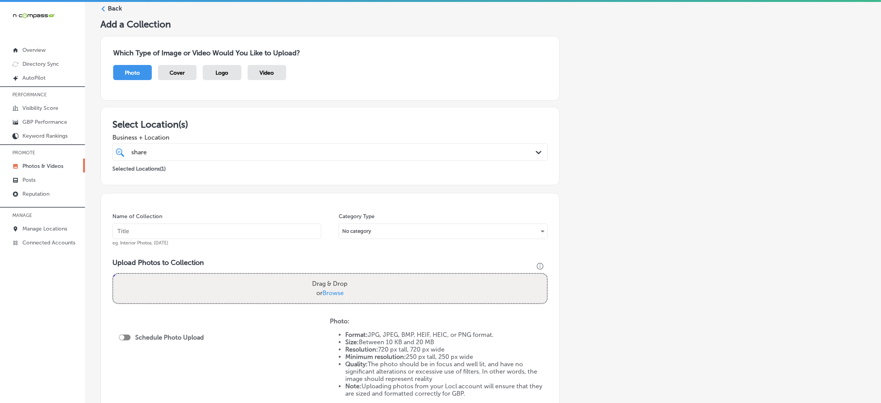
scroll to position [58, 0]
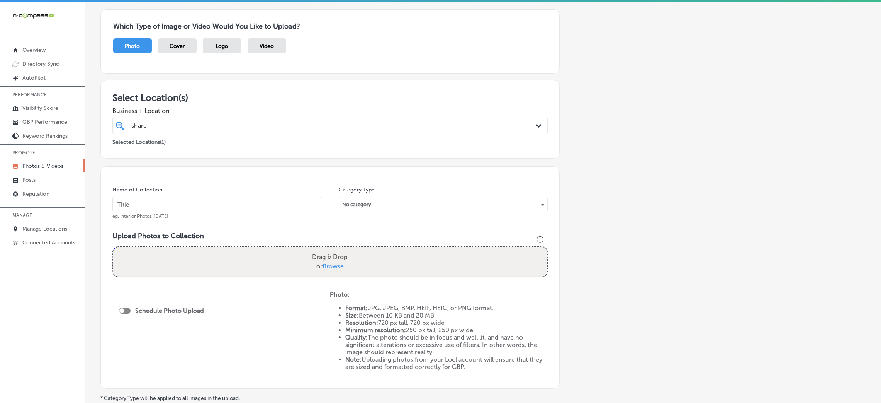
click at [217, 199] on input "text" at bounding box center [216, 204] width 209 height 15
type input "Share-Space-Coworking-coworking-space"
click at [238, 201] on input "Share-Space-Coworking-coworking-space" at bounding box center [216, 204] width 209 height 15
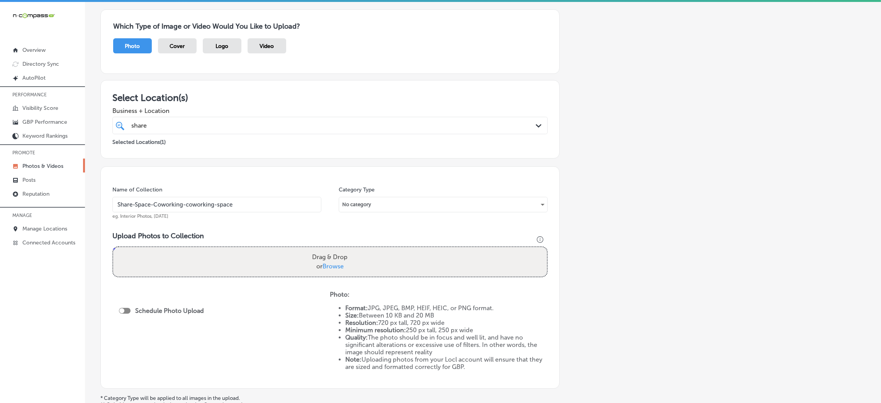
click at [252, 227] on div "Name of Collection Share-Space-Coworking-coworking-space eg. Interior Photos, […" at bounding box center [329, 277] width 459 height 222
click at [291, 268] on div "Drag & Drop or Browse" at bounding box center [330, 261] width 434 height 29
click at [113, 247] on input "Drag & Drop or Browse" at bounding box center [330, 248] width 434 height 2
type input "C:\fakepath\Share-Space-Coworking (9).jpg"
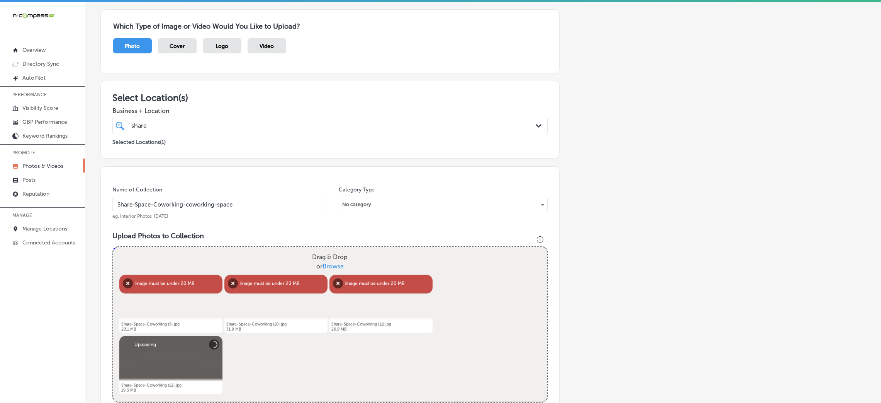
scroll to position [173, 0]
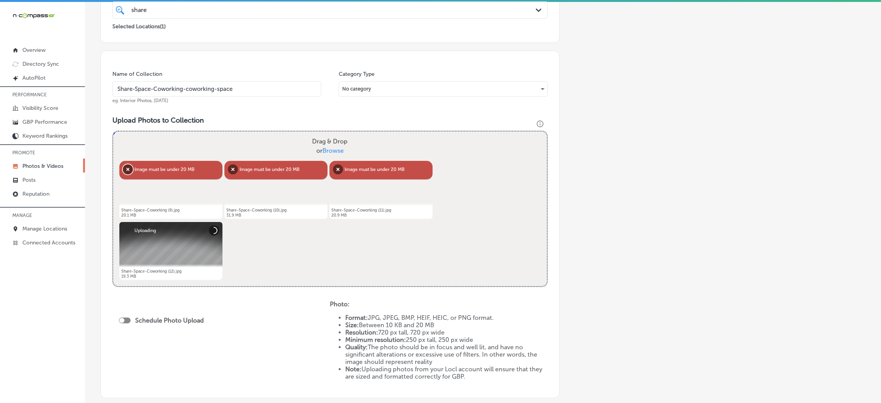
click at [124, 166] on button "Remove" at bounding box center [128, 169] width 10 height 10
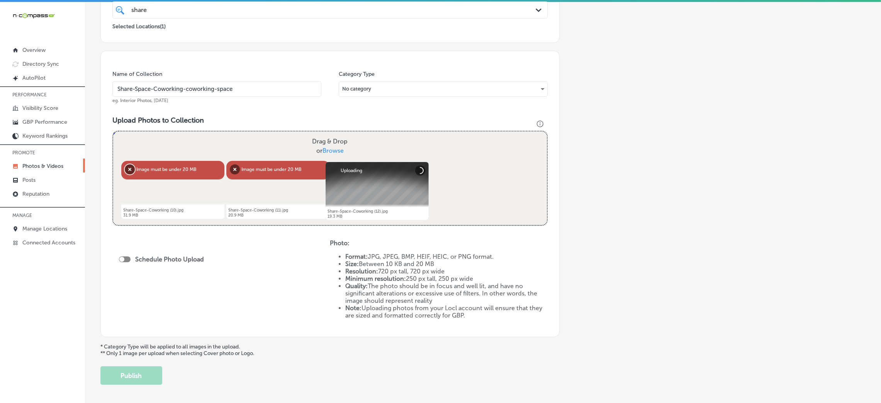
click at [127, 167] on button "Remove" at bounding box center [130, 169] width 10 height 10
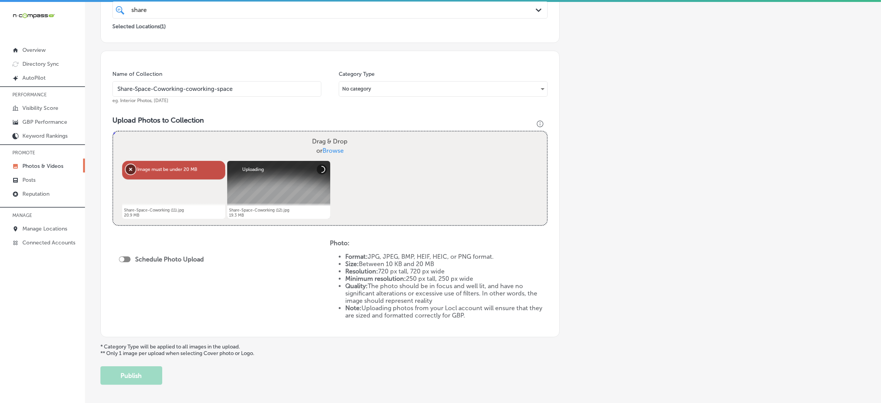
click at [127, 167] on button "Remove" at bounding box center [131, 169] width 10 height 10
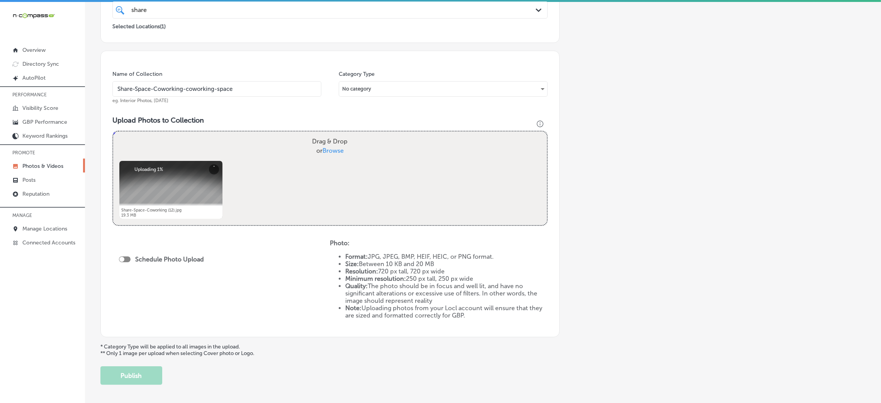
click at [384, 207] on div "Powered by PQINA Drag & Drop or Browse Share-Space-Coworking (12).jpg Abort Ret…" at bounding box center [330, 177] width 434 height 93
click at [376, 150] on div "Drag & Drop or Browse" at bounding box center [330, 145] width 434 height 29
click at [113, 131] on input "Drag & Drop or Browse" at bounding box center [330, 132] width 434 height 2
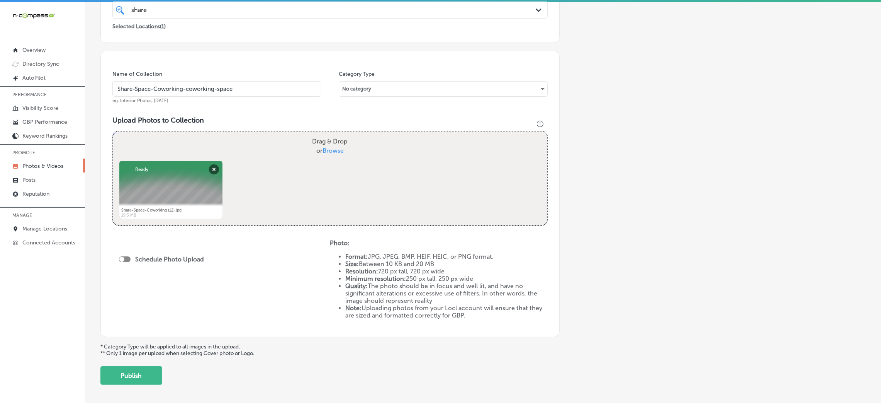
type input "C:\fakepath\Share-Space-Coworking (1).jpg"
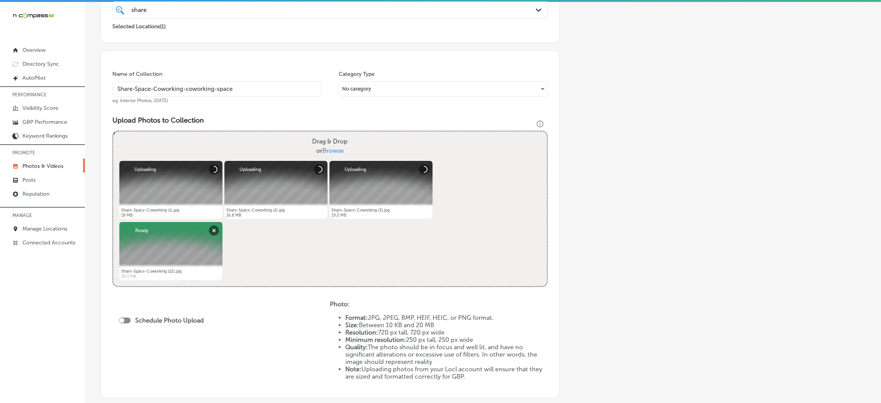
click at [129, 319] on div at bounding box center [125, 320] width 12 height 6
checkbox input "true"
click at [161, 359] on div "Publish Now Path Created with Sketch." at bounding box center [163, 350] width 89 height 26
click at [166, 357] on div "Publish Now Path Created with Sketch." at bounding box center [163, 348] width 89 height 18
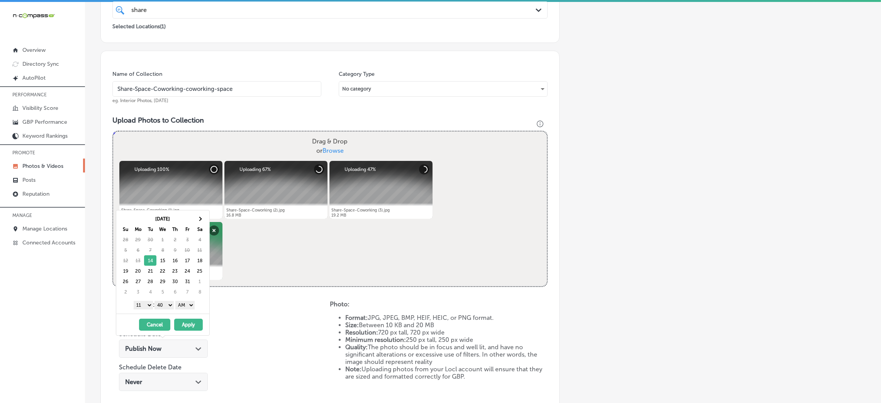
click at [182, 308] on select "AM PM" at bounding box center [184, 305] width 19 height 8
click at [172, 306] on select "00 10 20 30 40 50" at bounding box center [164, 305] width 19 height 8
click at [144, 307] on select "1 2 3 4 5 6 7 8 9 10 11 12" at bounding box center [143, 305] width 19 height 8
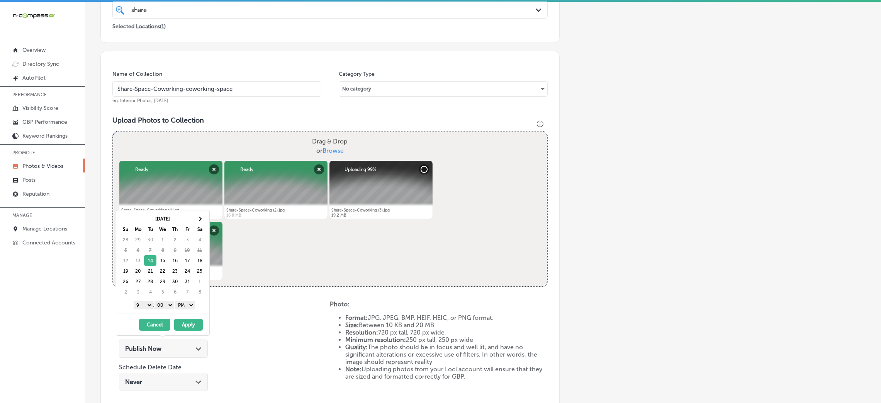
click at [194, 323] on button "Apply" at bounding box center [188, 324] width 29 height 12
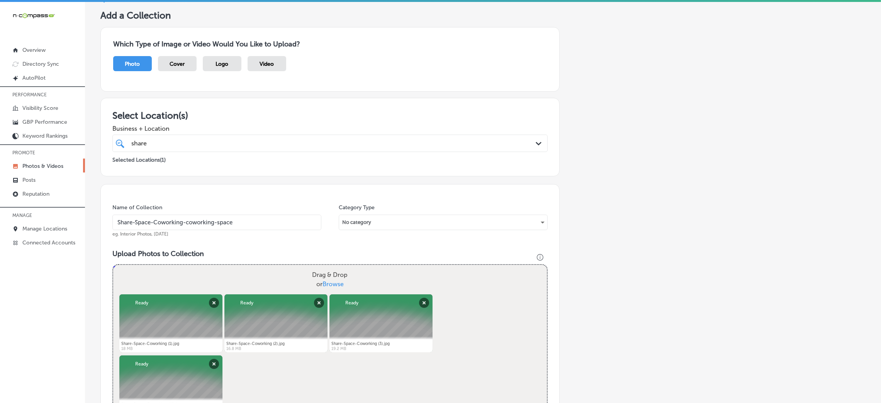
scroll to position [0, 0]
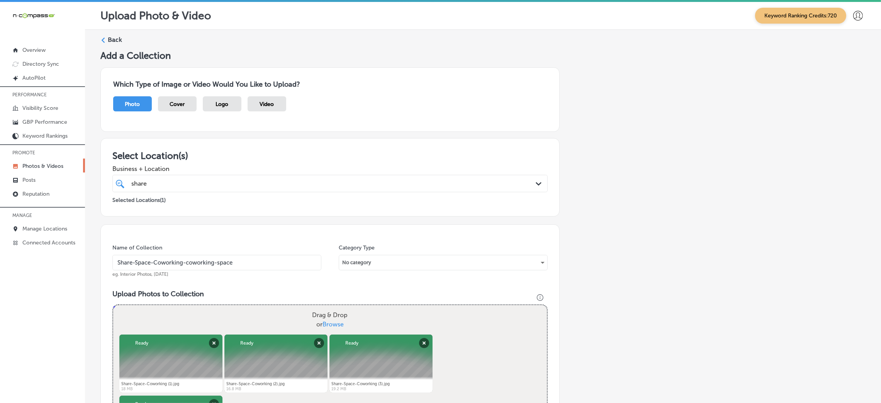
click at [207, 190] on div "share share Path Created with Sketch." at bounding box center [329, 183] width 435 height 17
click at [223, 159] on h3 "Select Location(s)" at bounding box center [329, 155] width 435 height 11
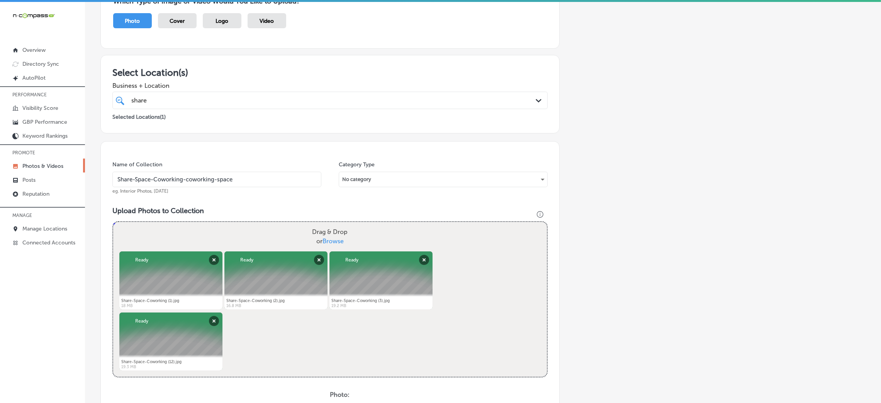
scroll to position [77, 0]
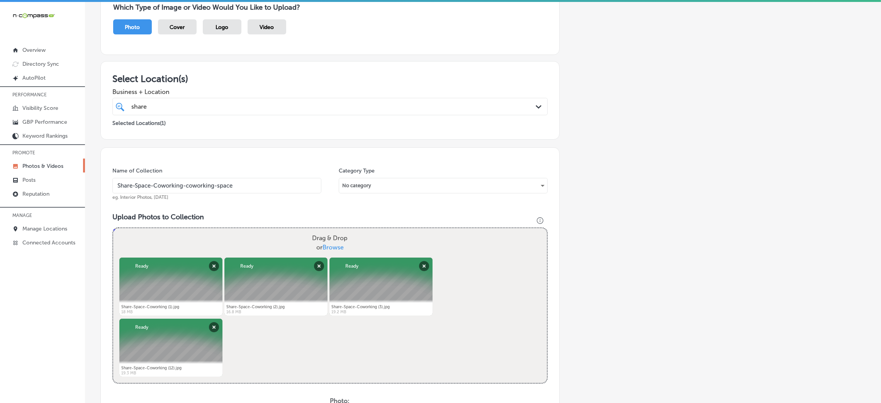
click at [229, 192] on input "Share-Space-Coworking-coworking-space" at bounding box center [216, 185] width 209 height 15
click at [222, 170] on div "Name of Collection Share-Space-Coworking-coworking-space eg. Interior Photos, […" at bounding box center [216, 183] width 209 height 33
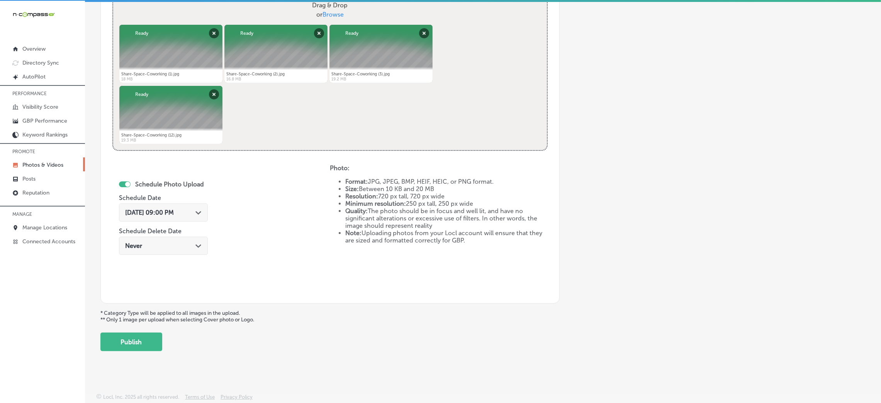
scroll to position [2, 0]
click at [105, 343] on button "Publish" at bounding box center [131, 341] width 62 height 19
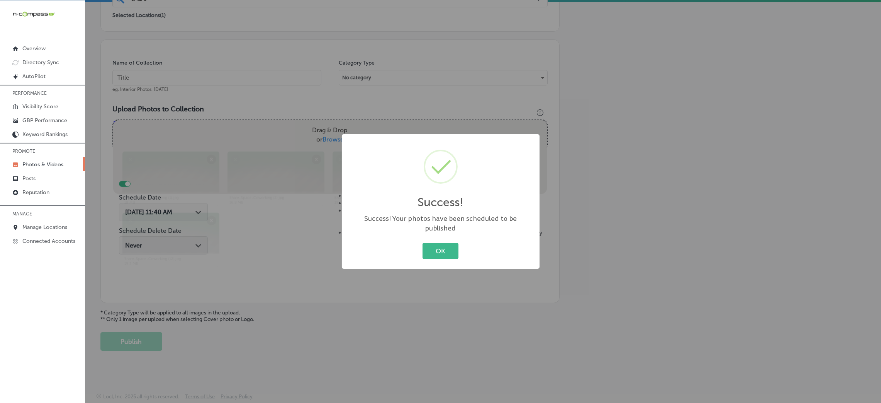
scroll to position [184, 0]
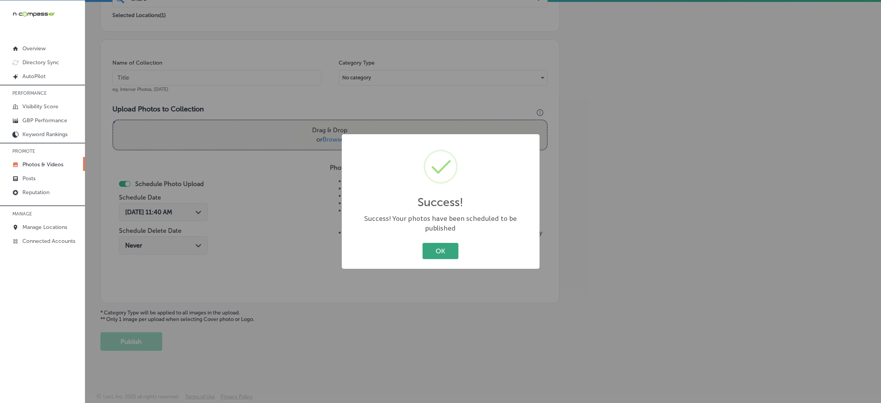
click at [451, 252] on button "OK" at bounding box center [441, 251] width 36 height 16
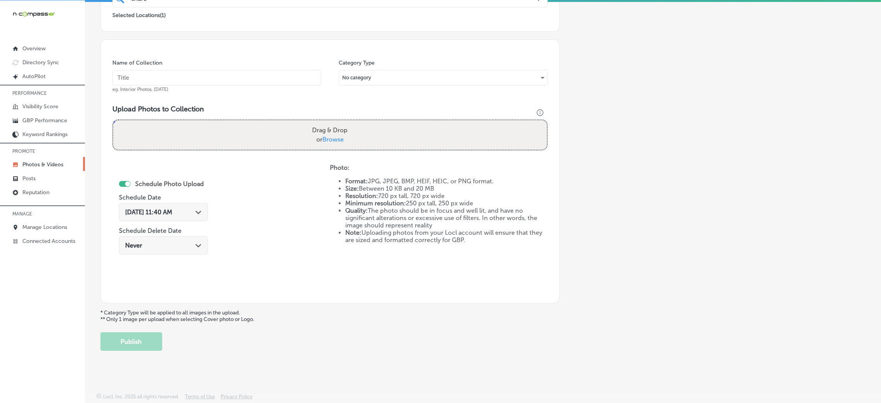
click at [197, 80] on input "text" at bounding box center [216, 77] width 209 height 15
paste input "Share-Space-Coworking-coworking-space"
type input "Share-Space-Coworking-coworking-space"
click at [295, 130] on div "Drag & Drop or Browse" at bounding box center [330, 134] width 434 height 29
click at [113, 120] on input "Drag & Drop or Browse" at bounding box center [330, 121] width 434 height 2
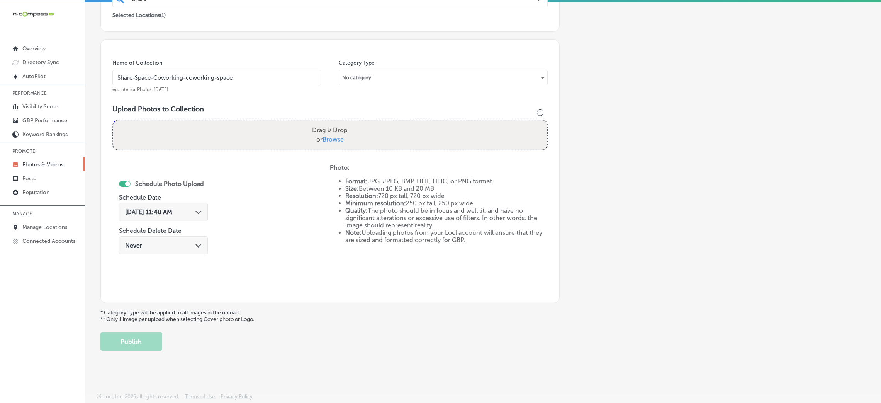
type input "C:\fakepath\Share-Space-Coworking (4).jpg"
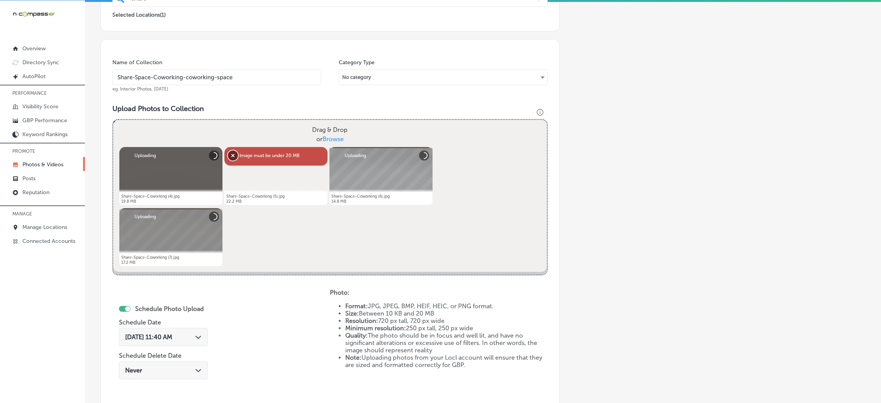
scroll to position [126, 0]
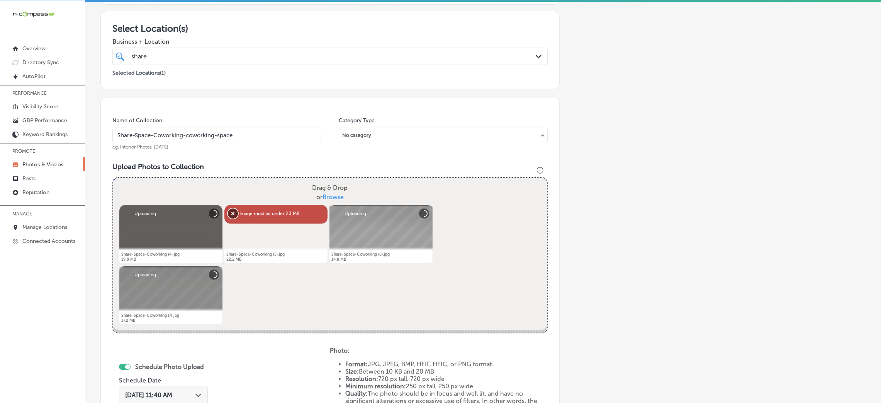
click at [231, 216] on button "Remove" at bounding box center [233, 213] width 10 height 10
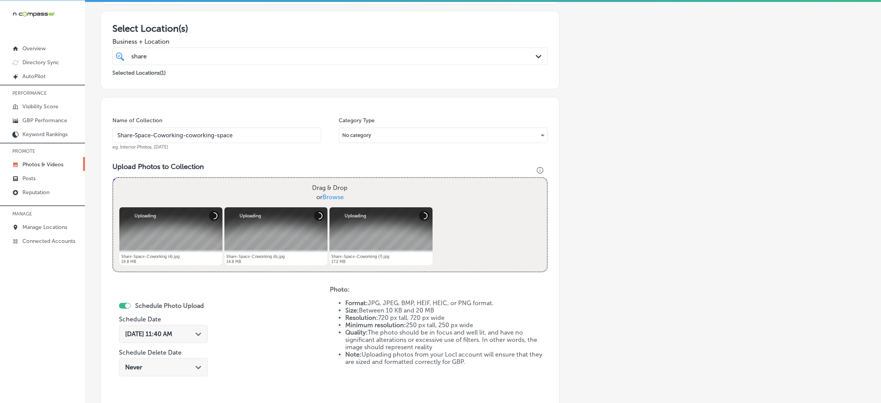
click at [276, 146] on div "Name of Collection Share-Space-Coworking-coworking-space eg. Interior Photos, […" at bounding box center [216, 133] width 209 height 33
click at [270, 133] on input "Share-Space-Coworking-coworking-space" at bounding box center [216, 134] width 209 height 15
click at [432, 219] on div "Powered by PQINA Drag & Drop or Browse Share-Space-Coworking (4).jpg Abort Retr…" at bounding box center [330, 224] width 434 height 93
click at [453, 219] on div "Powered by PQINA Drag & Drop or Browse Share-Space-Coworking (4).jpg Abort Retr…" at bounding box center [330, 224] width 434 height 93
click at [455, 202] on div "Drag & Drop or Browse" at bounding box center [330, 192] width 434 height 29
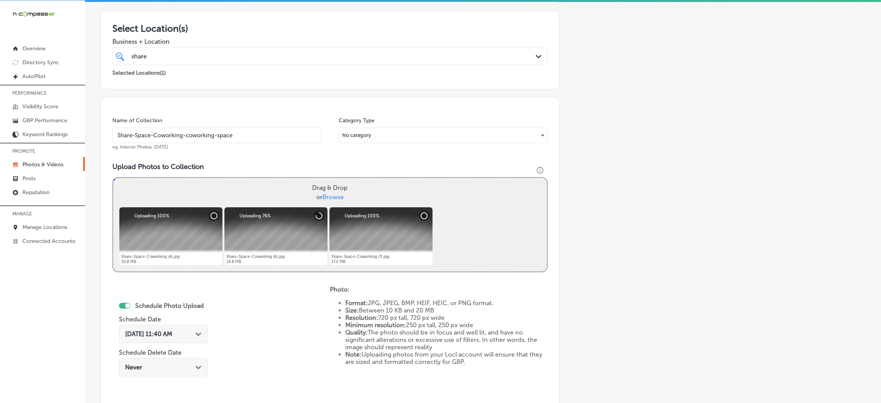
click at [113, 178] on input "Drag & Drop or Browse" at bounding box center [330, 179] width 434 height 2
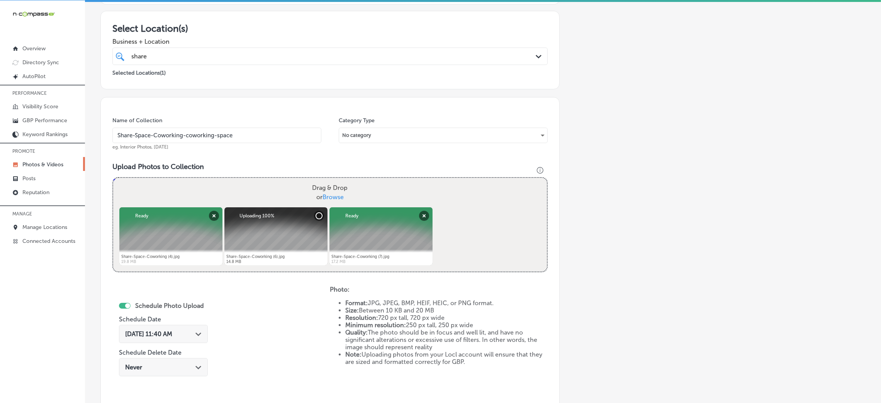
type input "C:\fakepath\Share-Space-Coworking (8).jpg"
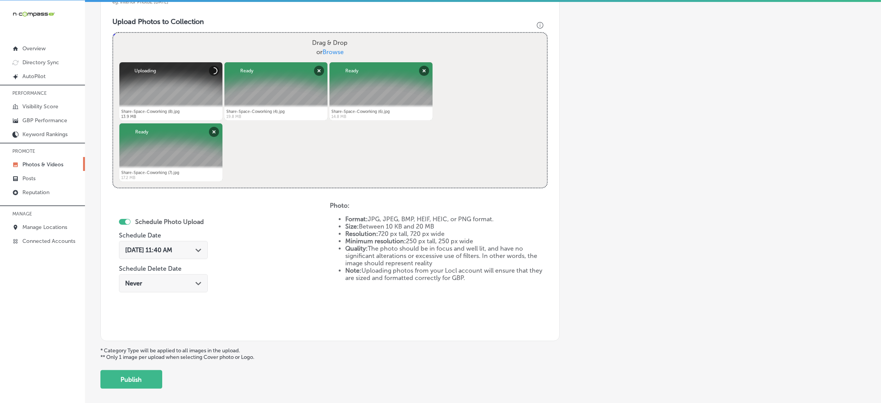
scroll to position [299, 0]
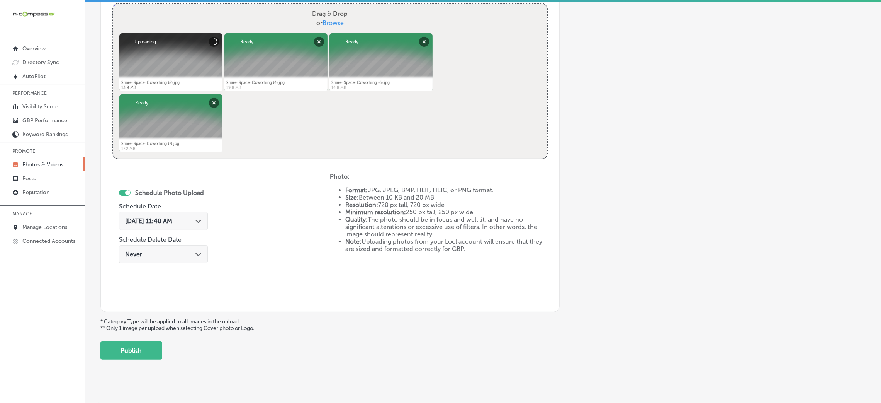
click at [197, 219] on icon "Path Created with Sketch." at bounding box center [198, 220] width 6 height 3
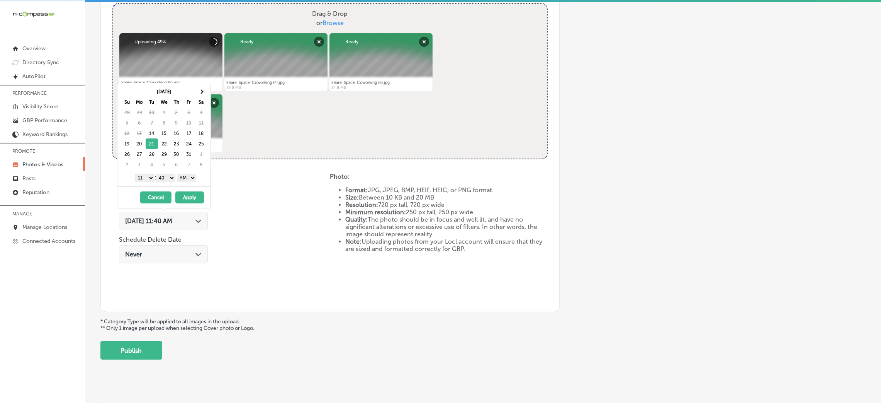
click at [193, 178] on select "AM PM" at bounding box center [186, 177] width 19 height 8
click at [166, 179] on select "00 10 20 30 40 50" at bounding box center [165, 177] width 19 height 8
click at [144, 175] on select "1 2 3 4 5 6 7 8 9 10 11 12" at bounding box center [144, 177] width 19 height 8
click at [183, 197] on button "Apply" at bounding box center [189, 197] width 29 height 12
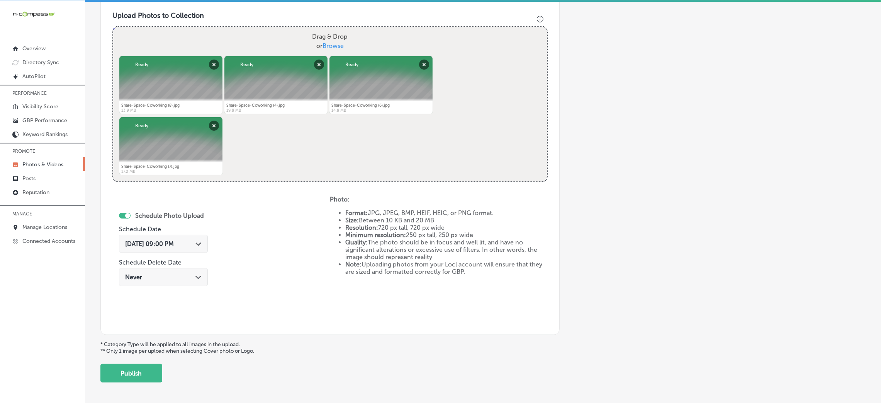
scroll to position [309, 0]
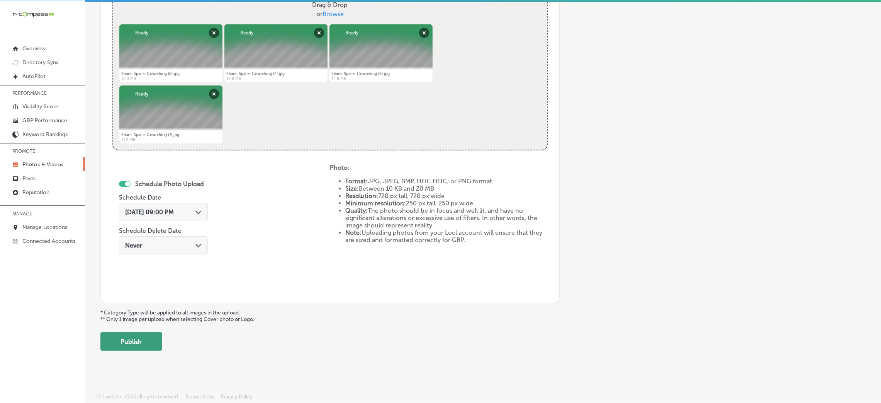
click at [110, 344] on button "Publish" at bounding box center [131, 341] width 62 height 19
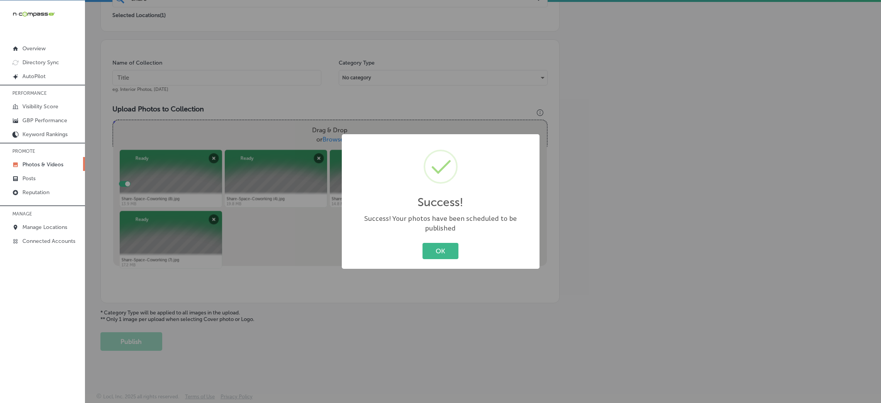
scroll to position [65, 0]
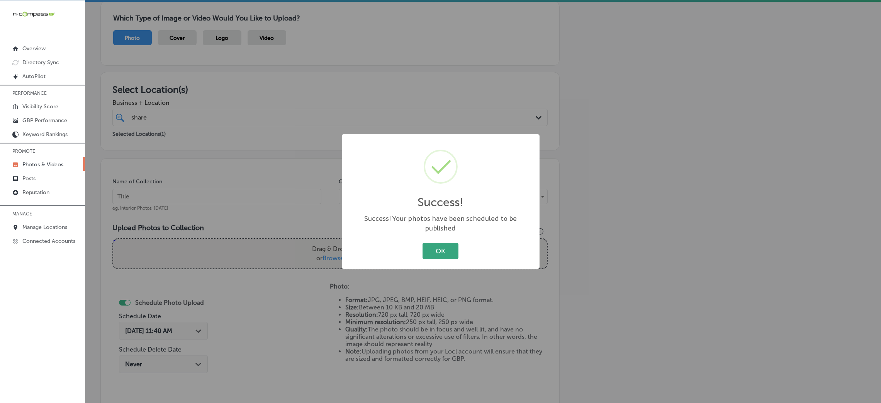
click at [445, 248] on button "OK" at bounding box center [441, 251] width 36 height 16
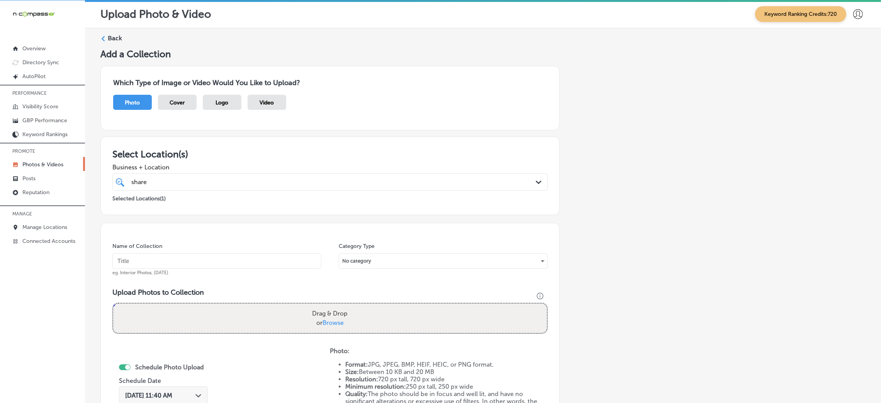
scroll to position [0, 0]
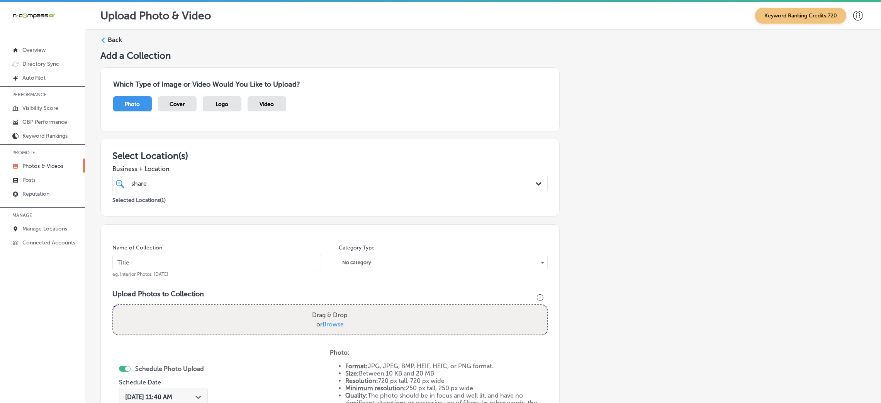
click at [114, 32] on div "Back Add a Collection Which Type of Image or Video Would You Like to Upload? Ph…" at bounding box center [483, 285] width 796 height 511
click at [114, 34] on div "Back Add a Collection Which Type of Image or Video Would You Like to Upload? Ph…" at bounding box center [483, 285] width 796 height 511
click at [112, 45] on div "Back" at bounding box center [482, 43] width 765 height 14
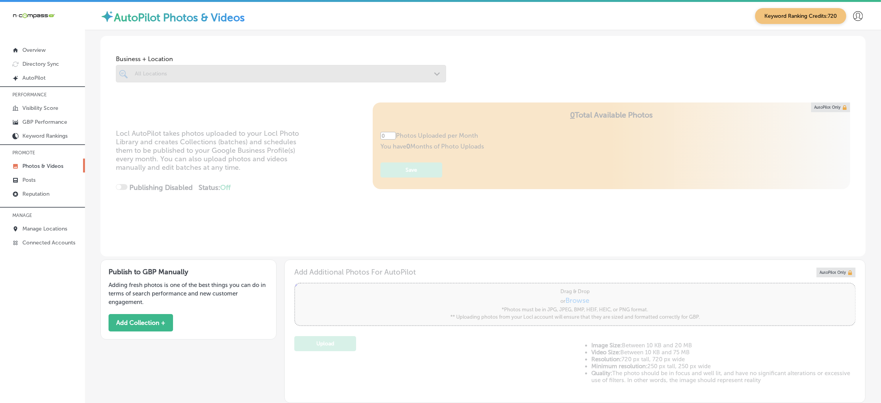
type input "5"
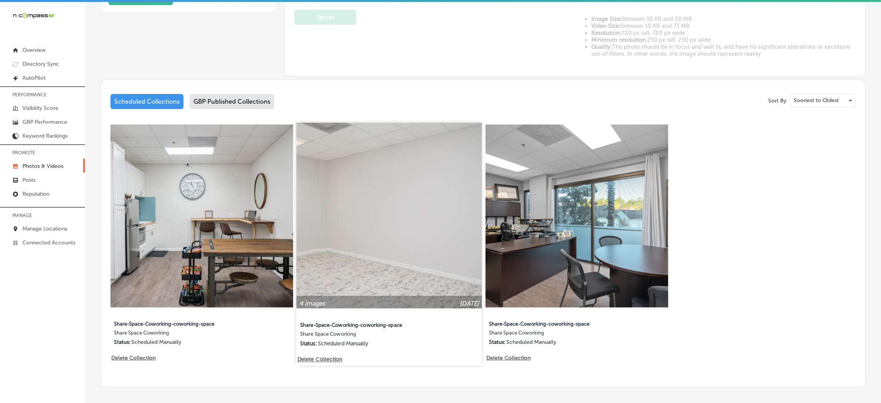
scroll to position [359, 0]
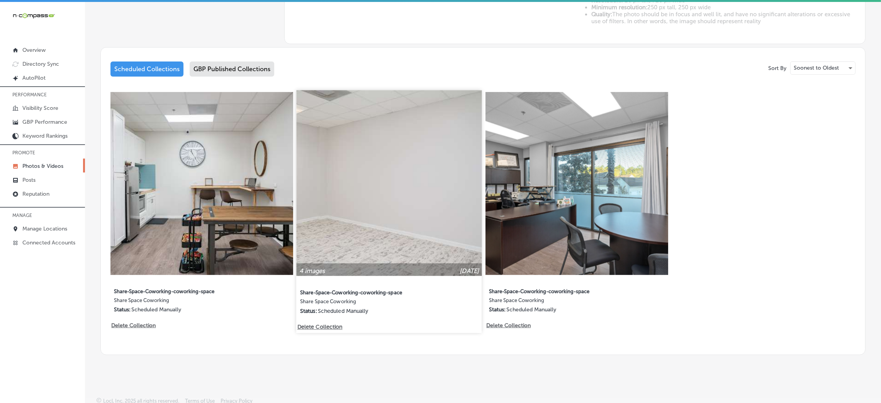
click at [396, 317] on div "4 images [DATE] Share-Space-Coworking-coworking-space Share Space Coworking Sta…" at bounding box center [389, 206] width 185 height 233
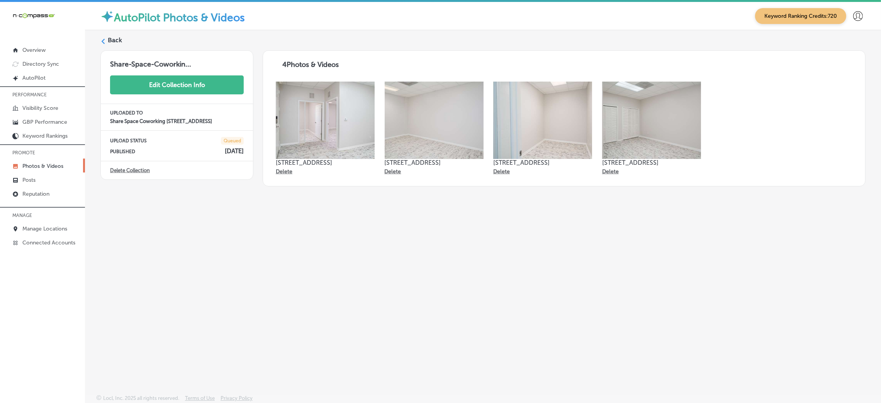
click at [208, 76] on button "Edit Collection Info" at bounding box center [177, 84] width 134 height 19
click at [112, 38] on label "Back" at bounding box center [115, 40] width 14 height 8
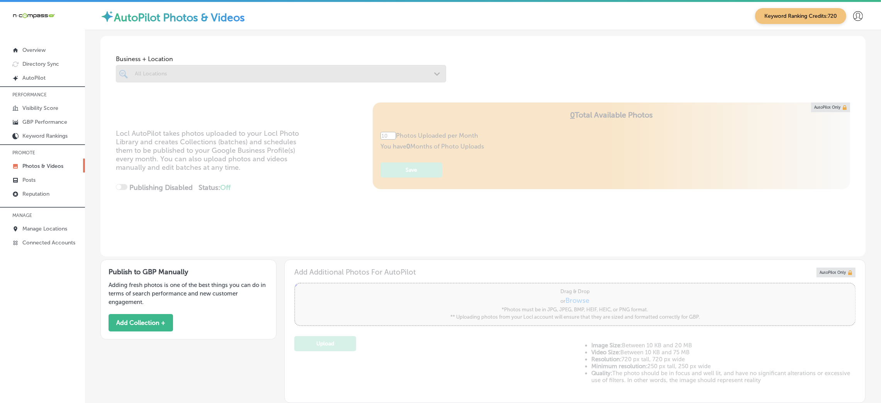
type input "5"
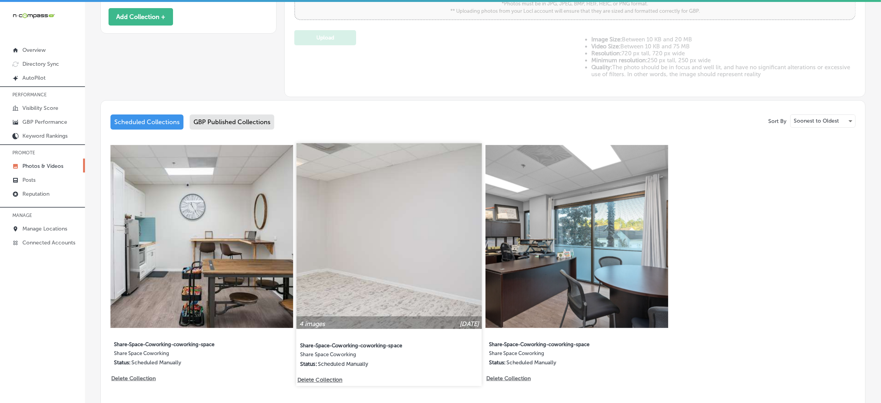
scroll to position [359, 0]
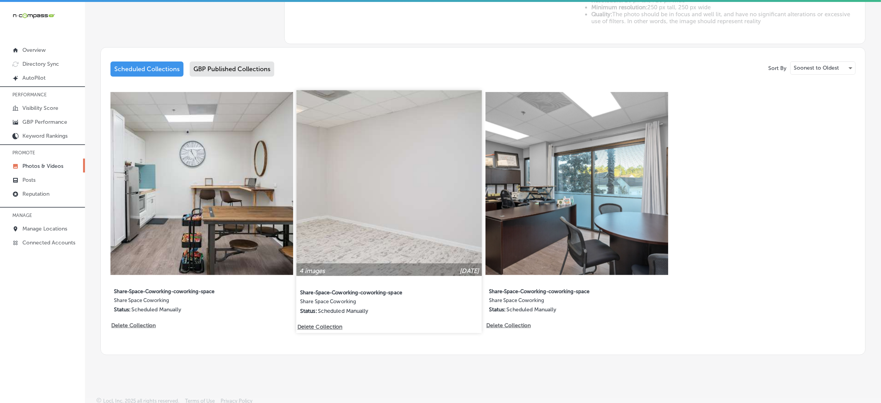
click at [446, 274] on div "4 images [DATE] Share-Space-Coworking-coworking-space Share Space Coworking Sta…" at bounding box center [389, 206] width 185 height 233
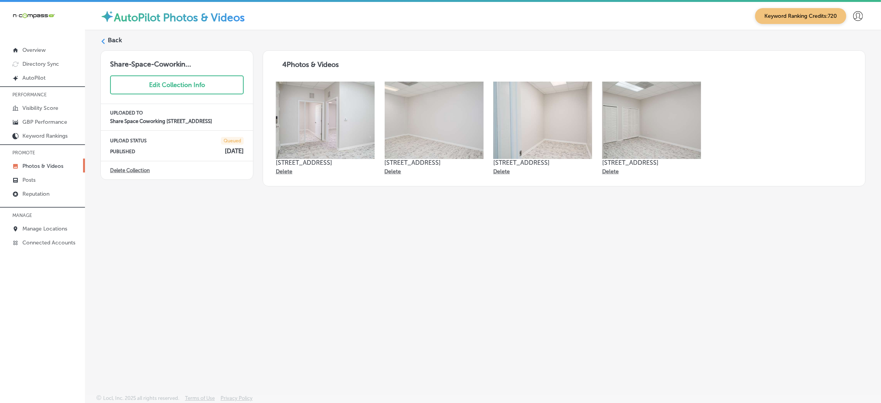
click at [112, 45] on div "Back" at bounding box center [482, 43] width 765 height 14
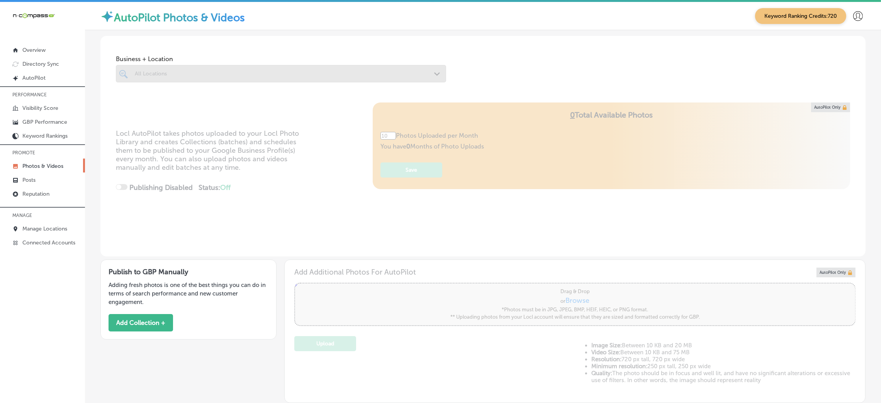
type input "5"
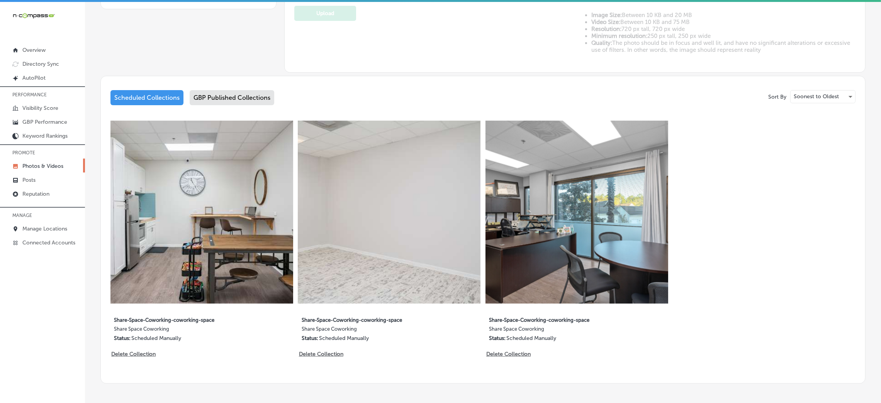
scroll to position [359, 0]
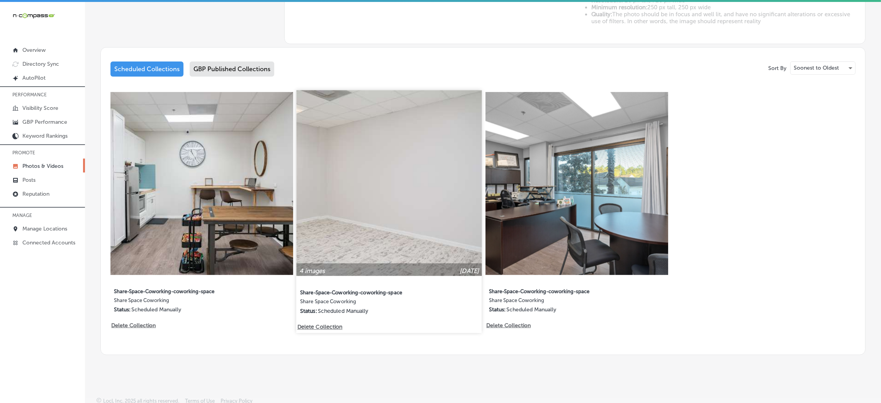
click at [312, 320] on div "4 images [DATE] Share-Space-Coworking-coworking-space Share Space Coworking Sta…" at bounding box center [389, 206] width 185 height 233
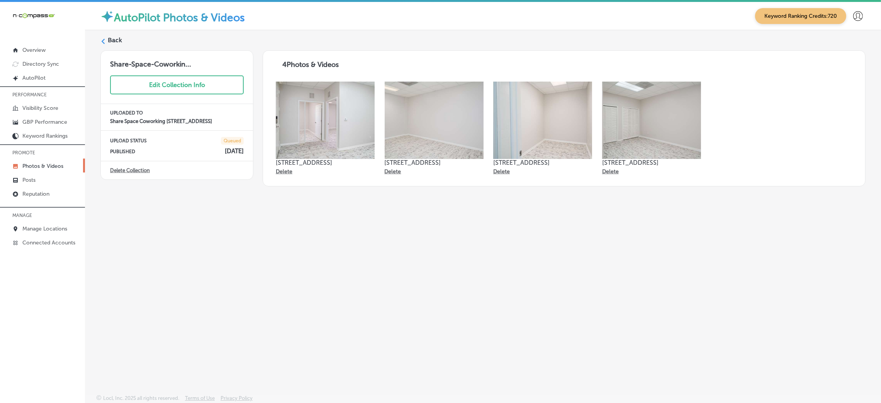
click at [135, 161] on div "Delete Collection" at bounding box center [177, 170] width 152 height 18
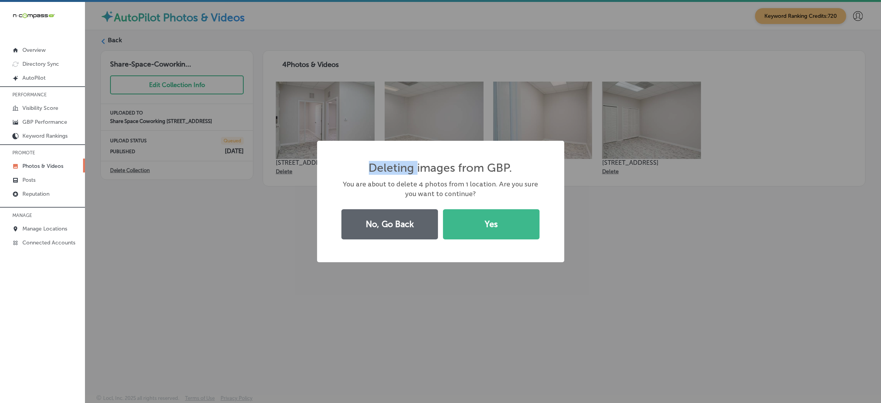
click at [135, 156] on div "Deleting images from GBP. × You are about to delete 4 photos from 1 location. A…" at bounding box center [440, 201] width 881 height 403
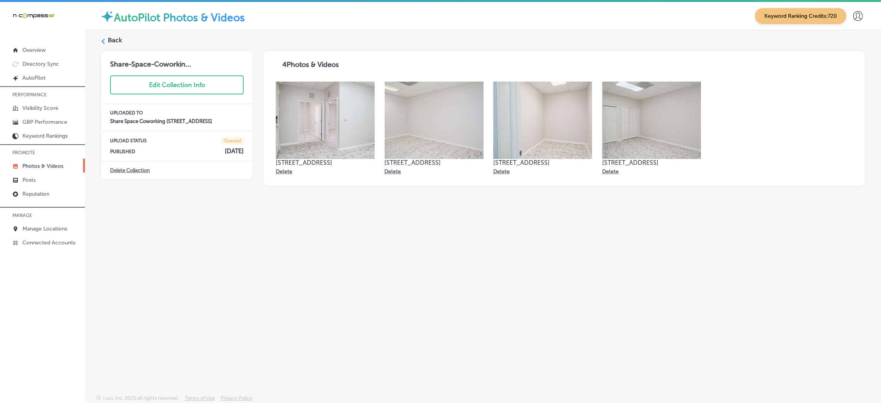
click at [131, 167] on link "Delete Collection" at bounding box center [130, 170] width 40 height 6
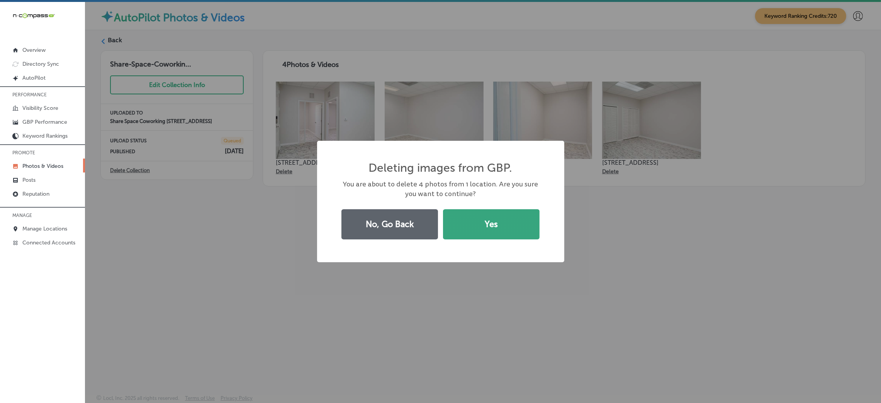
click at [529, 238] on button "Yes" at bounding box center [491, 224] width 97 height 30
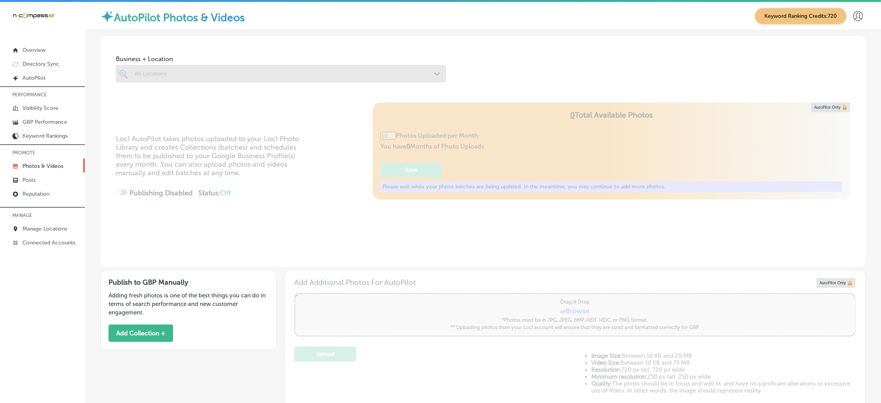
type input "5"
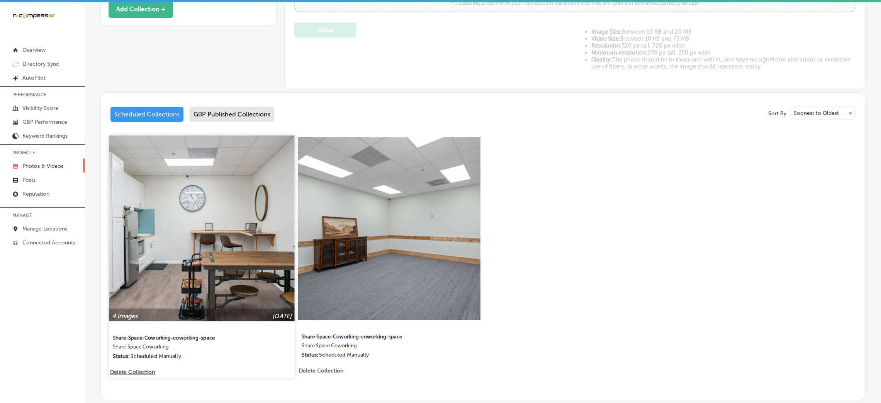
scroll to position [369, 0]
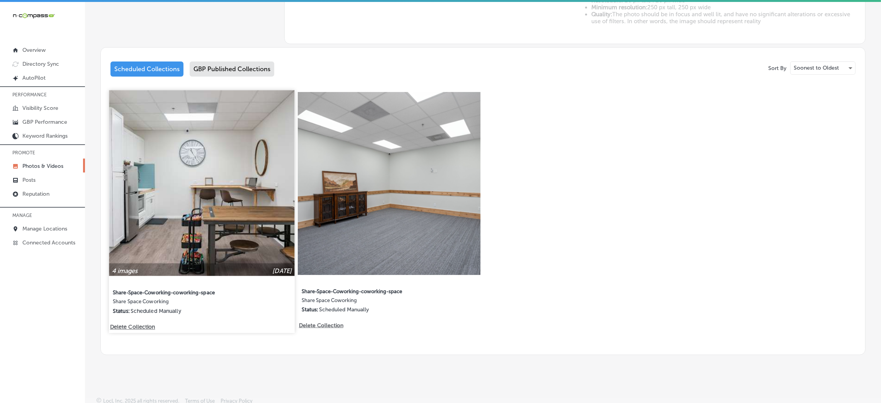
click at [252, 243] on img at bounding box center [201, 182] width 185 height 185
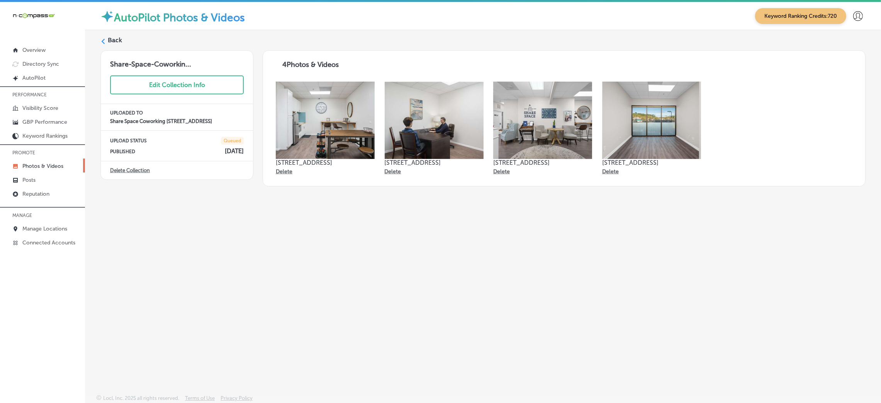
click at [521, 291] on div "Back Share-Space-Coworkin... Edit Collection Info UPLOADED TO Share Space Cowor…" at bounding box center [483, 194] width 796 height 328
click at [115, 36] on label "Back" at bounding box center [115, 40] width 14 height 8
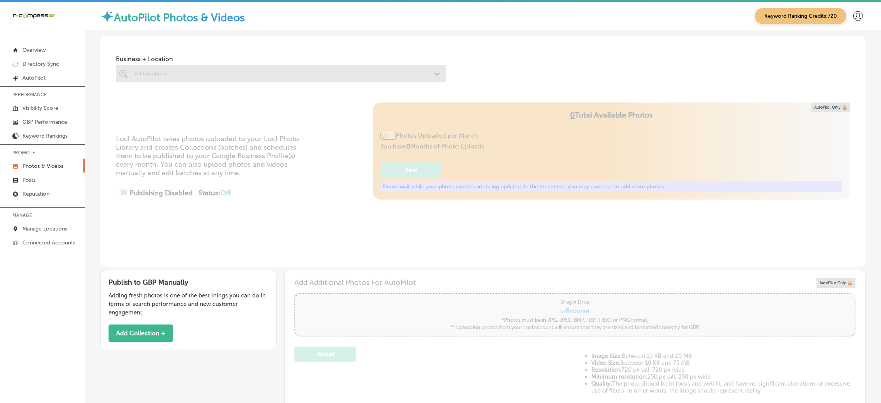
type input "5"
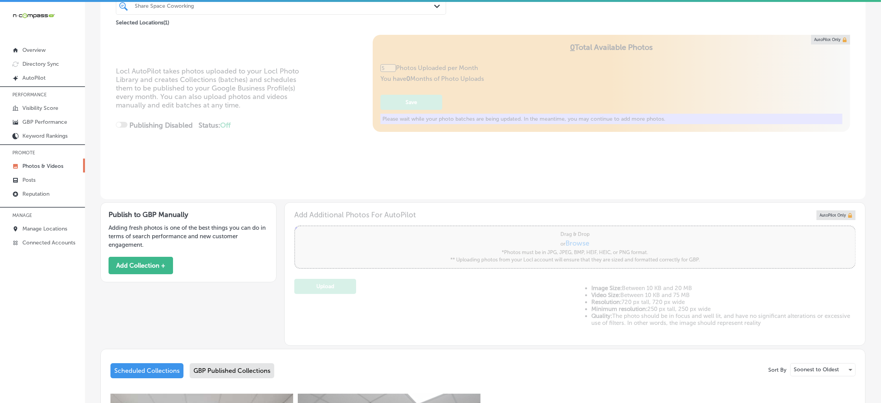
scroll to position [116, 0]
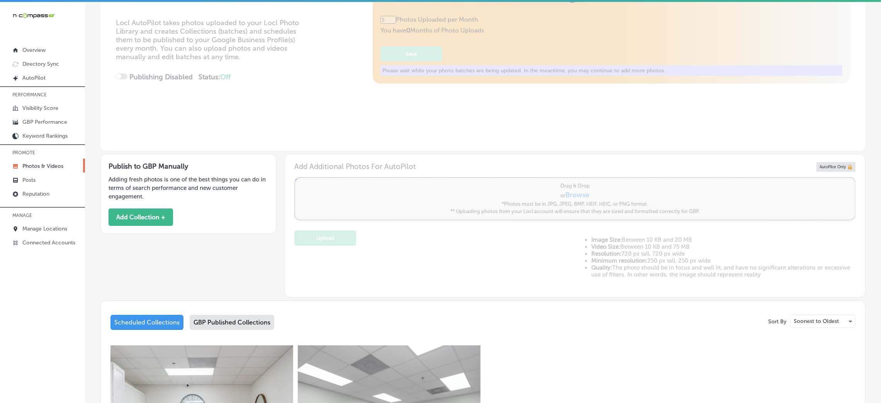
click at [126, 217] on div "Publish to GBP Manually Adding fresh photos is one of the best things you can d…" at bounding box center [188, 194] width 176 height 80
click at [129, 214] on button "Add Collection +" at bounding box center [141, 216] width 65 height 17
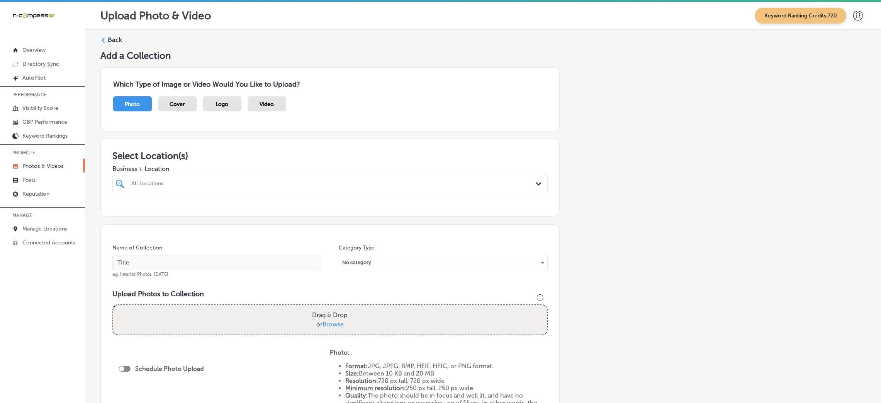
click at [213, 173] on div "Business + Location All Locations Path Created with Sketch." at bounding box center [329, 176] width 435 height 31
click at [213, 176] on div "All Locations Path Created with Sketch." at bounding box center [329, 183] width 435 height 17
click at [215, 184] on div "All Locations" at bounding box center [333, 183] width 405 height 7
click at [353, 185] on div "All Locations" at bounding box center [333, 183] width 405 height 7
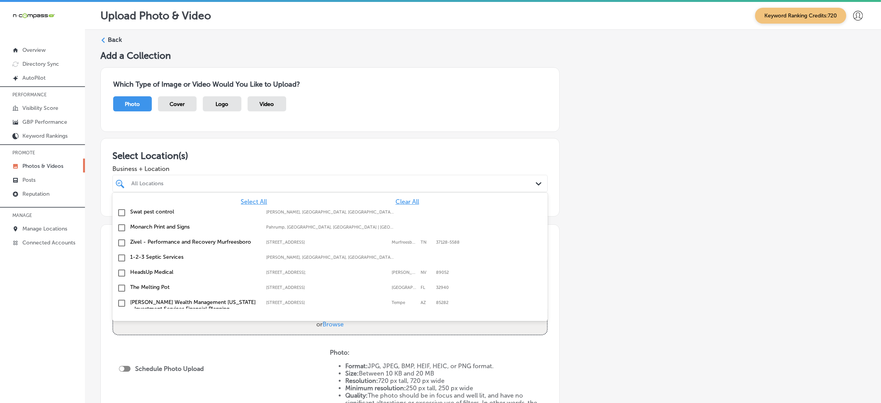
click at [404, 200] on span "Clear All" at bounding box center [408, 201] width 24 height 7
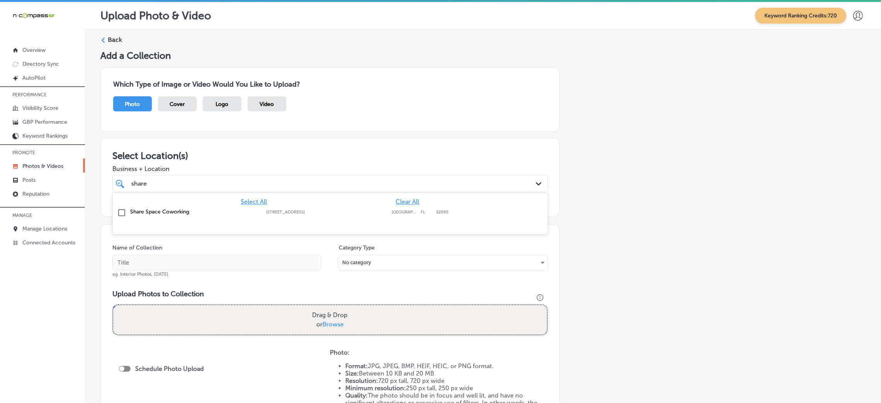
click at [392, 213] on label "[GEOGRAPHIC_DATA]" at bounding box center [404, 211] width 25 height 5
type input "share"
click at [225, 260] on input "text" at bounding box center [216, 262] width 209 height 15
type input "Share-Space-Coworking-coworking-space"
click at [254, 320] on div "Drag & Drop or Browse" at bounding box center [330, 319] width 434 height 29
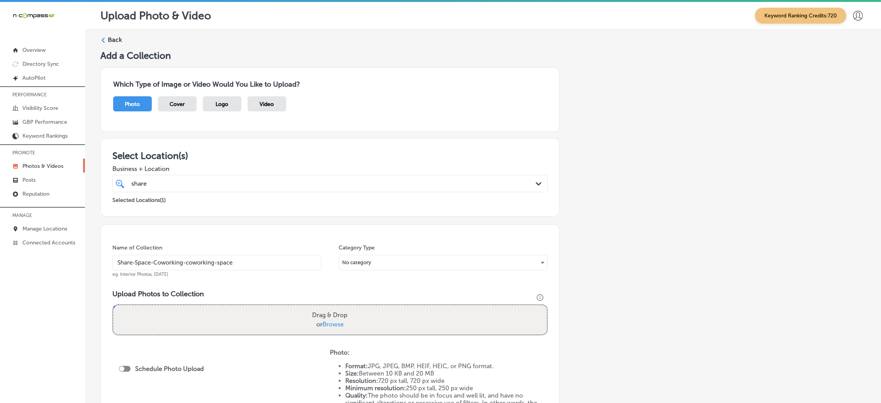
click at [113, 305] on input "Drag & Drop or Browse" at bounding box center [330, 306] width 434 height 2
type input "C:\fakepath\Share-Space-Coworking (11).jpg"
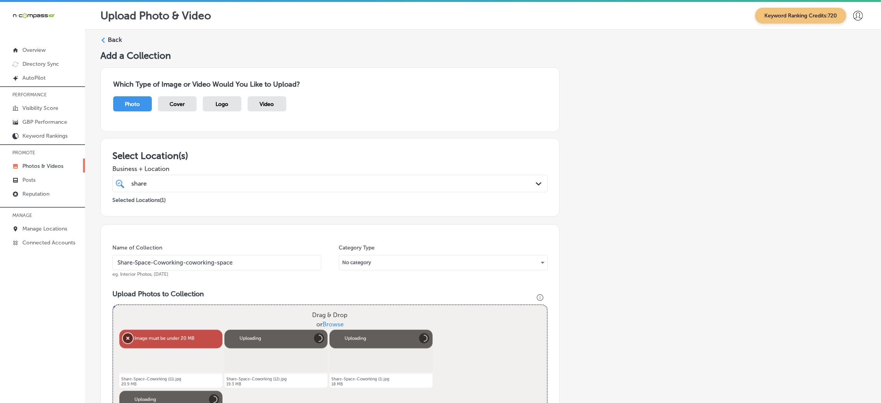
click at [126, 339] on button "Remove" at bounding box center [128, 338] width 10 height 10
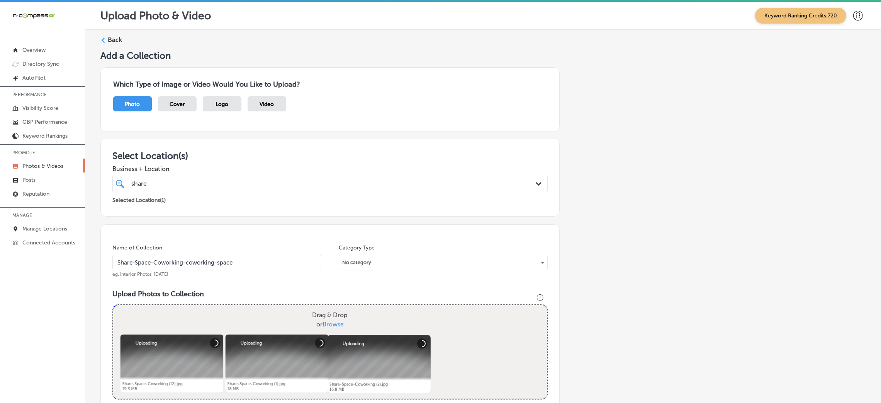
click at [360, 318] on div "Drag & Drop or Browse" at bounding box center [330, 319] width 434 height 29
click at [113, 305] on input "Drag & Drop or Browse" at bounding box center [330, 306] width 434 height 2
type input "C:\fakepath\Share-Space-Coworking (4).jpg"
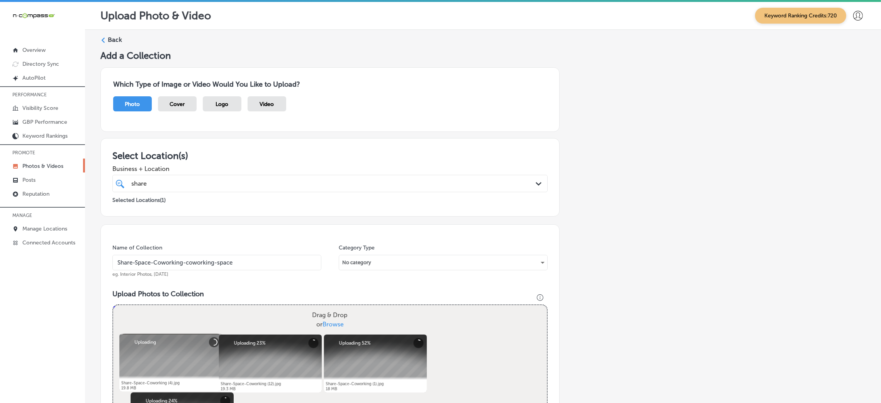
scroll to position [173, 0]
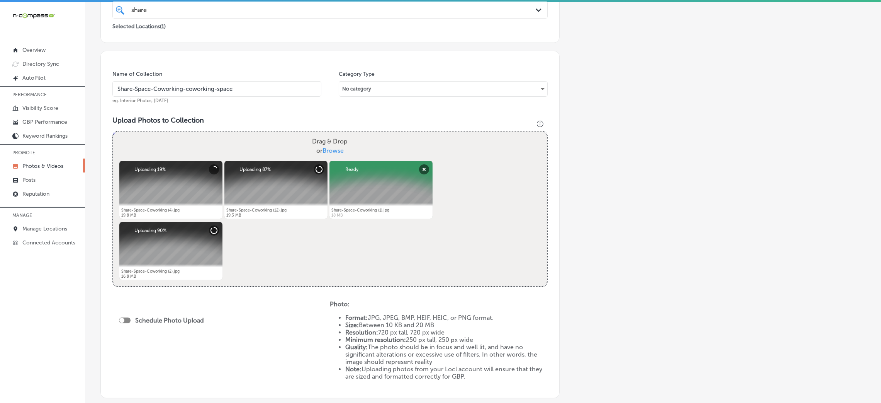
click at [126, 316] on div "Schedule Photo Upload" at bounding box center [163, 319] width 89 height 7
click at [126, 318] on div at bounding box center [125, 320] width 12 height 6
checkbox input "true"
click at [159, 342] on div "Publish Now Path Created with Sketch." at bounding box center [163, 348] width 89 height 18
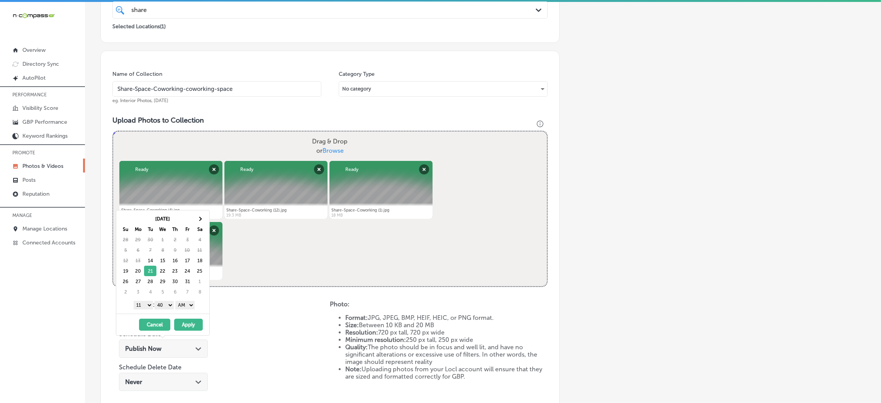
click at [187, 308] on select "AM PM" at bounding box center [184, 305] width 19 height 8
click at [177, 302] on select "AM PM" at bounding box center [184, 305] width 19 height 8
click at [190, 307] on select "AM PM" at bounding box center [184, 305] width 19 height 8
click at [173, 307] on select "00 10 20 30 40 50" at bounding box center [164, 305] width 19 height 8
click at [140, 298] on div "[DATE] Su Mo Tu We Th Fr Sa 28 29 30 1 2 3 4 5 6 7 8 9 10 11 12 13 14 15 16 17 …" at bounding box center [162, 261] width 93 height 103
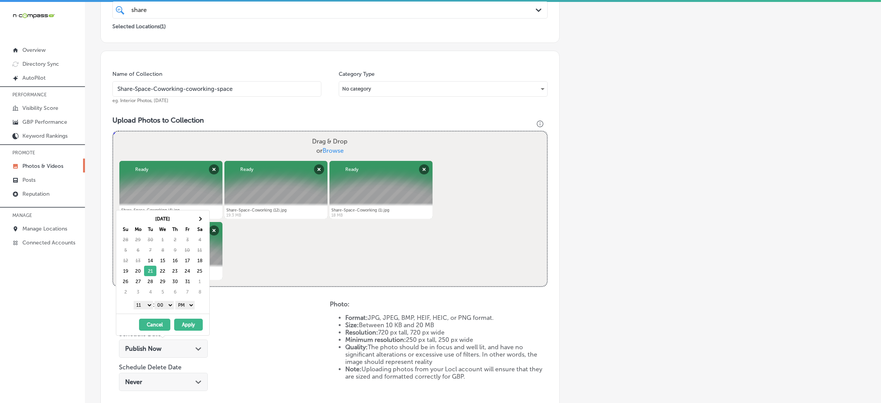
click at [140, 302] on select "1 2 3 4 5 6 7 8 9 10 11 12" at bounding box center [143, 305] width 19 height 8
click at [190, 325] on button "Apply" at bounding box center [188, 324] width 29 height 12
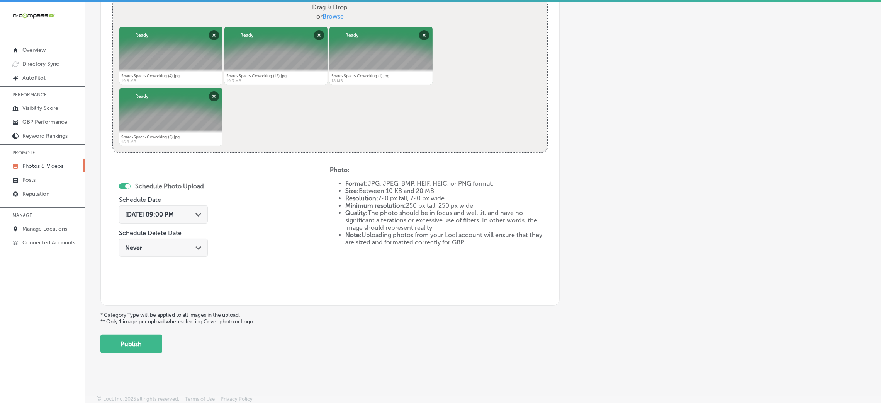
scroll to position [309, 0]
click at [168, 207] on div "[DATE] 09:00 PM Path Created with Sketch." at bounding box center [163, 213] width 89 height 18
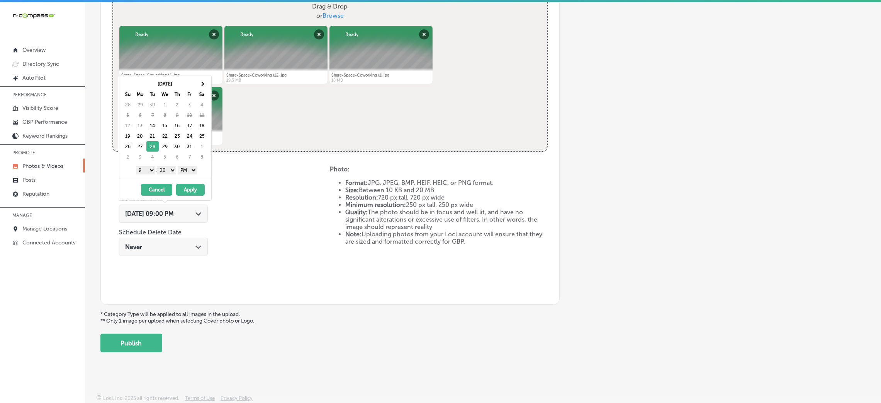
click at [195, 191] on button "Apply" at bounding box center [190, 190] width 29 height 12
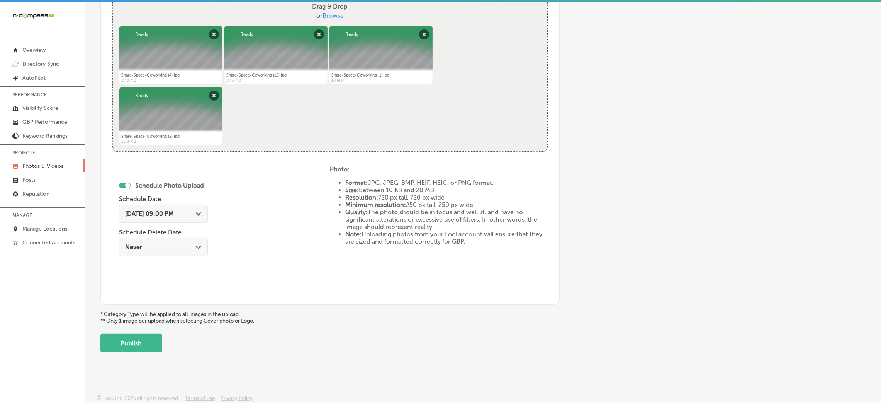
scroll to position [193, 0]
click at [119, 349] on button "Publish" at bounding box center [131, 342] width 62 height 19
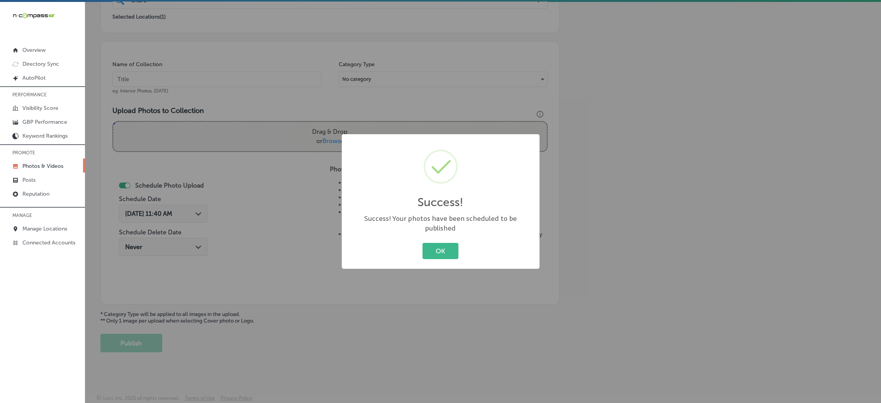
drag, startPoint x: 440, startPoint y: 251, endPoint x: 429, endPoint y: 248, distance: 10.9
click at [442, 251] on button "OK" at bounding box center [441, 251] width 36 height 16
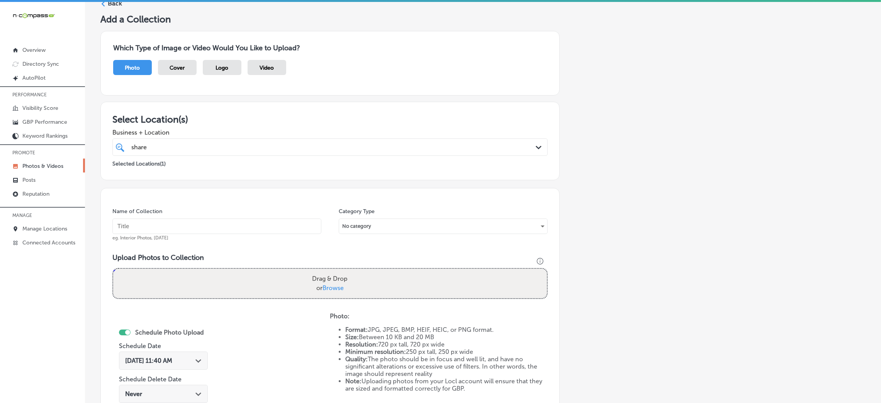
scroll to position [0, 0]
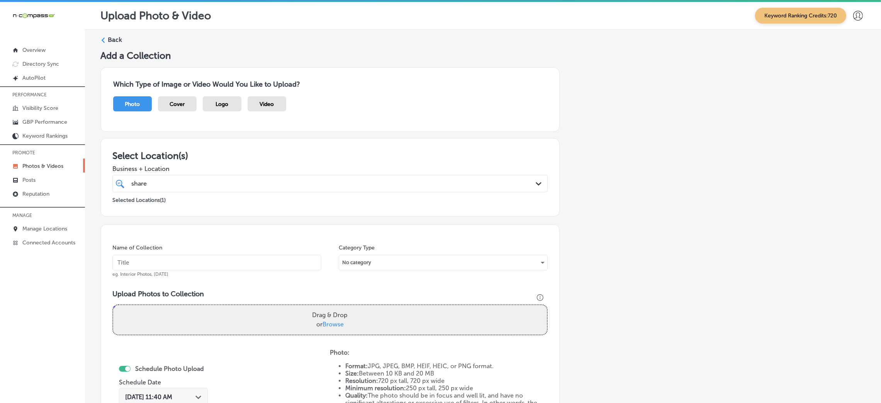
click at [117, 41] on label "Back" at bounding box center [115, 40] width 14 height 8
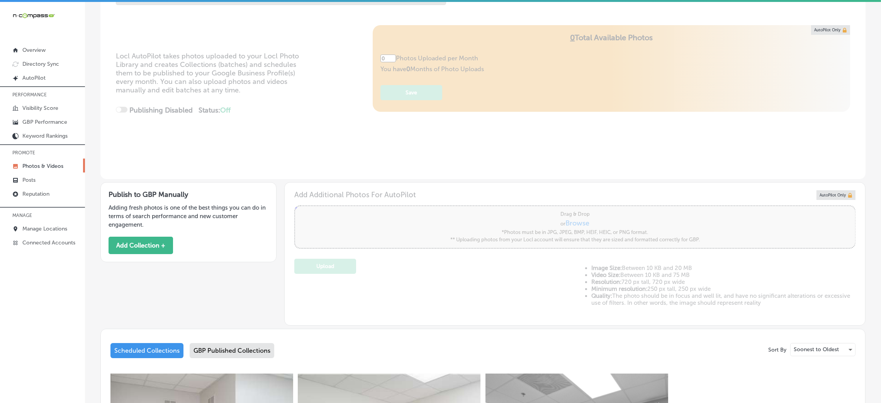
type input "5"
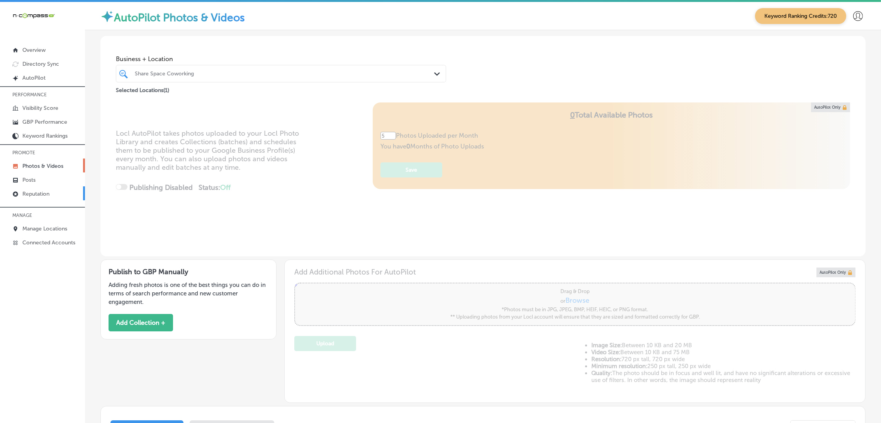
click at [28, 195] on p "Reputation" at bounding box center [35, 193] width 27 height 7
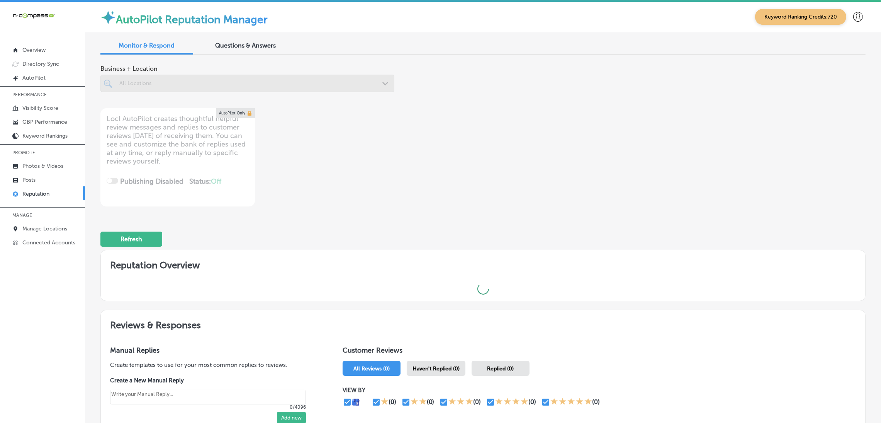
type textarea "x"
click at [230, 42] on span "Questions & Answers" at bounding box center [246, 45] width 61 height 7
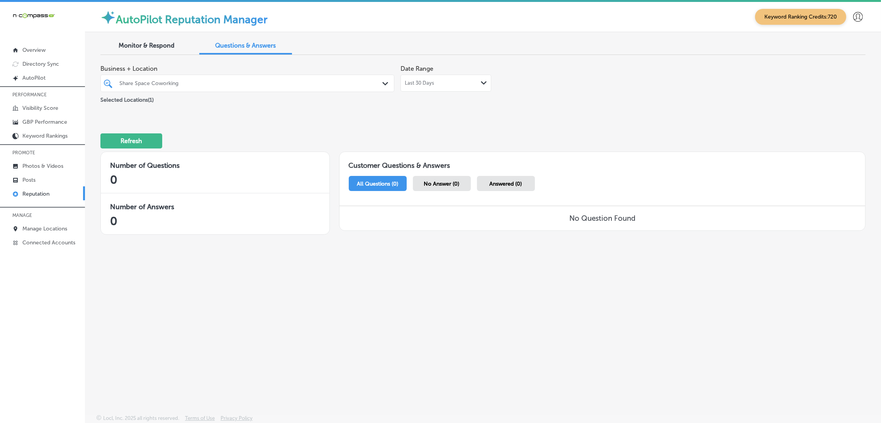
click at [342, 79] on div at bounding box center [235, 83] width 232 height 10
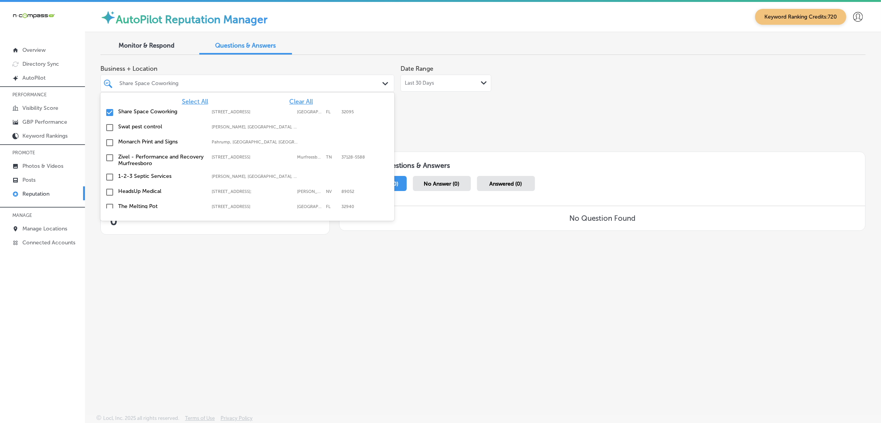
click at [297, 101] on span "Clear All" at bounding box center [301, 101] width 24 height 7
click at [499, 128] on div "Refresh" at bounding box center [482, 137] width 765 height 40
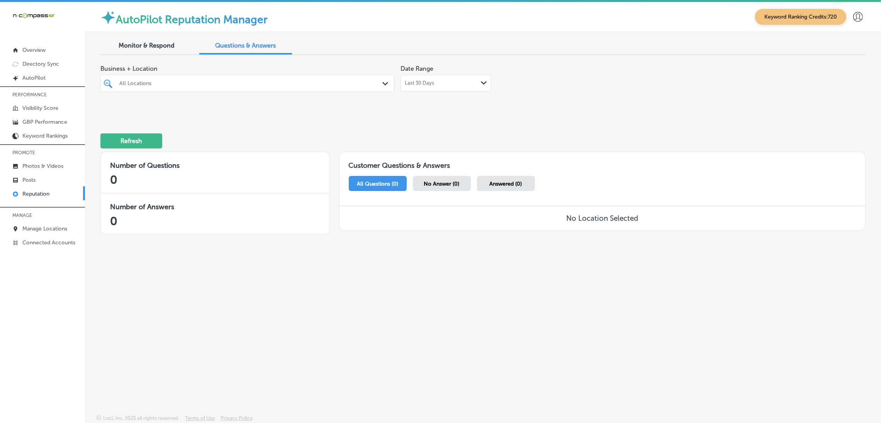
click at [265, 81] on div "All Locations" at bounding box center [251, 83] width 264 height 7
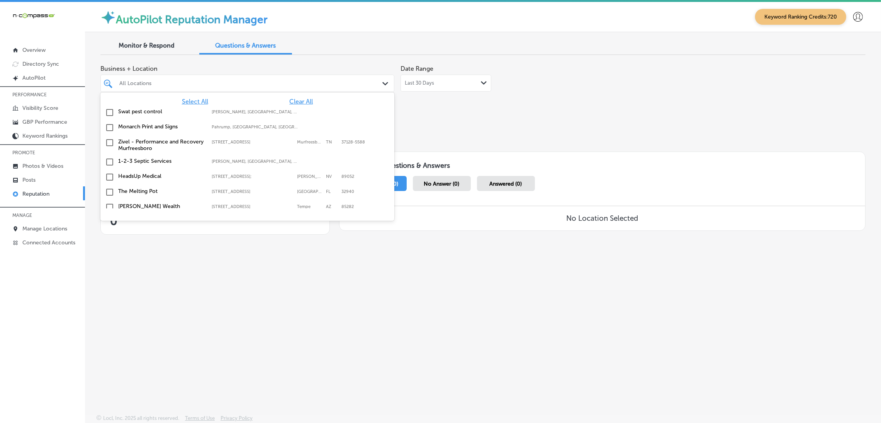
click at [200, 105] on span "Select All" at bounding box center [195, 101] width 26 height 7
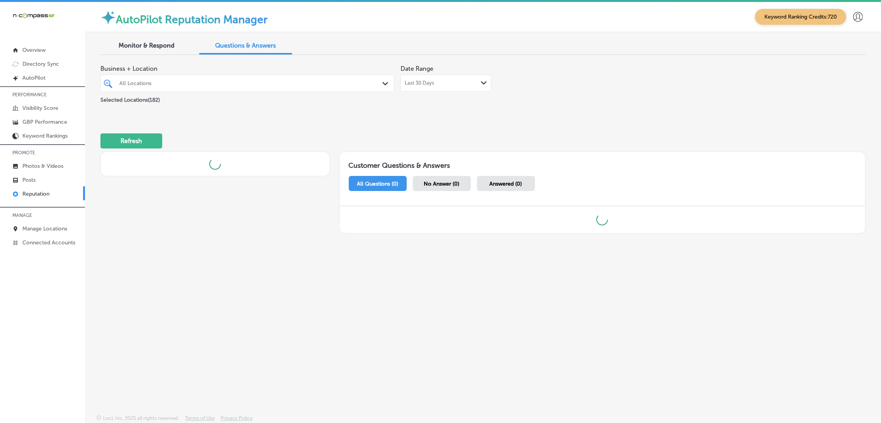
click at [491, 101] on div "Business + Location All Locations Path Created with Sketch. Selected Locations …" at bounding box center [329, 82] width 459 height 43
click at [467, 89] on div "Last 30 Days Path Created with Sketch." at bounding box center [446, 83] width 91 height 17
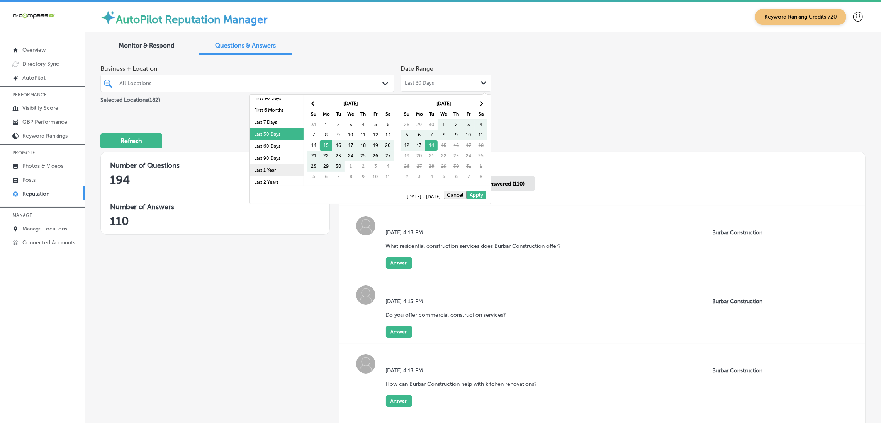
scroll to position [44, 0]
click at [261, 144] on li "Last 90 Days" at bounding box center [277, 143] width 54 height 12
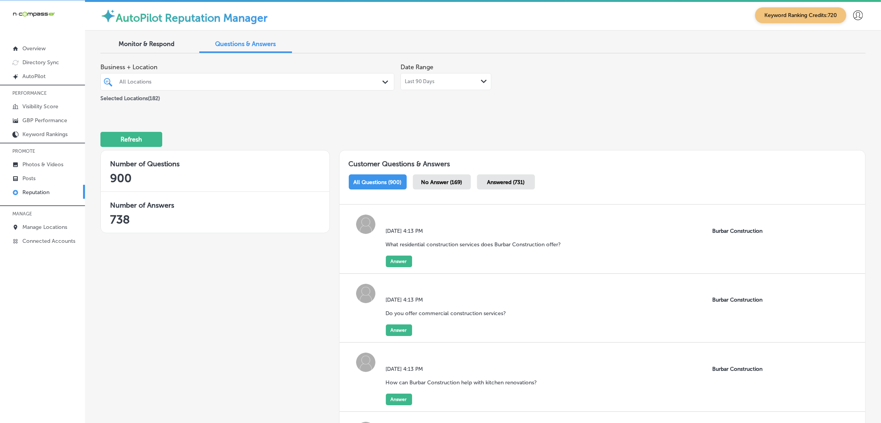
scroll to position [58, 0]
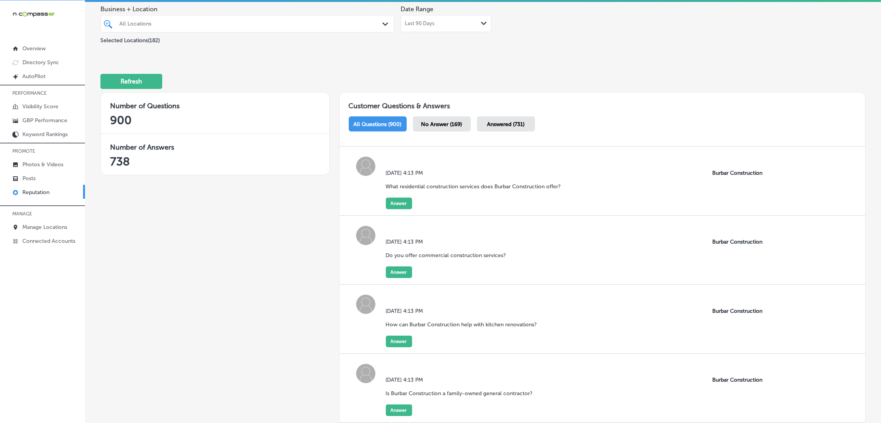
click at [429, 126] on span "No Answer (169)" at bounding box center [442, 124] width 41 height 7
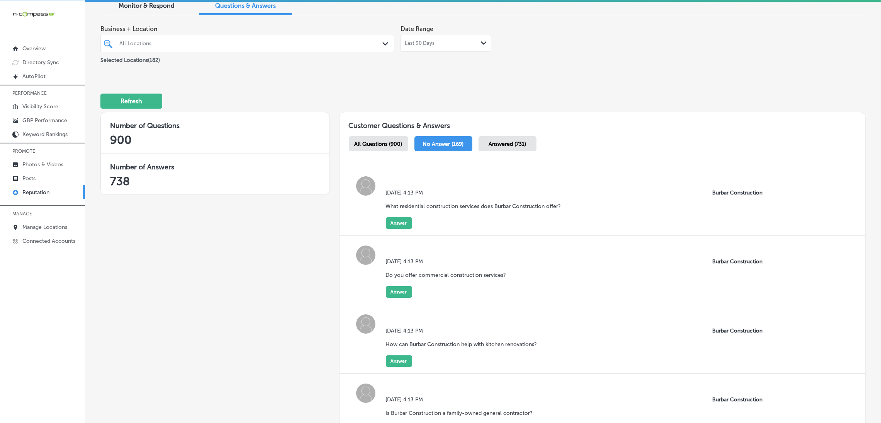
scroll to position [58, 0]
